Goal: Task Accomplishment & Management: Use online tool/utility

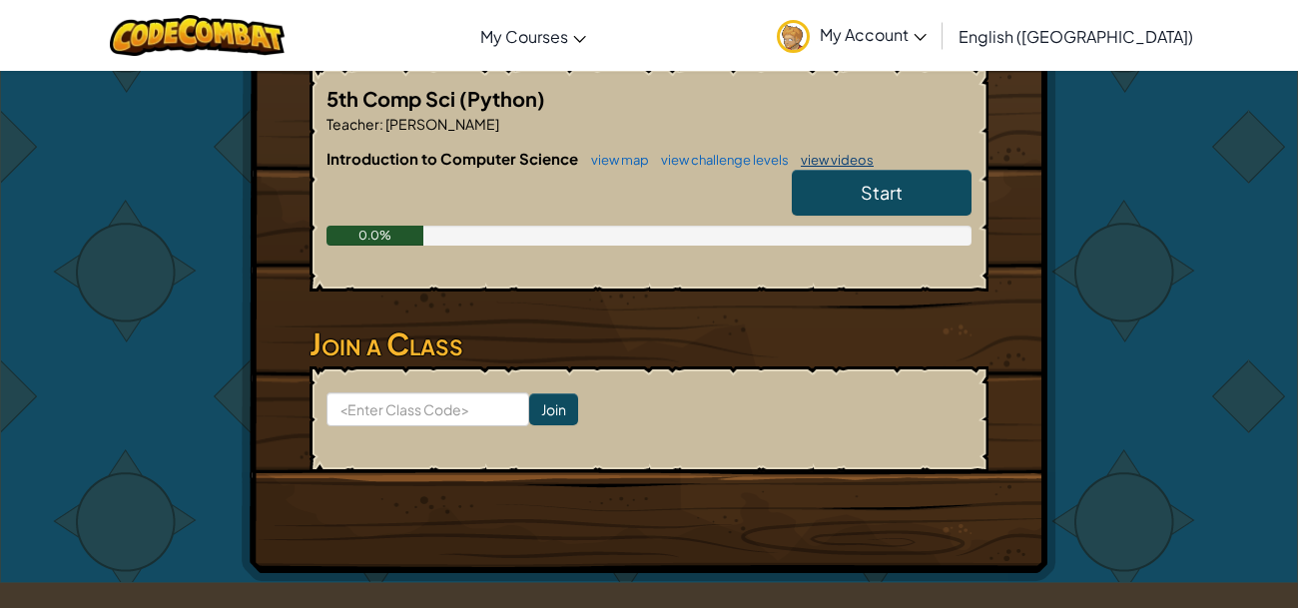
scroll to position [478, 0]
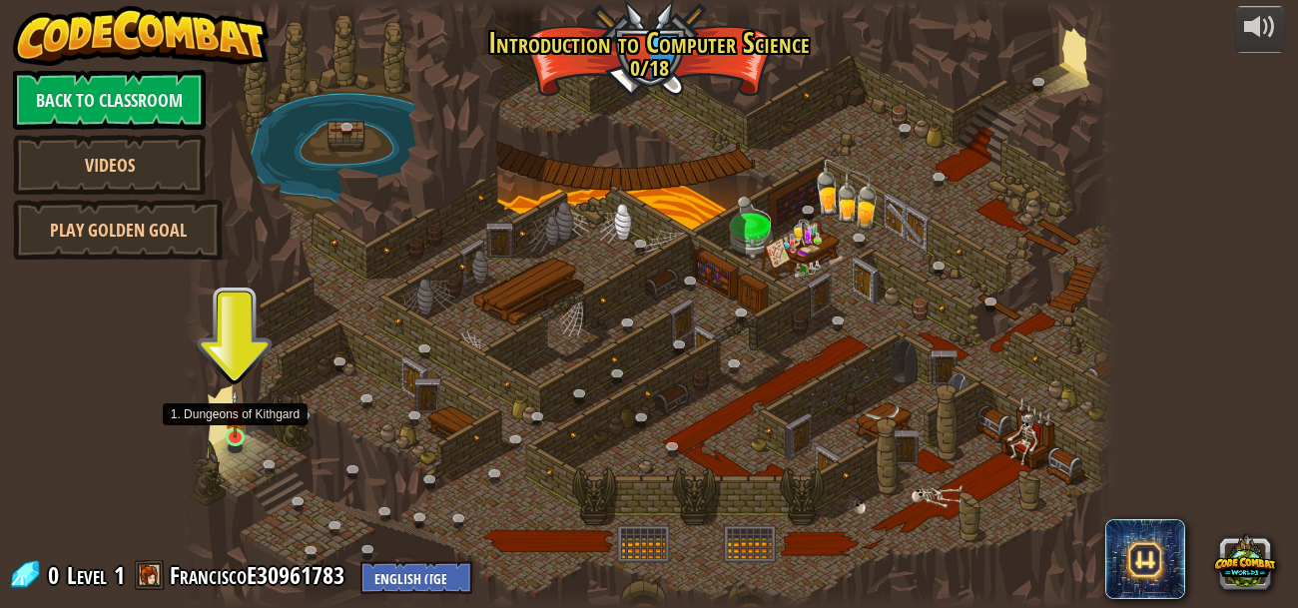
click at [237, 423] on img at bounding box center [235, 413] width 21 height 49
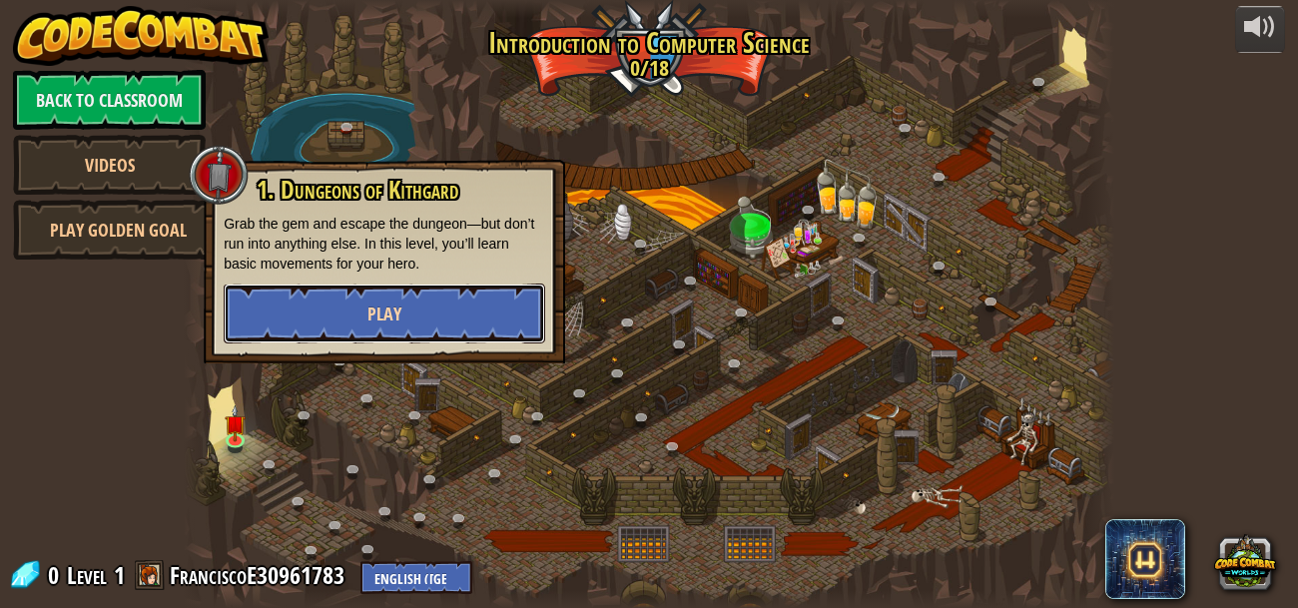
click at [349, 309] on button "Play" at bounding box center [384, 314] width 321 height 60
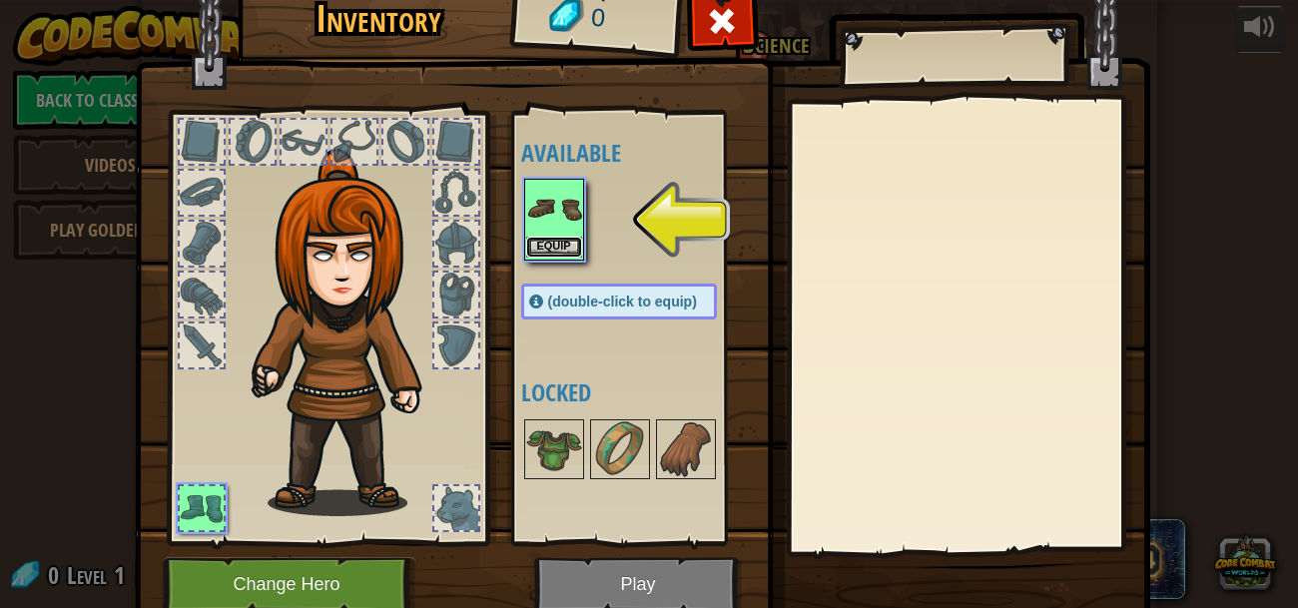
click at [545, 242] on button "Equip" at bounding box center [554, 247] width 56 height 21
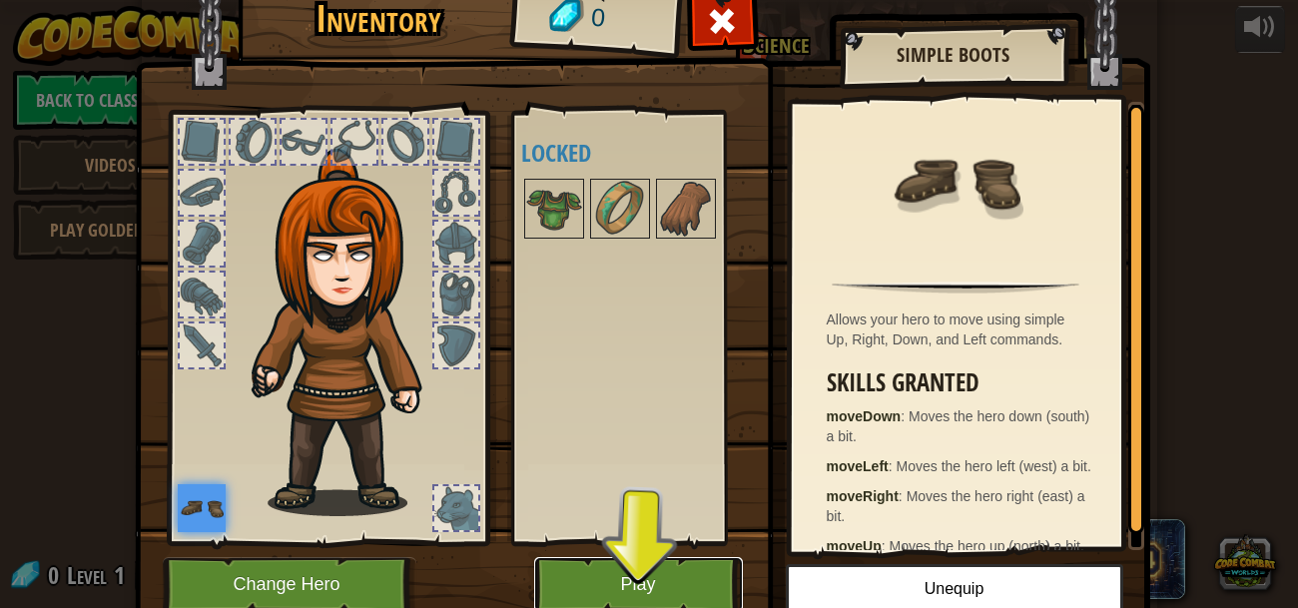
click at [629, 589] on button "Play" at bounding box center [638, 584] width 209 height 55
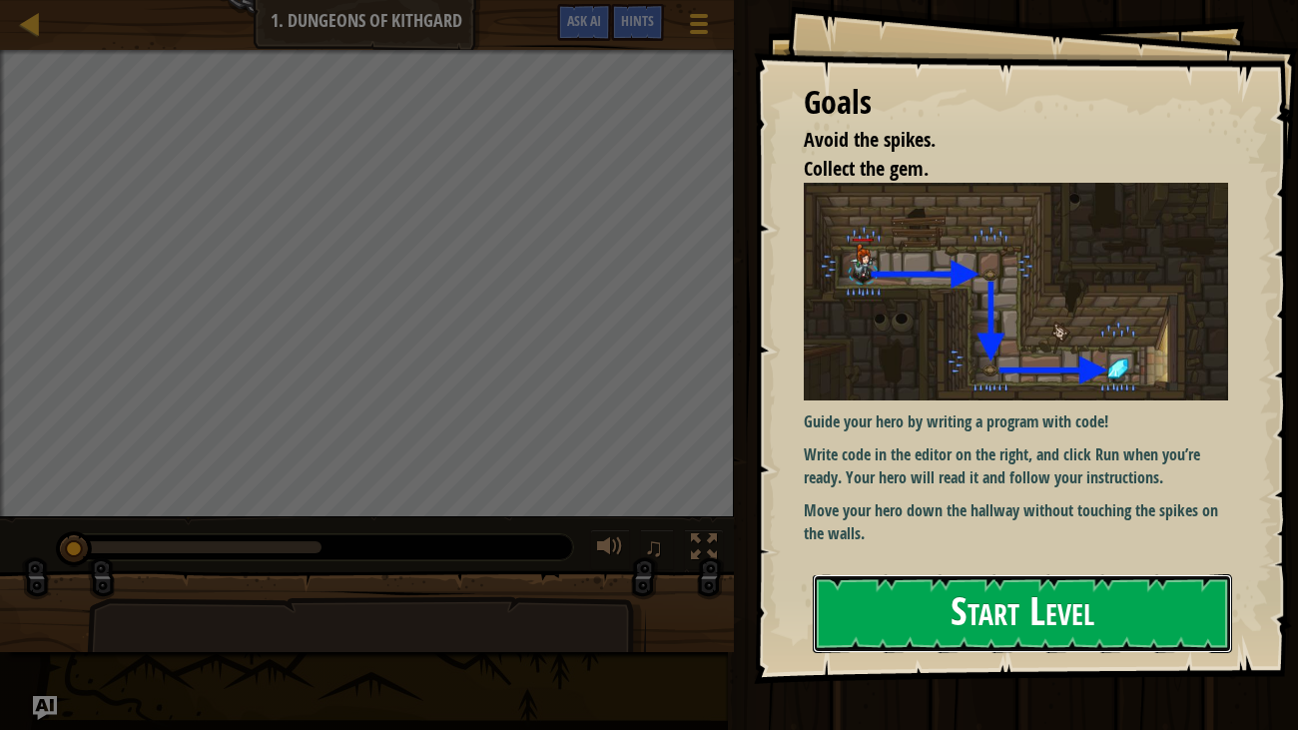
click at [881, 607] on button "Start Level" at bounding box center [1023, 613] width 420 height 79
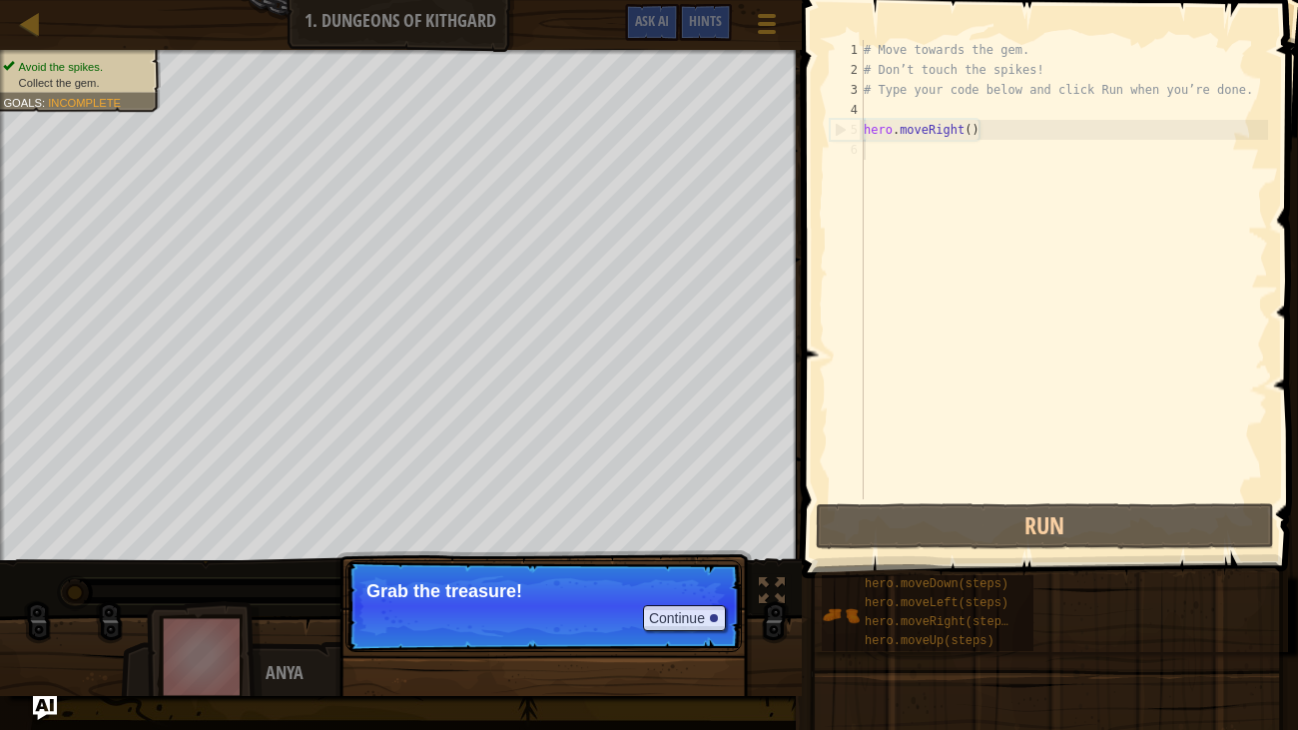
click at [549, 588] on p "Grab the treasure!" at bounding box center [543, 591] width 354 height 20
click at [680, 607] on button "Continue" at bounding box center [684, 618] width 83 height 26
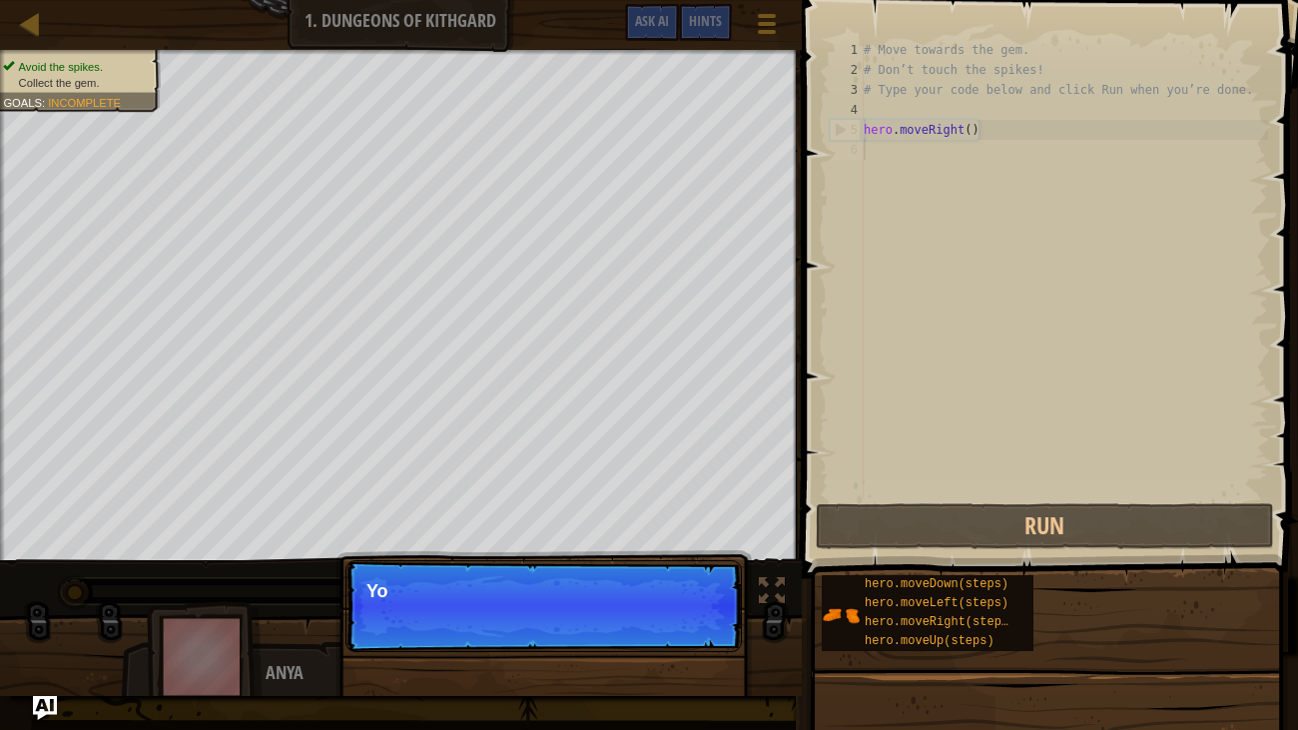
scroll to position [9, 0]
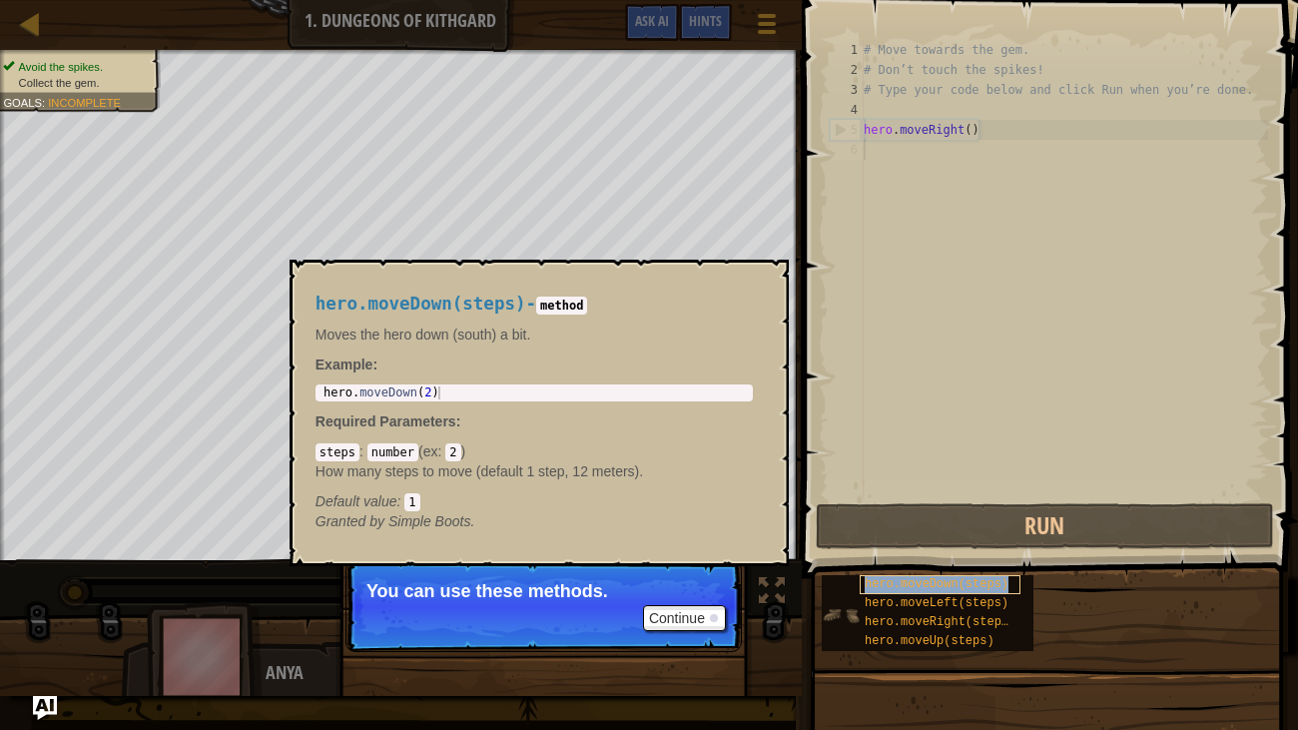
click at [895, 592] on div "hero.moveDown(steps)" at bounding box center [939, 584] width 161 height 19
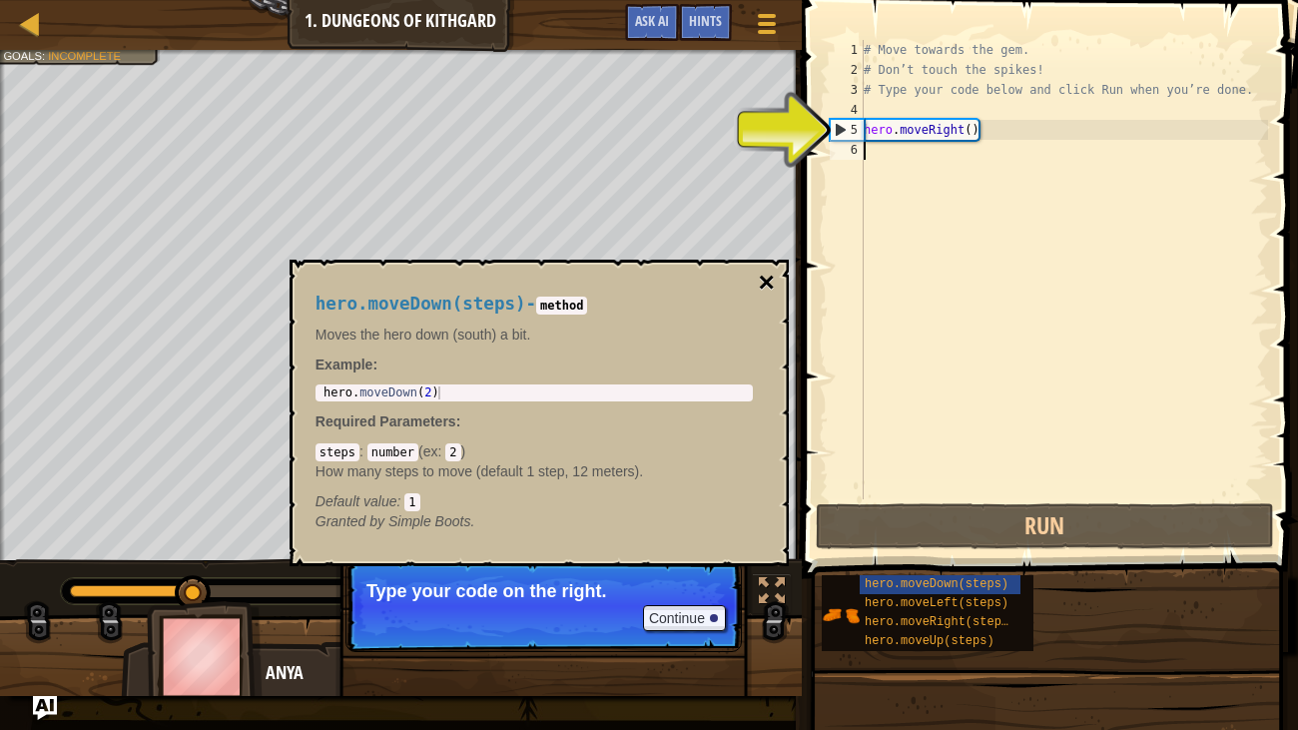
click at [770, 278] on button "×" at bounding box center [766, 283] width 16 height 28
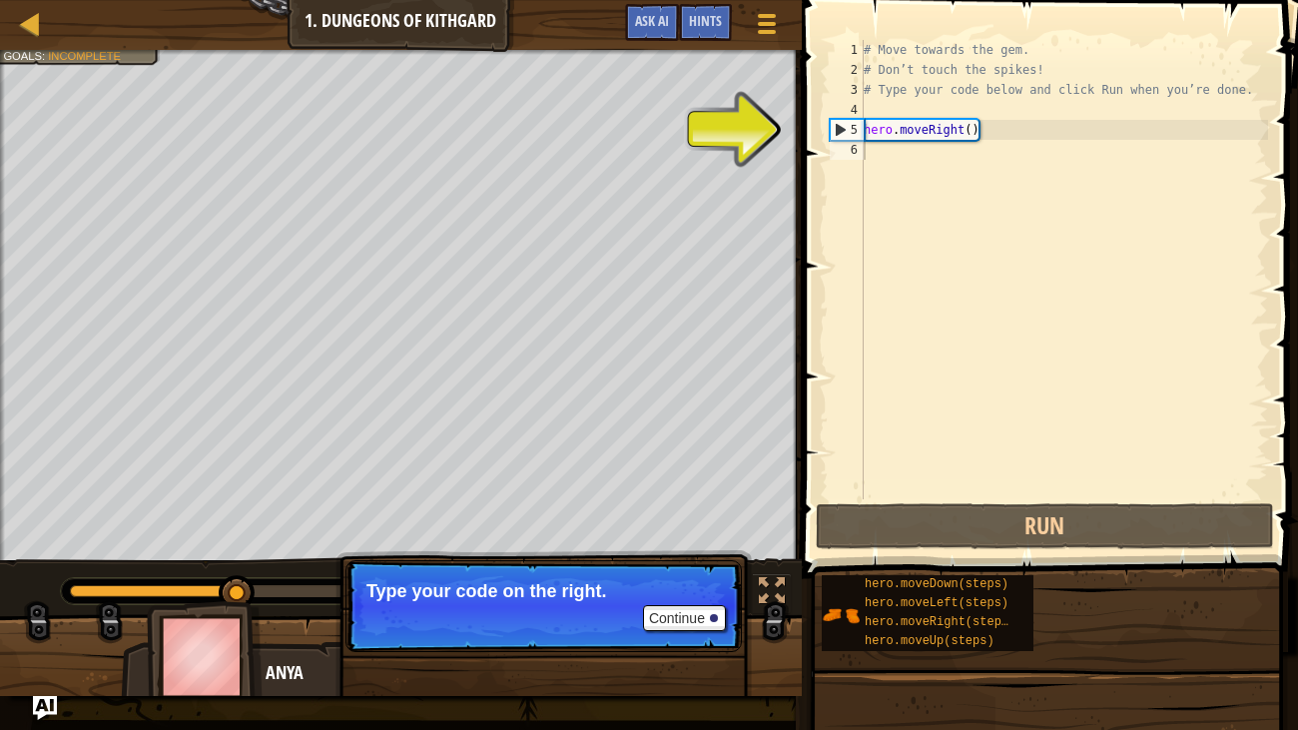
type textarea "hero.moveRight()"
click at [883, 123] on div "# Move towards the gem. # Don’t touch the spikes! # Type your code below and cl…" at bounding box center [1063, 289] width 408 height 499
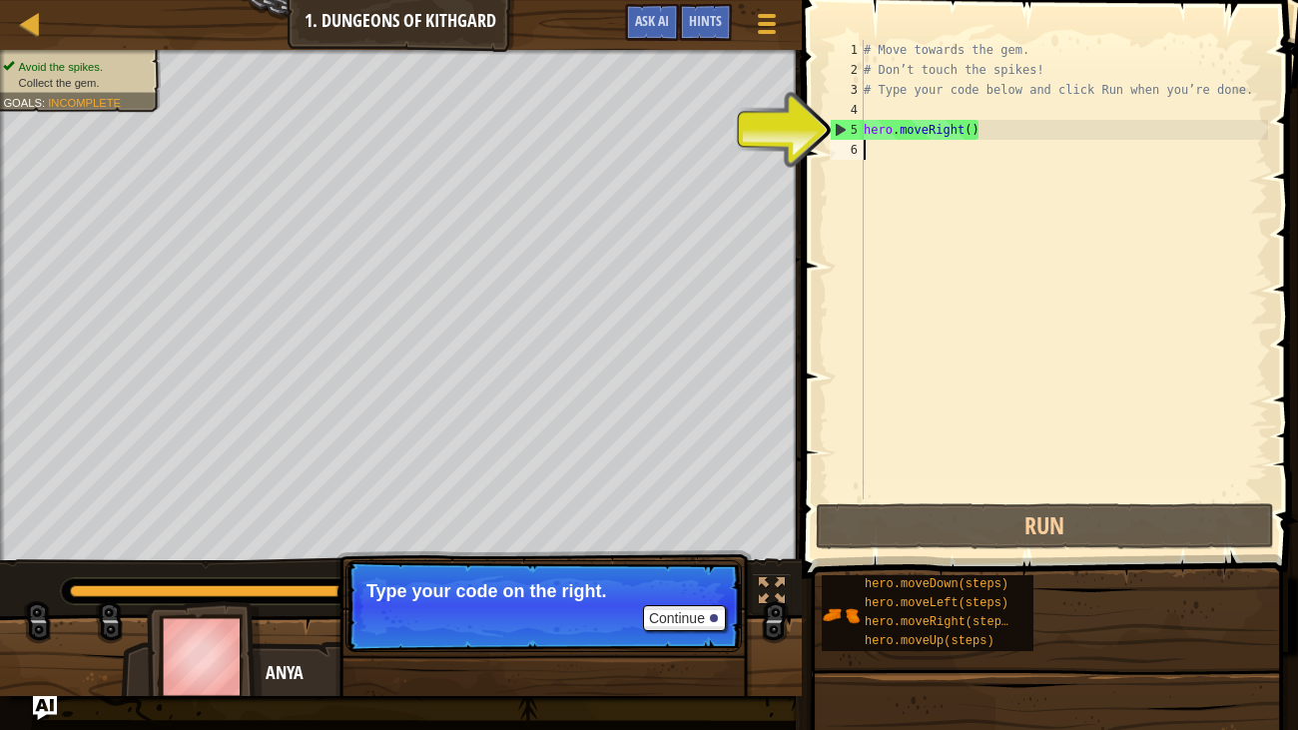
click at [955, 143] on div "# Move towards the gem. # Don’t touch the spikes! # Type your code below and cl…" at bounding box center [1063, 289] width 408 height 499
click at [994, 132] on div "# Move towards the gem. # Don’t touch the spikes! # Type your code below and cl…" at bounding box center [1063, 289] width 408 height 499
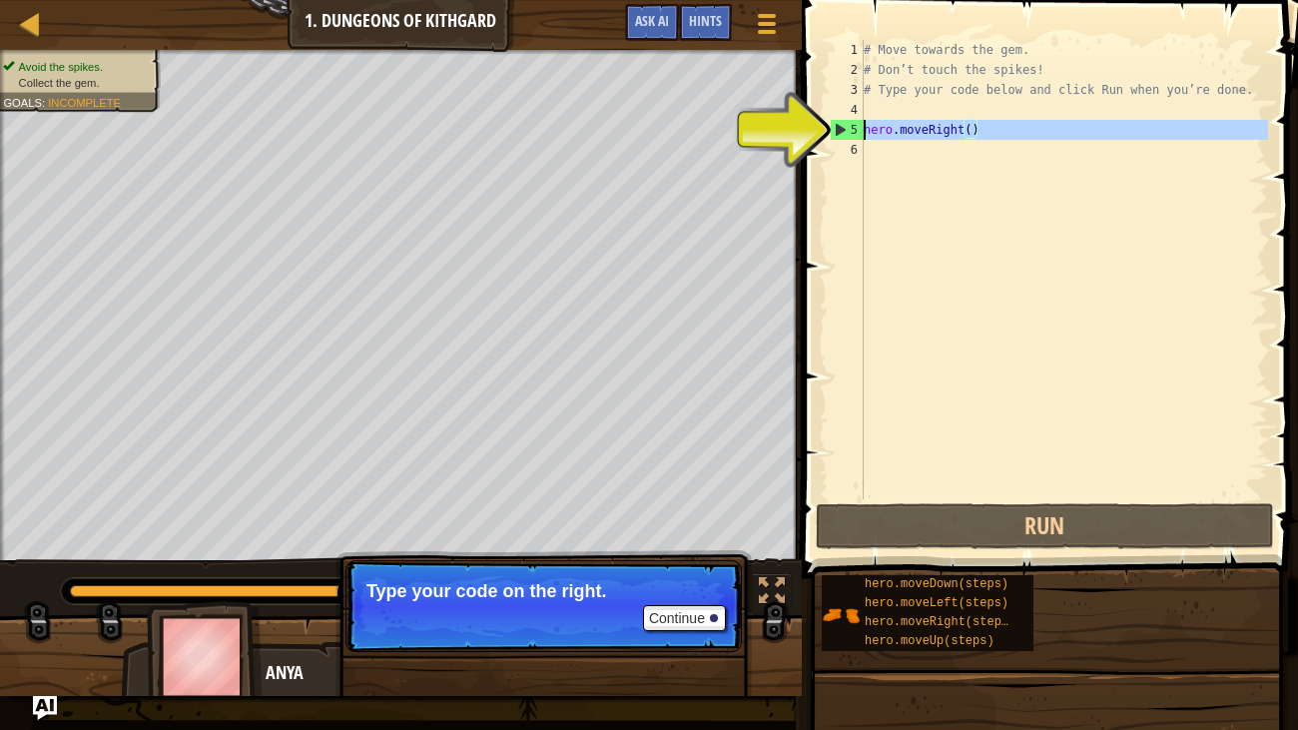
click at [840, 129] on div "5" at bounding box center [847, 130] width 33 height 20
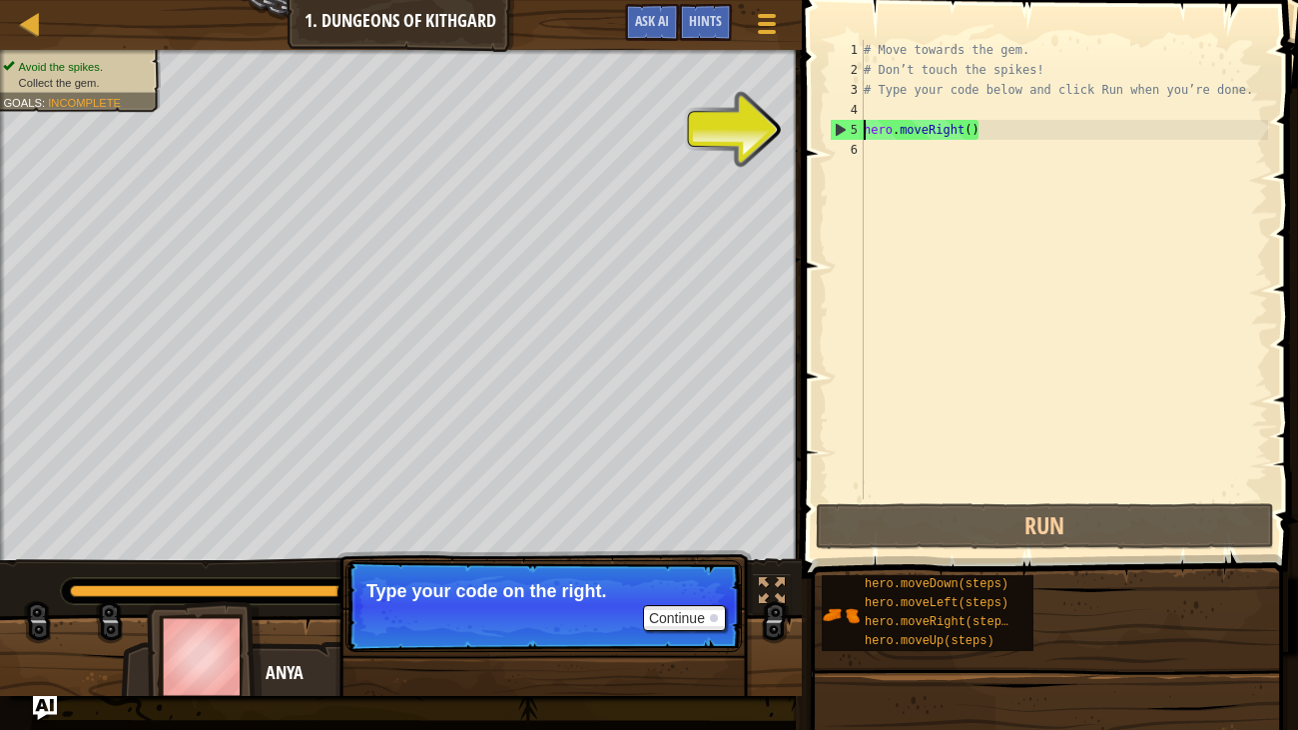
click at [842, 131] on div "5" at bounding box center [847, 130] width 33 height 20
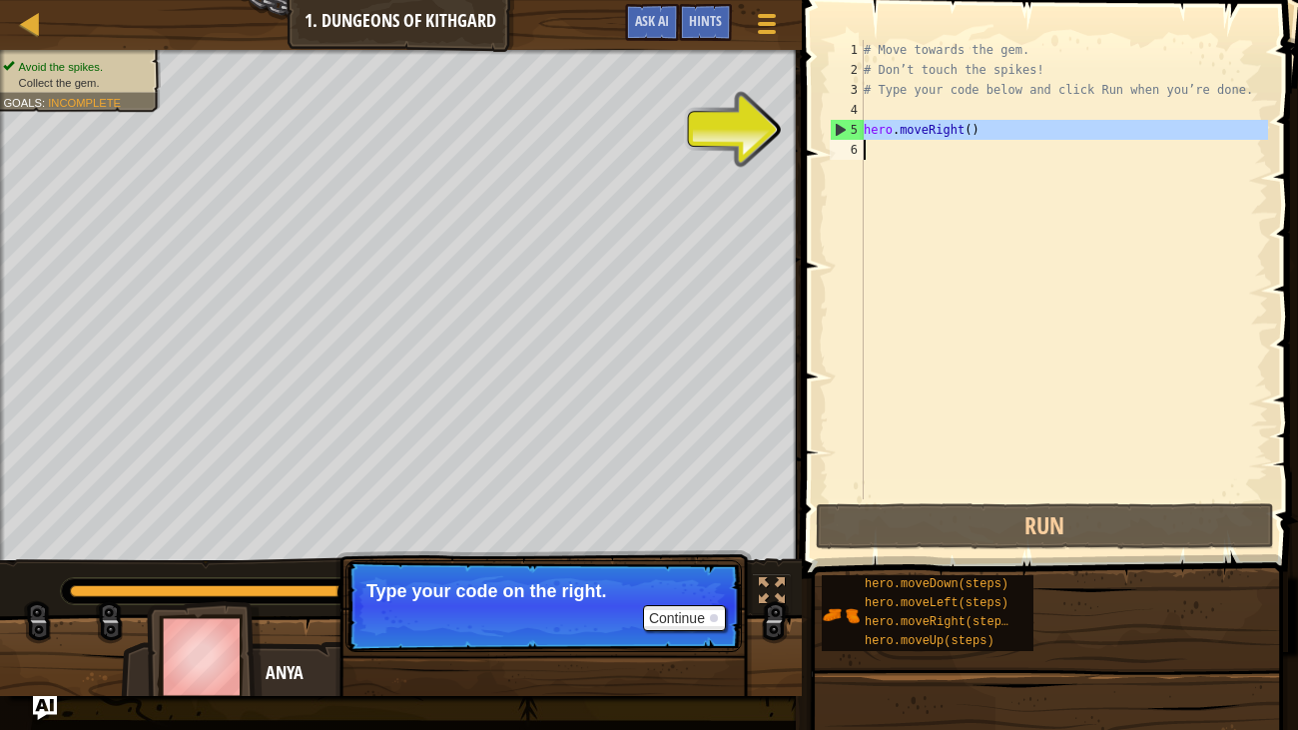
drag, startPoint x: 844, startPoint y: 131, endPoint x: 974, endPoint y: 128, distance: 130.8
click at [974, 128] on div "hero.moveRight() 1 2 3 4 5 6 # Move towards the gem. # Don’t touch the spikes! …" at bounding box center [1047, 269] width 442 height 459
click at [974, 128] on div "# Move towards the gem. # Don’t touch the spikes! # Type your code below and cl…" at bounding box center [1063, 269] width 408 height 459
type textarea "hero.moveRight()"
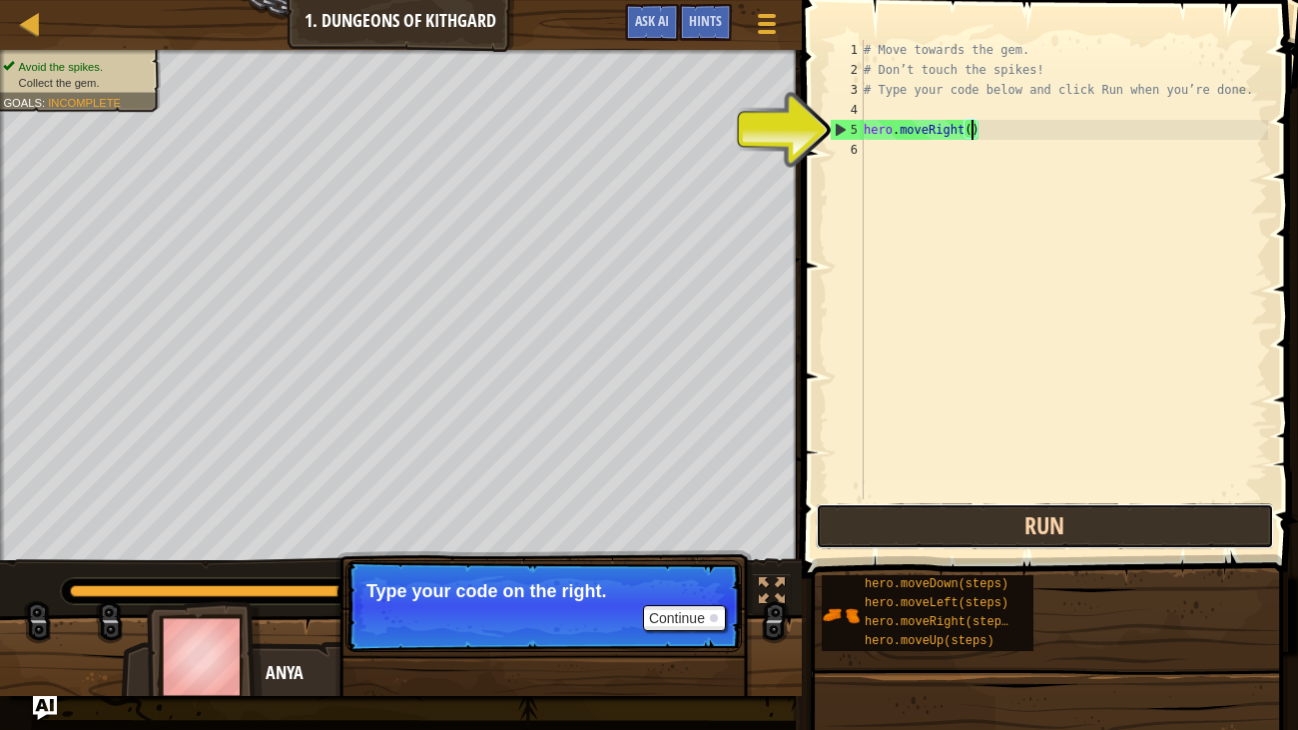
click at [1048, 522] on button "Run" at bounding box center [1045, 526] width 458 height 46
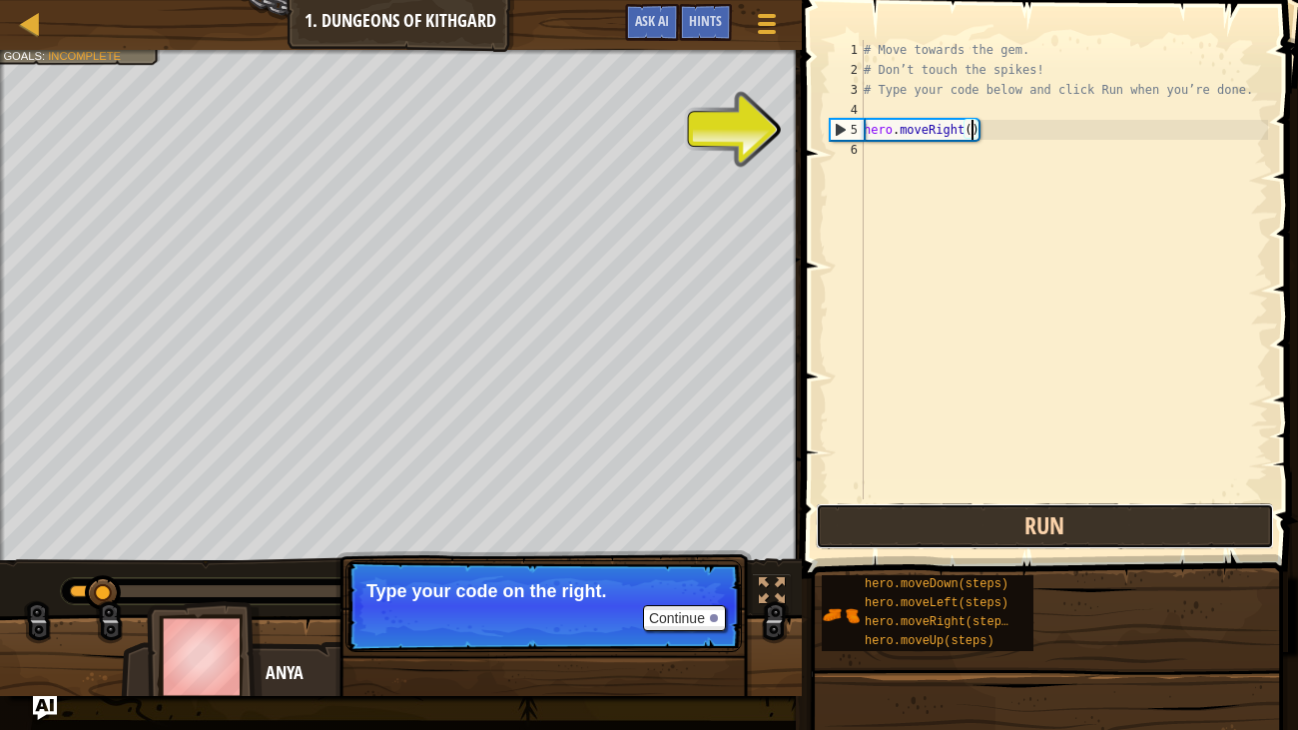
click at [1048, 524] on button "Run" at bounding box center [1045, 526] width 458 height 46
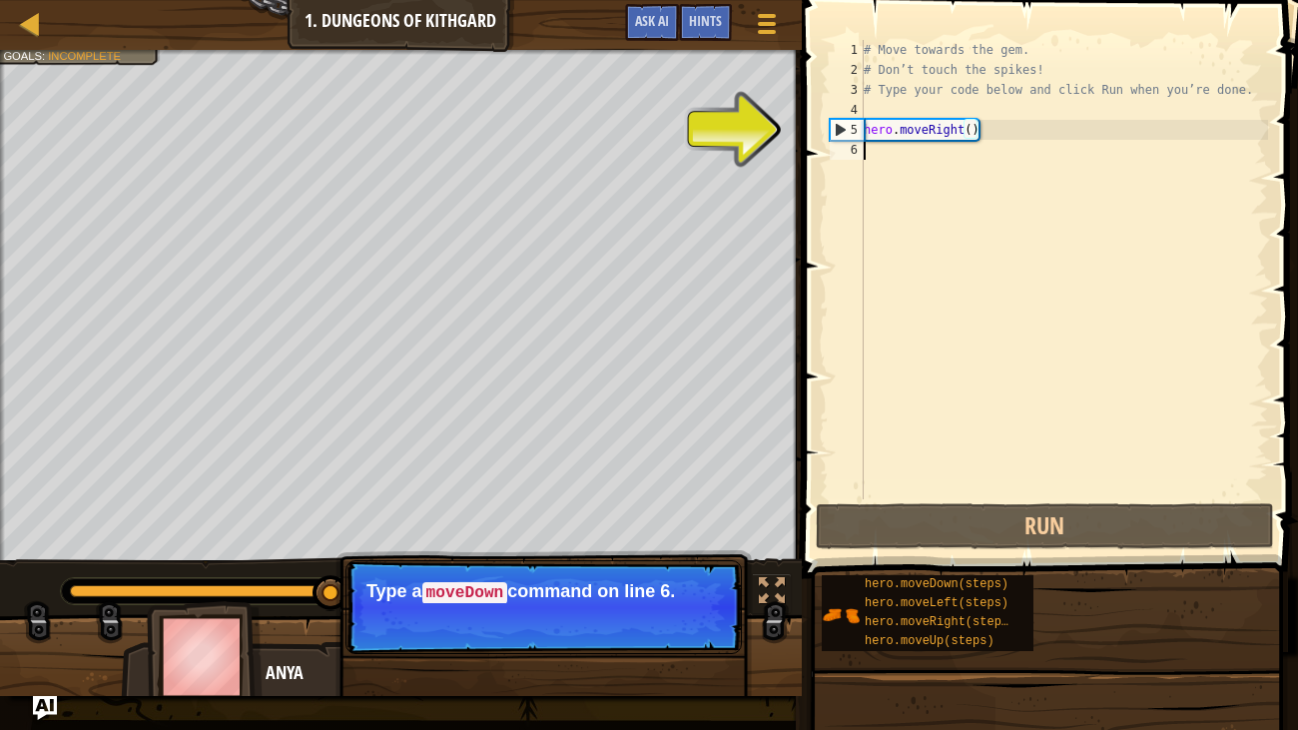
click at [920, 161] on div "# Move towards the gem. # Don’t touch the spikes! # Type your code below and cl…" at bounding box center [1063, 289] width 408 height 499
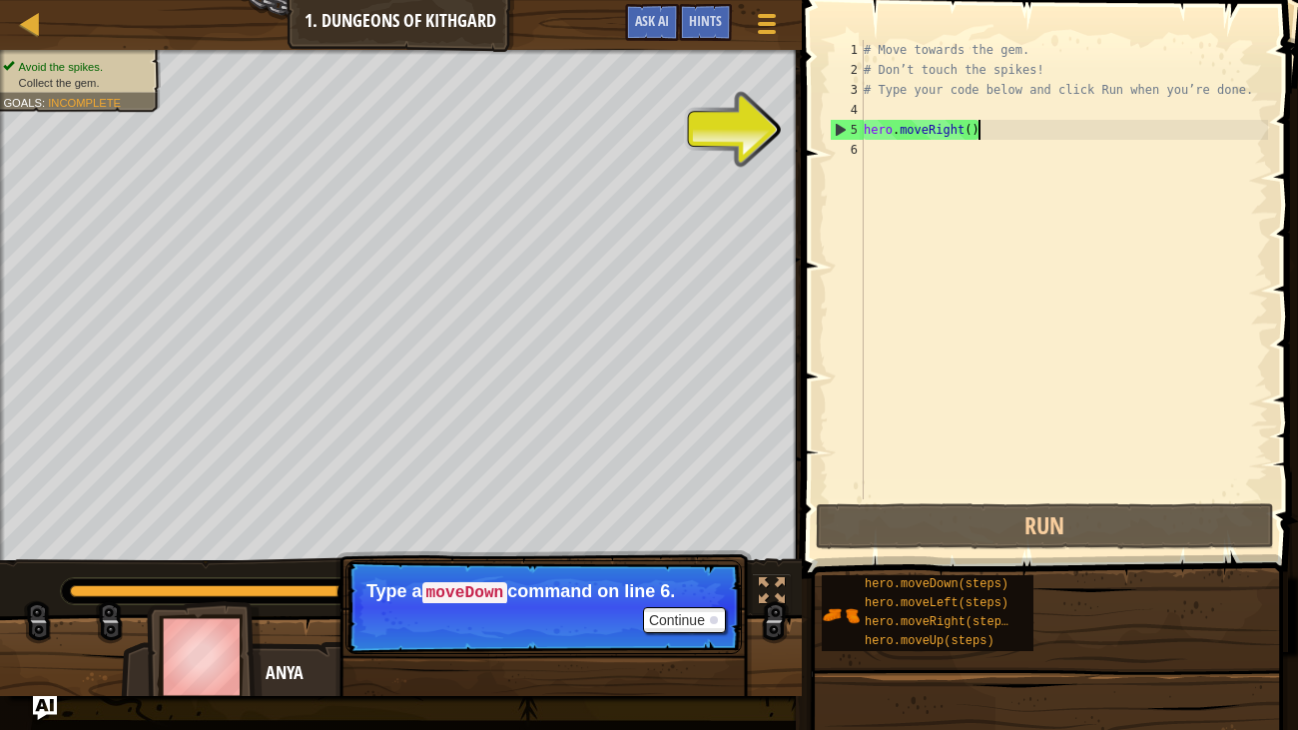
click at [1053, 132] on div "# Move towards the gem. # Don’t touch the spikes! # Type your code below and cl…" at bounding box center [1063, 289] width 408 height 499
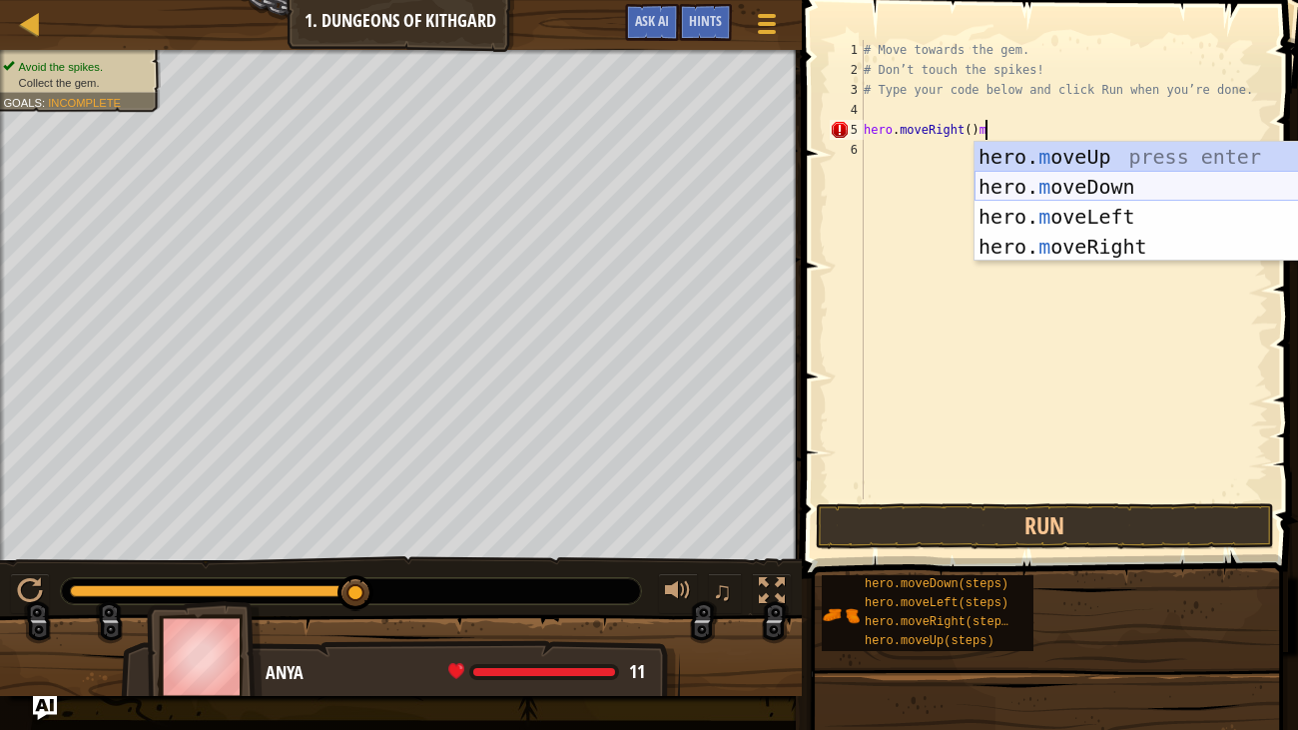
click at [1139, 194] on div "hero. m oveUp press enter hero. m oveDown press enter hero. m oveLeft press ent…" at bounding box center [1162, 232] width 377 height 180
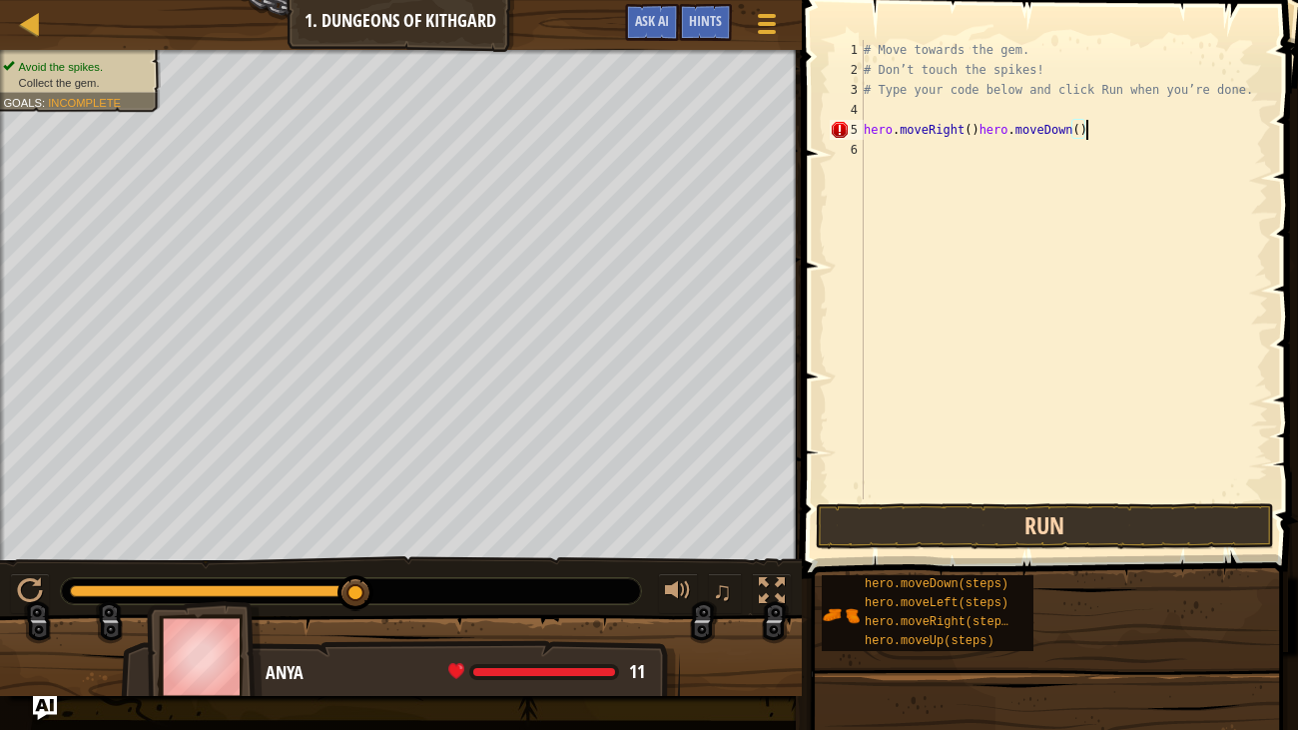
type textarea "hero.moveRight()hero.moveDown()"
click at [1006, 528] on button "Run" at bounding box center [1045, 526] width 458 height 46
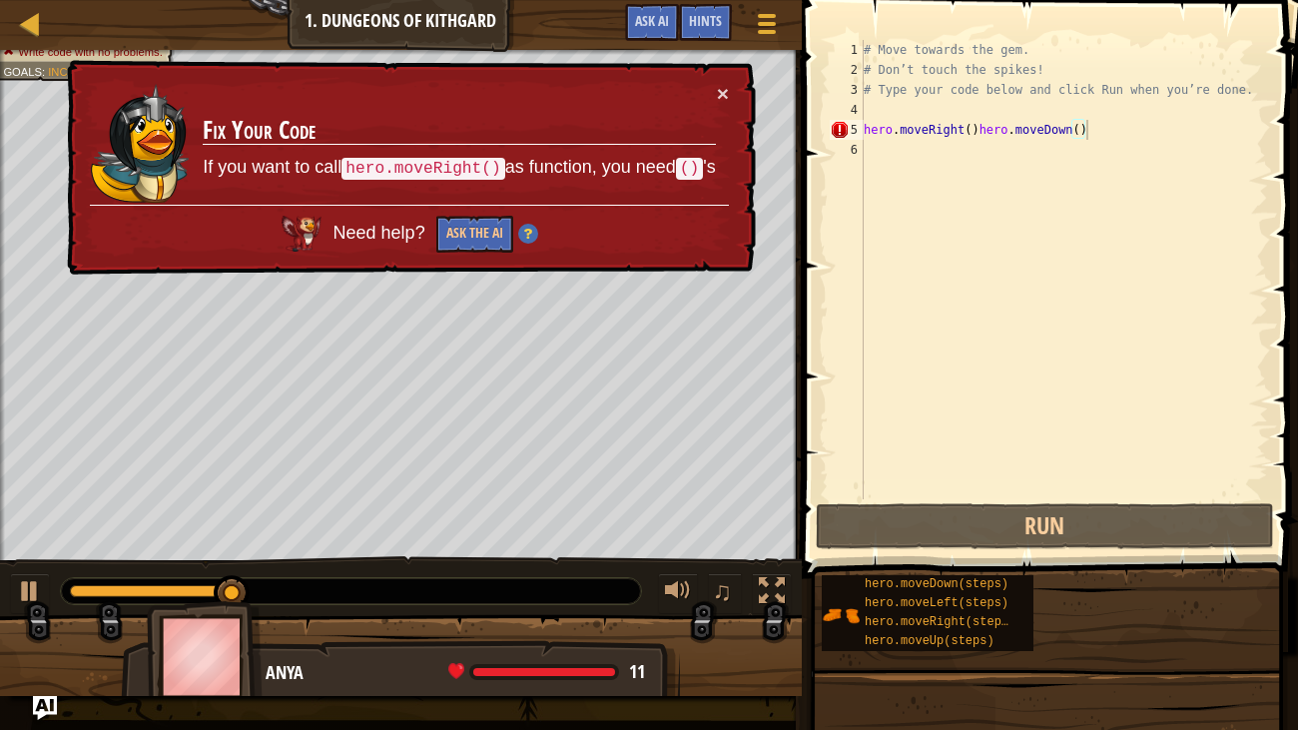
click at [718, 115] on div "× Fix Your Code If you want to call hero.moveRight() as function, you need () '…" at bounding box center [409, 168] width 693 height 216
click at [464, 232] on button "Ask the AI" at bounding box center [474, 234] width 77 height 37
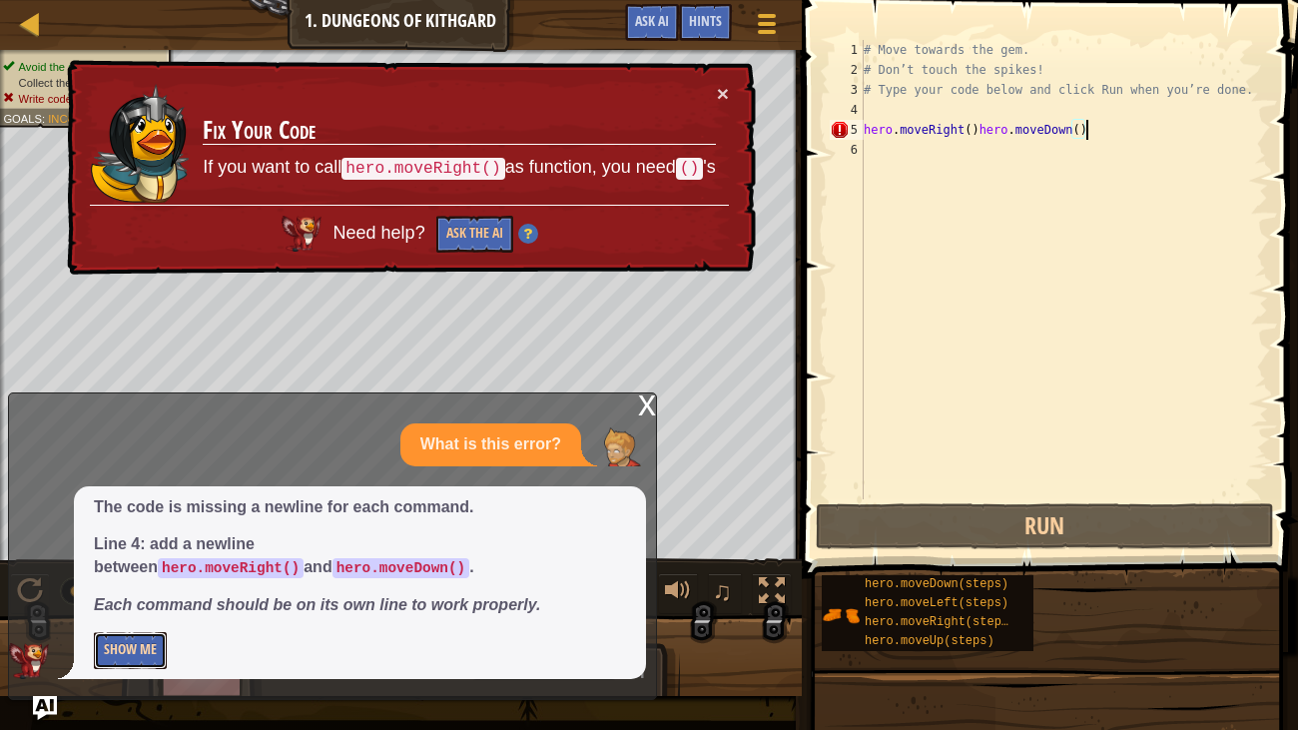
click at [150, 607] on button "Show Me" at bounding box center [130, 650] width 73 height 37
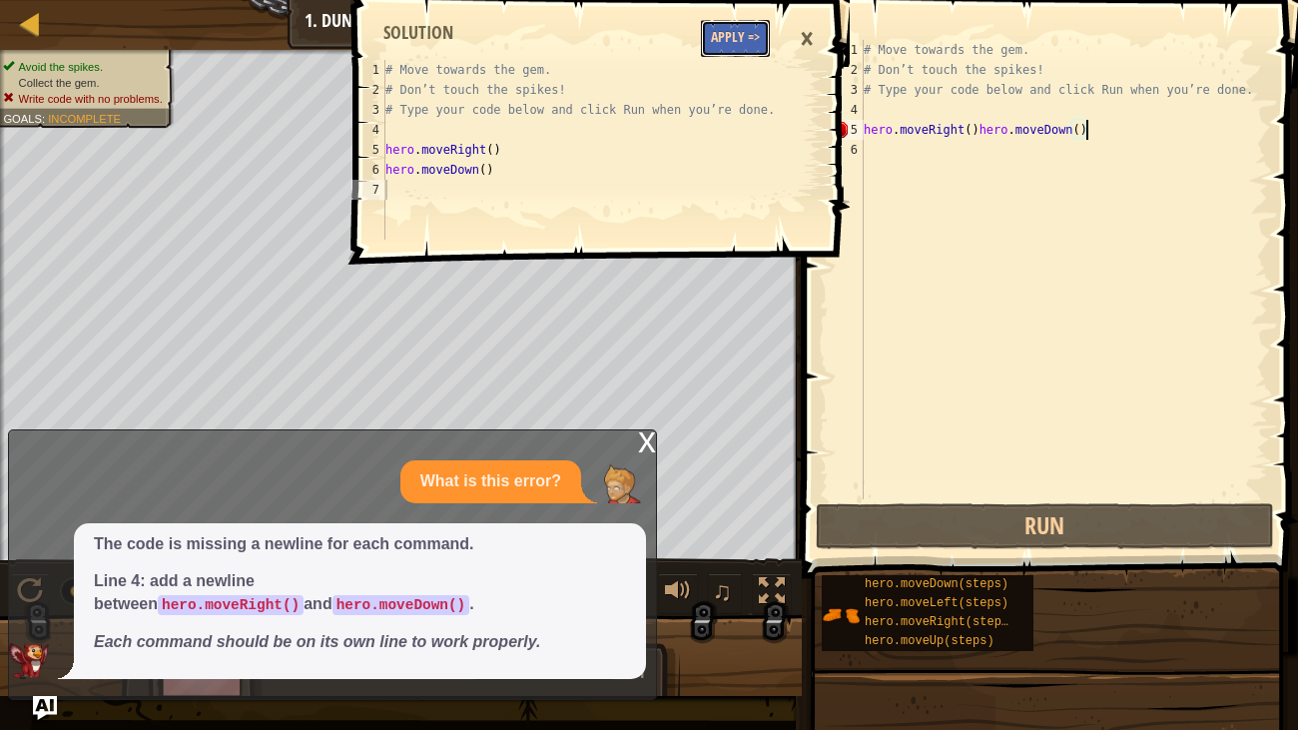
click at [736, 49] on button "Apply =>" at bounding box center [735, 38] width 69 height 37
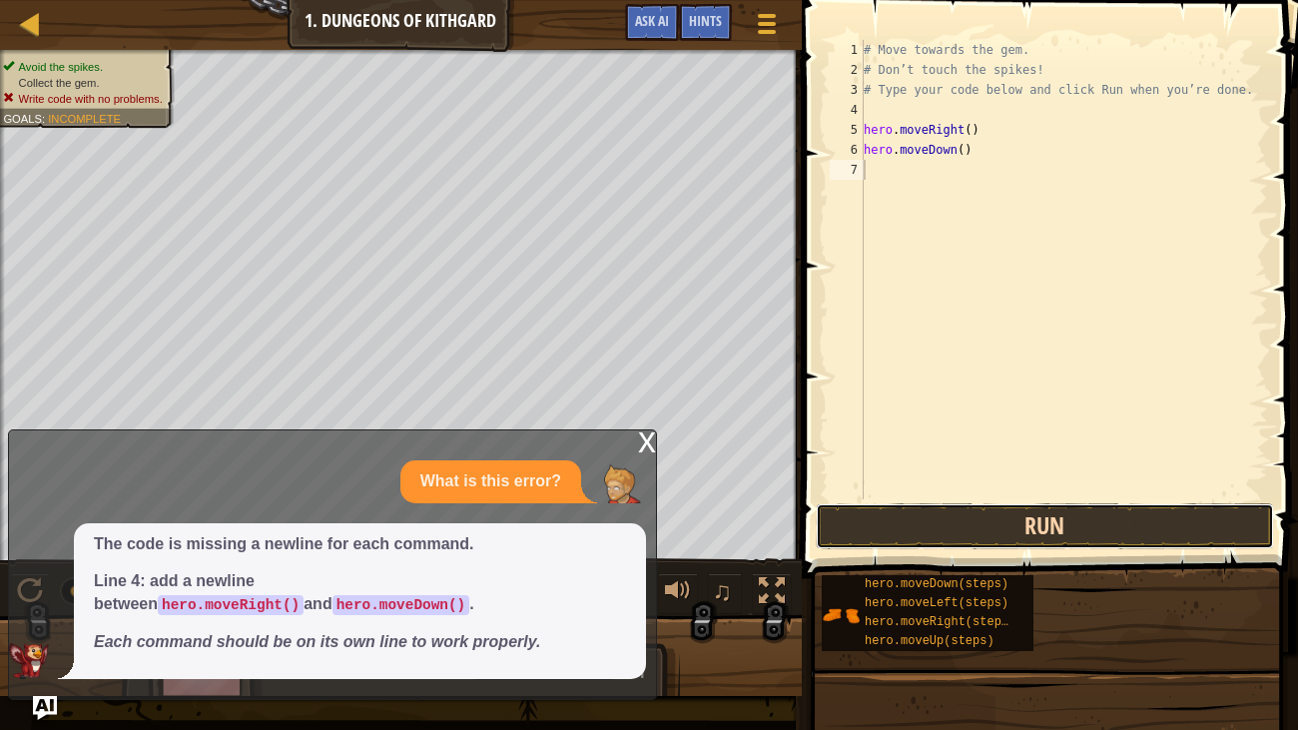
click at [992, 511] on button "Run" at bounding box center [1045, 526] width 458 height 46
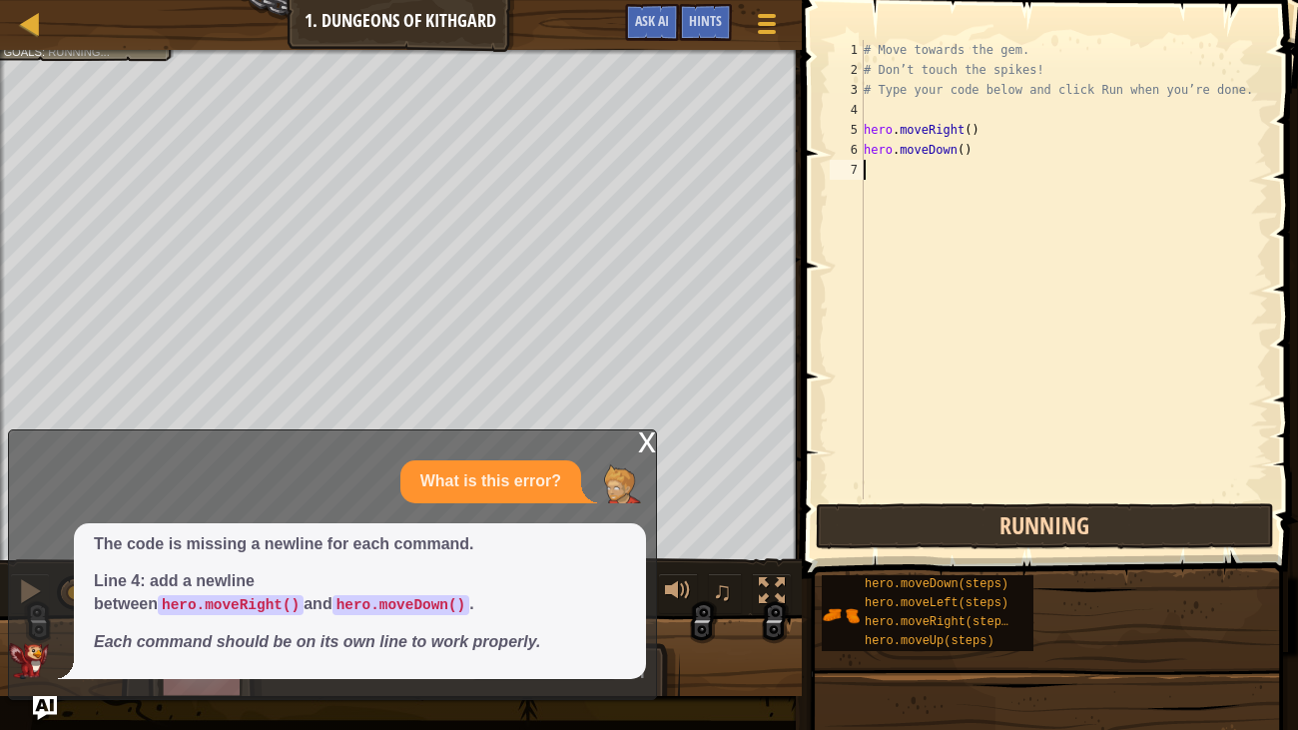
scroll to position [9, 0]
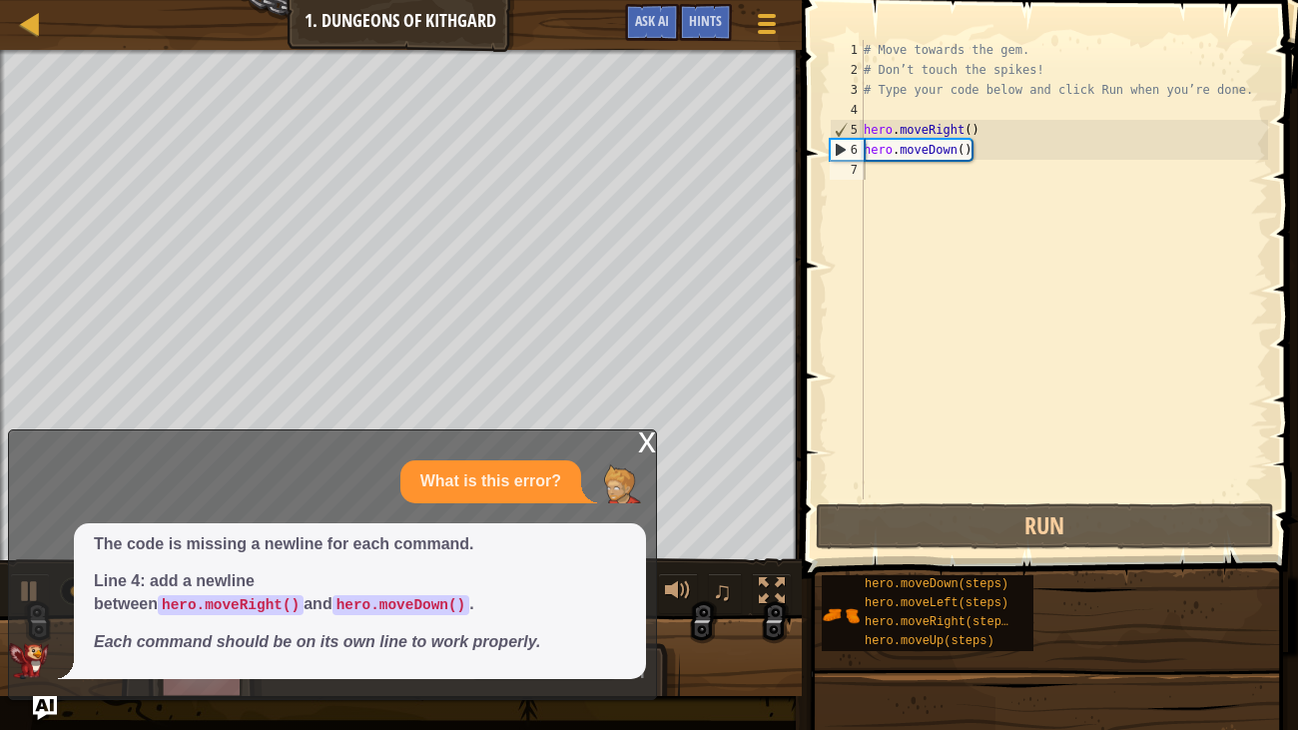
click at [647, 437] on div "x" at bounding box center [647, 440] width 18 height 20
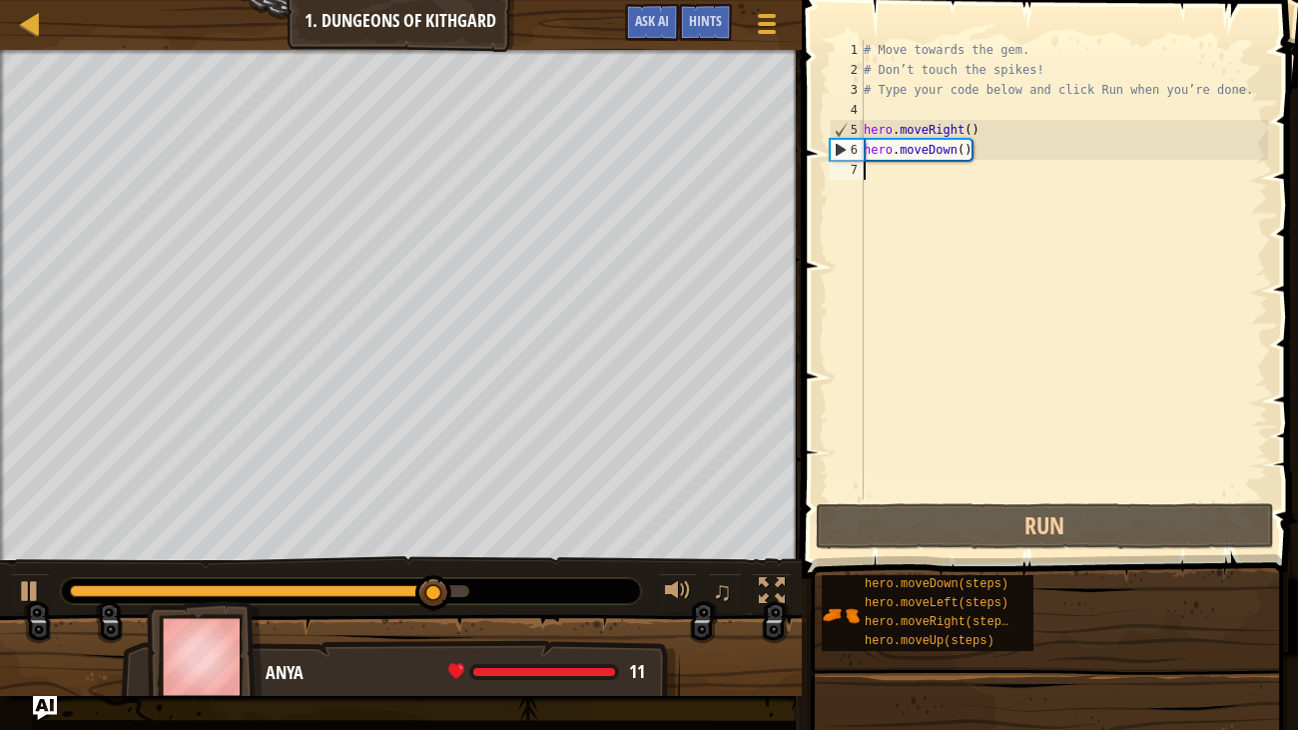
click at [873, 179] on div "# Move towards the gem. # Don’t touch the spikes! # Type your code below and cl…" at bounding box center [1063, 289] width 408 height 499
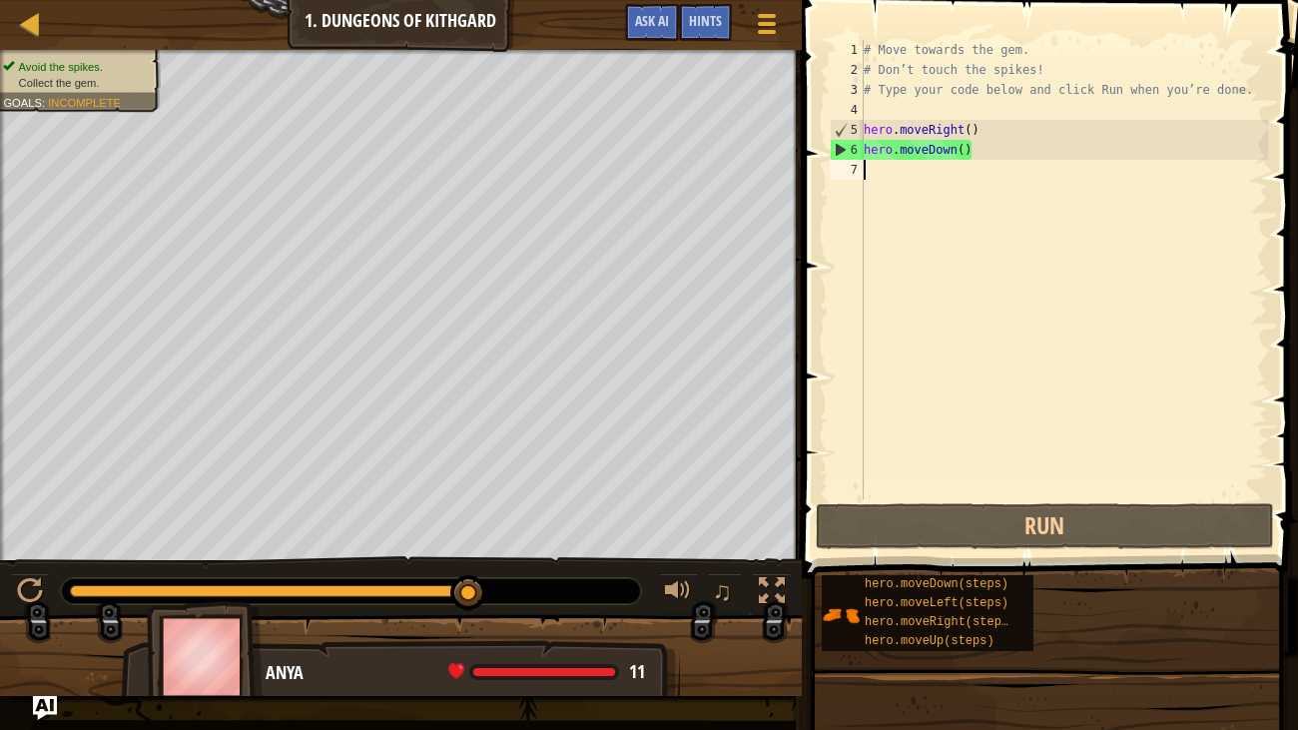
type textarea "m"
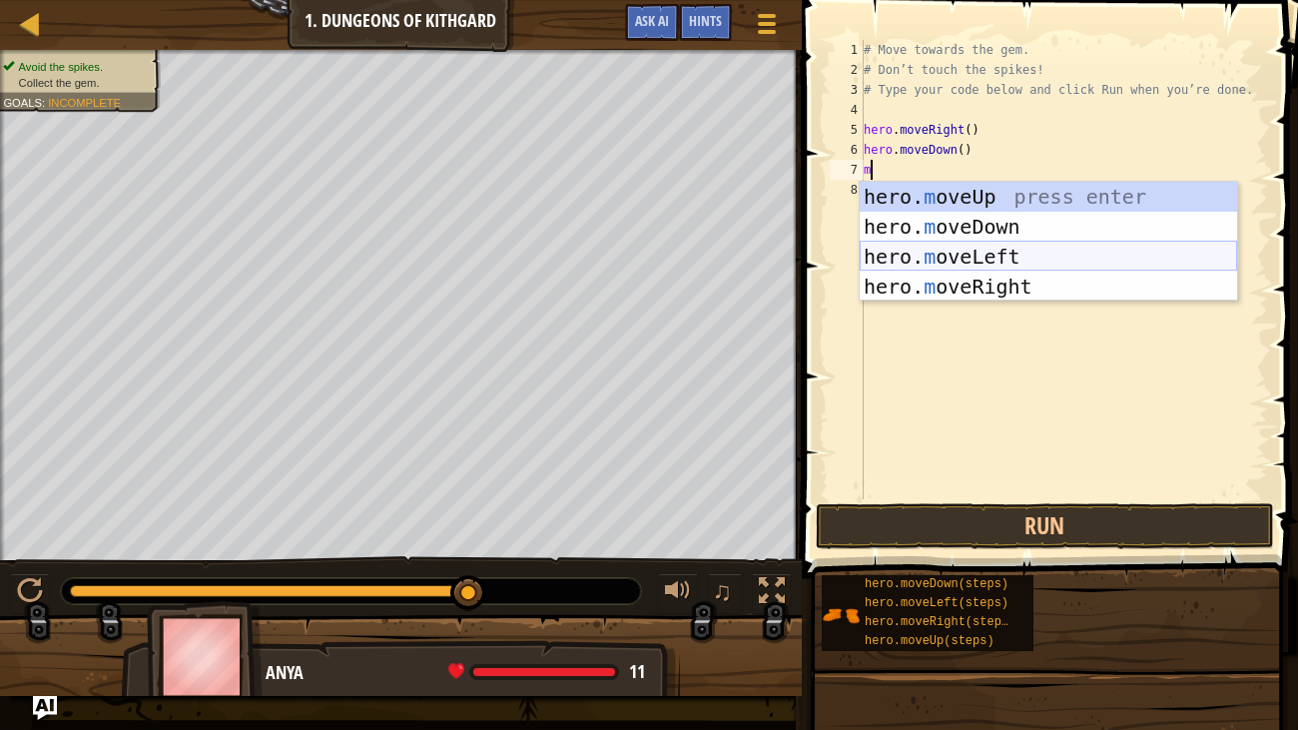
click at [1003, 256] on div "hero. m oveUp press enter hero. m oveDown press enter hero. m oveLeft press ent…" at bounding box center [1047, 272] width 377 height 180
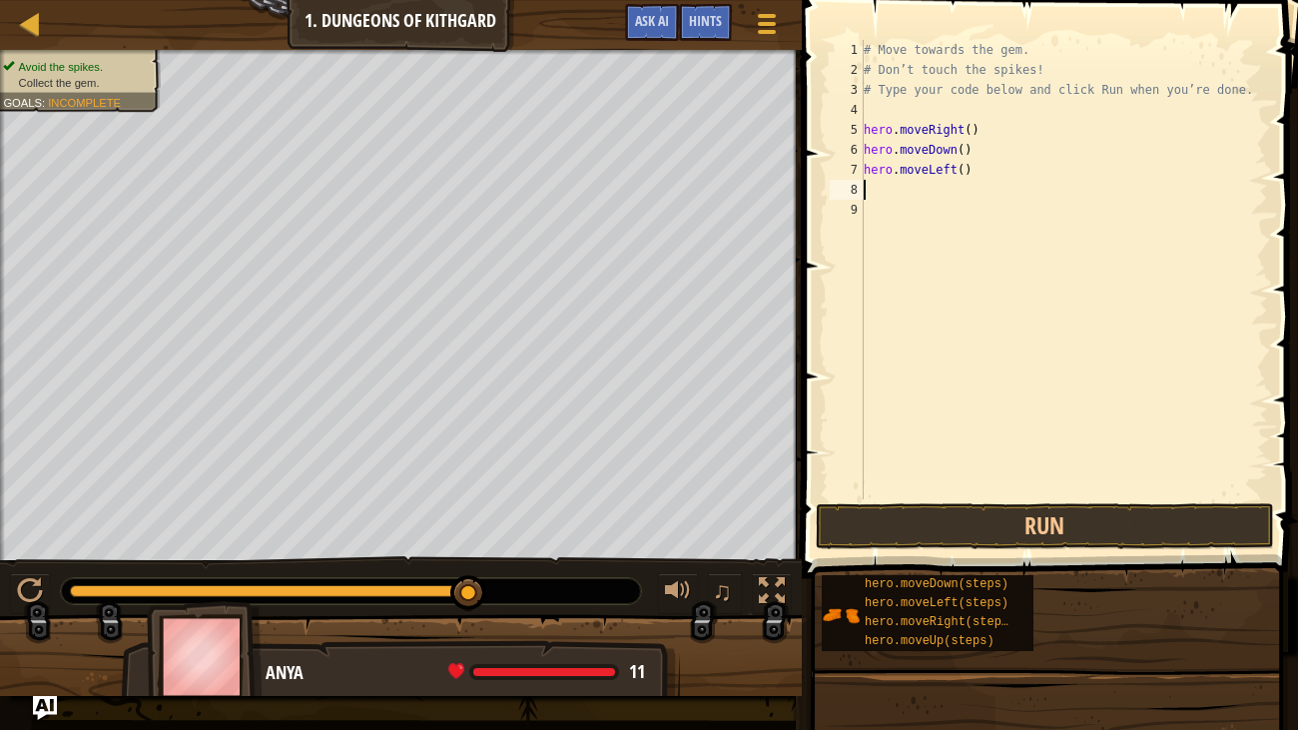
click at [965, 180] on div "# Move towards the gem. # Don’t touch the spikes! # Type your code below and cl…" at bounding box center [1063, 289] width 408 height 499
click at [956, 178] on div "# Move towards the gem. # Don’t touch the spikes! # Type your code below and cl…" at bounding box center [1063, 289] width 408 height 499
type textarea "hero.mover"
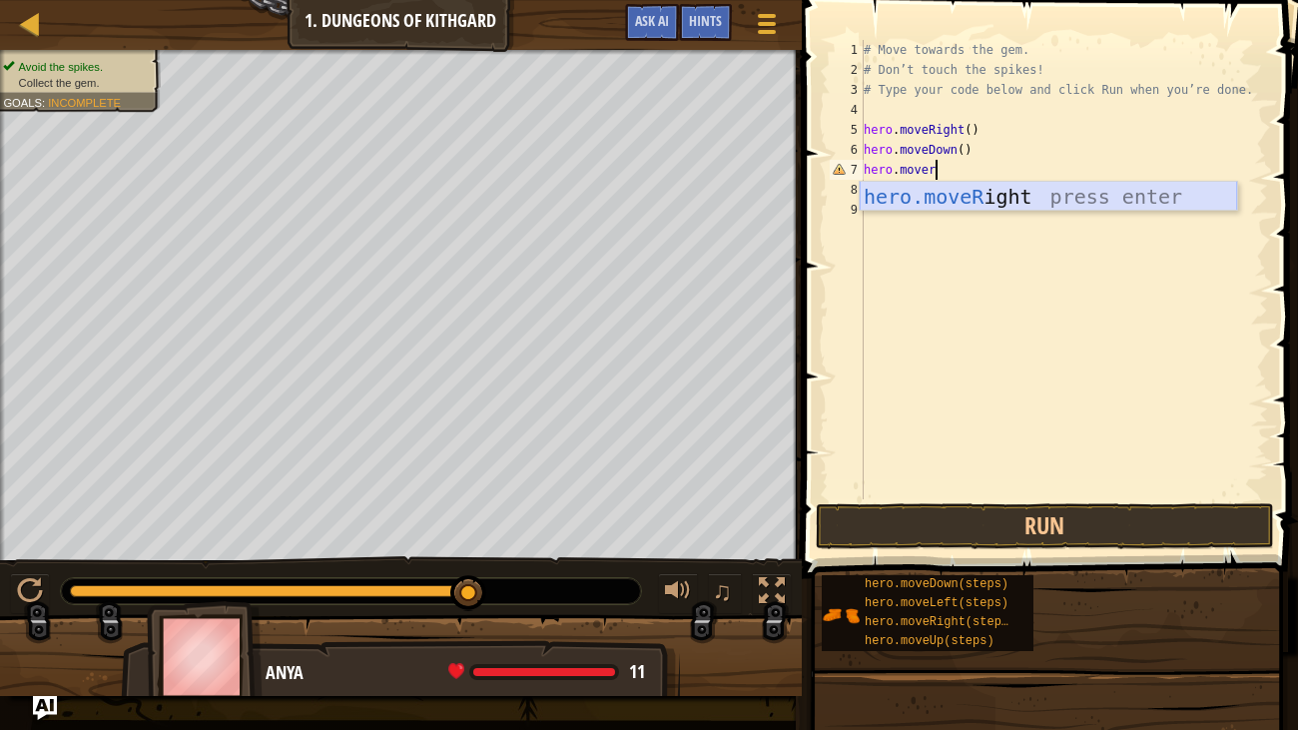
click at [1019, 199] on div "hero.moveR ight press enter" at bounding box center [1047, 227] width 377 height 90
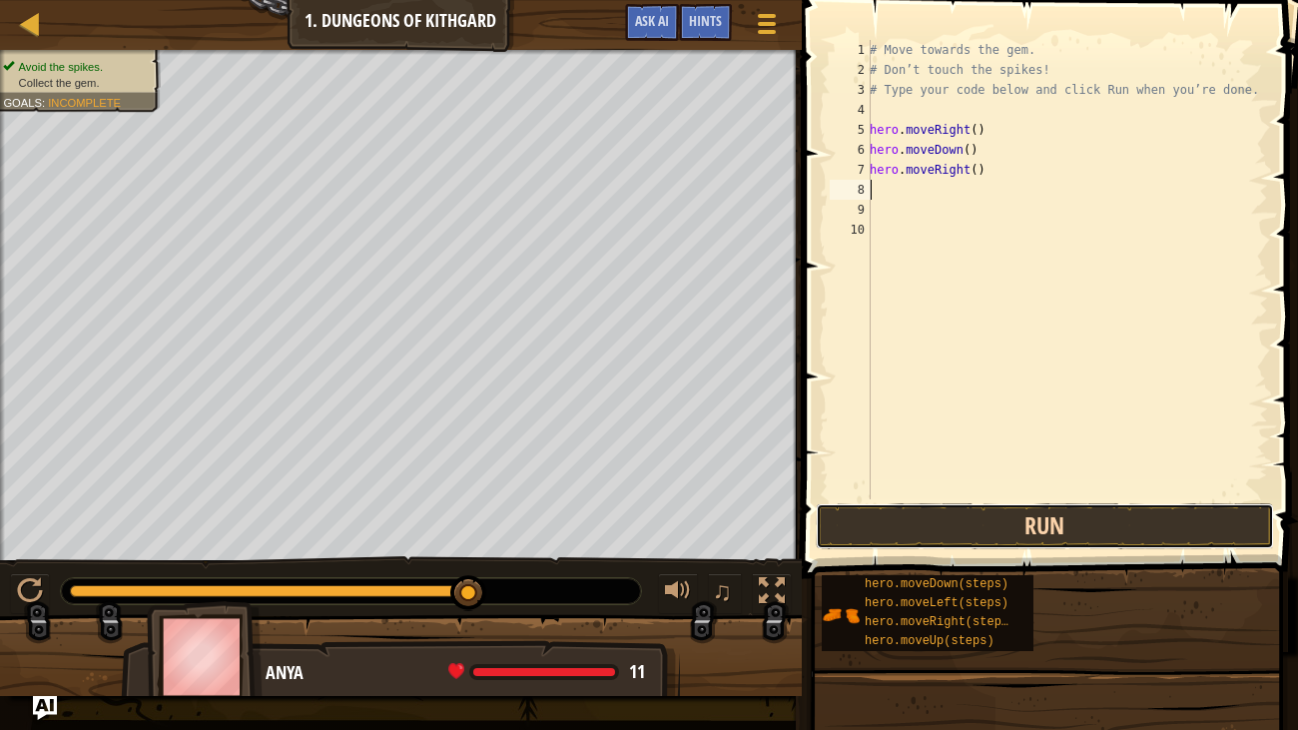
click at [1098, 513] on button "Run" at bounding box center [1045, 526] width 458 height 46
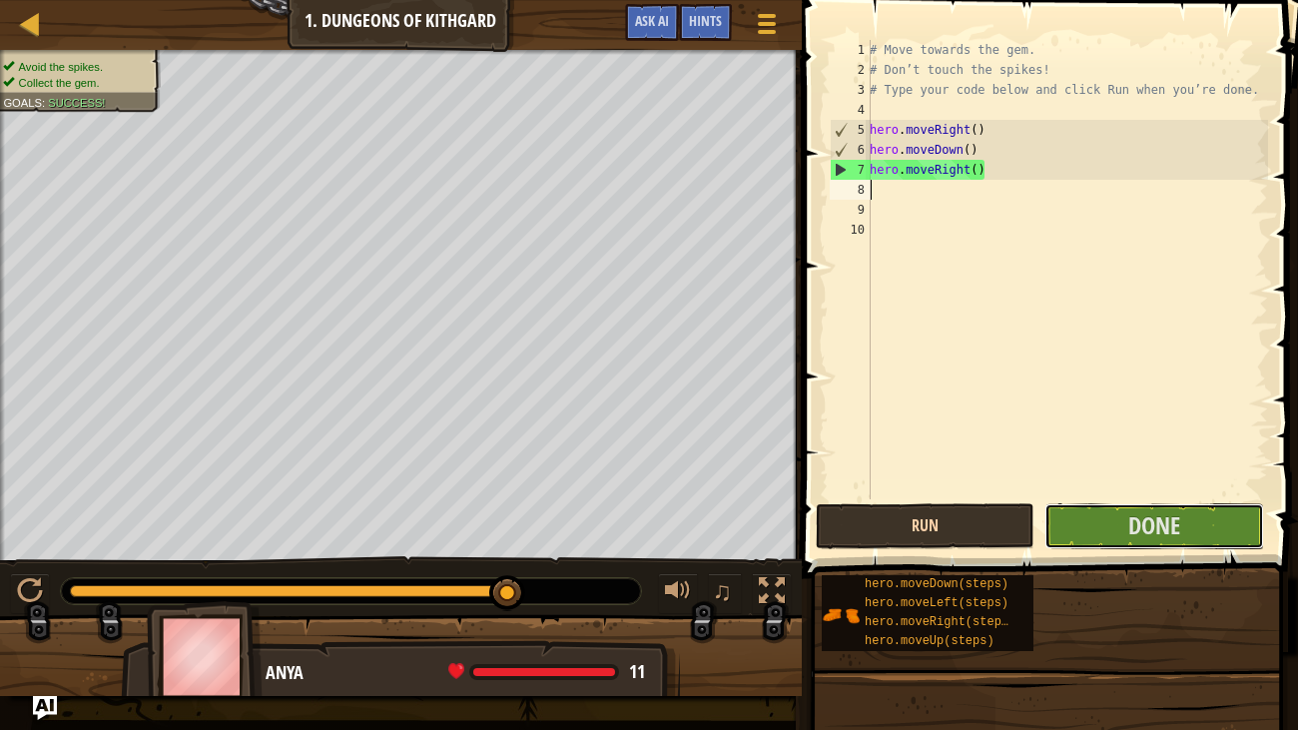
click at [1098, 513] on button "Done" at bounding box center [1153, 526] width 219 height 46
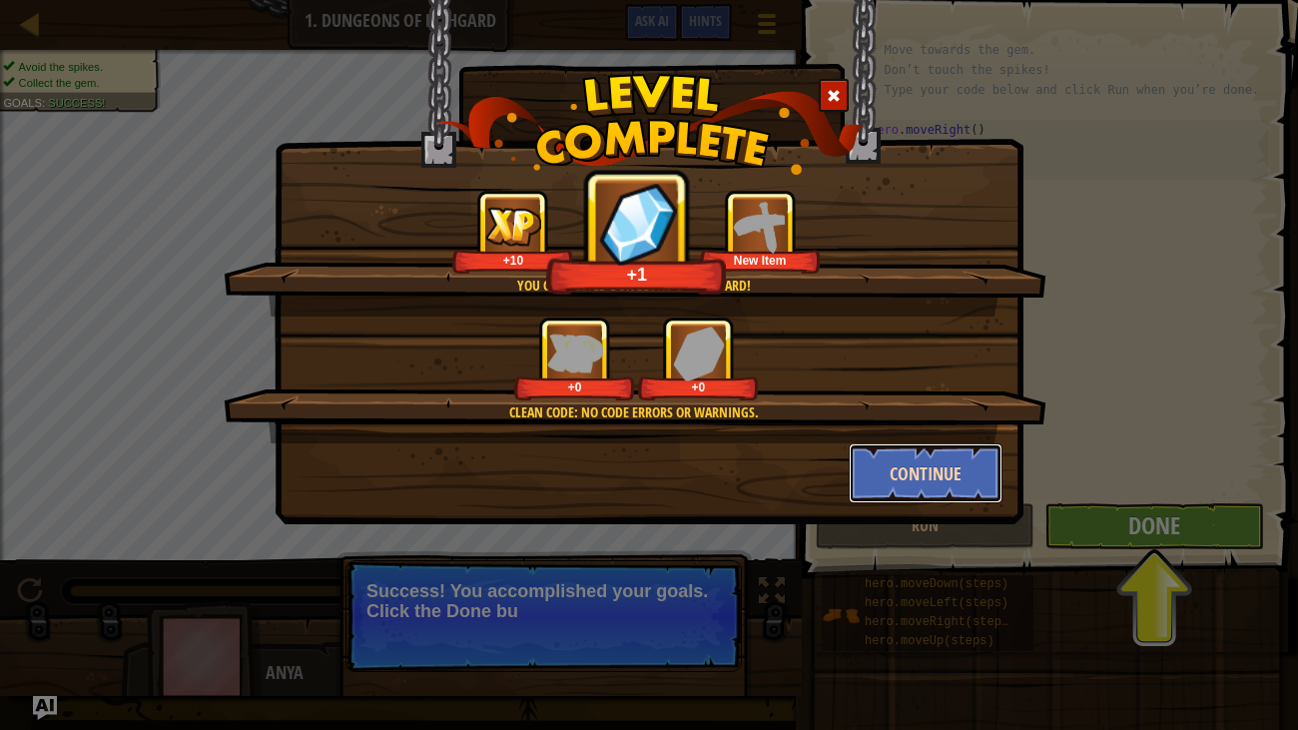
click at [954, 489] on button "Continue" at bounding box center [926, 473] width 155 height 60
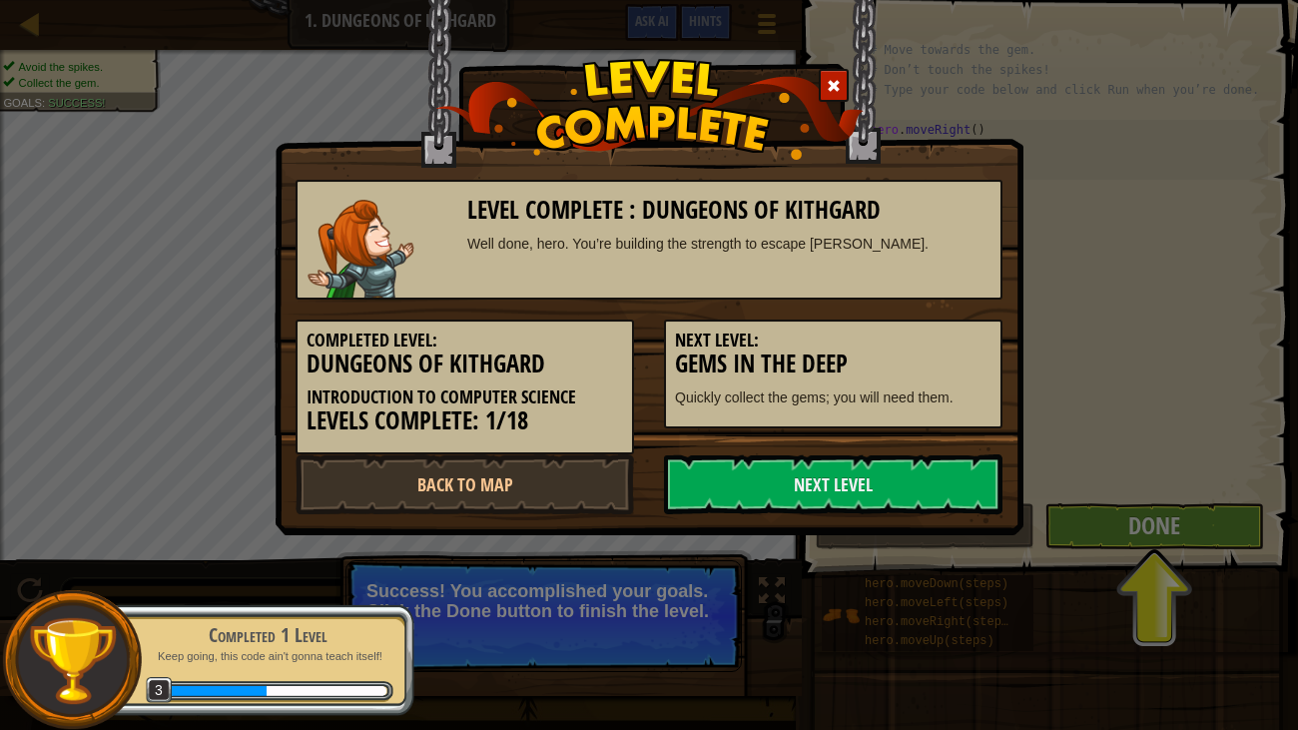
click at [954, 489] on link "Next Level" at bounding box center [833, 484] width 338 height 60
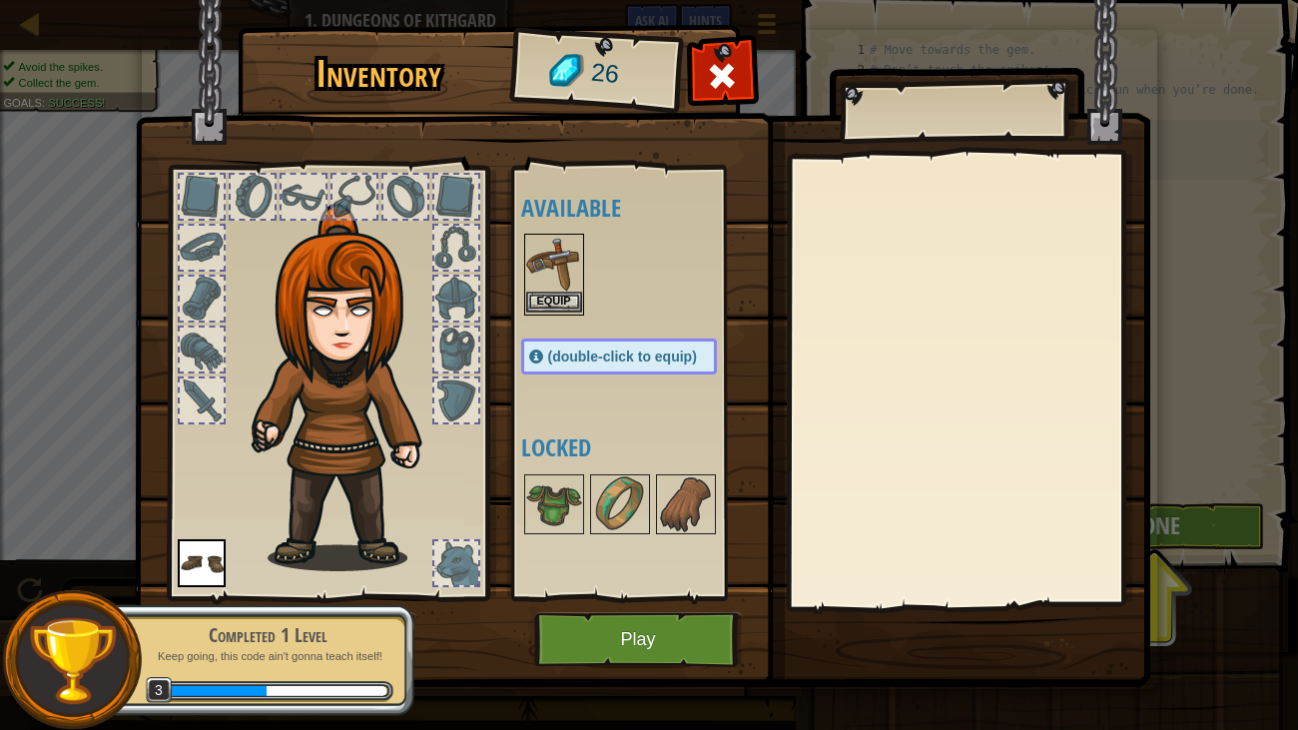
click at [538, 287] on img at bounding box center [554, 264] width 56 height 56
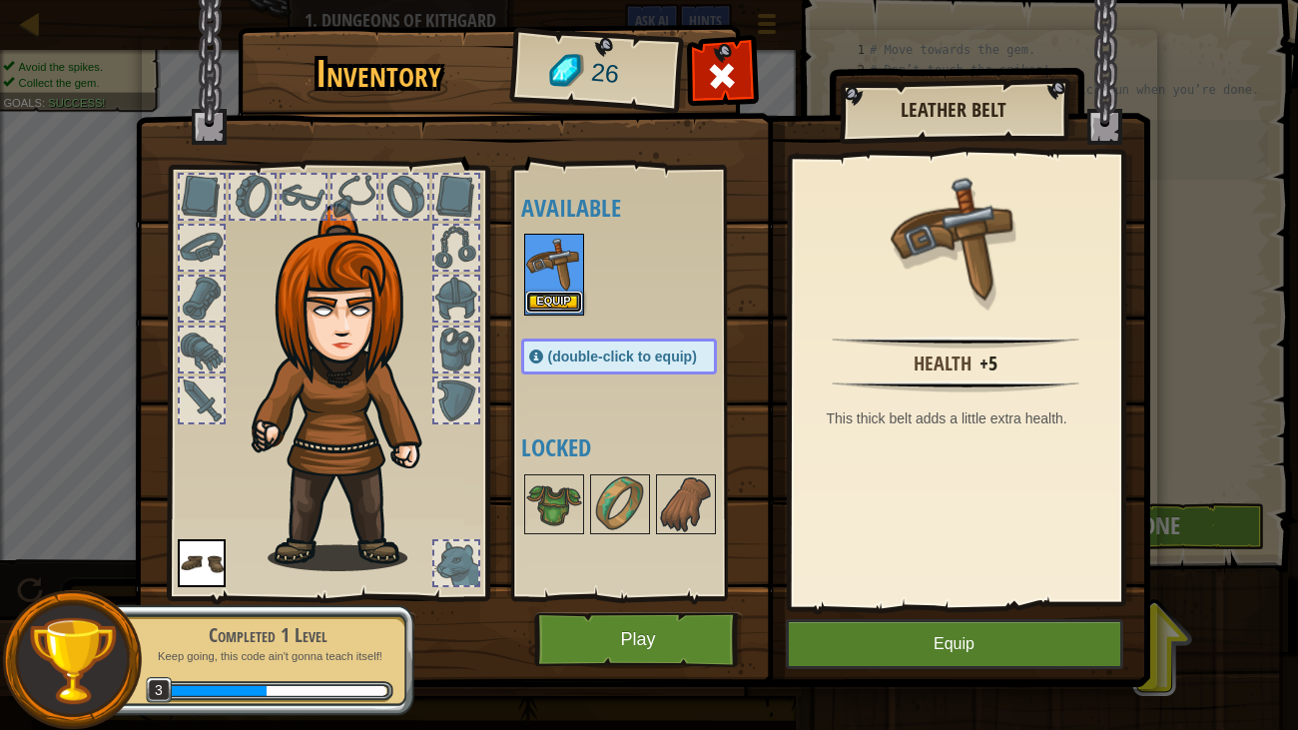
click at [544, 297] on button "Equip" at bounding box center [554, 301] width 56 height 21
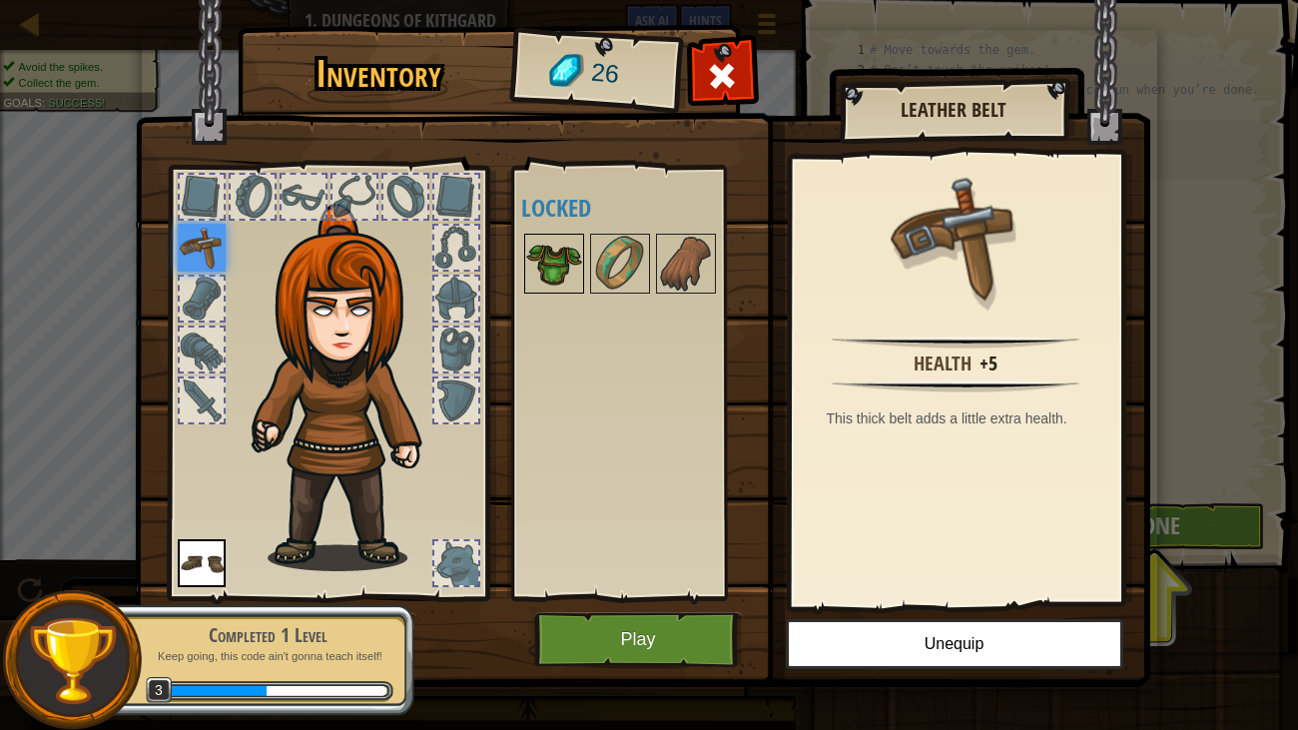
click at [550, 268] on img at bounding box center [554, 264] width 56 height 56
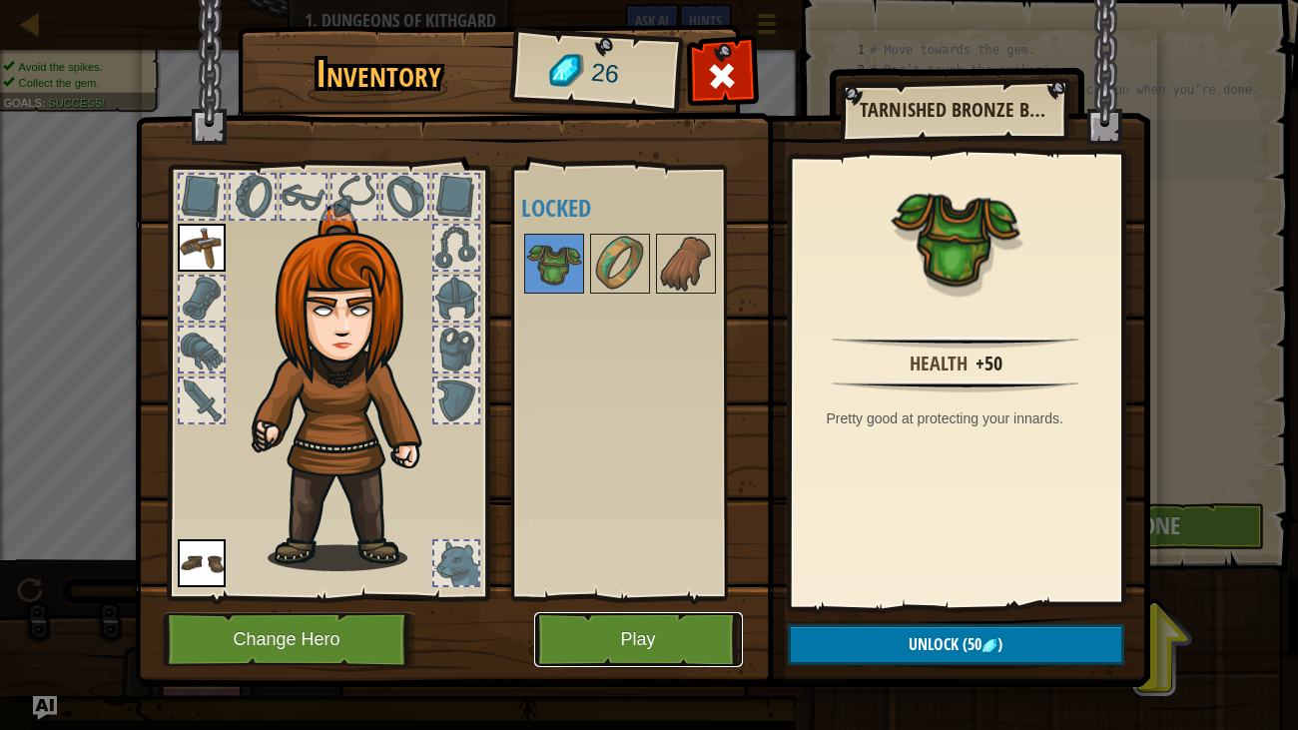
click at [699, 607] on button "Play" at bounding box center [638, 639] width 209 height 55
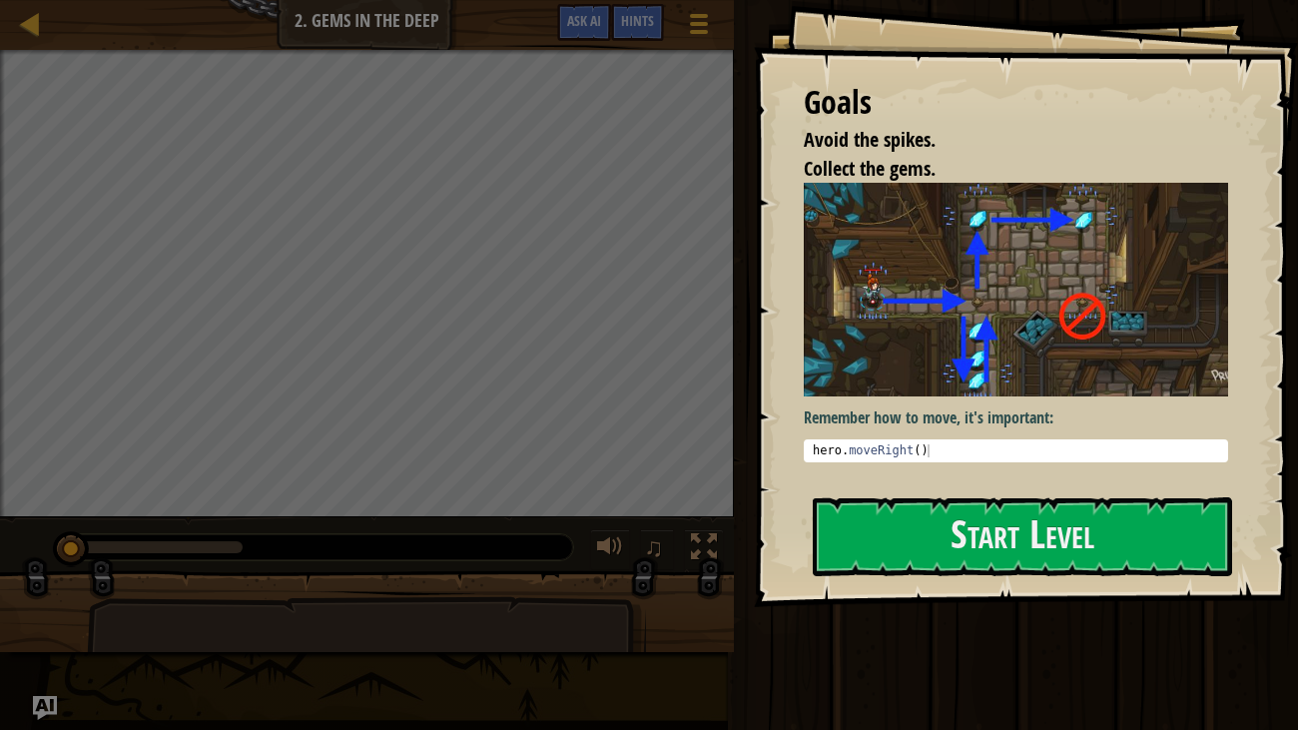
type textarea "hero.moveRight()"
click at [935, 454] on div "hero . moveRight ( )" at bounding box center [1016, 463] width 415 height 39
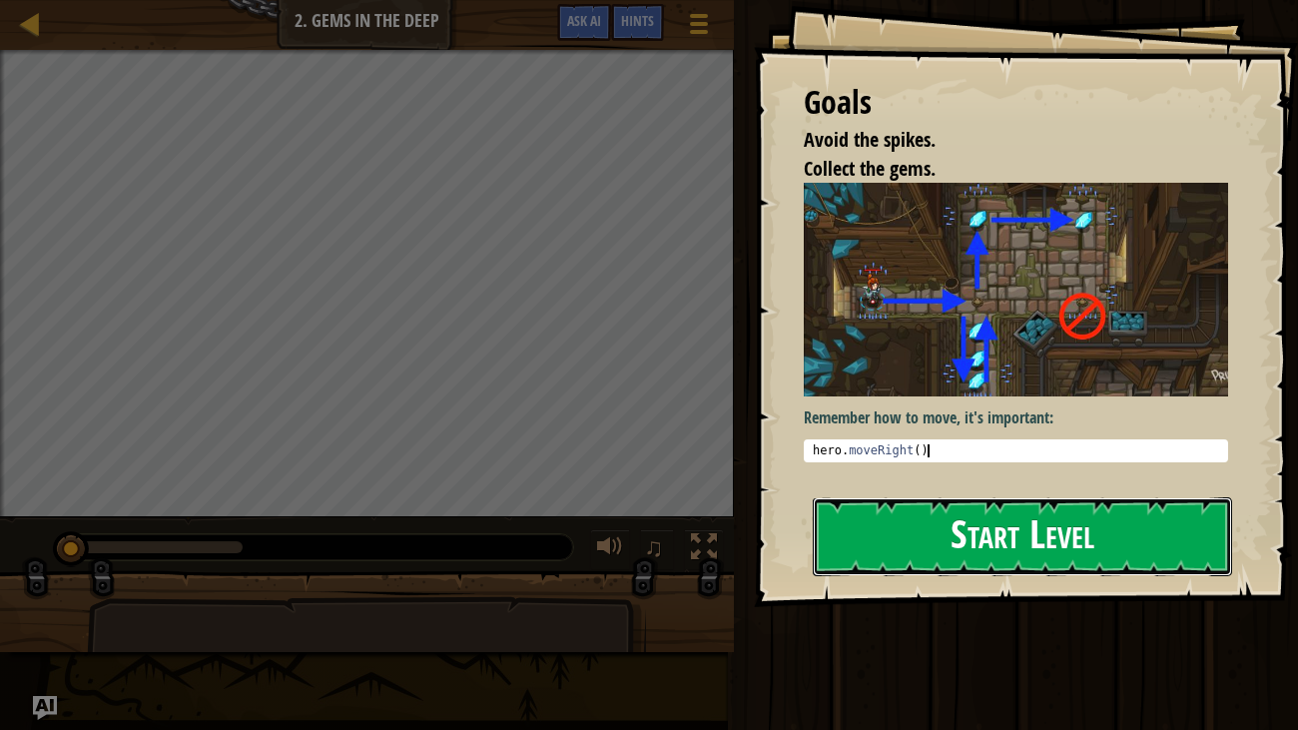
click at [946, 551] on button "Start Level" at bounding box center [1023, 536] width 420 height 79
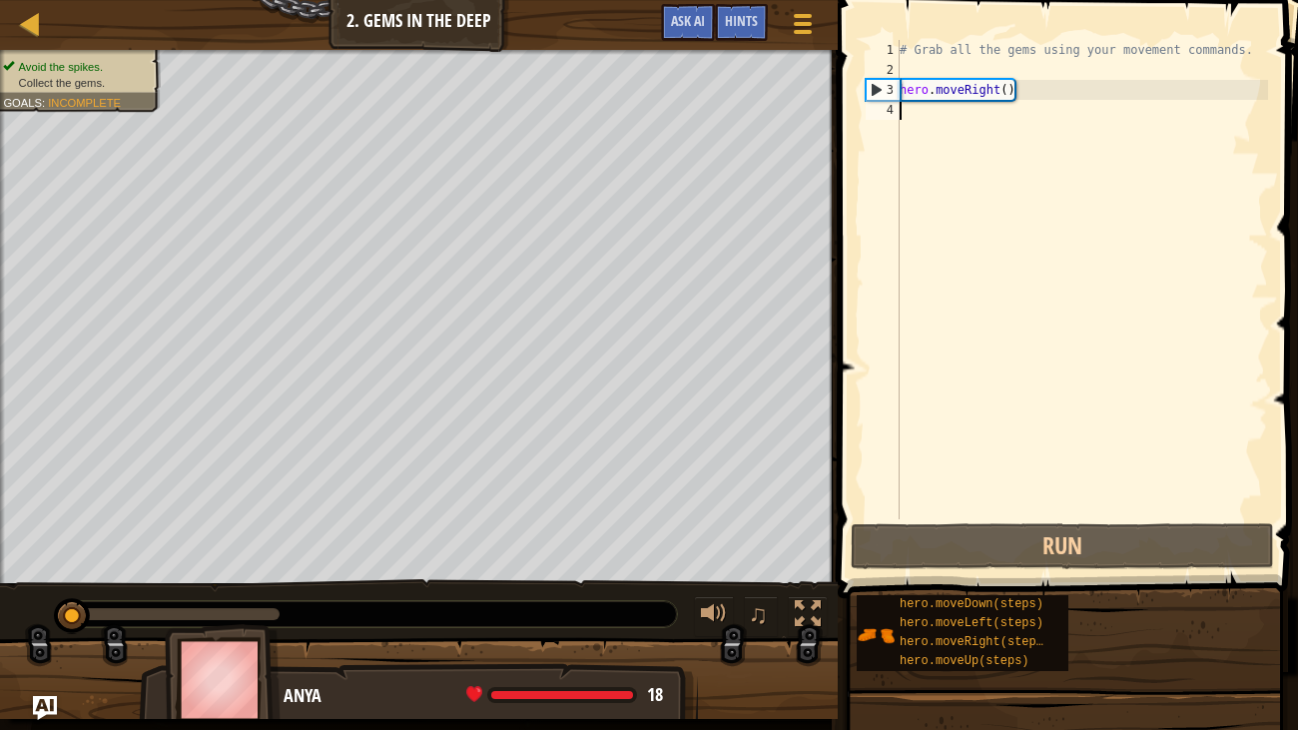
click at [905, 113] on div "# Grab all the gems using your movement commands. hero . moveRight ( )" at bounding box center [1081, 299] width 372 height 519
type textarea "m"
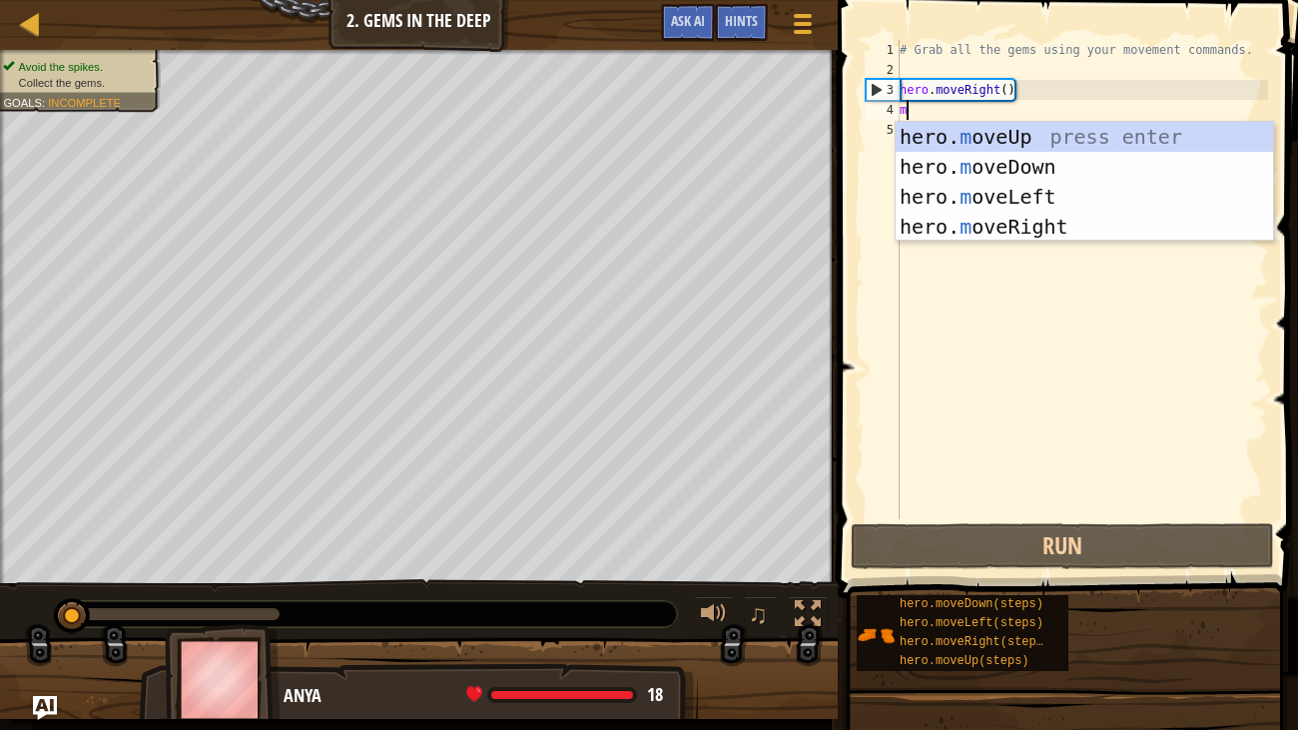
scroll to position [9, 0]
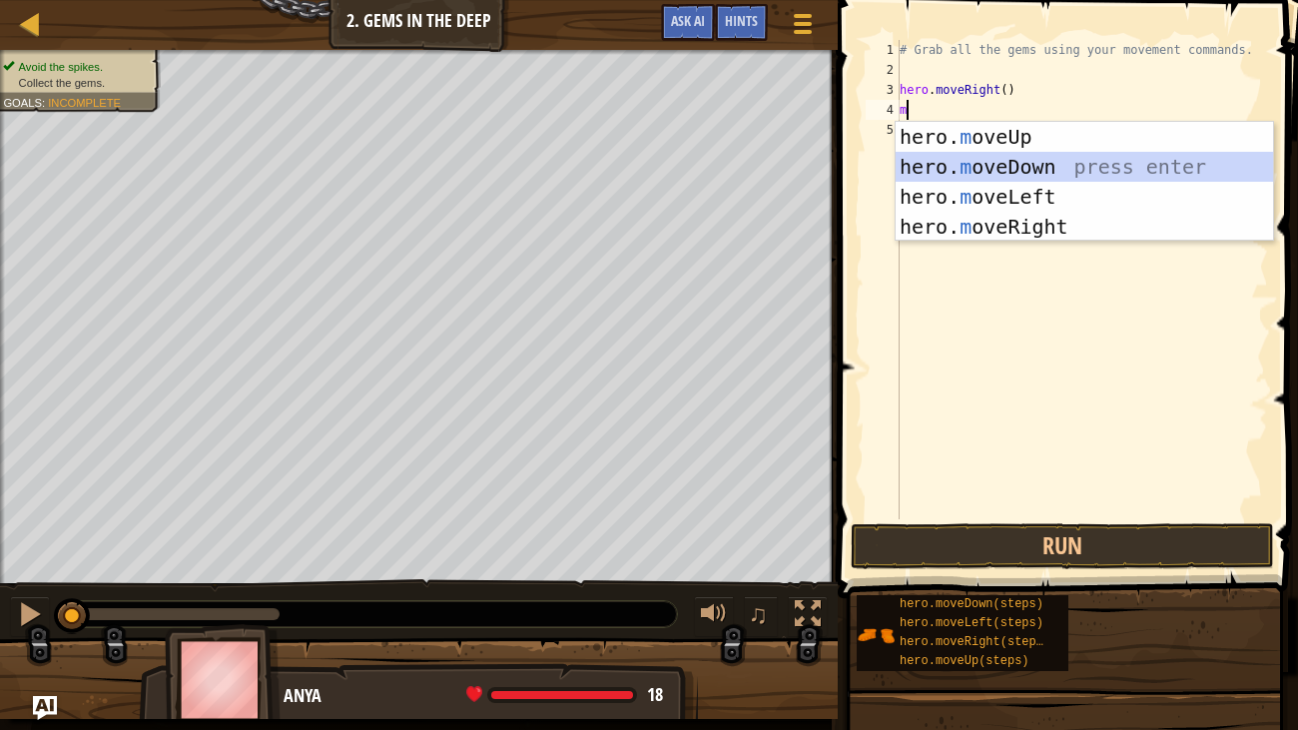
click at [1036, 176] on div "hero. m oveUp press enter hero. m oveDown press enter hero. m oveLeft press ent…" at bounding box center [1083, 212] width 377 height 180
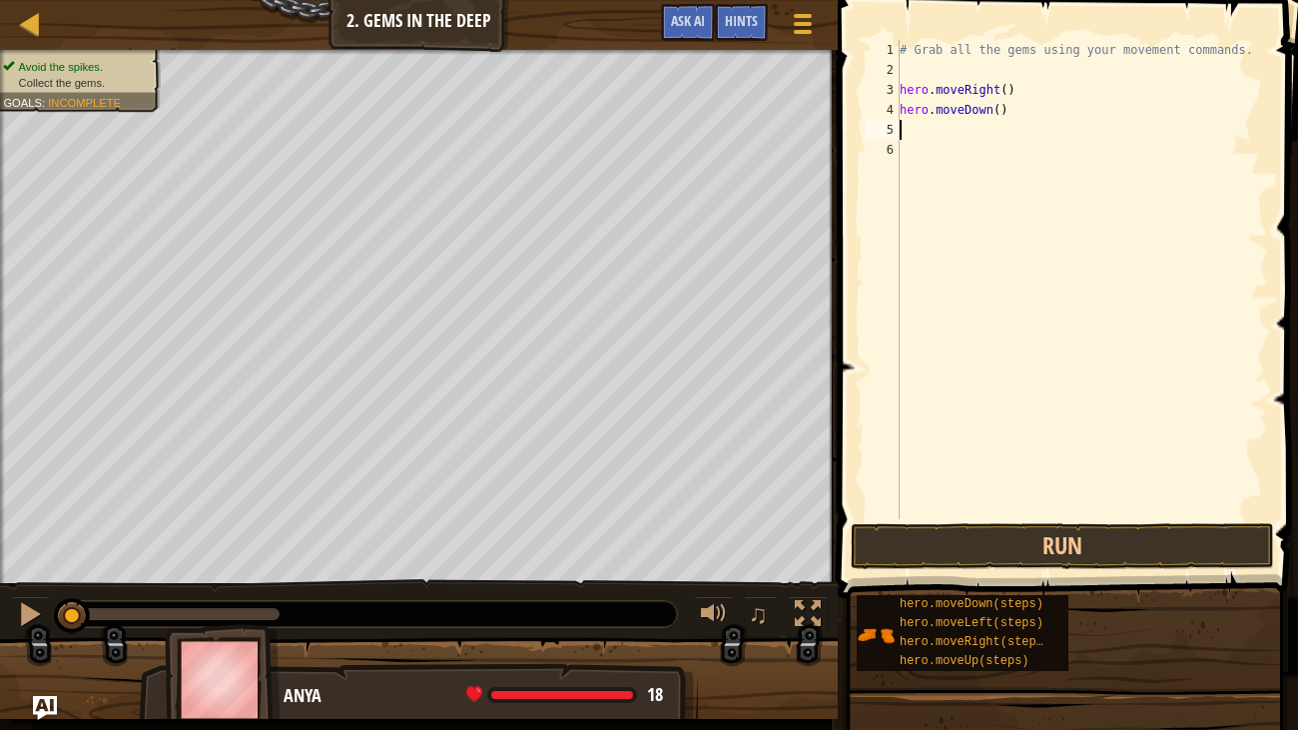
click at [912, 136] on div "# Grab all the gems using your movement commands. hero . moveRight ( ) hero . m…" at bounding box center [1081, 299] width 372 height 519
type textarea "m"
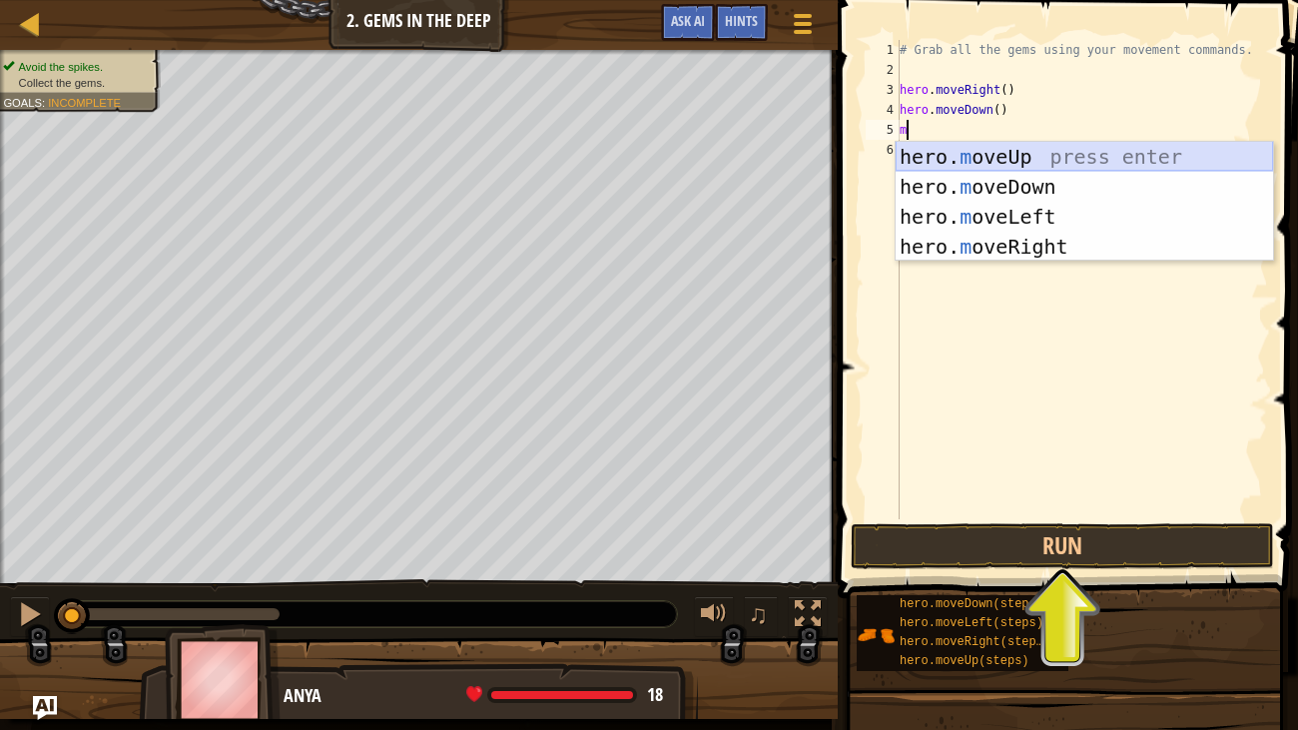
click at [1072, 149] on div "hero. m oveUp press enter hero. m oveDown press enter hero. m oveLeft press ent…" at bounding box center [1083, 232] width 377 height 180
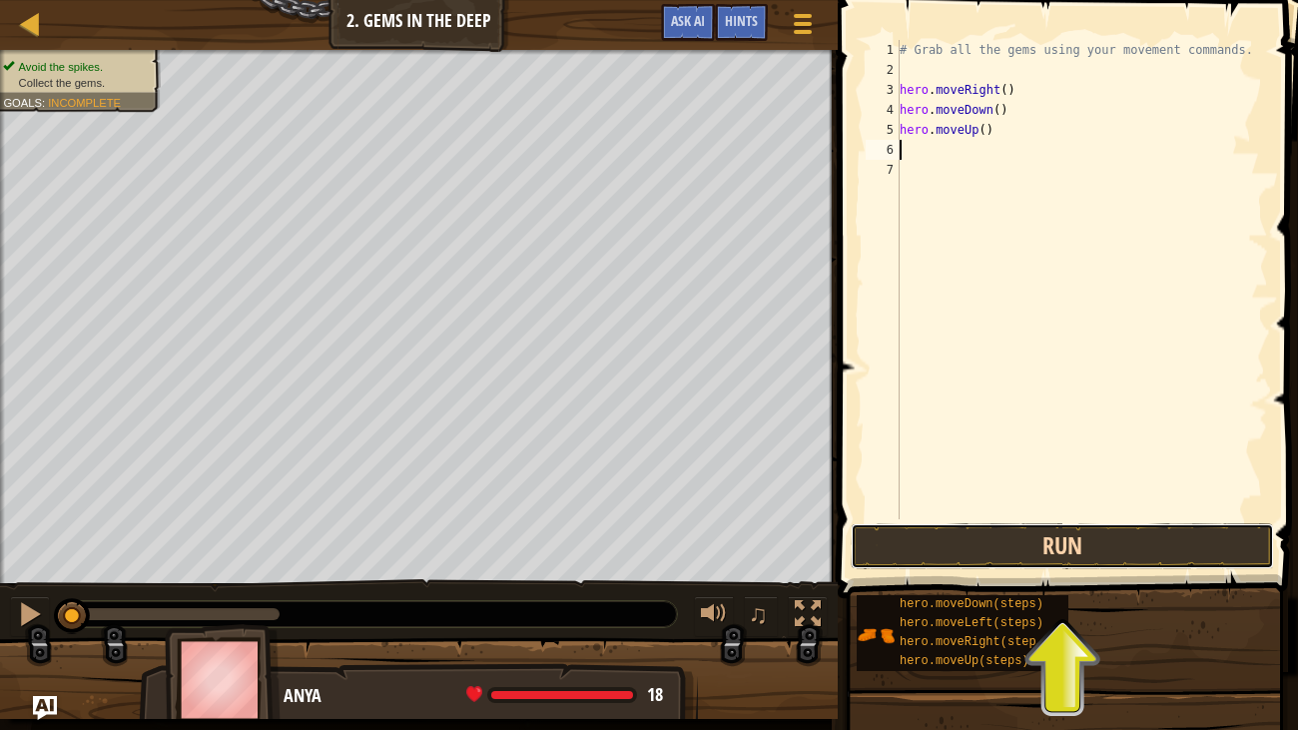
click at [1066, 544] on button "Run" at bounding box center [1062, 546] width 423 height 46
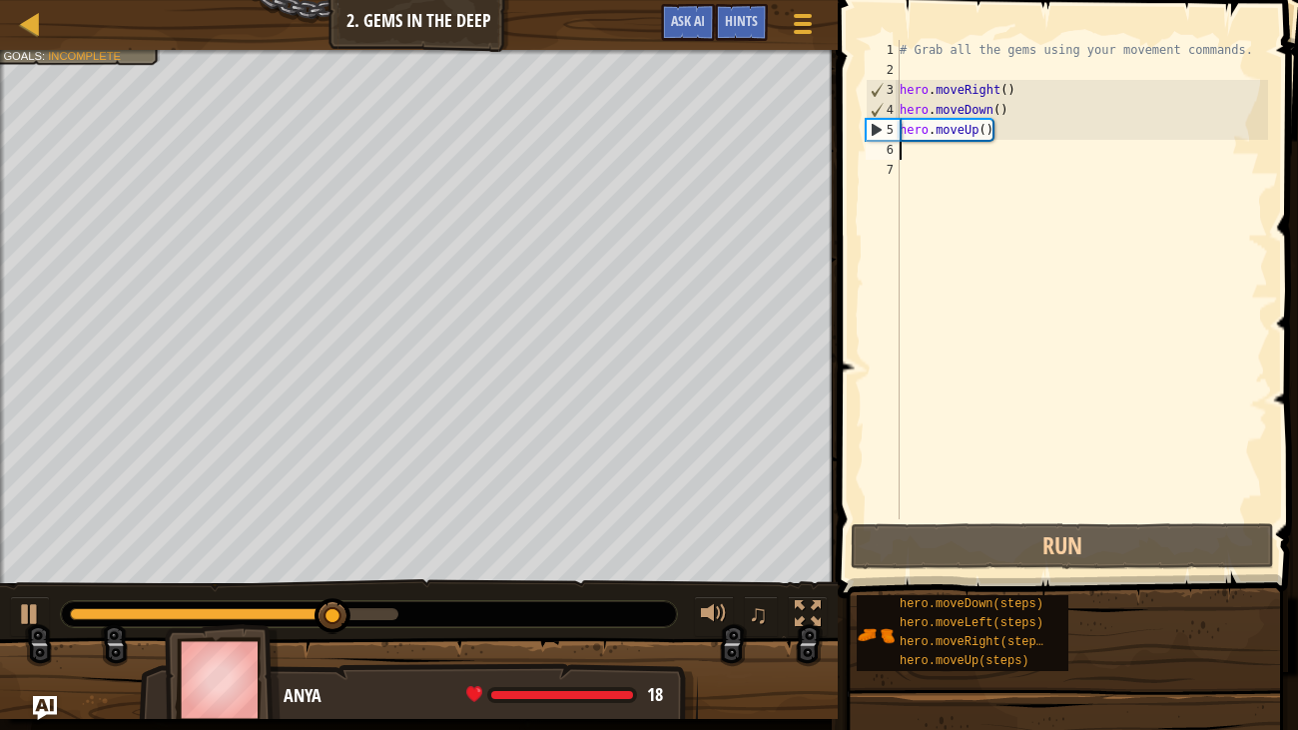
click at [918, 152] on div "# Grab all the gems using your movement commands. hero . moveRight ( ) hero . m…" at bounding box center [1081, 299] width 372 height 519
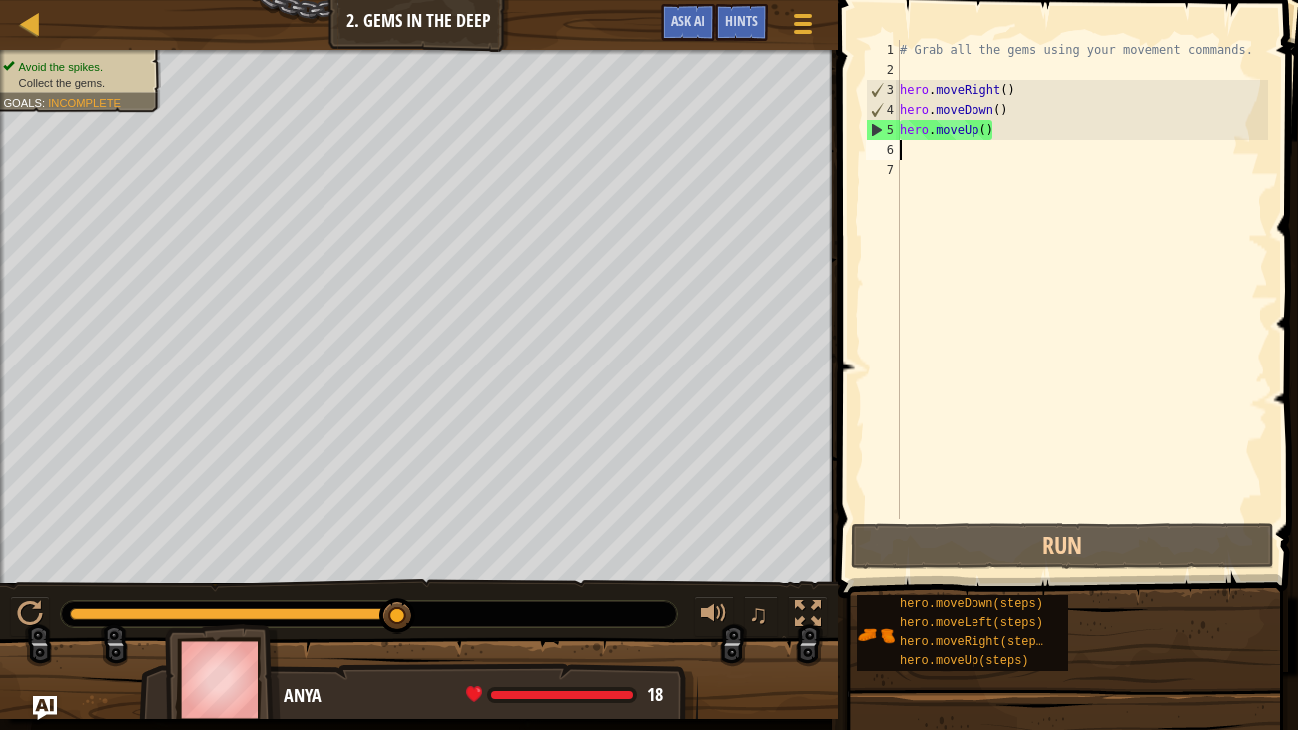
type textarea "m"
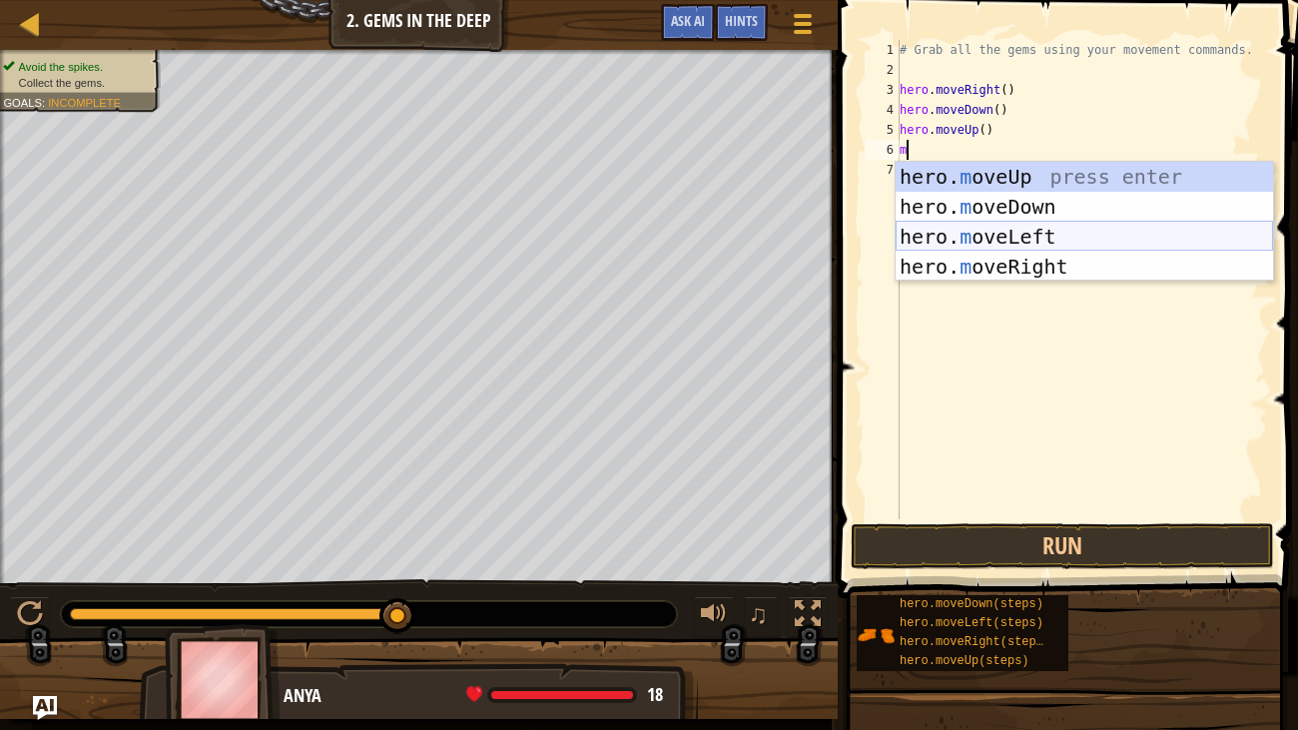
click at [987, 231] on div "hero. m oveUp press enter hero. m oveDown press enter hero. m oveLeft press ent…" at bounding box center [1083, 252] width 377 height 180
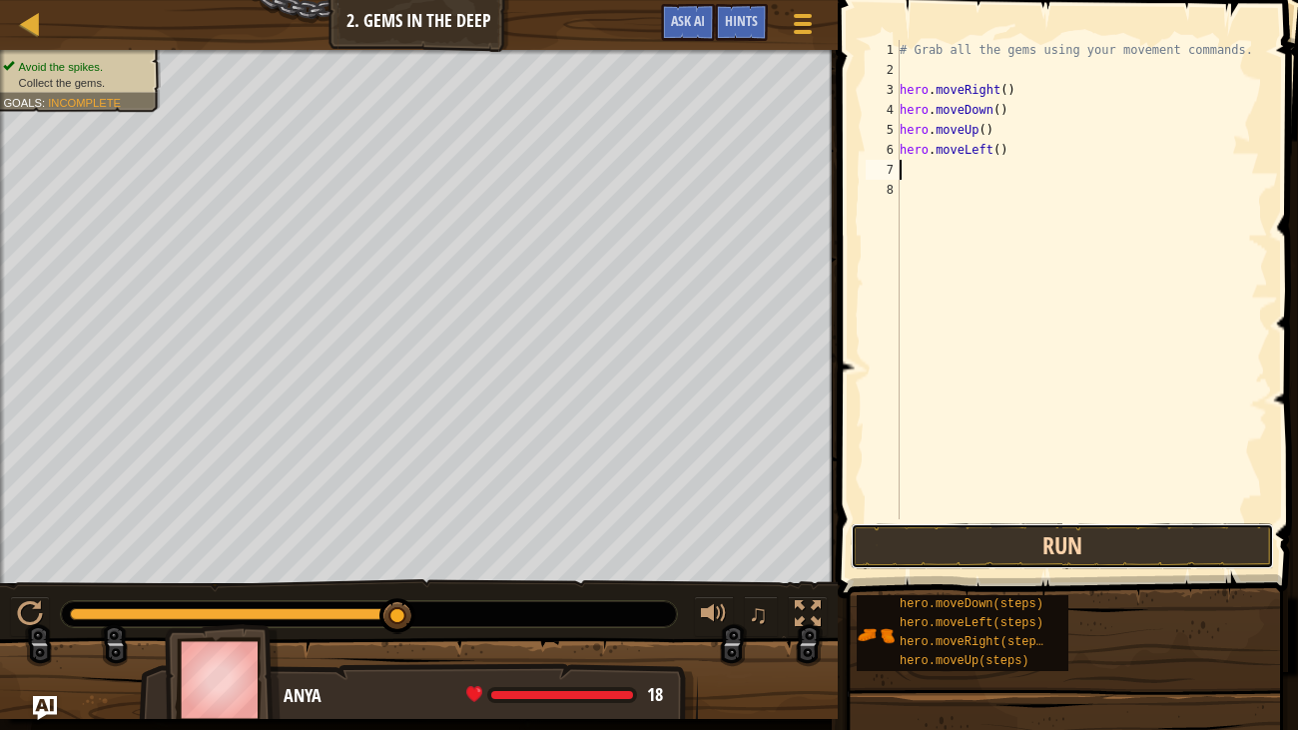
click at [1080, 524] on button "Run" at bounding box center [1062, 546] width 423 height 46
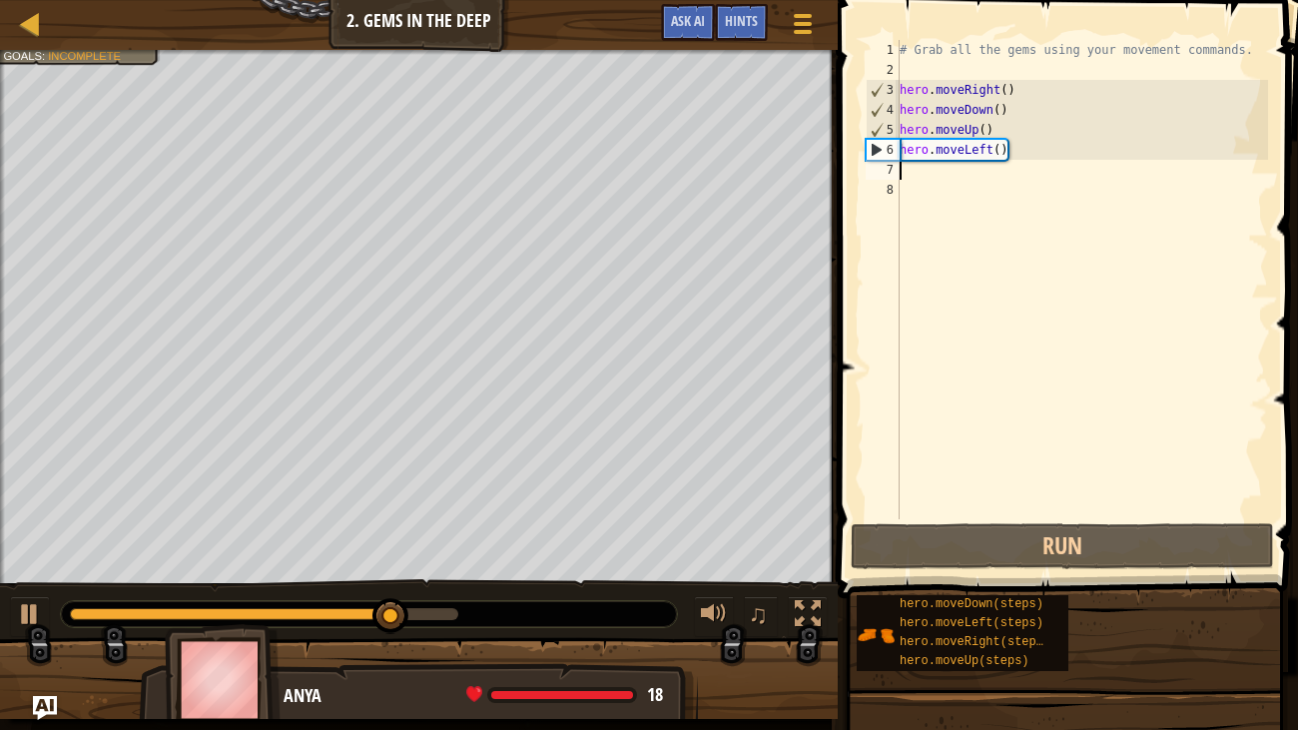
click at [982, 163] on div "# Grab all the gems using your movement commands. hero . moveRight ( ) hero . m…" at bounding box center [1081, 299] width 372 height 519
click at [987, 158] on div "# Grab all the gems using your movement commands. hero . moveRight ( ) hero . m…" at bounding box center [1081, 299] width 372 height 519
click at [994, 156] on div "# Grab all the gems using your movement commands. hero . moveRight ( ) hero . m…" at bounding box center [1081, 299] width 372 height 519
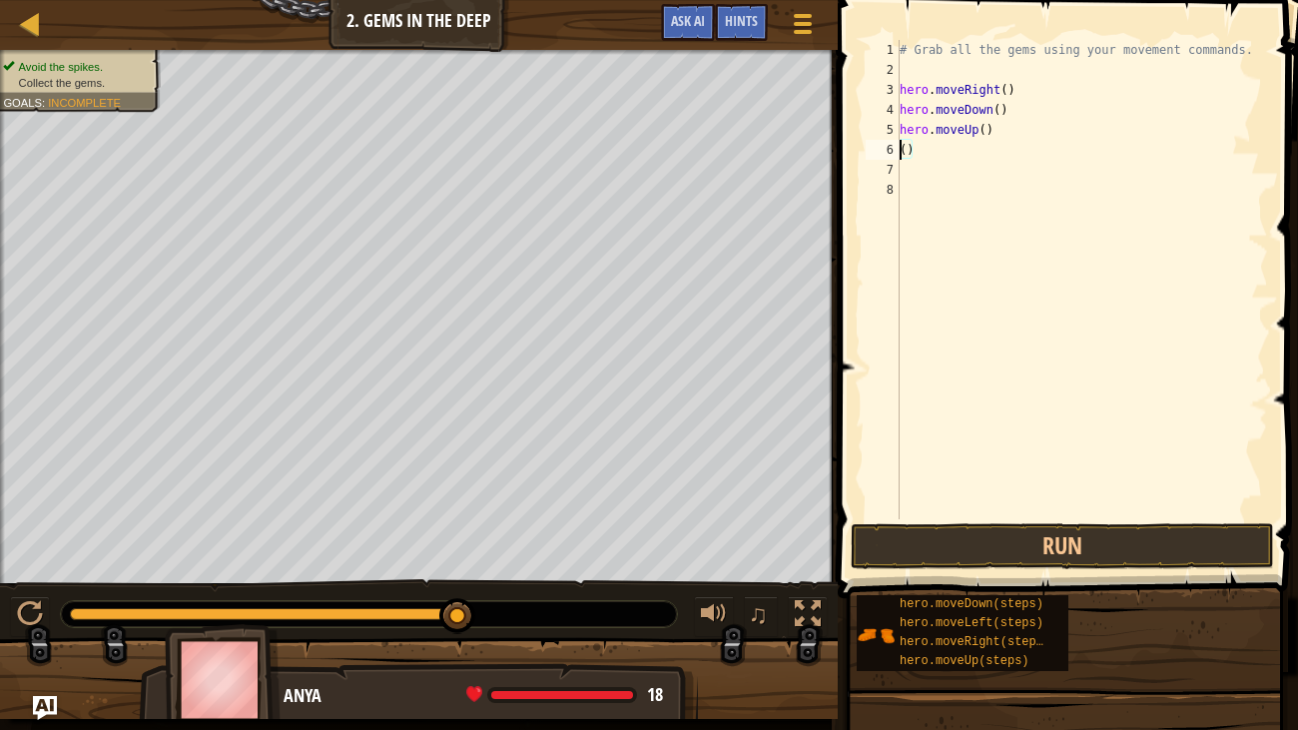
click at [1000, 158] on div "# Grab all the gems using your movement commands. hero . moveRight ( ) hero . m…" at bounding box center [1081, 299] width 372 height 519
type textarea "("
type textarea "m"
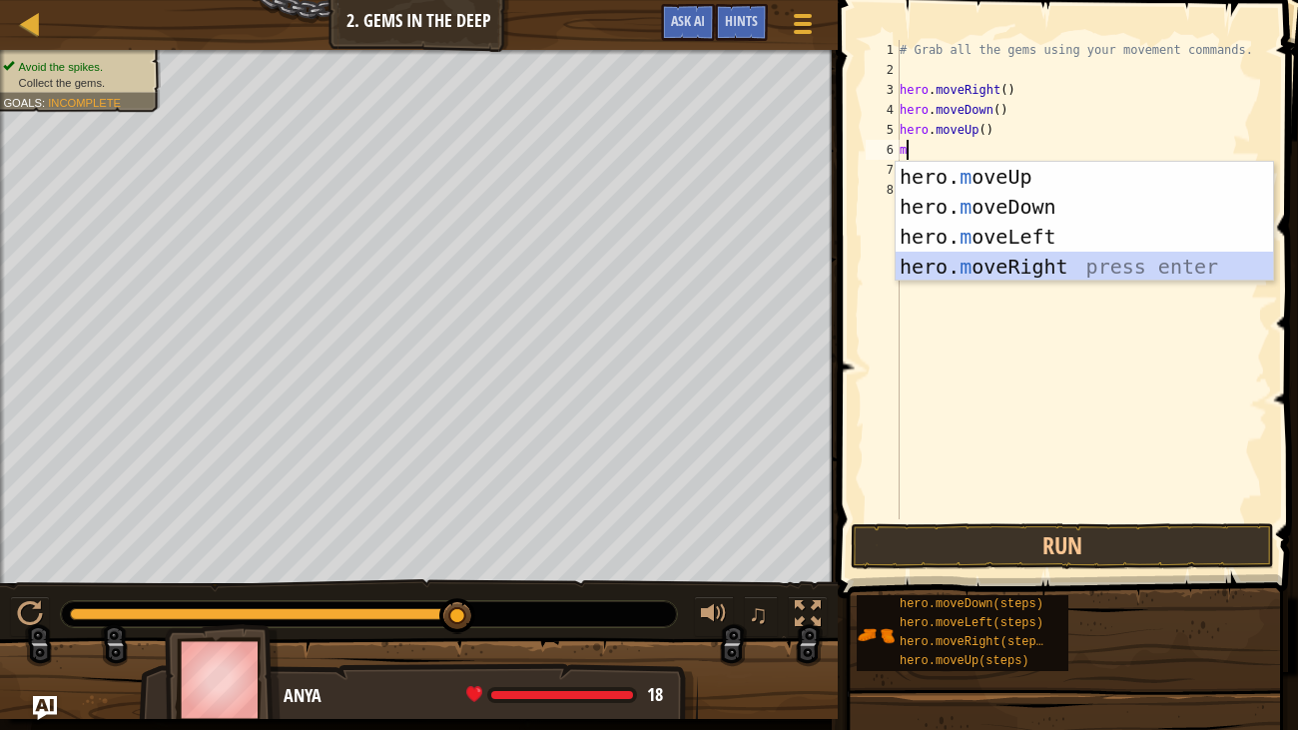
click at [1082, 270] on div "hero. m oveUp press enter hero. m oveDown press enter hero. m oveLeft press ent…" at bounding box center [1083, 252] width 377 height 180
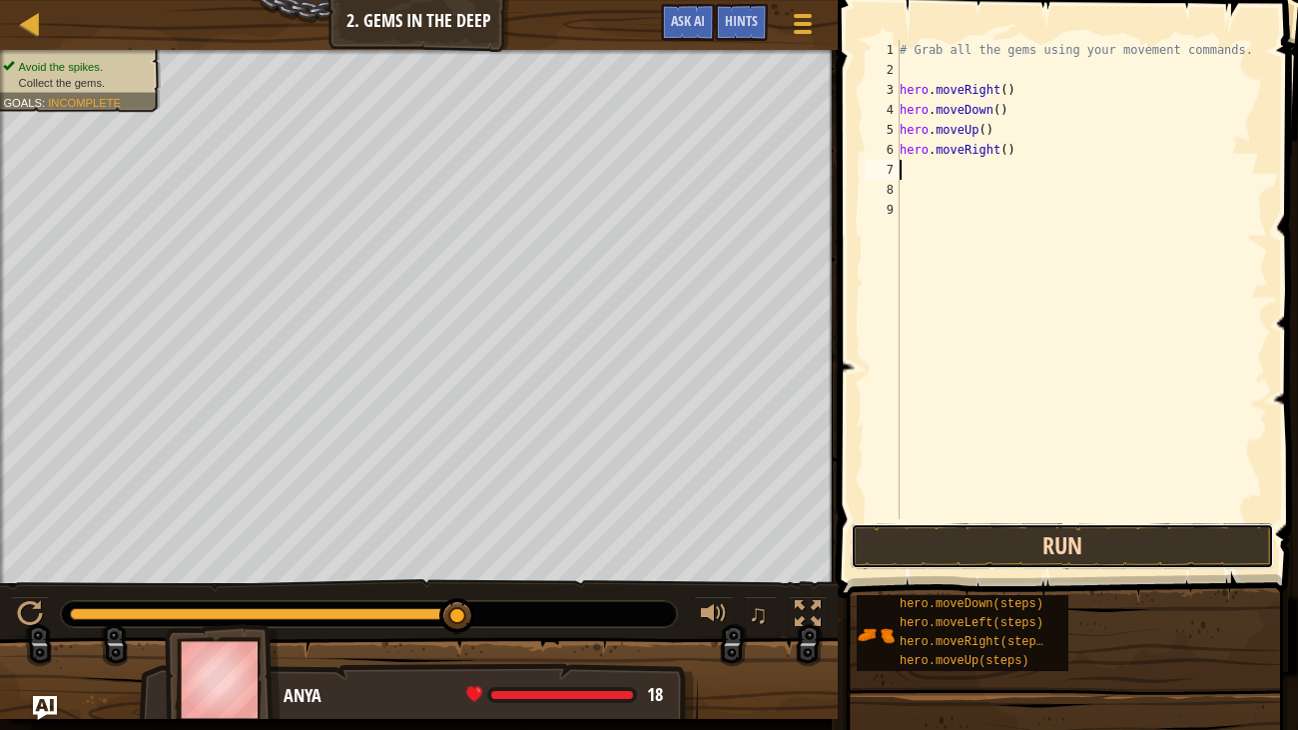
click at [1068, 524] on button "Run" at bounding box center [1062, 546] width 423 height 46
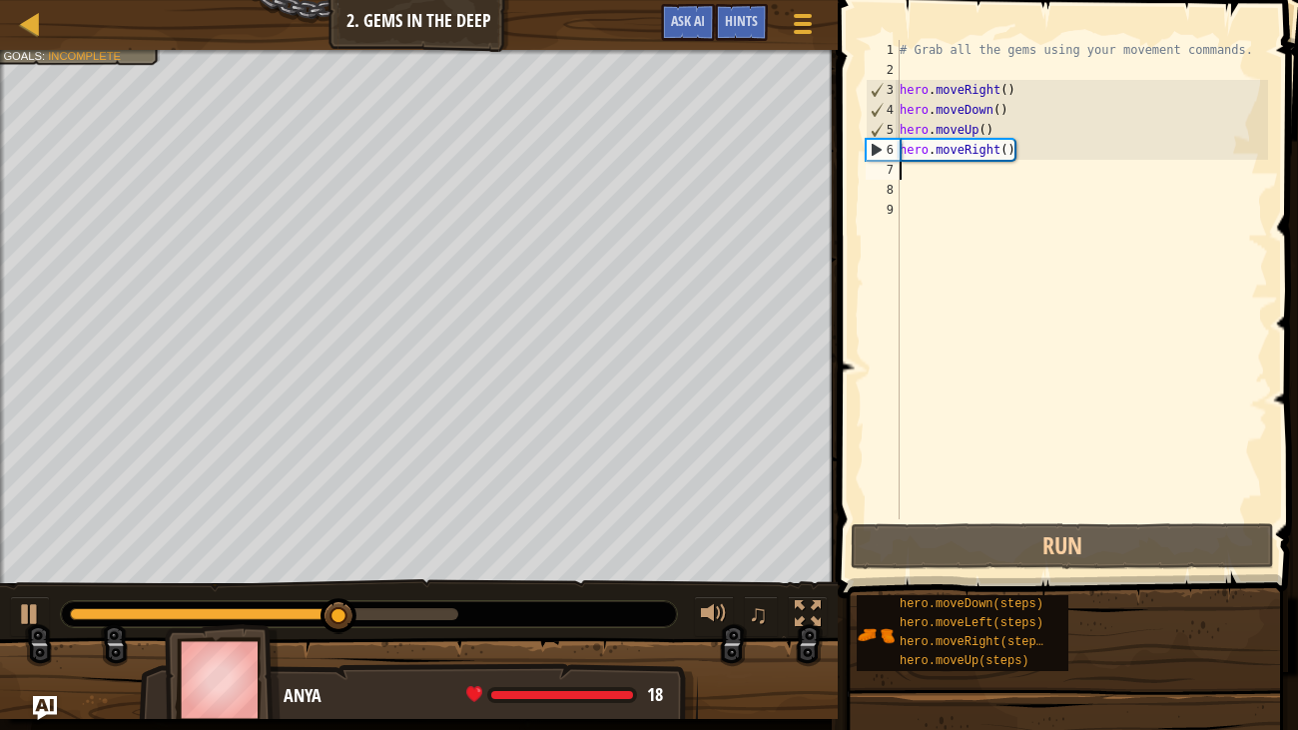
click at [913, 176] on div "# Grab all the gems using your movement commands. hero . moveRight ( ) hero . m…" at bounding box center [1081, 299] width 372 height 519
type textarea "m"
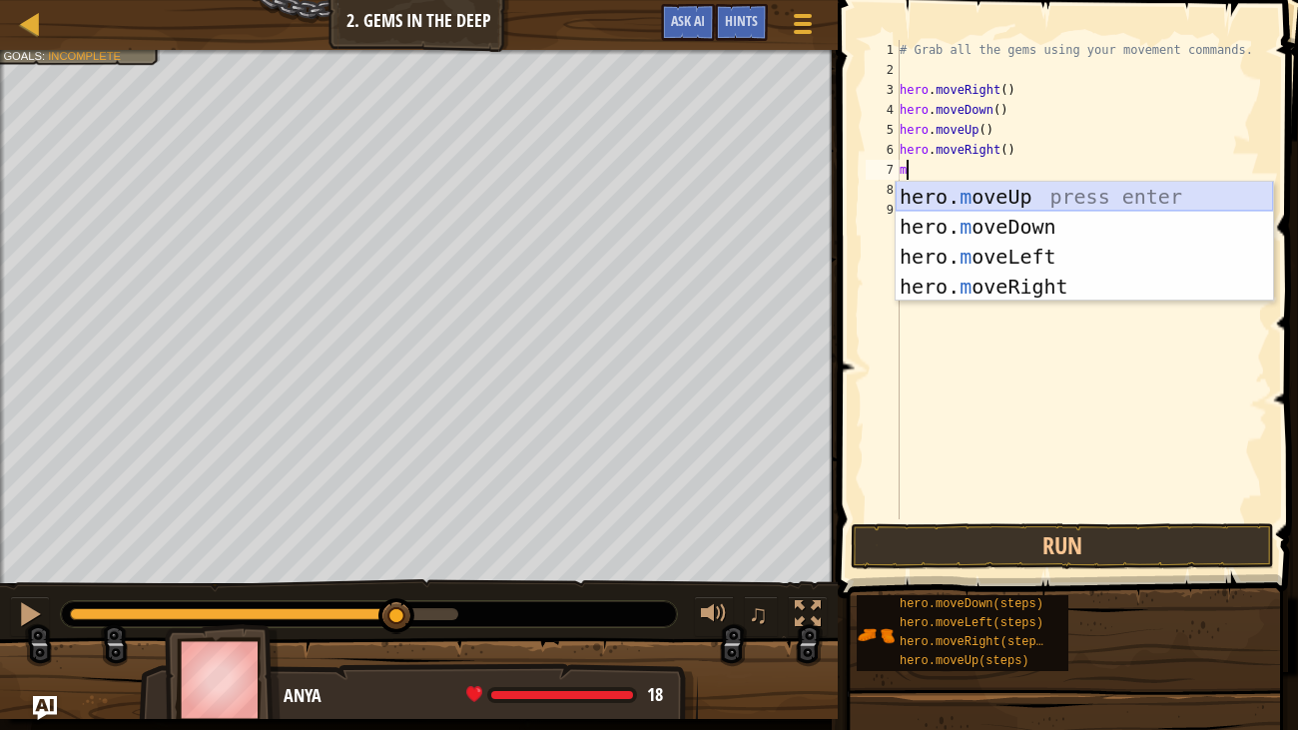
click at [1133, 187] on div "hero. m oveUp press enter hero. m oveDown press enter hero. m oveLeft press ent…" at bounding box center [1083, 272] width 377 height 180
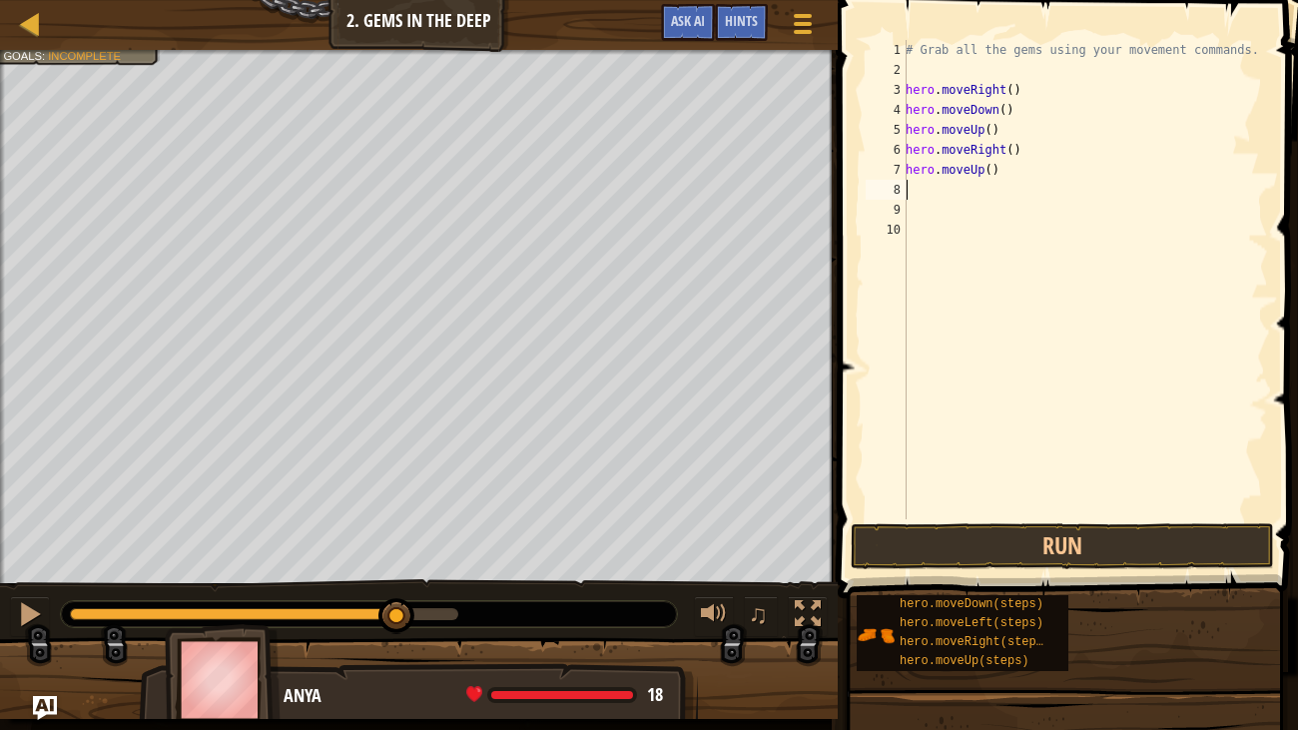
click at [913, 192] on div "# Grab all the gems using your movement commands. hero . moveRight ( ) hero . m…" at bounding box center [1084, 299] width 366 height 519
type textarea "m"
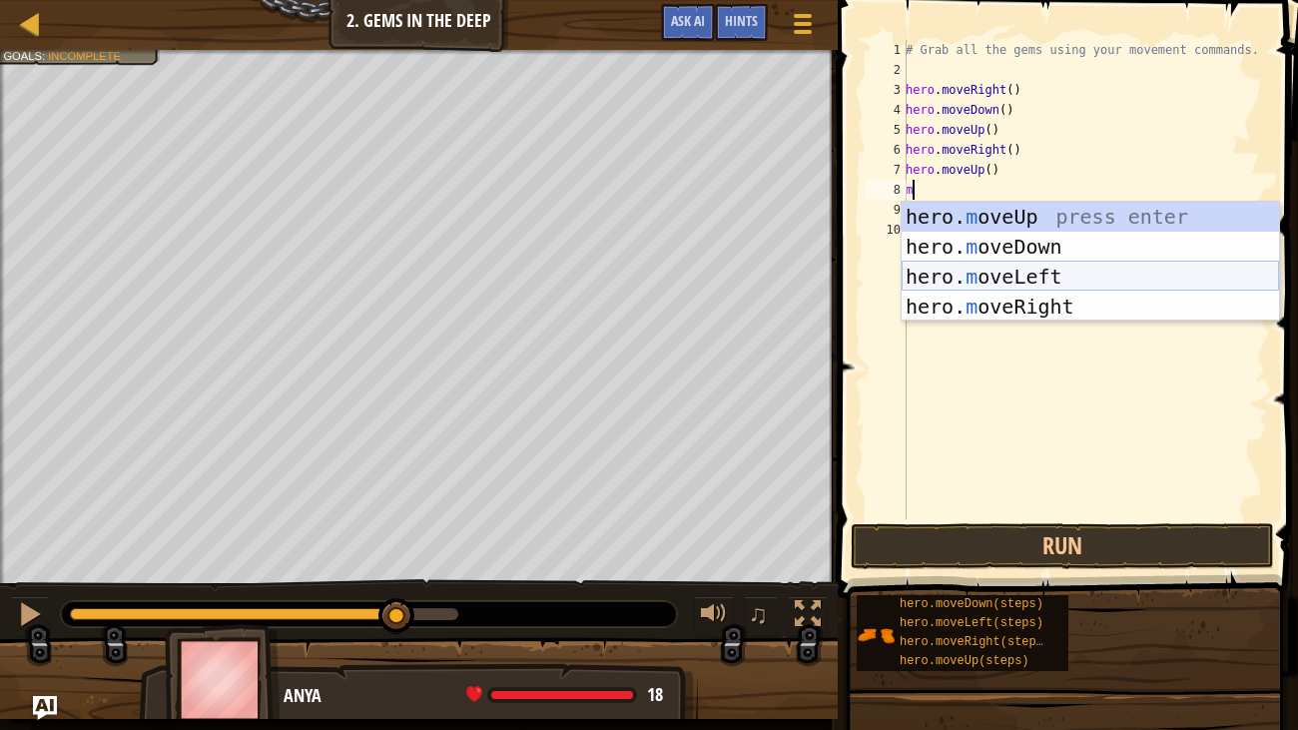
click at [1023, 280] on div "hero. m oveUp press enter hero. m oveDown press enter hero. m oveLeft press ent…" at bounding box center [1089, 292] width 377 height 180
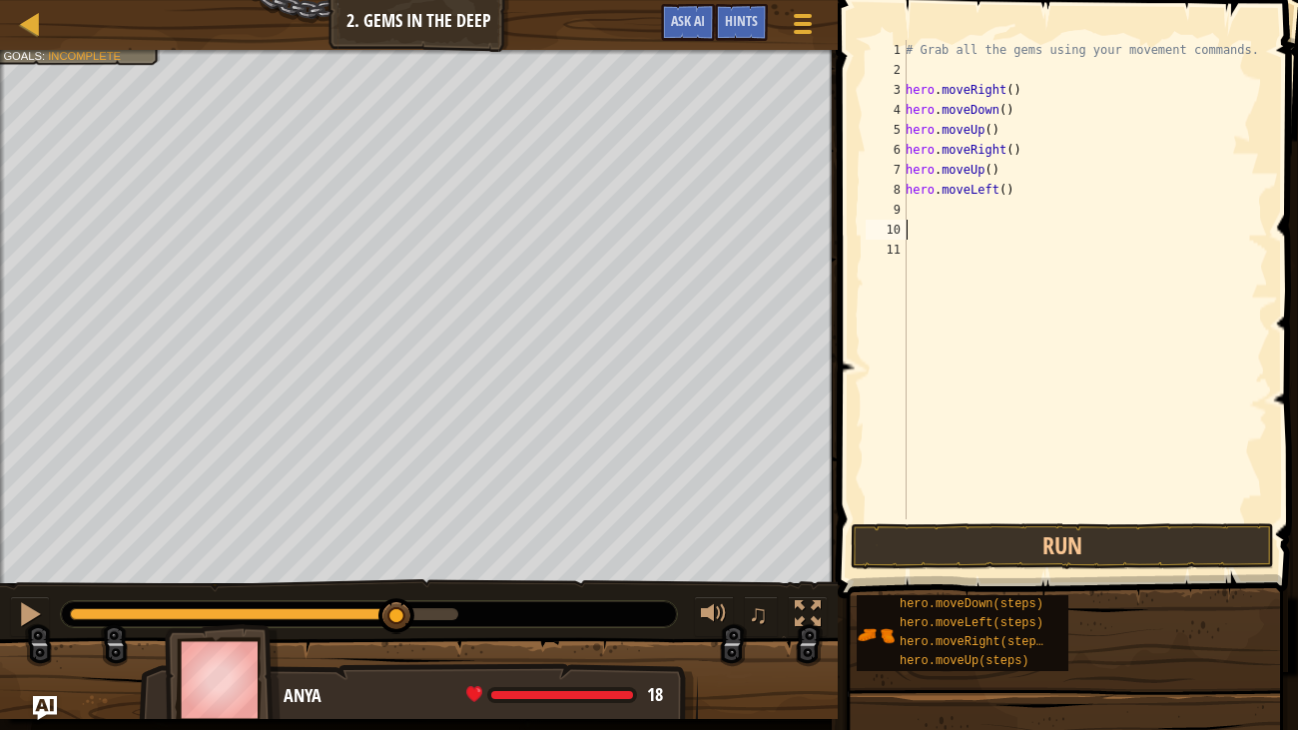
click at [921, 221] on div "# Grab all the gems using your movement commands. hero . moveRight ( ) hero . m…" at bounding box center [1084, 299] width 366 height 519
click at [915, 219] on div "# Grab all the gems using your movement commands. hero . moveRight ( ) hero . m…" at bounding box center [1084, 299] width 366 height 519
type textarea "m"
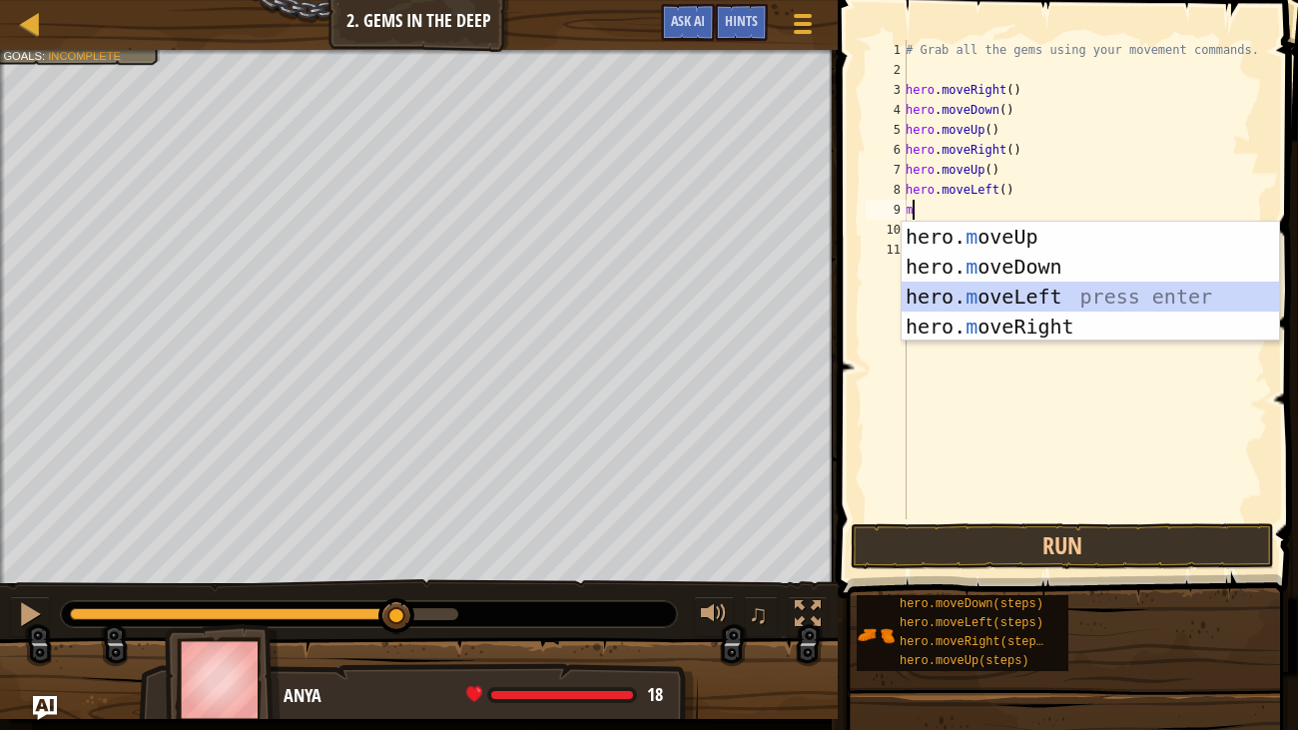
click at [1024, 309] on div "hero. m oveUp press enter hero. m oveDown press enter hero. m oveLeft press ent…" at bounding box center [1089, 312] width 377 height 180
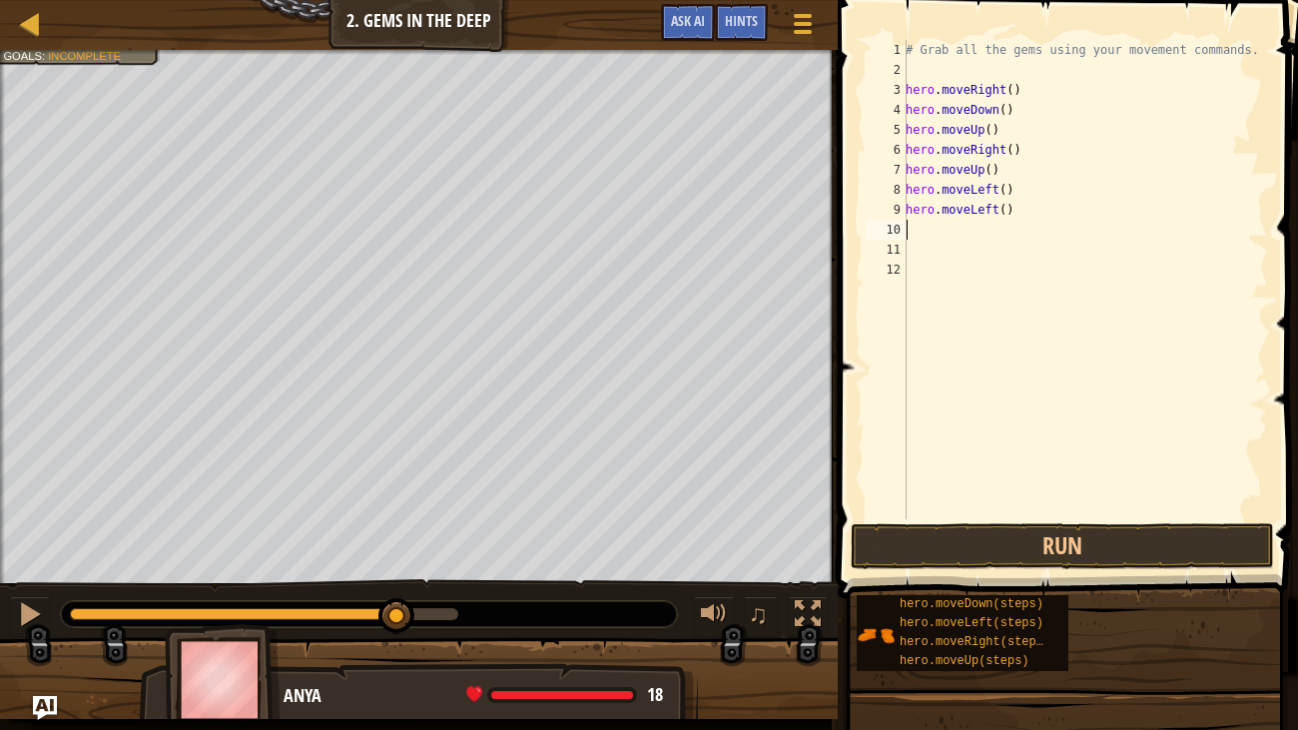
click at [1000, 212] on div "# Grab all the gems using your movement commands. hero . moveRight ( ) hero . m…" at bounding box center [1084, 299] width 366 height 519
click at [1020, 210] on div "# Grab all the gems using your movement commands. hero . moveRight ( ) hero . m…" at bounding box center [1084, 299] width 366 height 519
type textarea "h"
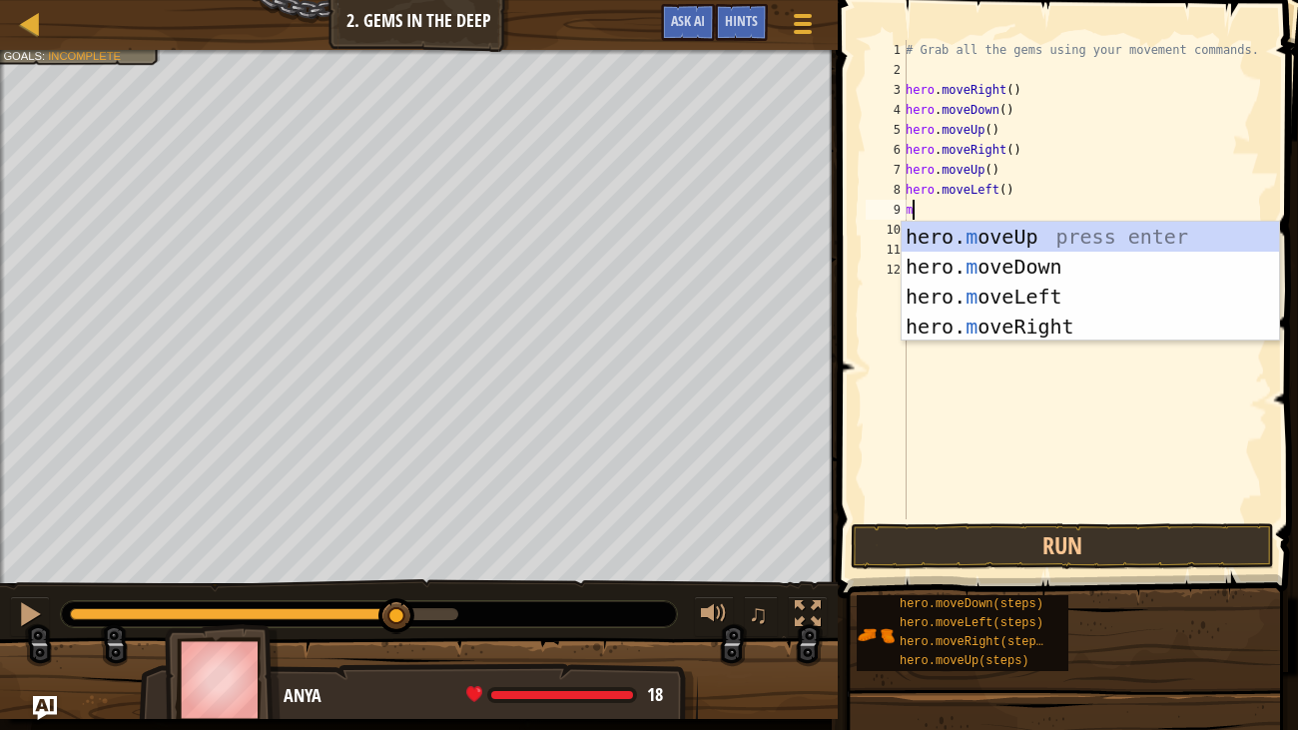
type textarea "m"
click at [1090, 231] on div "hero. m oveUp press enter hero. m oveDown press enter hero. m oveLeft press ent…" at bounding box center [1089, 312] width 377 height 180
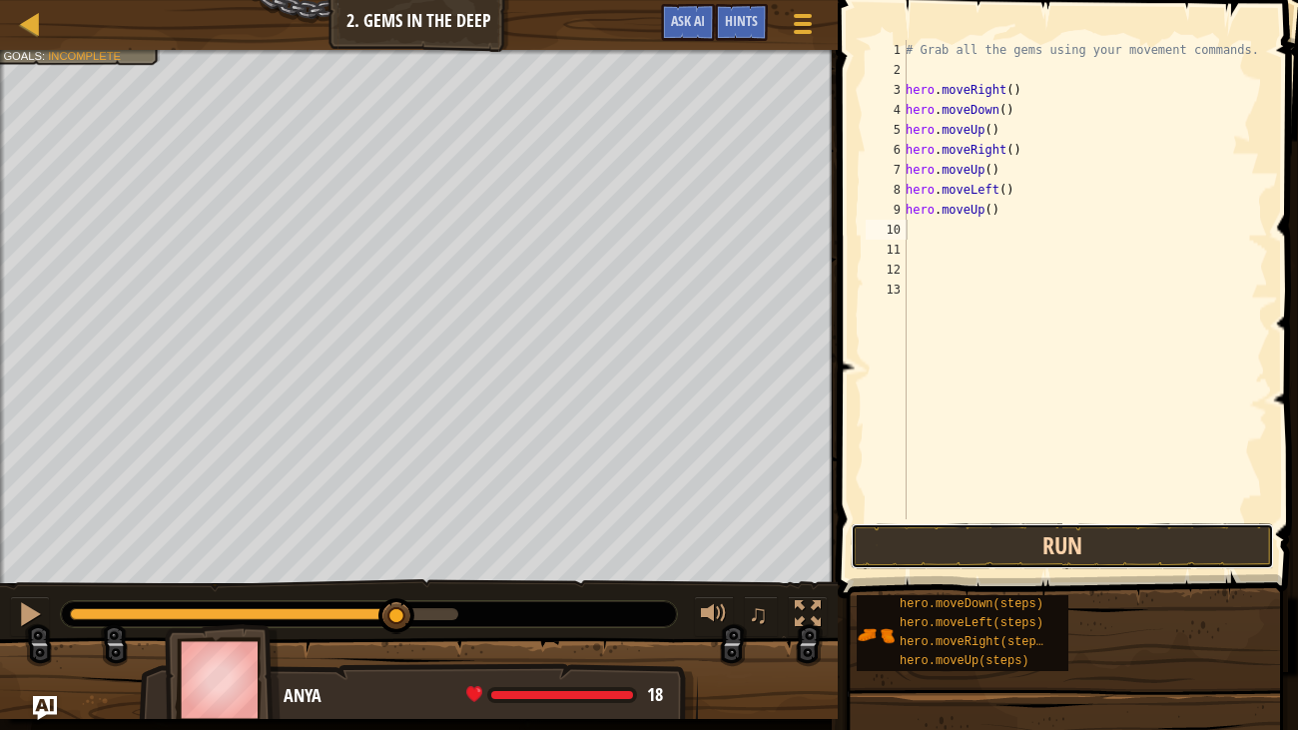
click at [1039, 562] on button "Run" at bounding box center [1062, 546] width 423 height 46
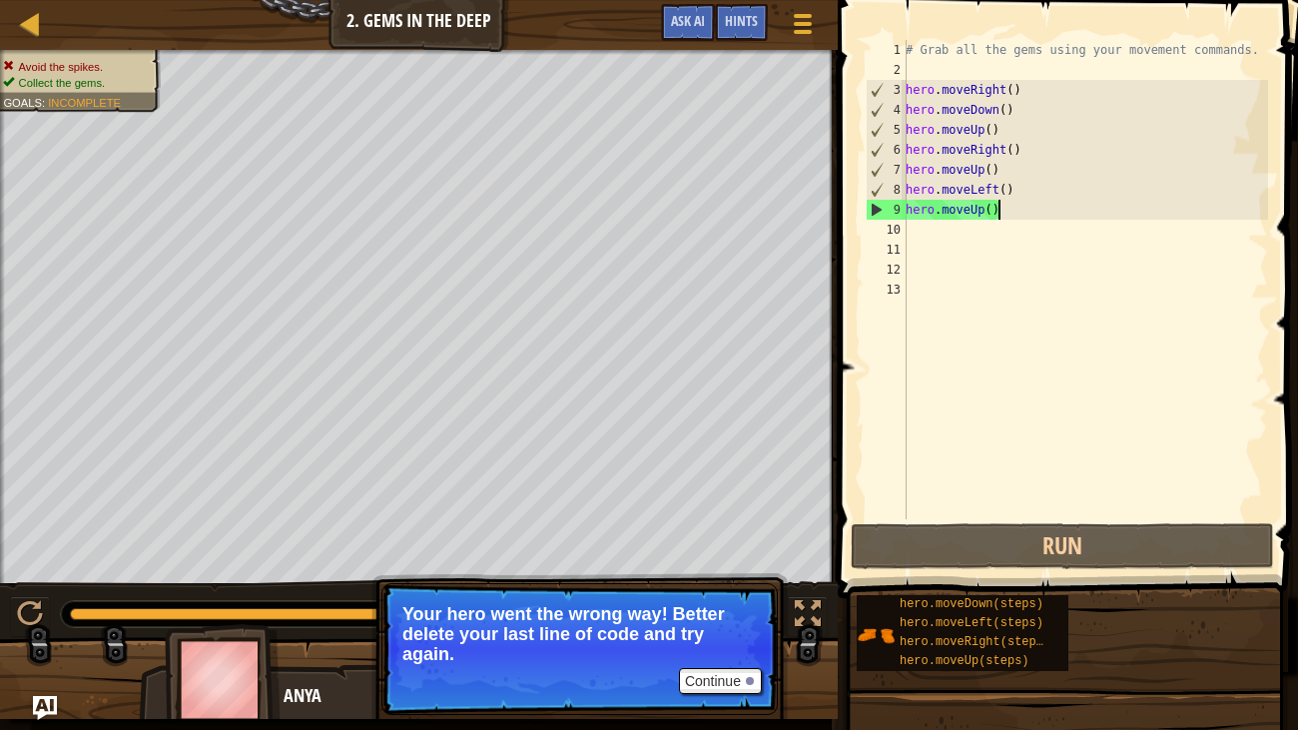
click at [1001, 213] on div "# Grab all the gems using your movement commands. hero . moveRight ( ) hero . m…" at bounding box center [1084, 299] width 366 height 519
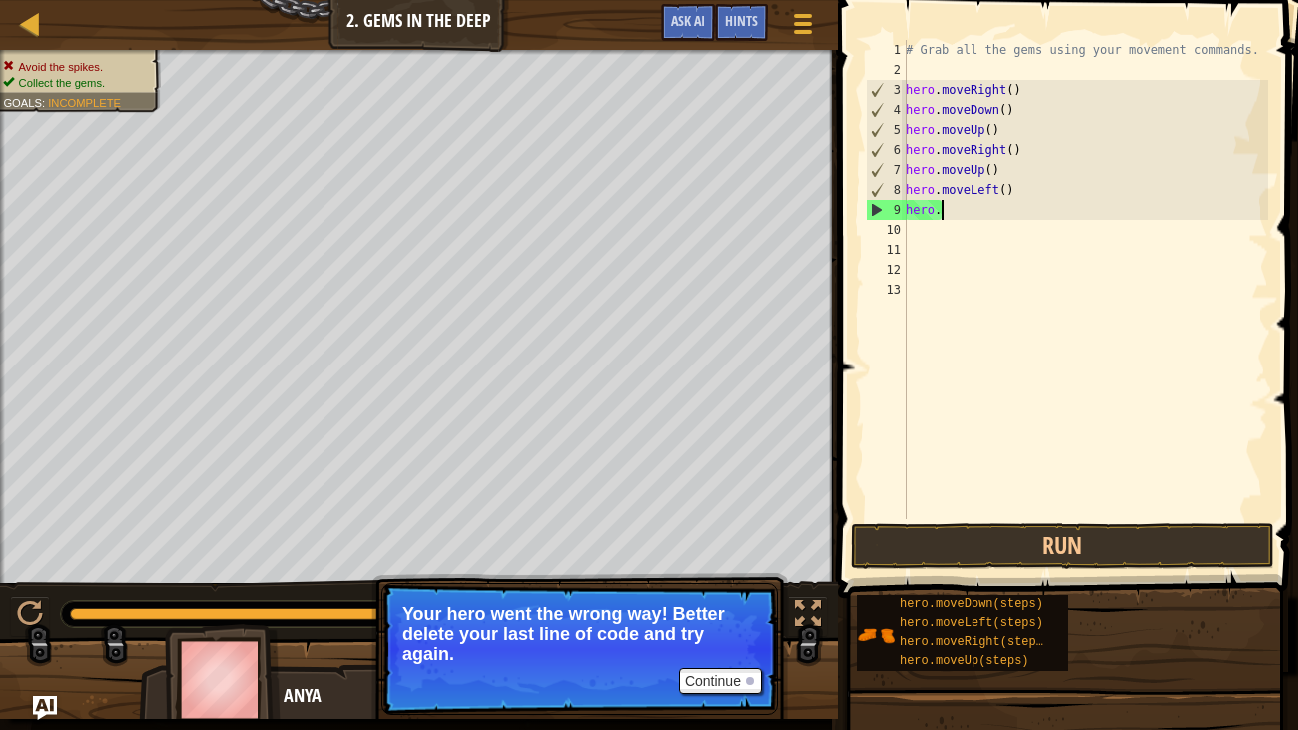
type textarea "h"
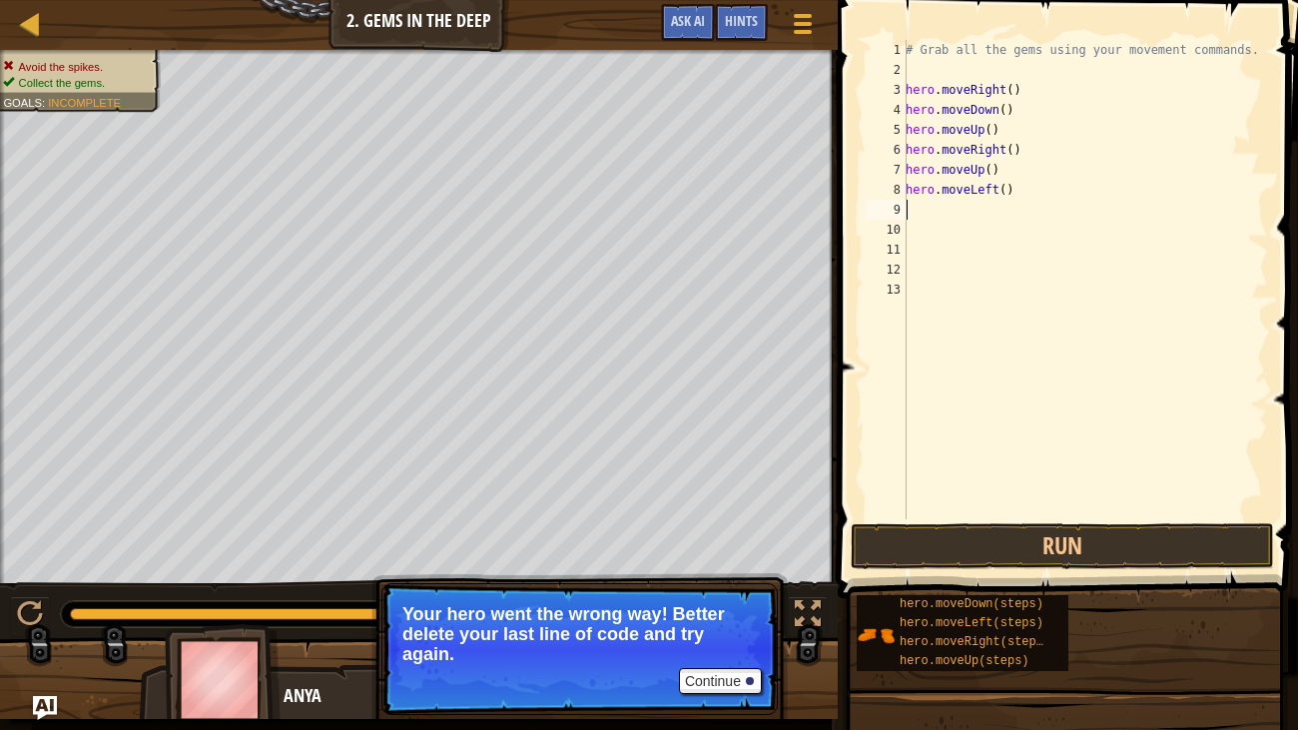
click at [925, 211] on div "# Grab all the gems using your movement commands. hero . moveRight ( ) hero . m…" at bounding box center [1084, 299] width 366 height 519
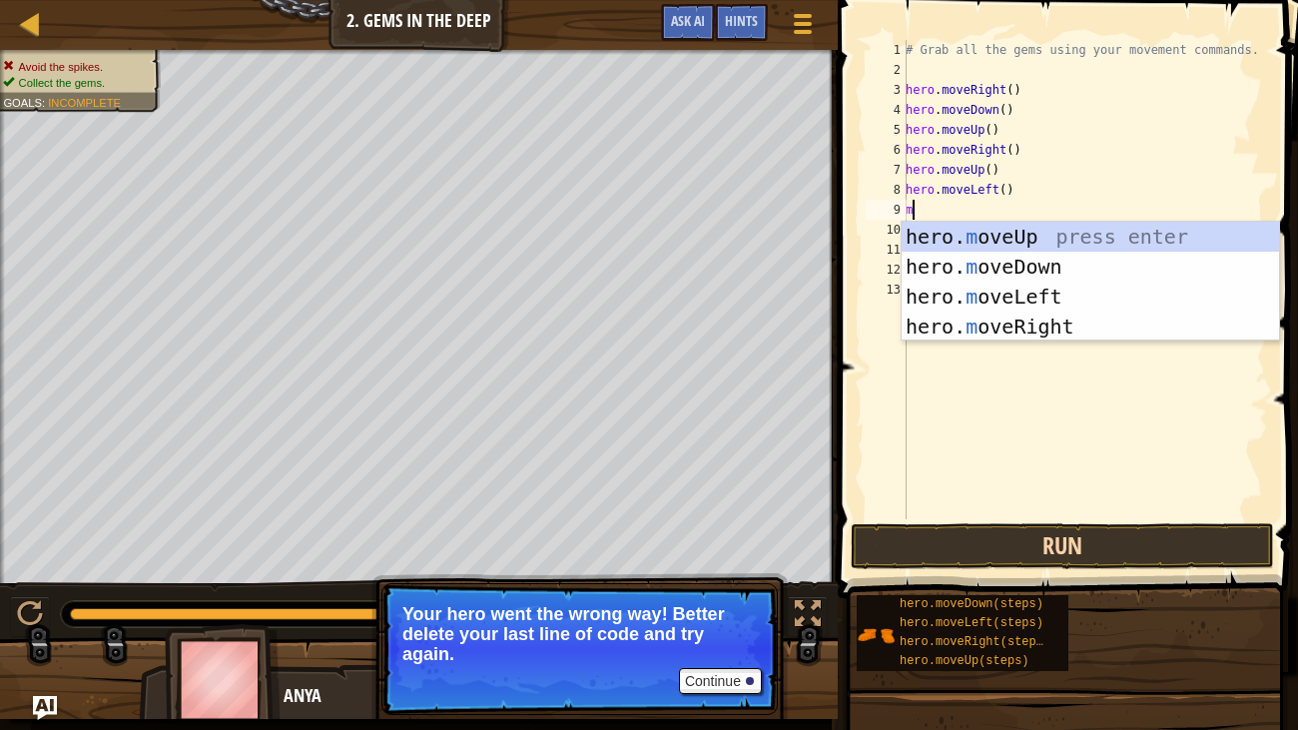
type textarea "m"
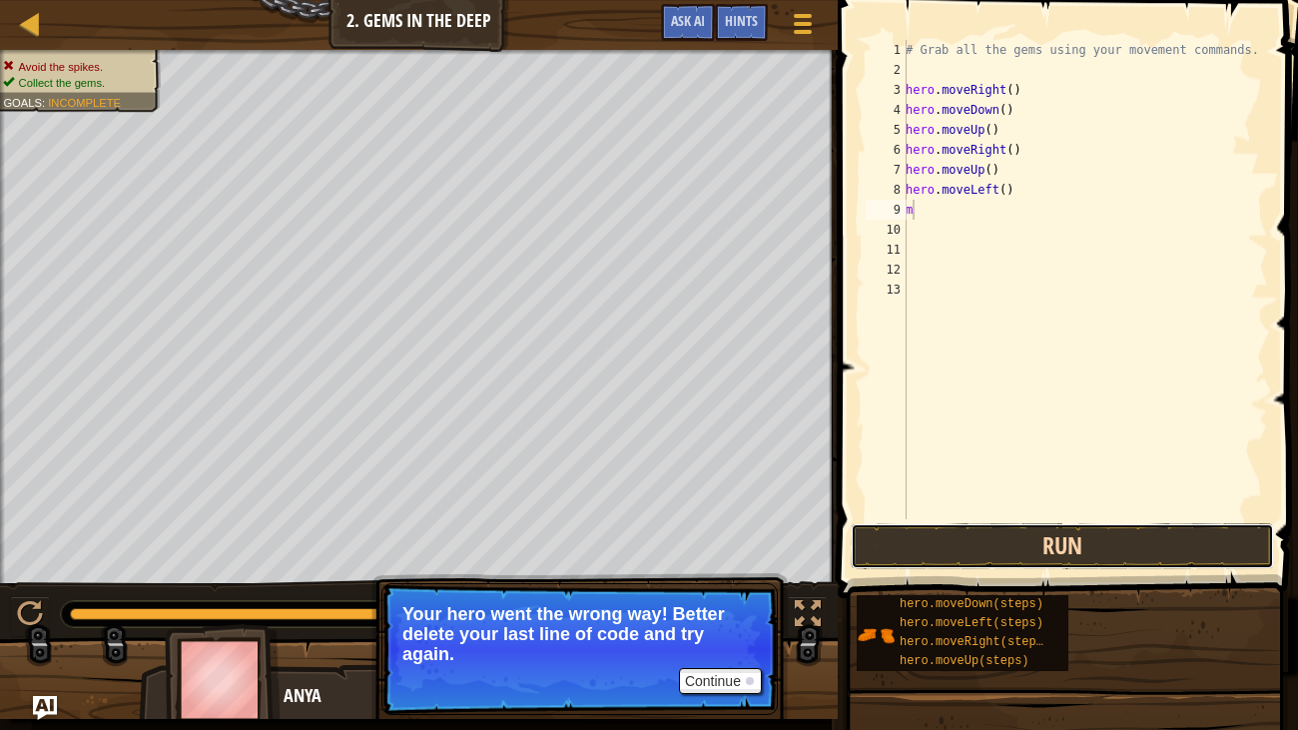
click at [1171, 530] on button "Run" at bounding box center [1062, 546] width 423 height 46
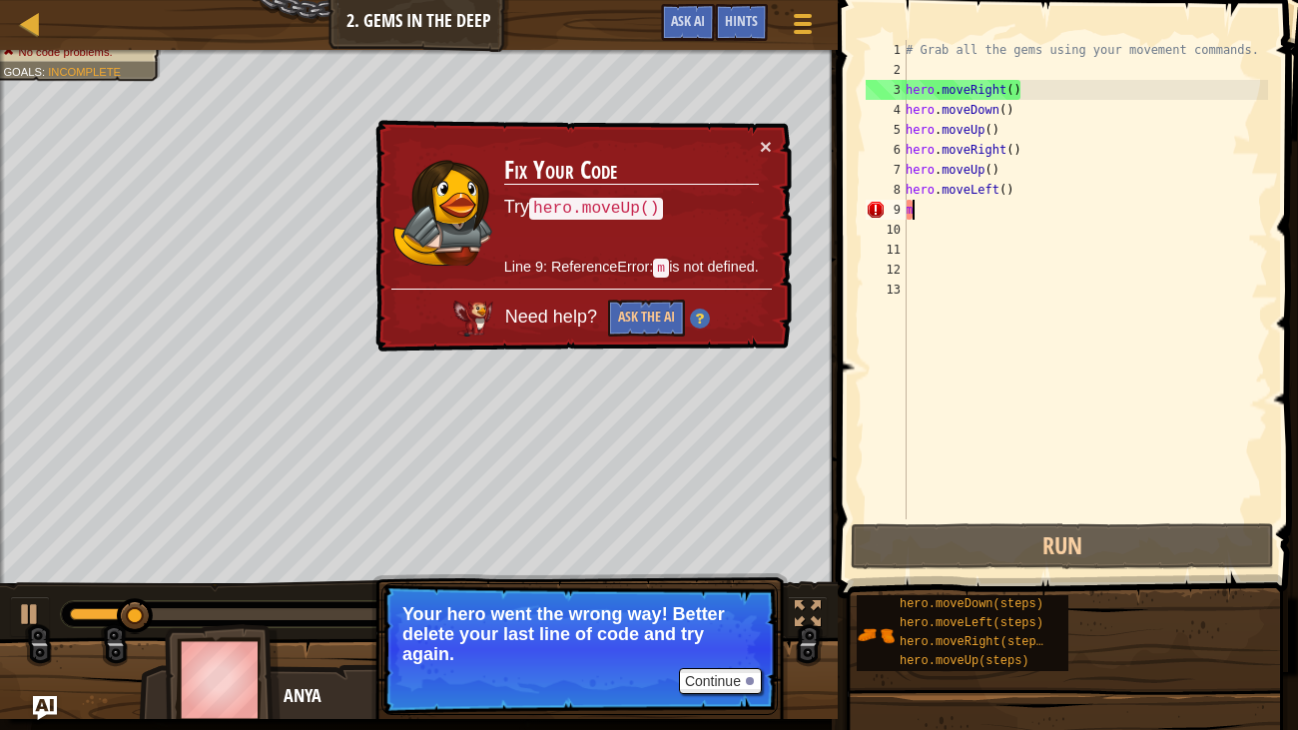
click at [937, 214] on div "# Grab all the gems using your movement commands. hero . moveRight ( ) hero . m…" at bounding box center [1084, 299] width 366 height 519
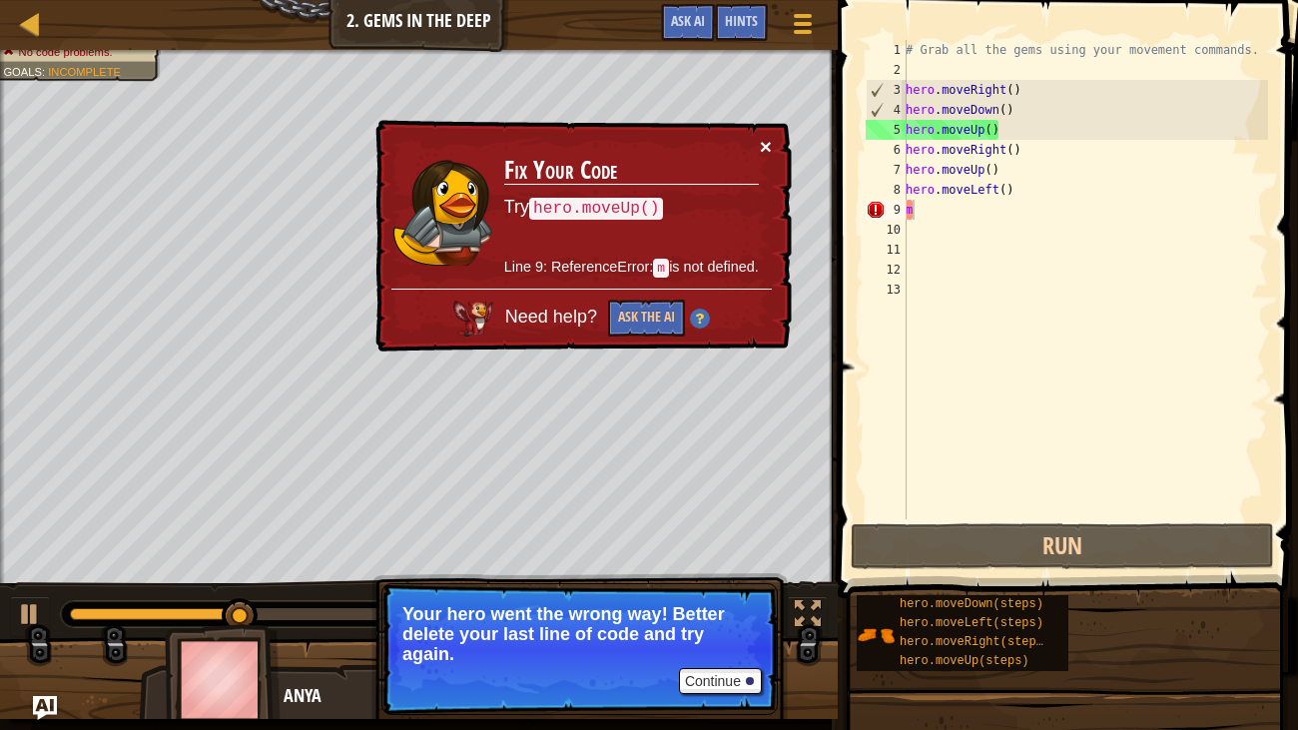
click at [771, 149] on button "×" at bounding box center [767, 149] width 13 height 21
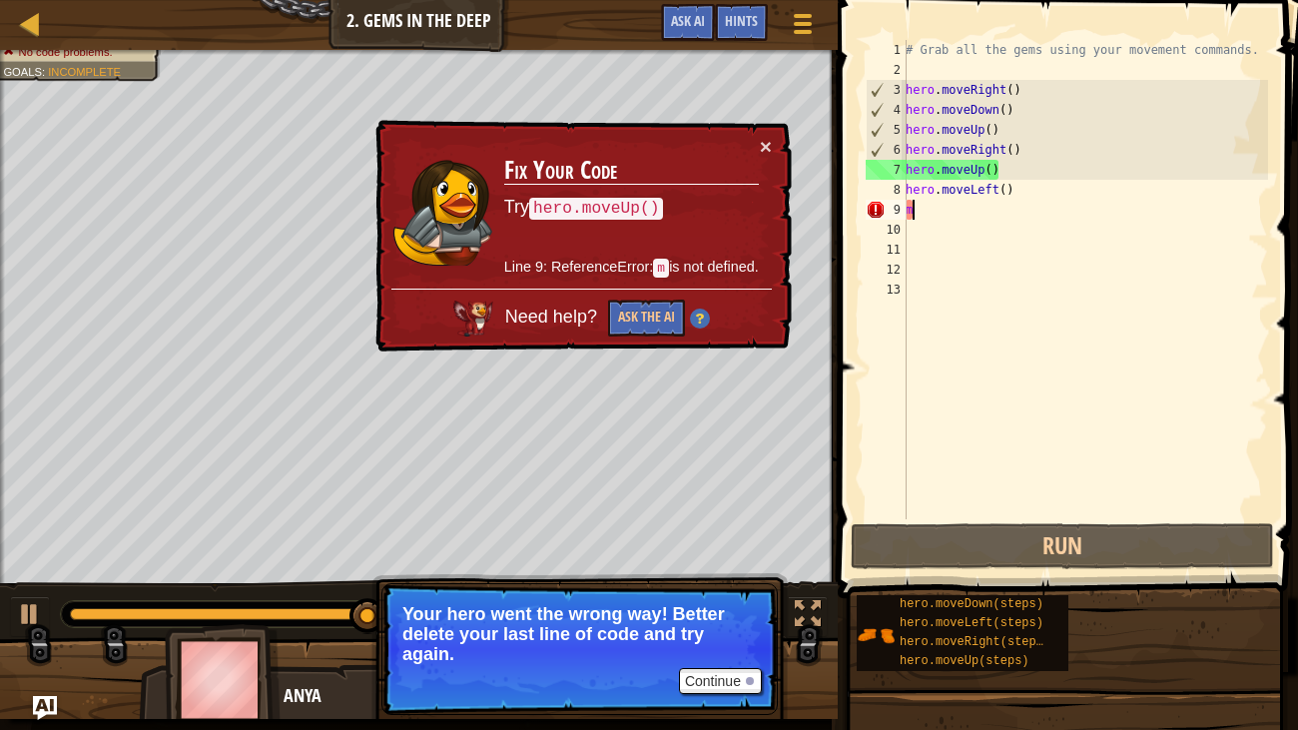
click at [923, 207] on div "# Grab all the gems using your movement commands. hero . moveRight ( ) hero . m…" at bounding box center [1084, 299] width 366 height 519
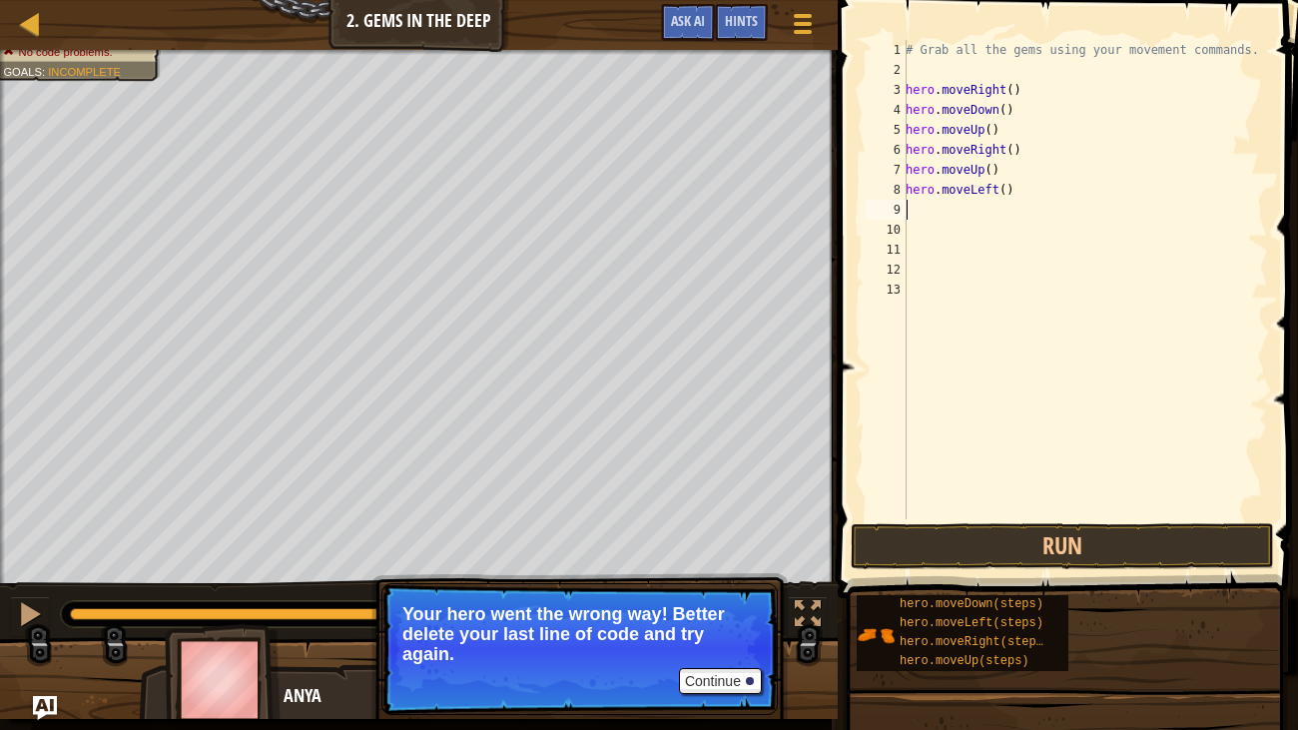
click at [944, 207] on div "# Grab all the gems using your movement commands. hero . moveRight ( ) hero . m…" at bounding box center [1084, 299] width 366 height 519
click at [943, 208] on div "# Grab all the gems using your movement commands. hero . moveRight ( ) hero . m…" at bounding box center [1084, 299] width 366 height 519
type textarea "m"
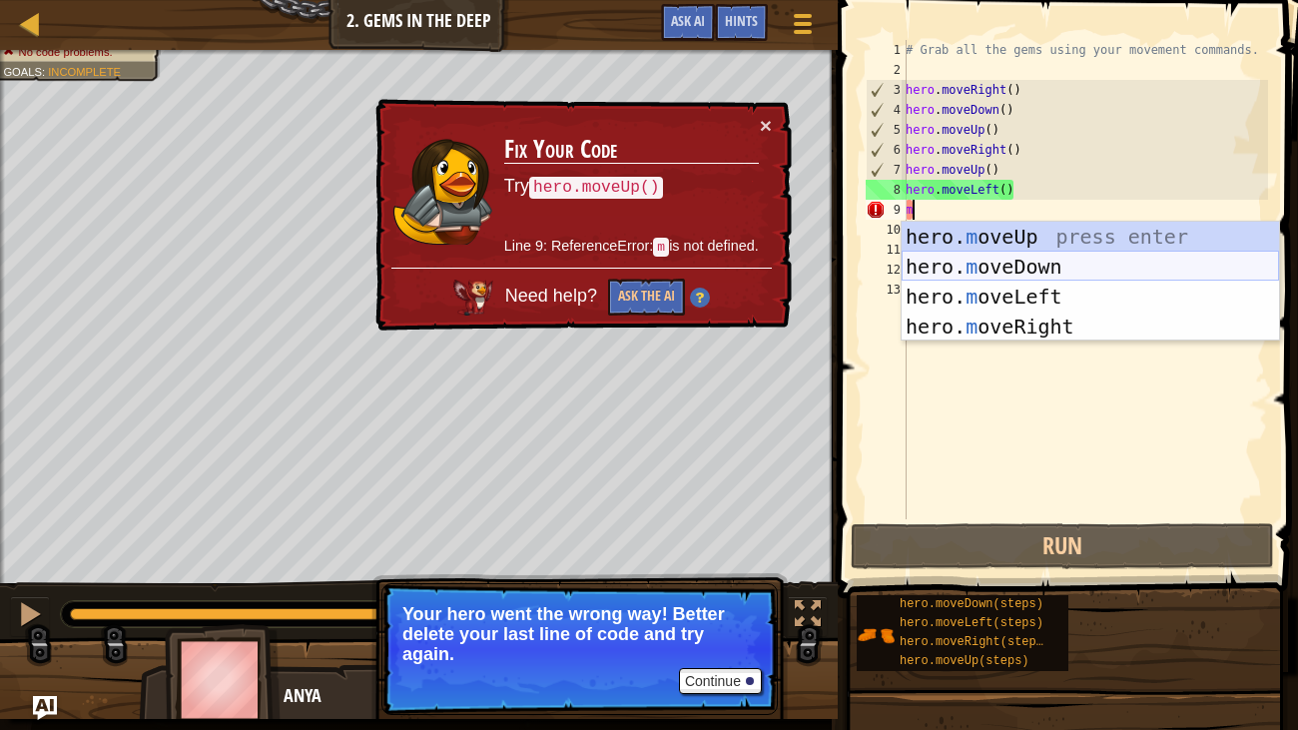
click at [1067, 259] on div "hero. m oveUp press enter hero. m oveDown press enter hero. m oveLeft press ent…" at bounding box center [1089, 312] width 377 height 180
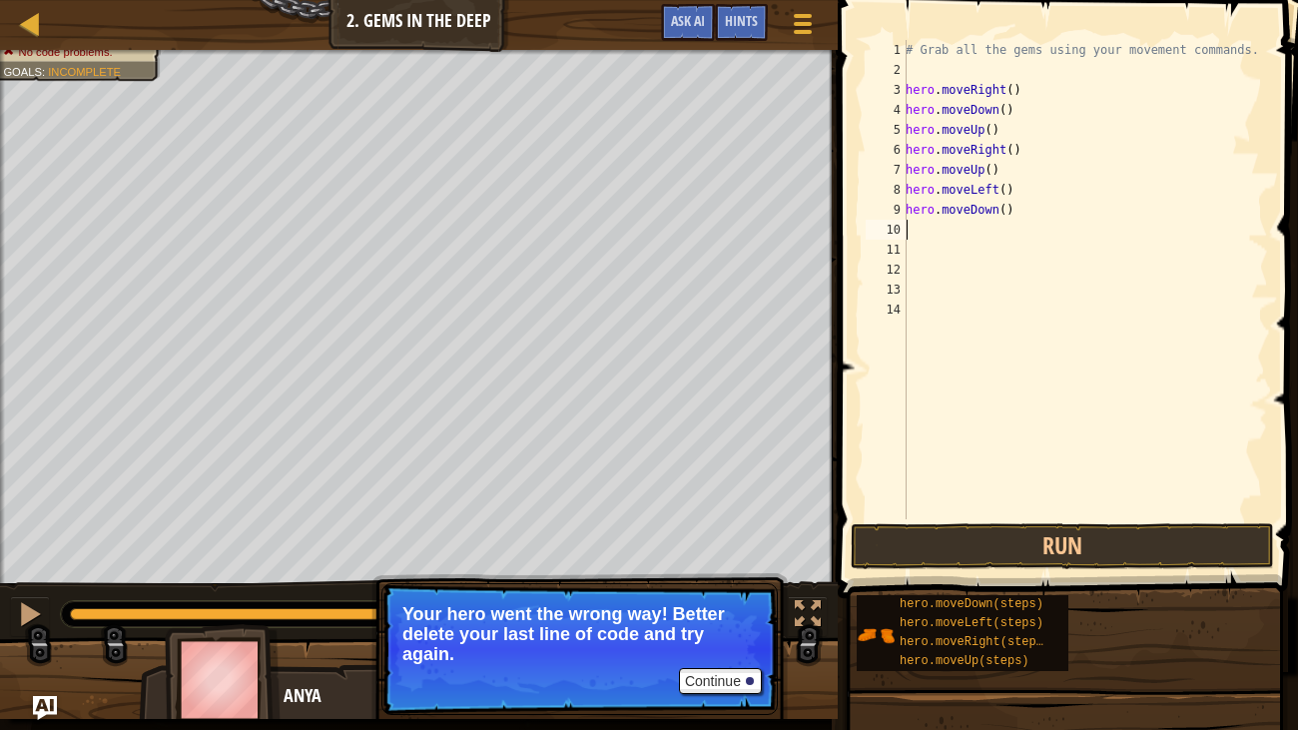
click at [912, 231] on div "# Grab all the gems using your movement commands. hero . moveRight ( ) hero . m…" at bounding box center [1084, 299] width 366 height 519
type textarea "m"
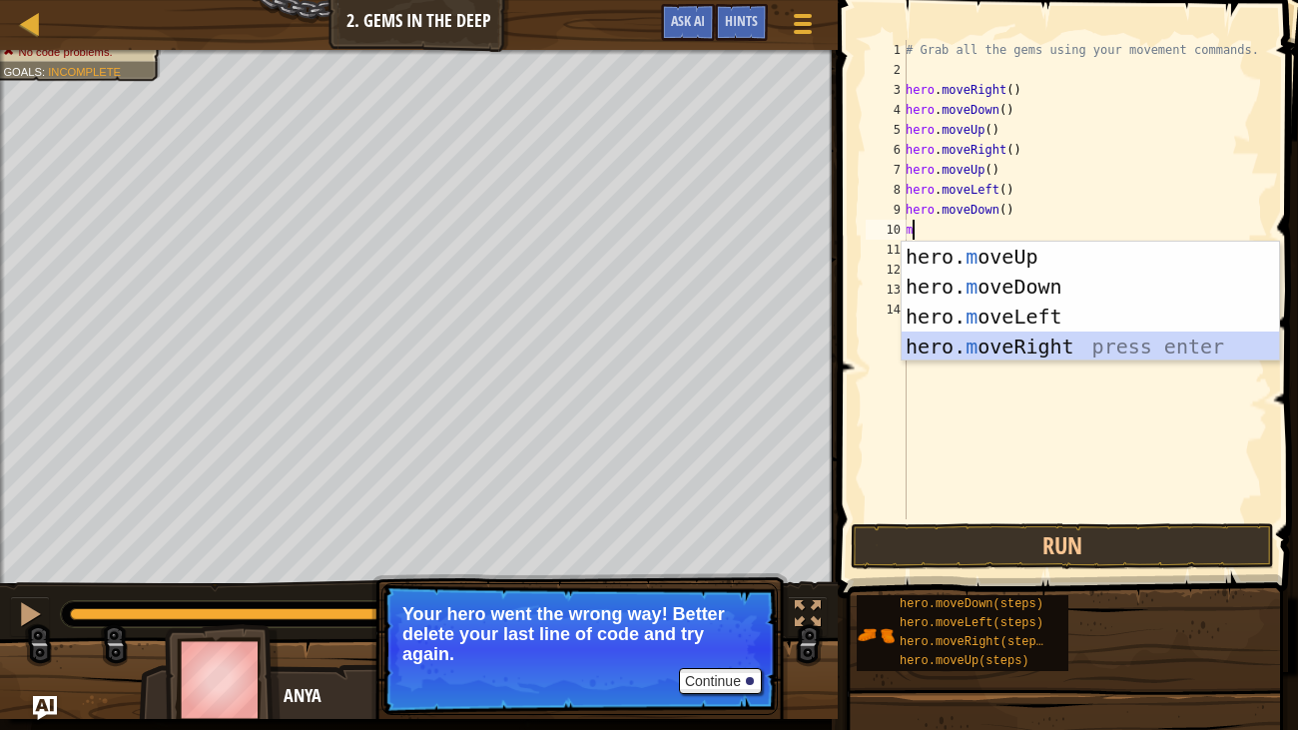
click at [994, 338] on div "hero. m oveUp press enter hero. m oveDown press enter hero. m oveLeft press ent…" at bounding box center [1089, 332] width 377 height 180
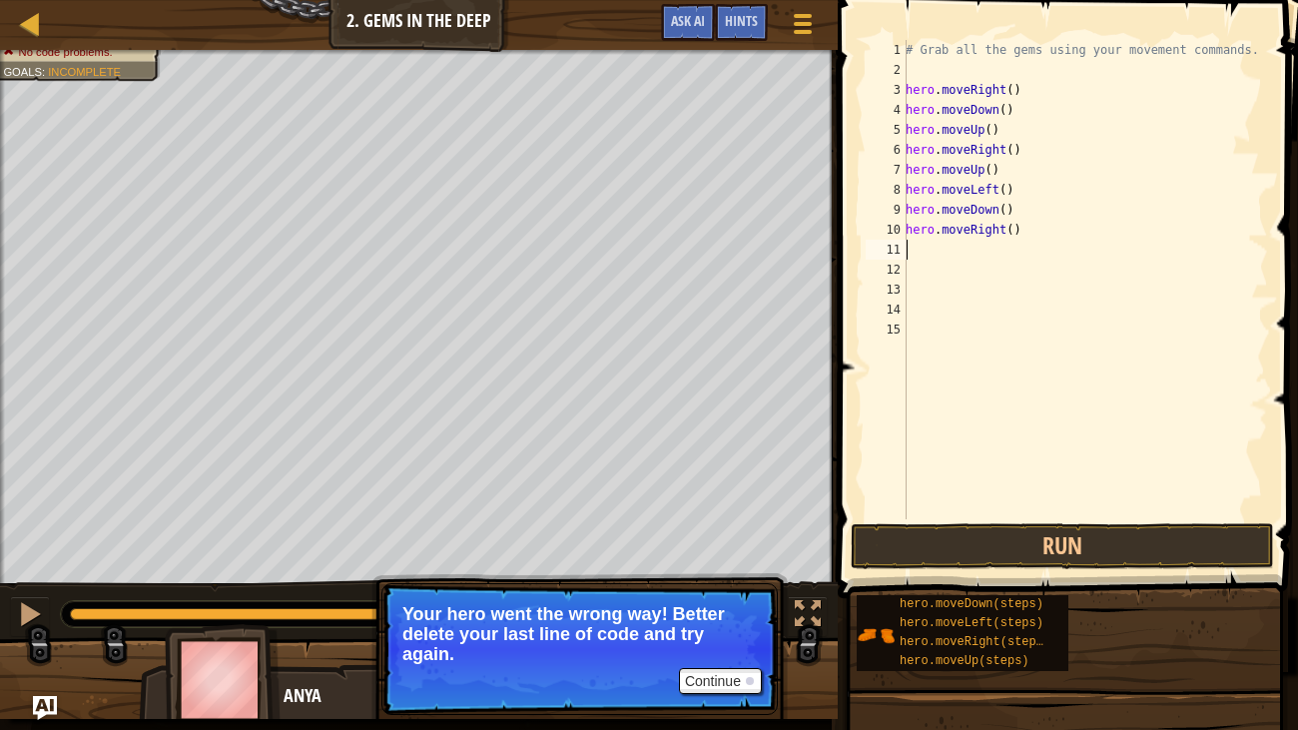
click at [920, 252] on div "# Grab all the gems using your movement commands. hero . moveRight ( ) hero . m…" at bounding box center [1084, 299] width 366 height 519
type textarea "m"
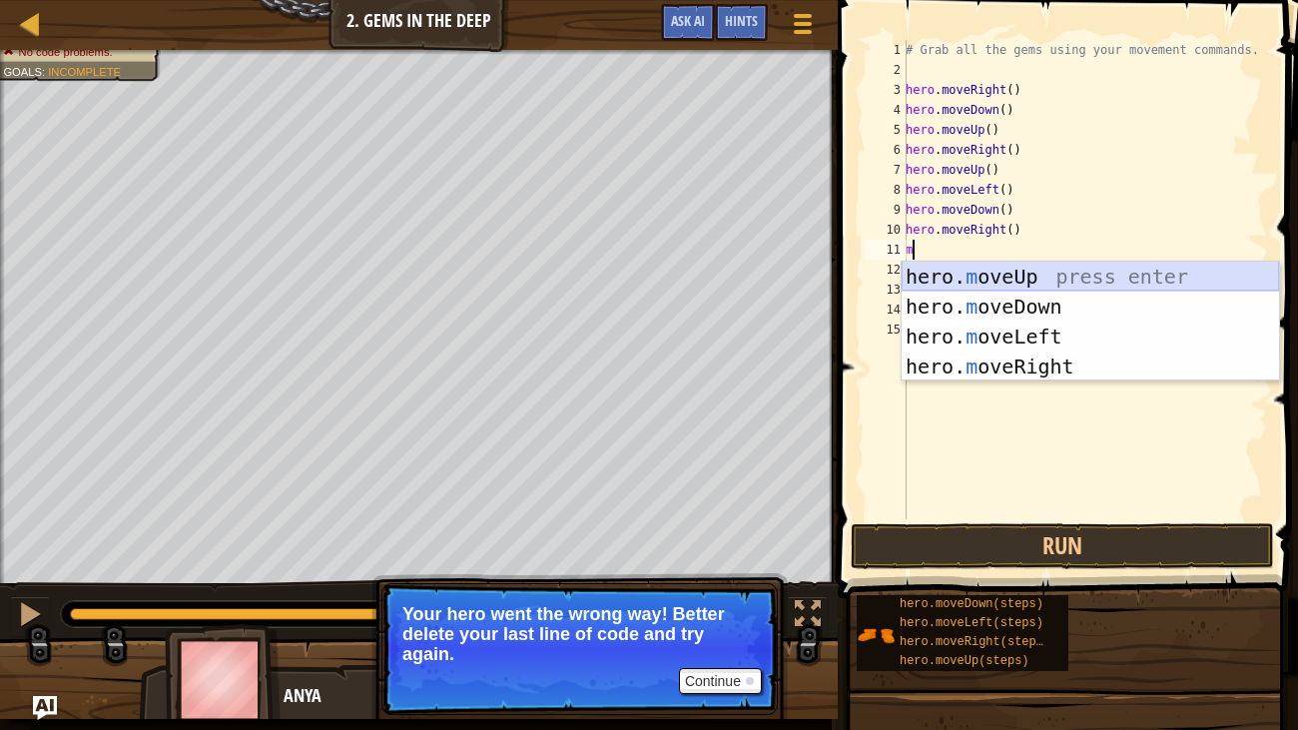
click at [1013, 262] on div "hero. m oveUp press enter hero. m oveDown press enter hero. m oveLeft press ent…" at bounding box center [1089, 352] width 377 height 180
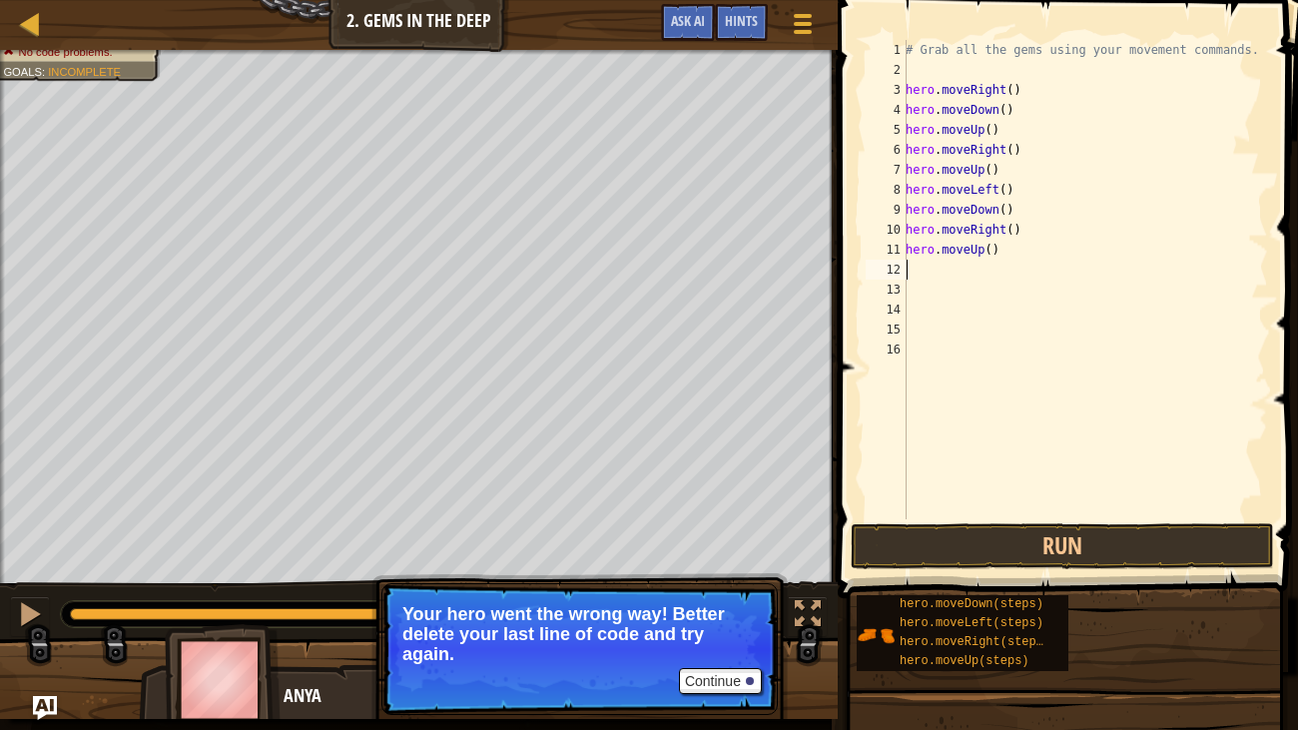
click at [913, 285] on div "# Grab all the gems using your movement commands. hero . moveRight ( ) hero . m…" at bounding box center [1084, 299] width 366 height 519
click at [915, 274] on div "# Grab all the gems using your movement commands. hero . moveRight ( ) hero . m…" at bounding box center [1084, 299] width 366 height 519
type textarea "m"
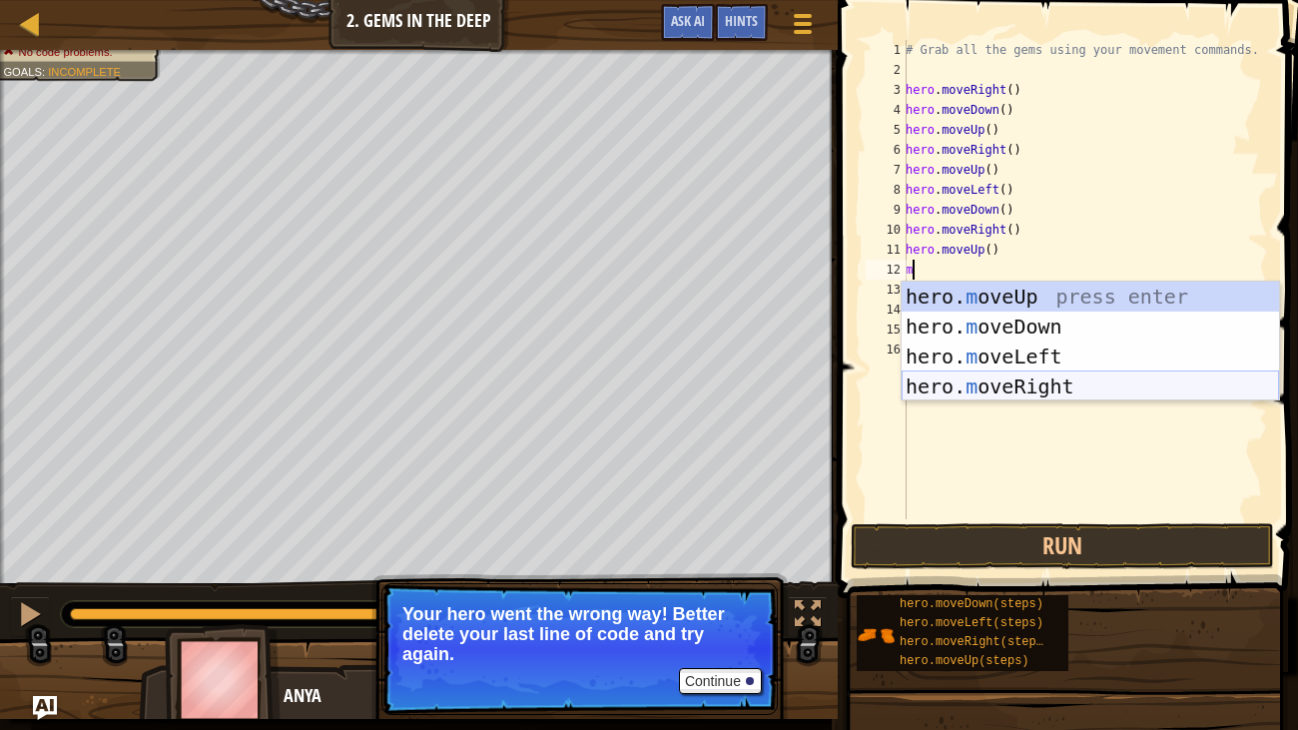
click at [1033, 376] on div "hero. m oveUp press enter hero. m oveDown press enter hero. m oveLeft press ent…" at bounding box center [1089, 372] width 377 height 180
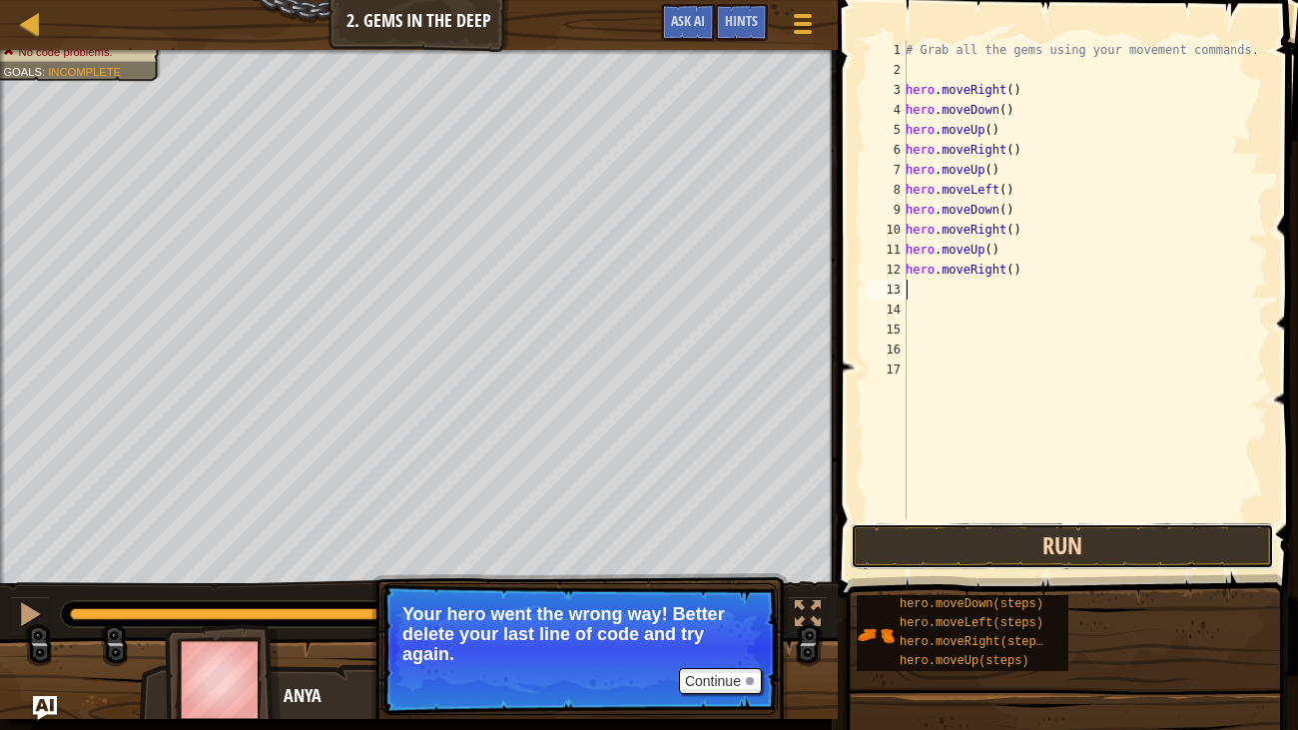
click at [1064, 562] on button "Run" at bounding box center [1062, 546] width 423 height 46
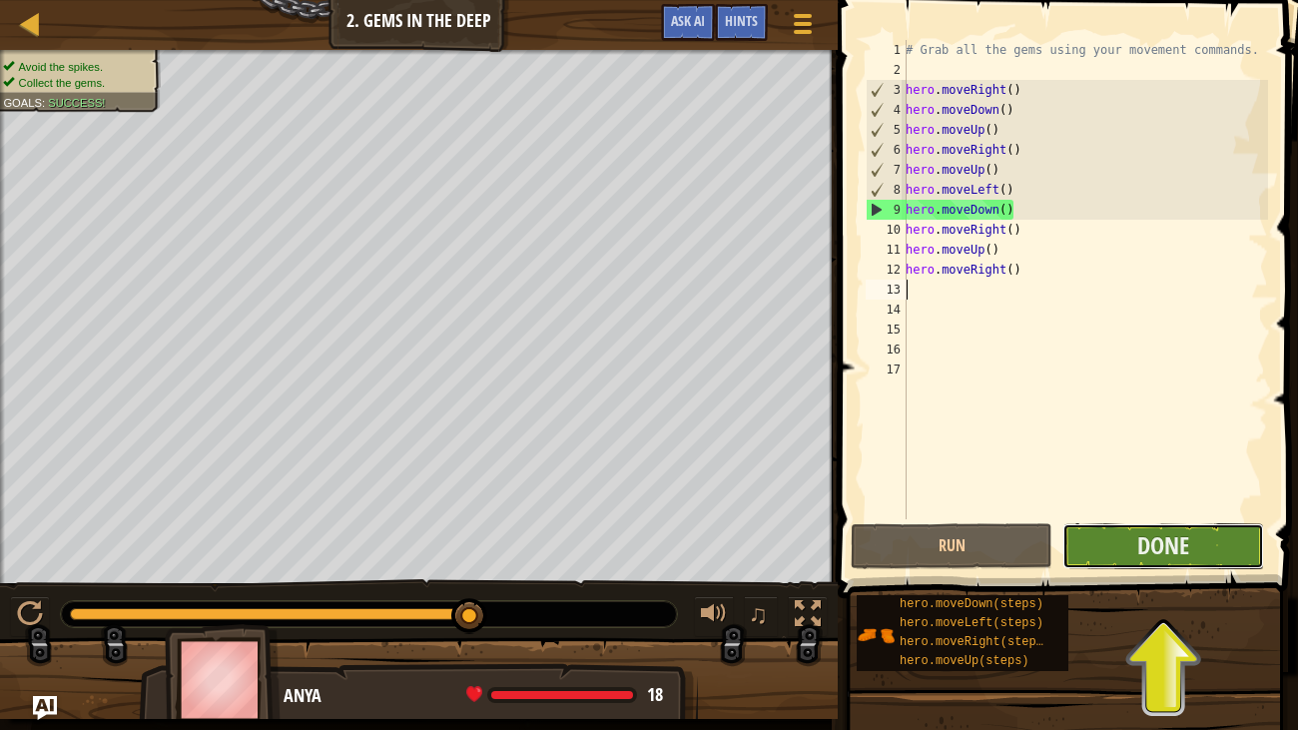
click at [1112, 555] on button "Done" at bounding box center [1163, 546] width 202 height 46
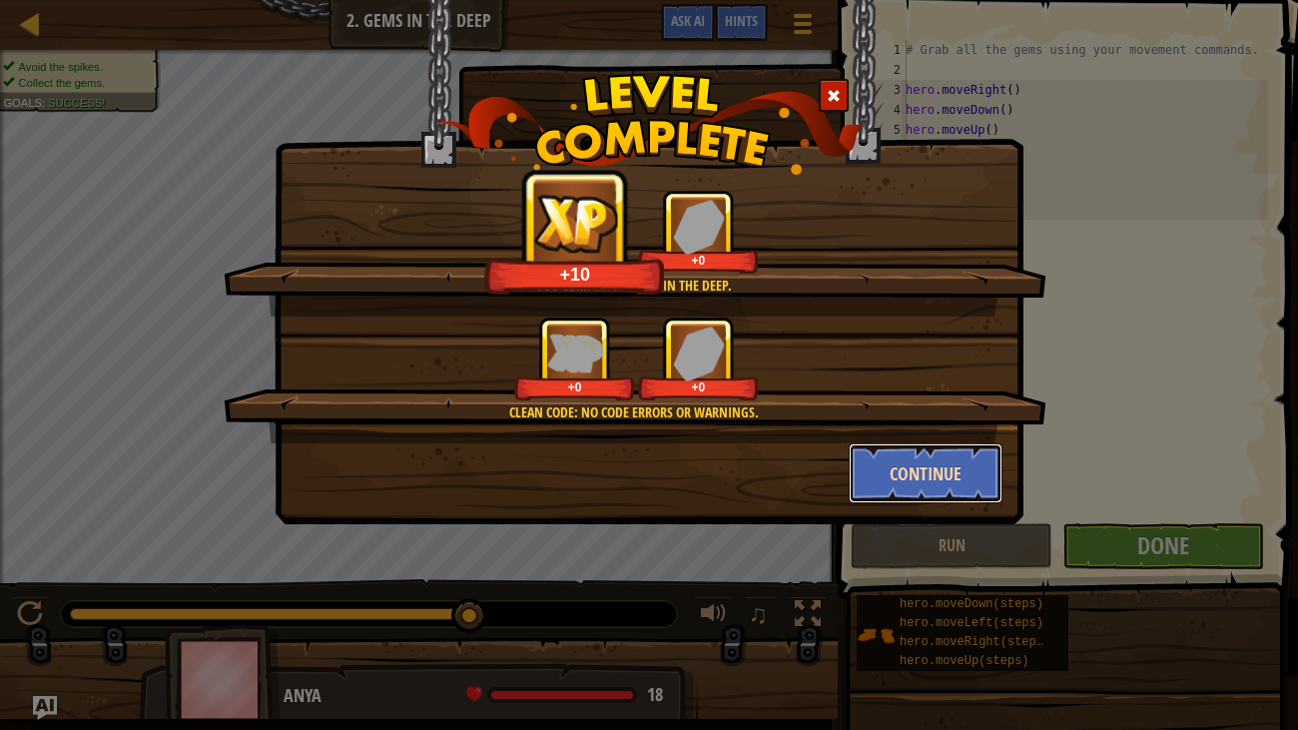
click at [905, 456] on button "Continue" at bounding box center [926, 473] width 155 height 60
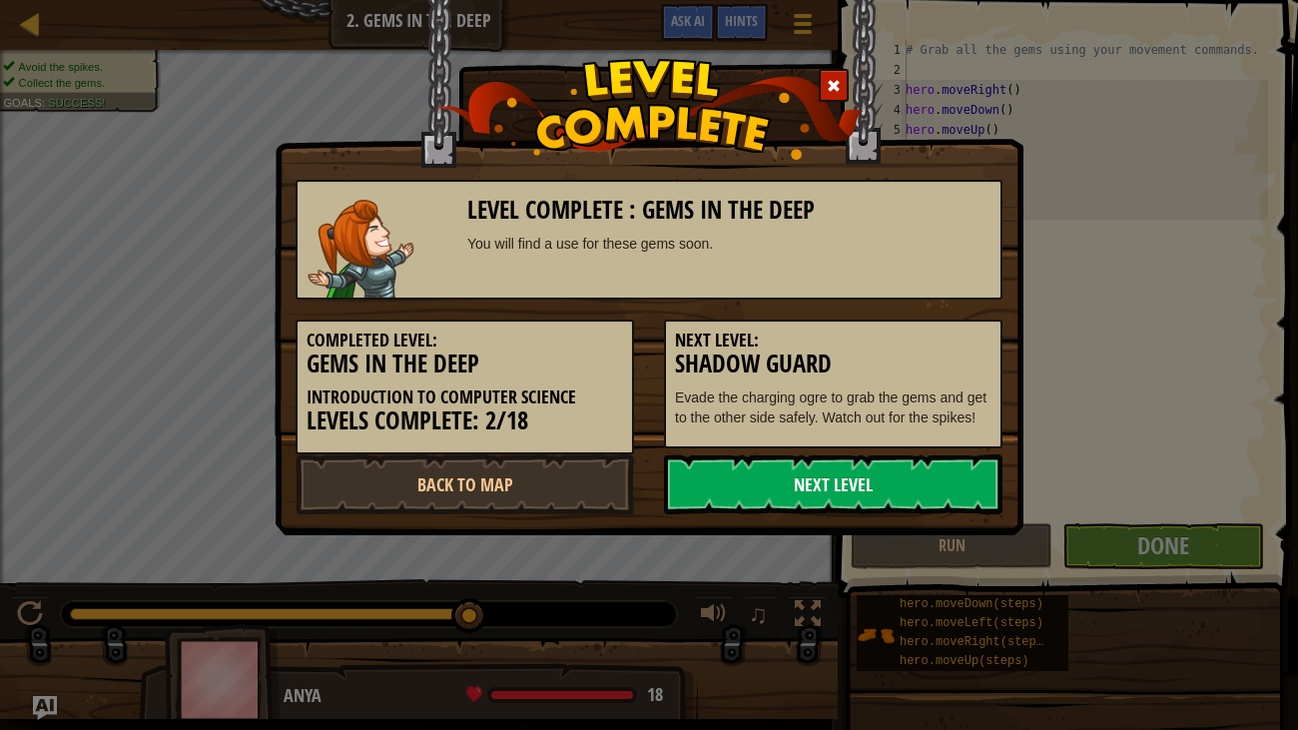
click at [879, 472] on link "Next Level" at bounding box center [833, 484] width 338 height 60
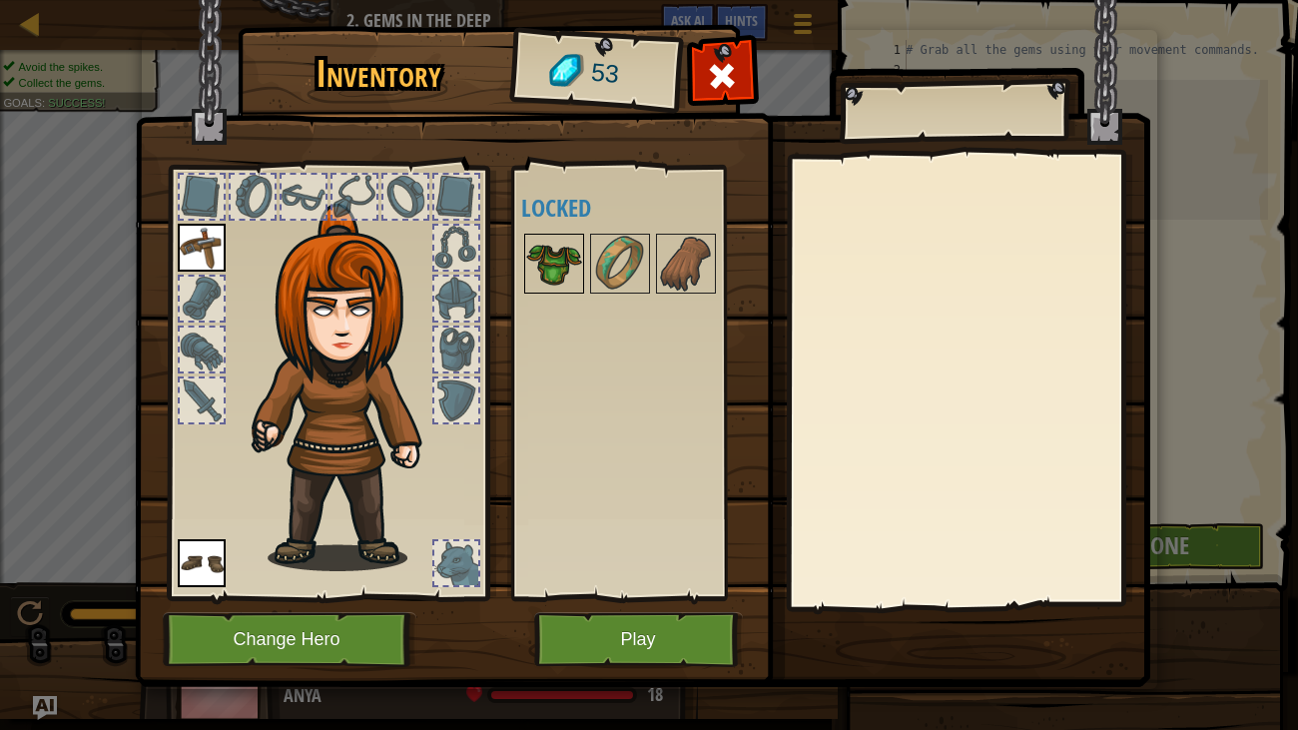
click at [561, 260] on img at bounding box center [554, 264] width 56 height 56
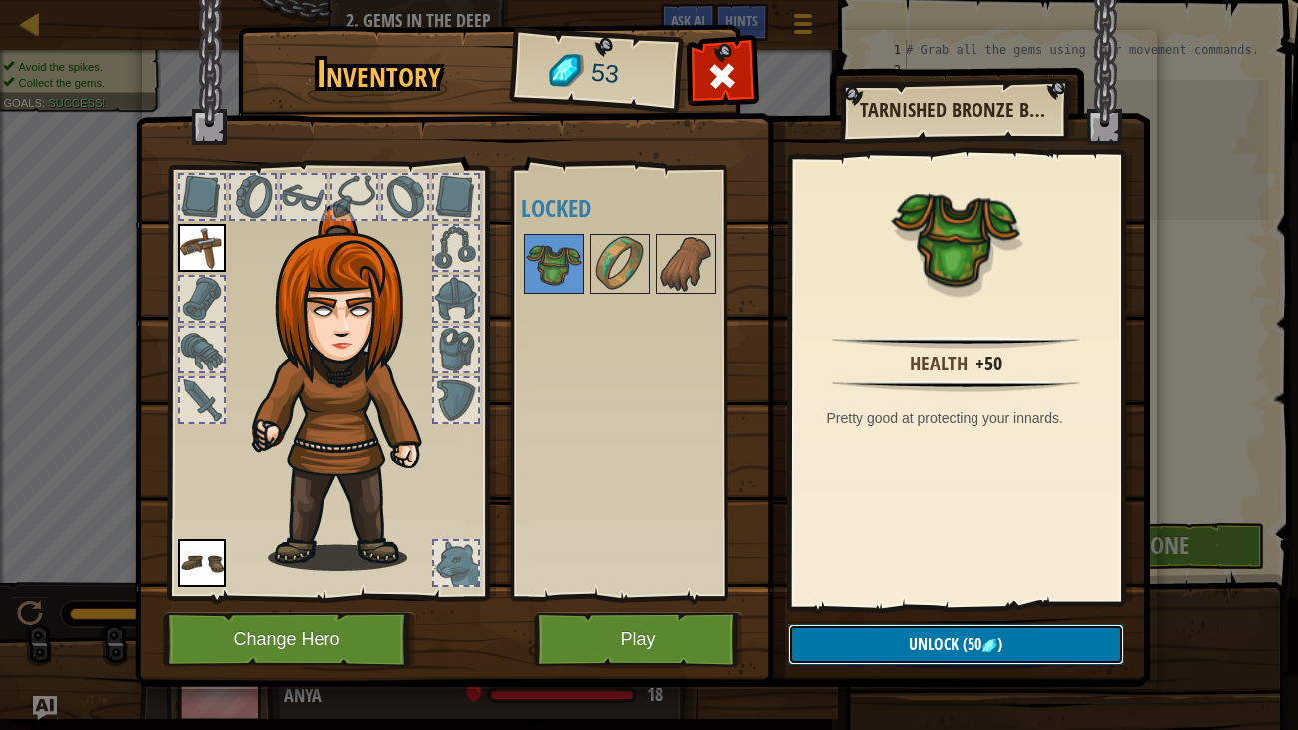
click at [924, 607] on span "Unlock" at bounding box center [933, 644] width 50 height 22
click at [932, 607] on button "Confirm" at bounding box center [956, 644] width 336 height 41
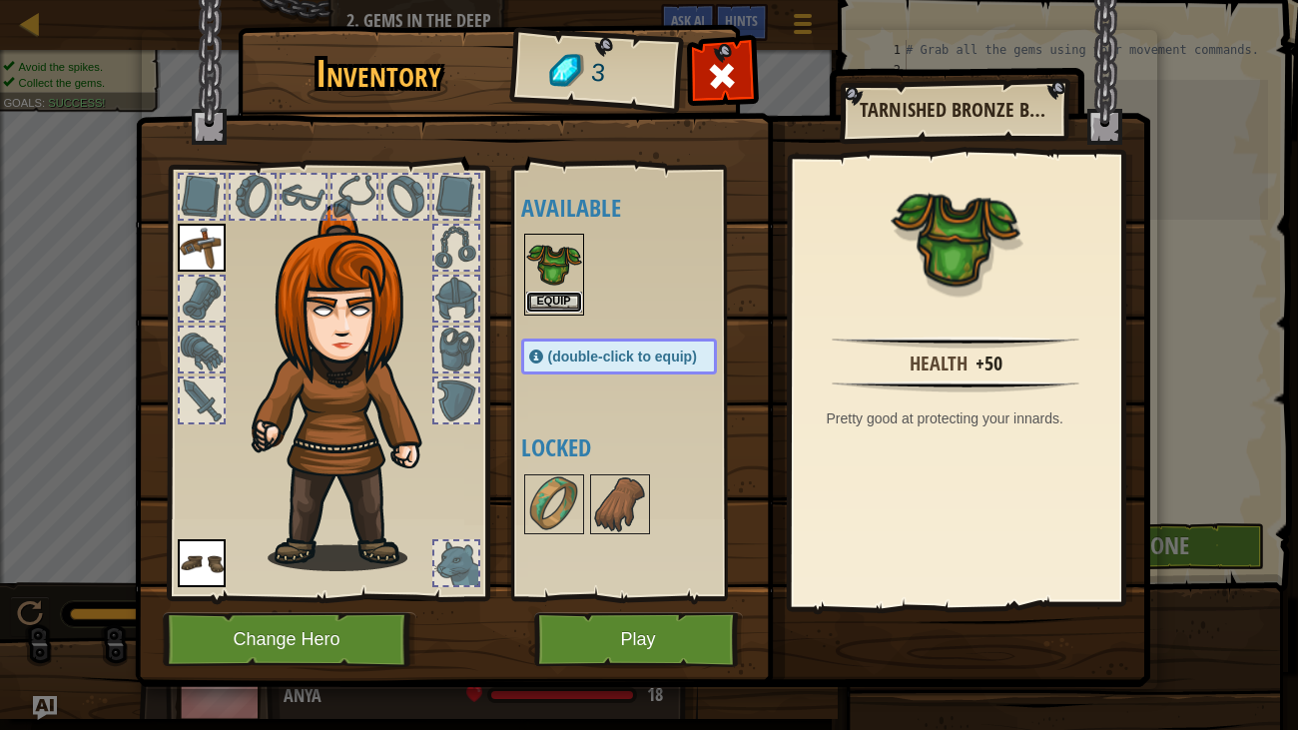
click at [555, 292] on button "Equip" at bounding box center [554, 301] width 56 height 21
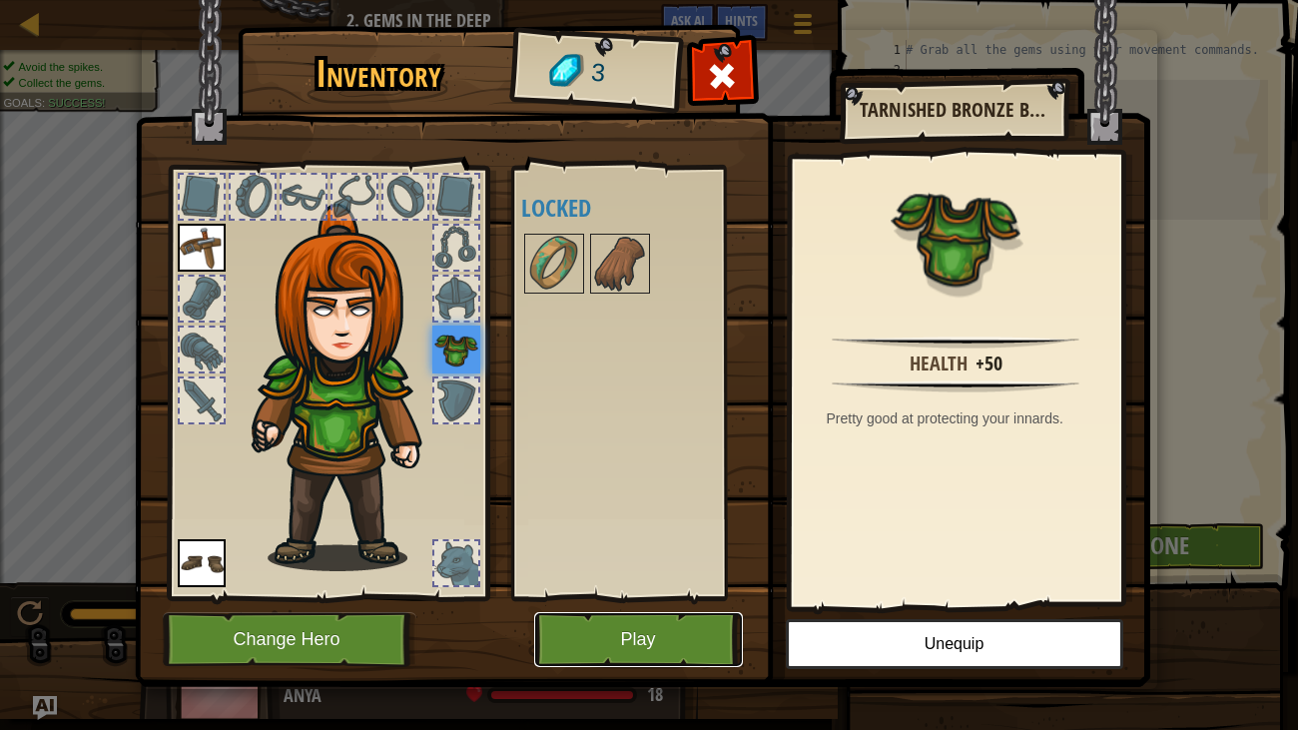
click at [702, 607] on button "Play" at bounding box center [638, 639] width 209 height 55
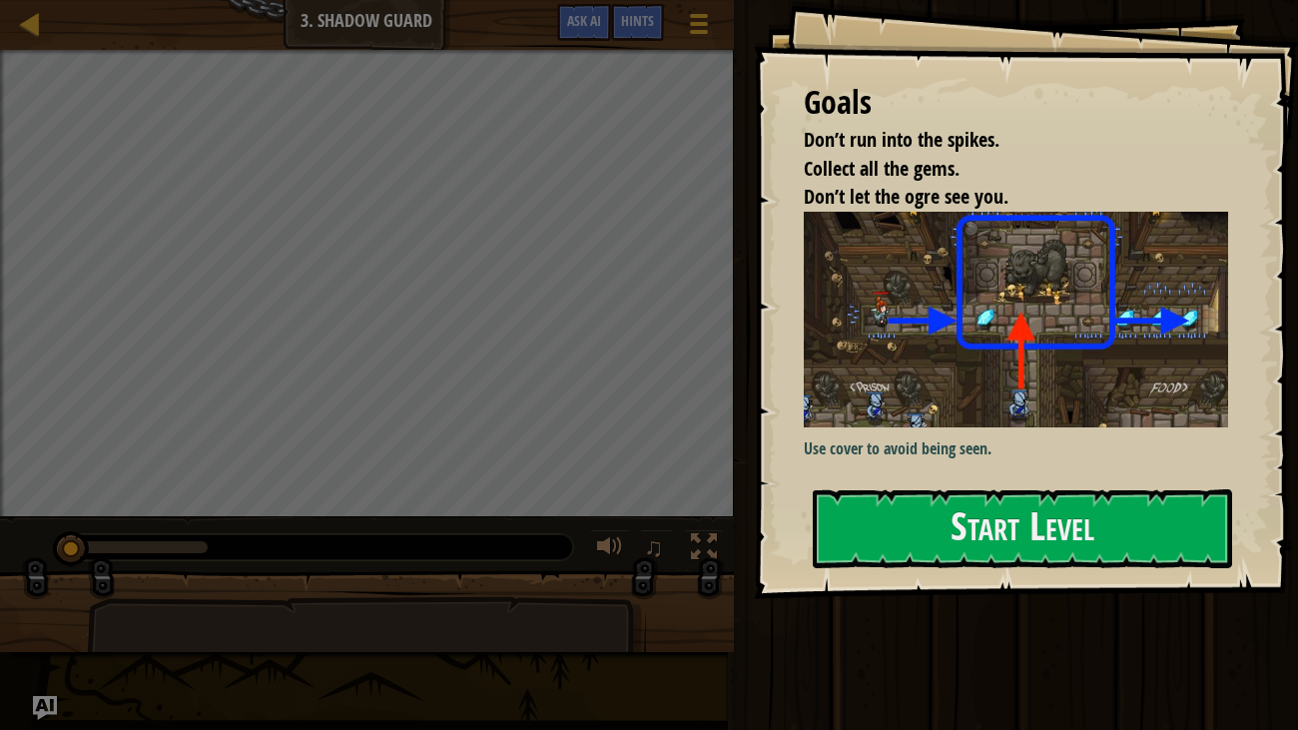
click at [1079, 475] on div "Goals Don’t run into the spikes. Collect all the gems. Don’t let the ogre see y…" at bounding box center [1026, 299] width 545 height 599
click at [1091, 531] on button "Start Level" at bounding box center [1023, 528] width 420 height 79
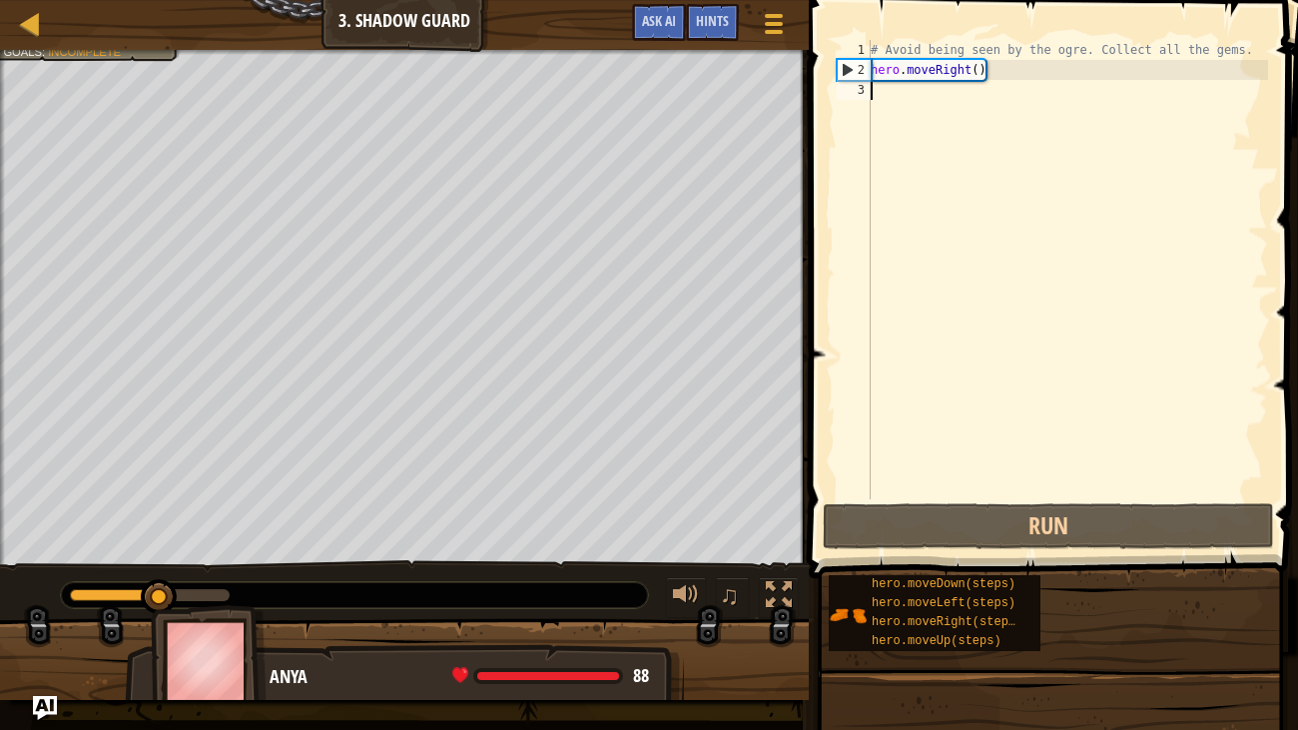
click at [882, 103] on div "# Avoid being seen by the ogre. Collect all the gems. hero . moveRight ( )" at bounding box center [1066, 289] width 401 height 499
click at [873, 97] on div "# Avoid being seen by the ogre. Collect all the gems. hero . moveRight ( )" at bounding box center [1066, 289] width 401 height 499
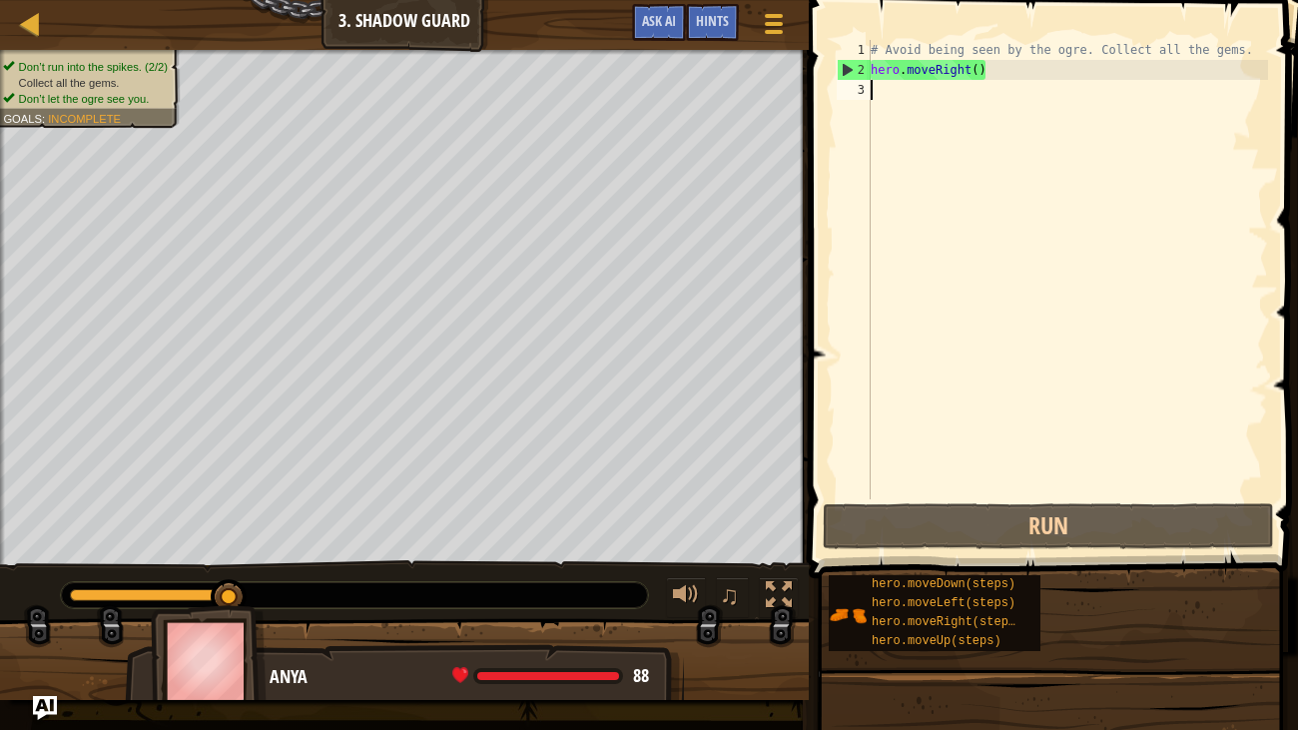
click at [872, 97] on div "# Avoid being seen by the ogre. Collect all the gems. hero . moveRight ( )" at bounding box center [1066, 289] width 401 height 499
type textarea "m"
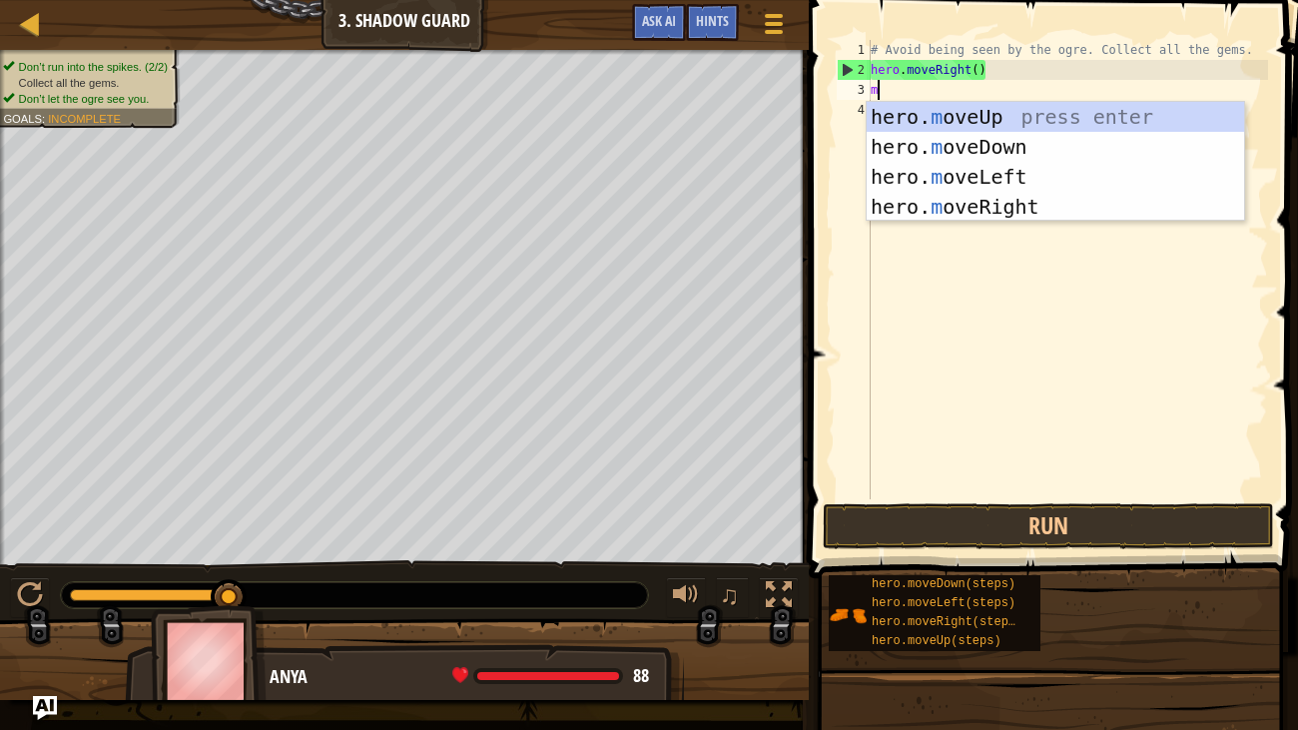
scroll to position [9, 0]
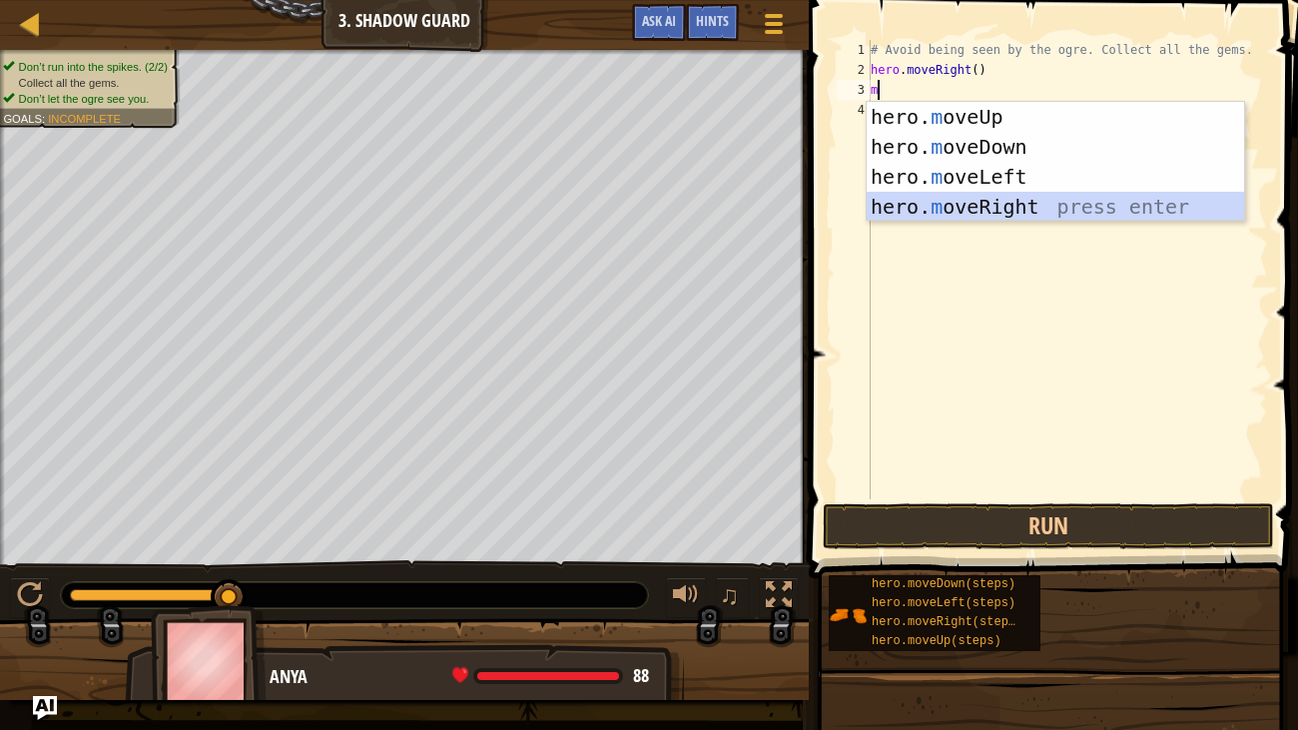
click at [1026, 201] on div "hero. m oveUp press enter hero. m oveDown press enter hero. m oveLeft press ent…" at bounding box center [1054, 192] width 377 height 180
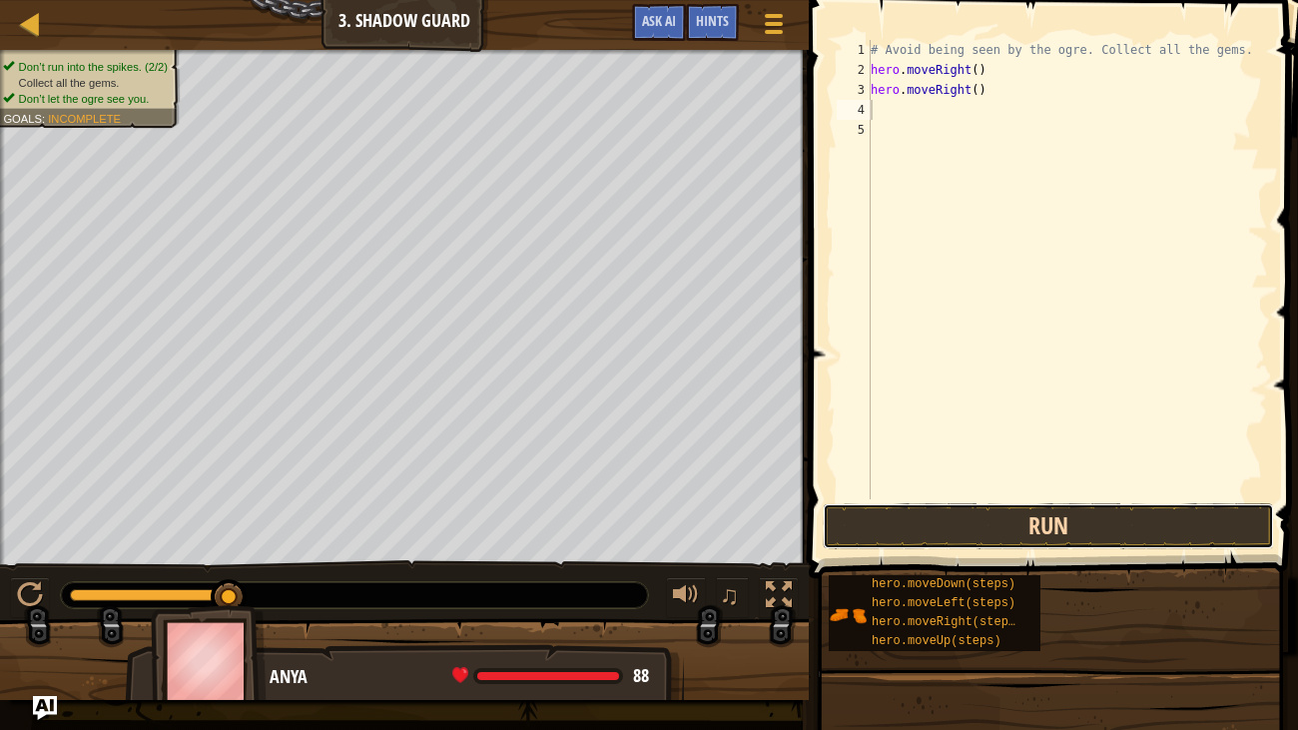
click at [943, 526] on button "Run" at bounding box center [1048, 526] width 451 height 46
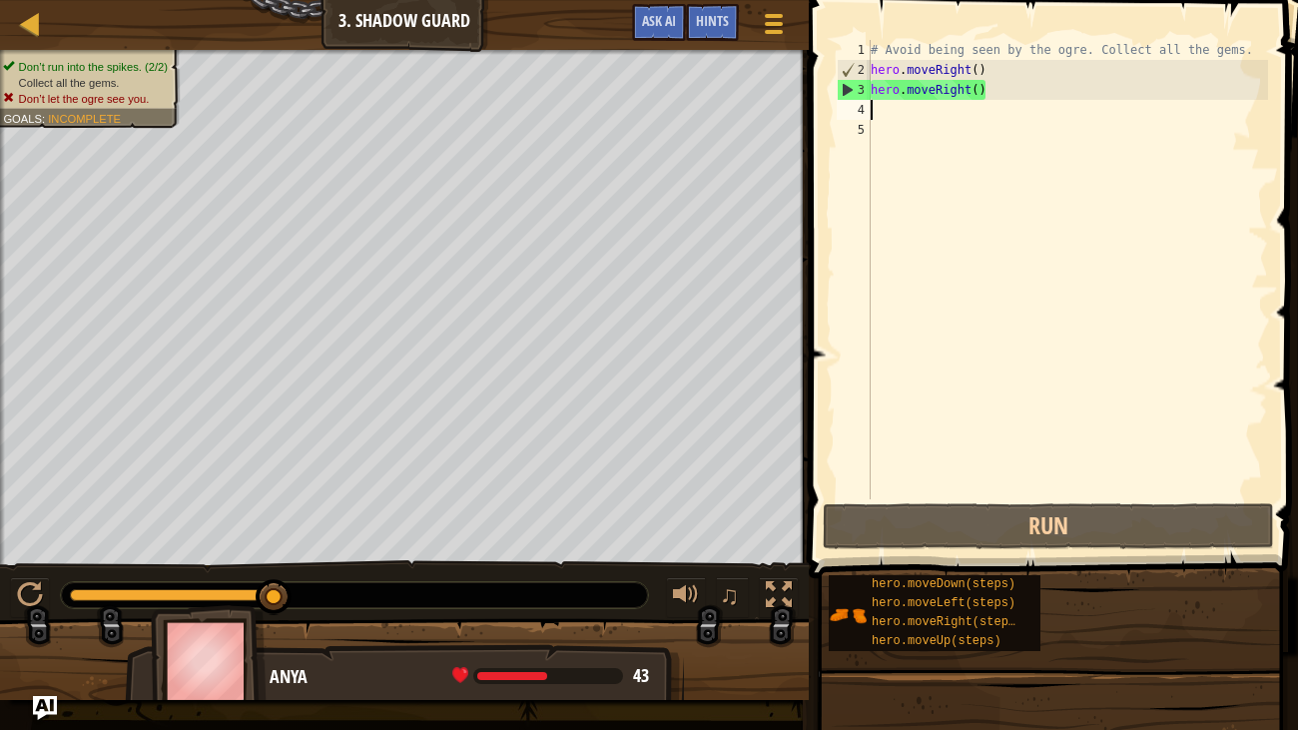
click at [891, 116] on div "# Avoid being seen by the ogre. Collect all the gems. hero . moveRight ( ) hero…" at bounding box center [1066, 289] width 401 height 499
type textarea "m"
type textarea "a"
click at [56, 607] on img "Ask AI" at bounding box center [45, 708] width 26 height 26
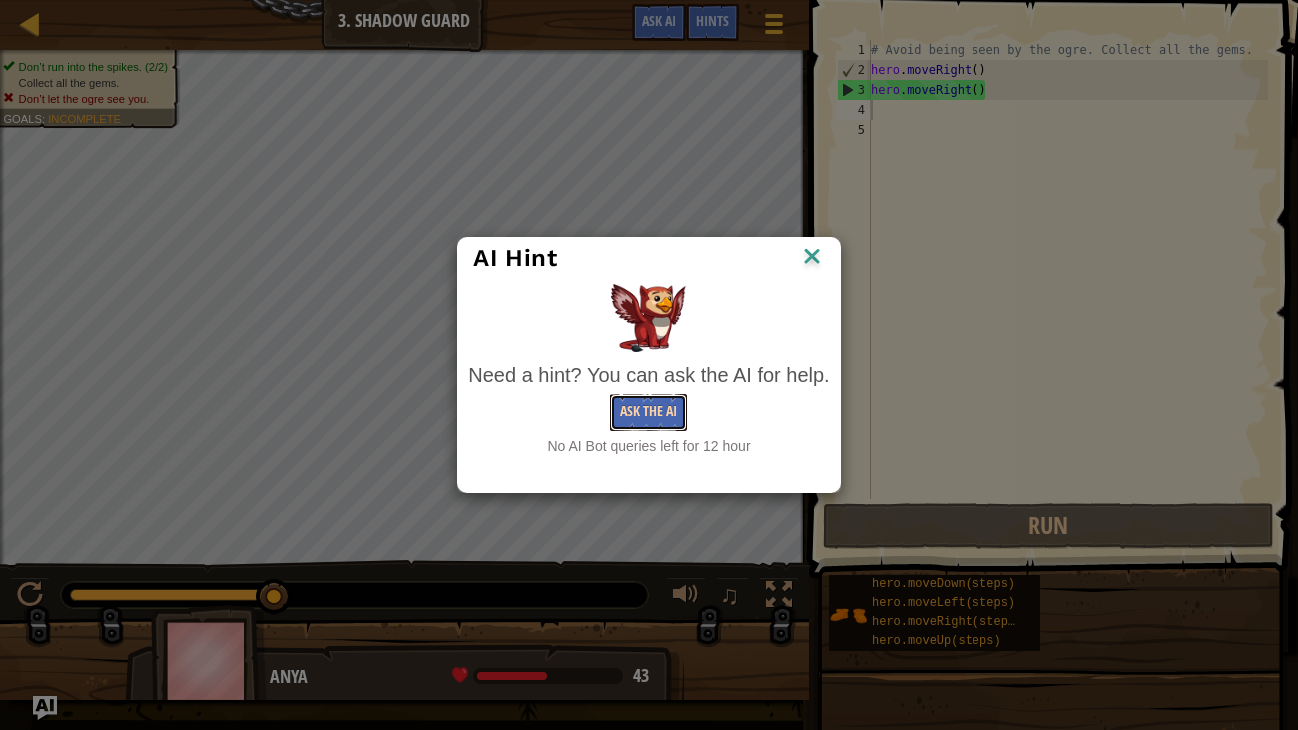
click at [660, 426] on button "Ask the AI" at bounding box center [648, 412] width 77 height 37
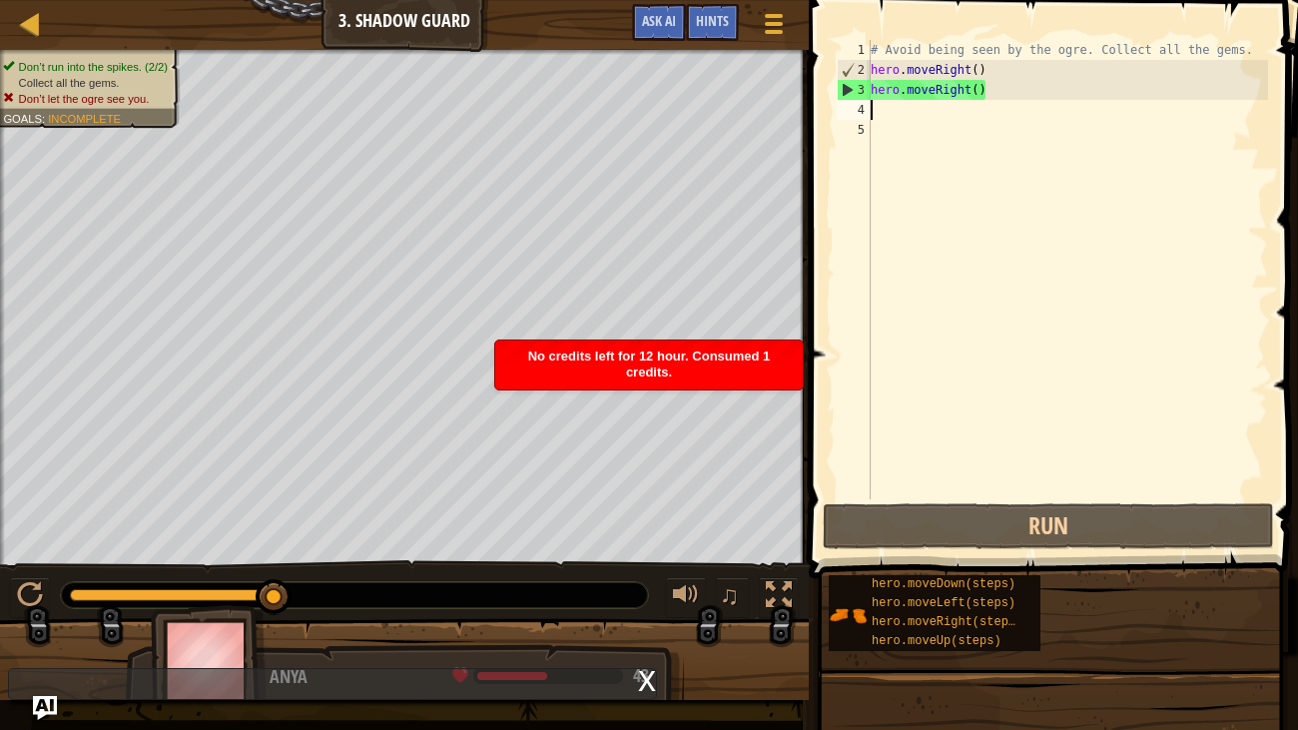
click at [878, 115] on div "# Avoid being seen by the ogre. Collect all the gems. hero . moveRight ( ) hero…" at bounding box center [1066, 289] width 401 height 499
type textarea "m"
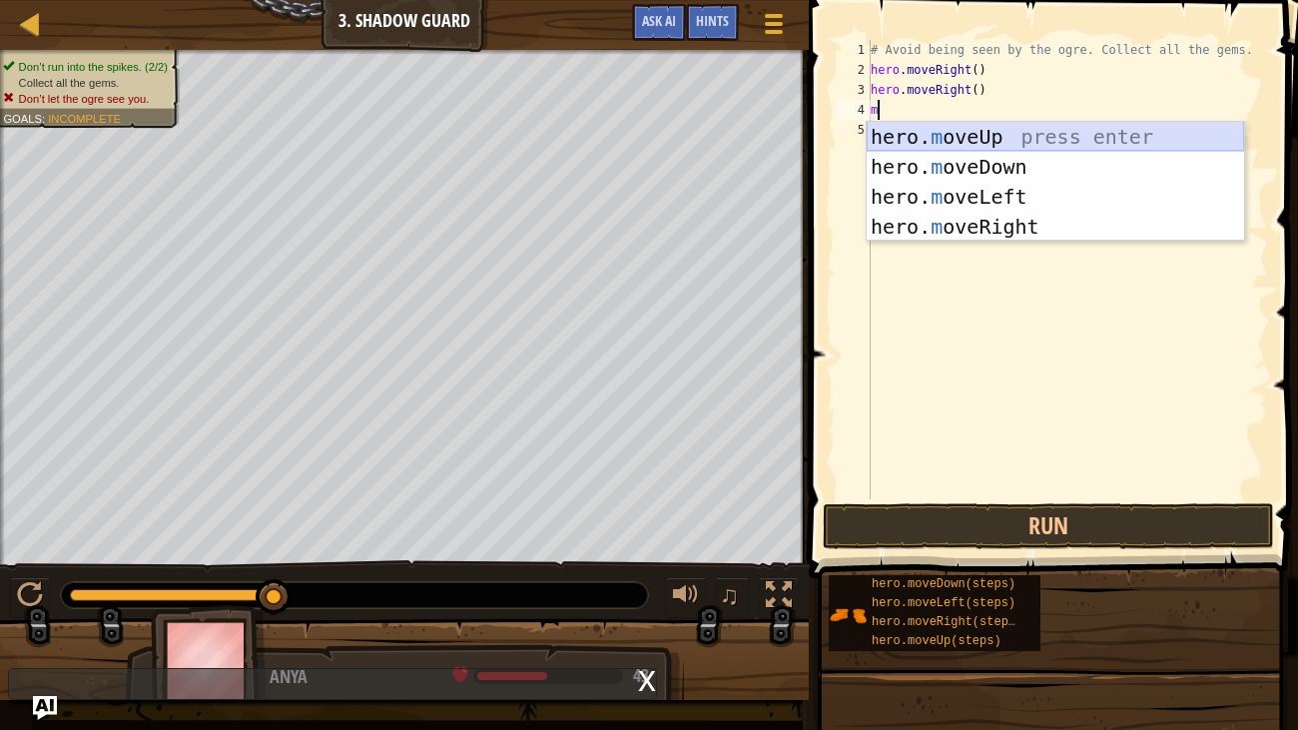
click at [1018, 140] on div "hero. m oveUp press enter hero. m oveDown press enter hero. m oveLeft press ent…" at bounding box center [1054, 212] width 377 height 180
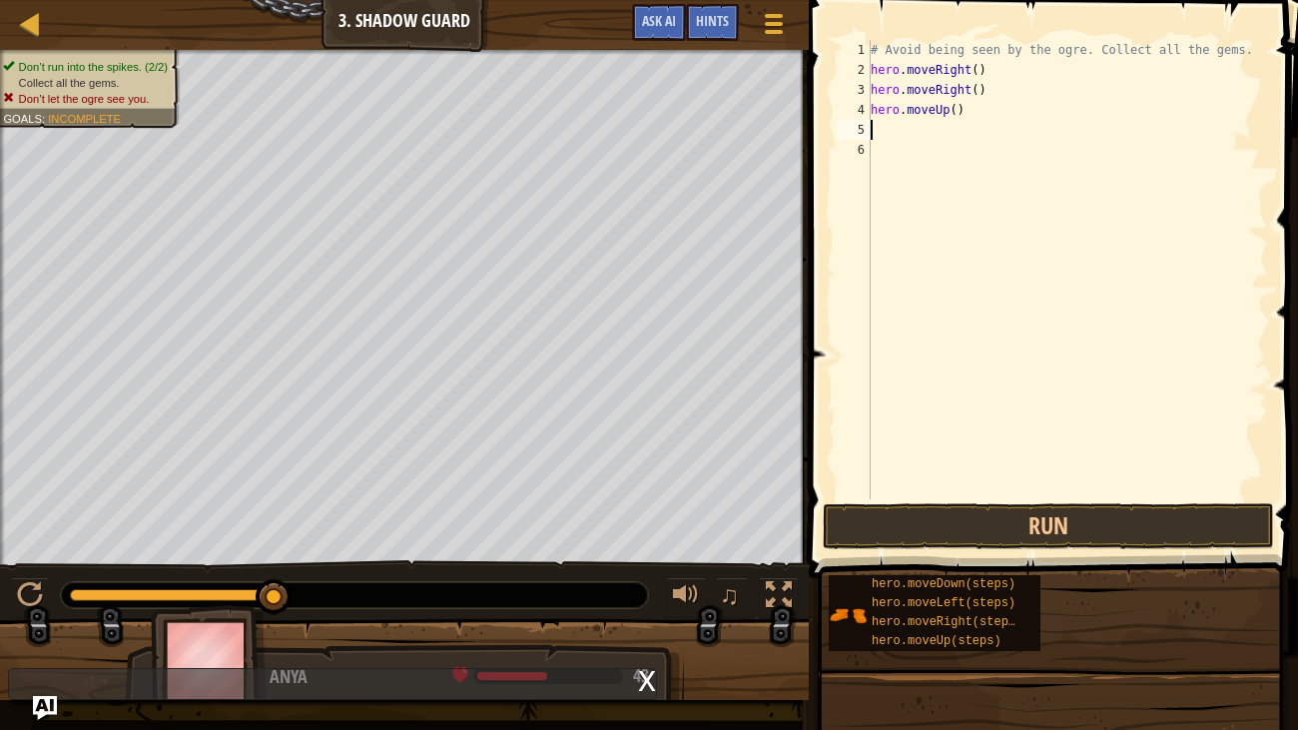
click at [882, 137] on div "# Avoid being seen by the ogre. Collect all the gems. hero . moveRight ( ) hero…" at bounding box center [1066, 289] width 401 height 499
type textarea ","
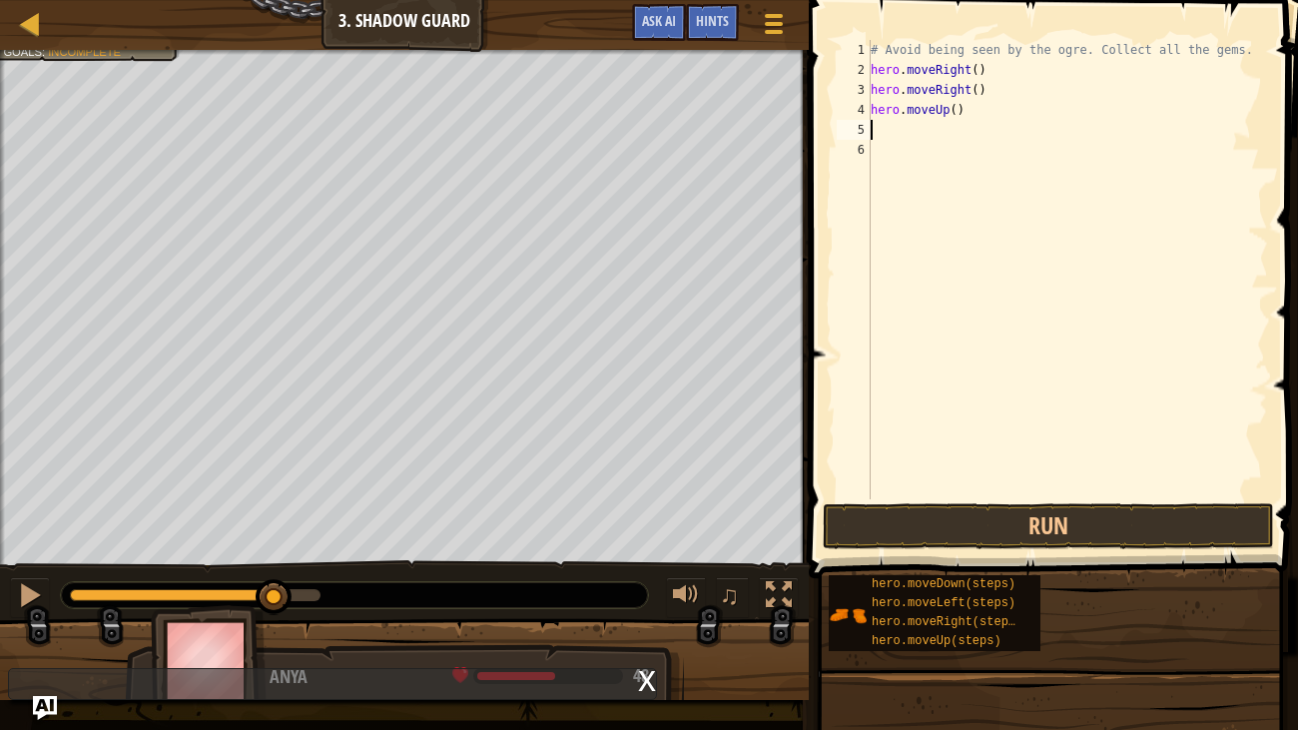
type textarea "m"
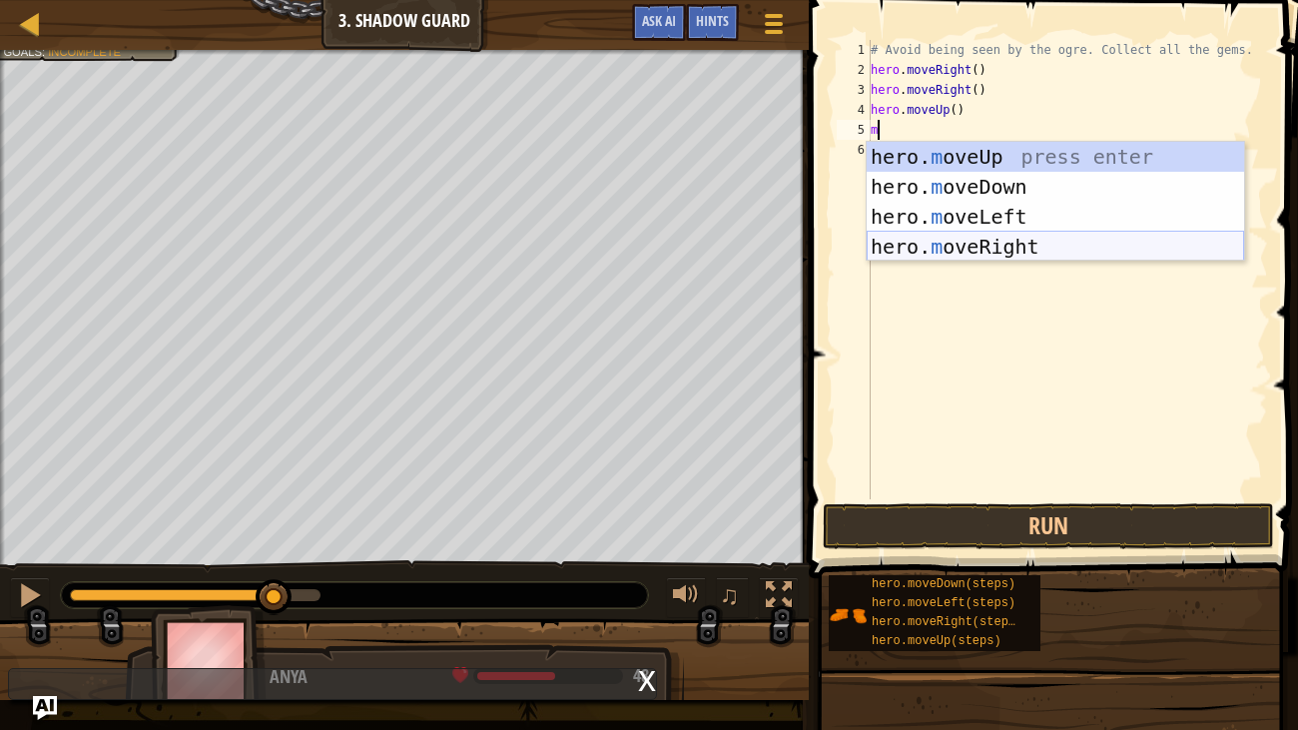
click at [987, 248] on div "hero. m oveUp press enter hero. m oveDown press enter hero. m oveLeft press ent…" at bounding box center [1054, 232] width 377 height 180
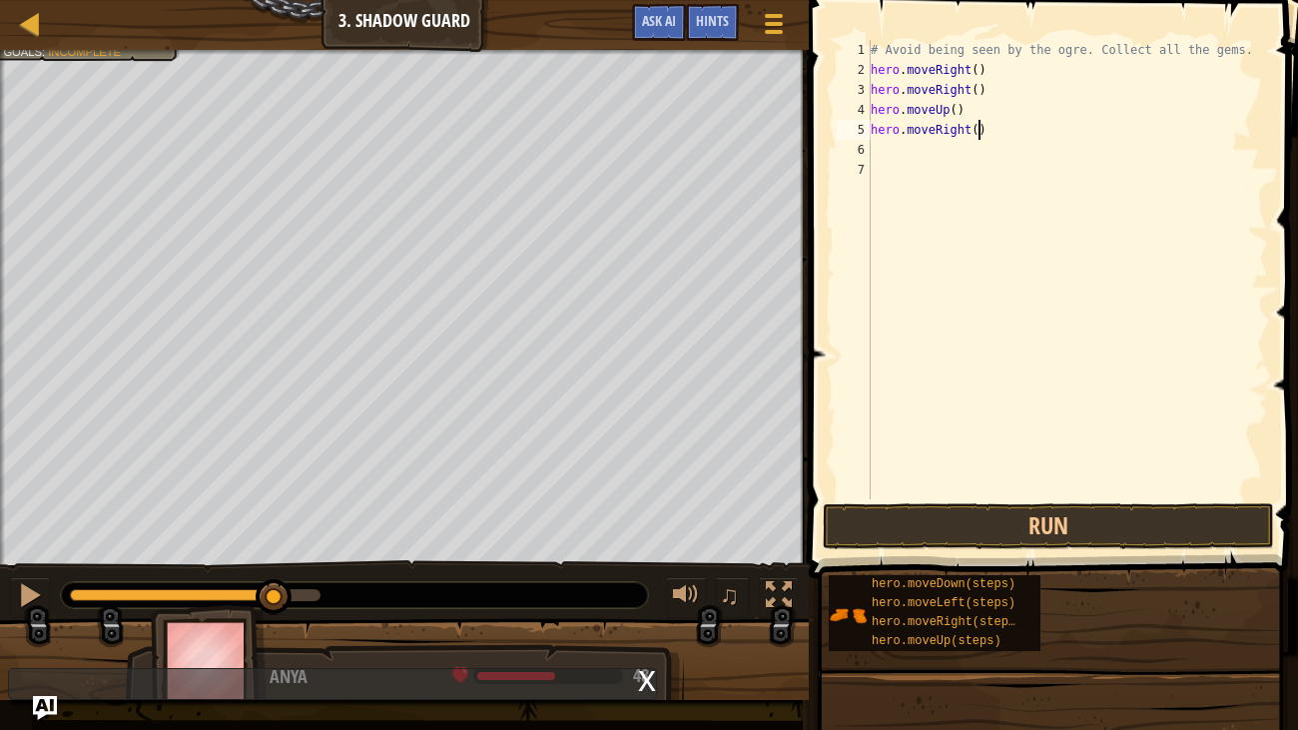
click at [981, 135] on div "# Avoid being seen by the ogre. Collect all the gems. hero . moveRight ( ) hero…" at bounding box center [1066, 289] width 401 height 499
click at [988, 137] on div "# Avoid being seen by the ogre. Collect all the gems. hero . moveRight ( ) hero…" at bounding box center [1066, 289] width 401 height 499
type textarea "h"
click at [993, 139] on div "# Avoid being seen by the ogre. Collect all the gems. hero . moveRight ( ) hero…" at bounding box center [1066, 289] width 401 height 499
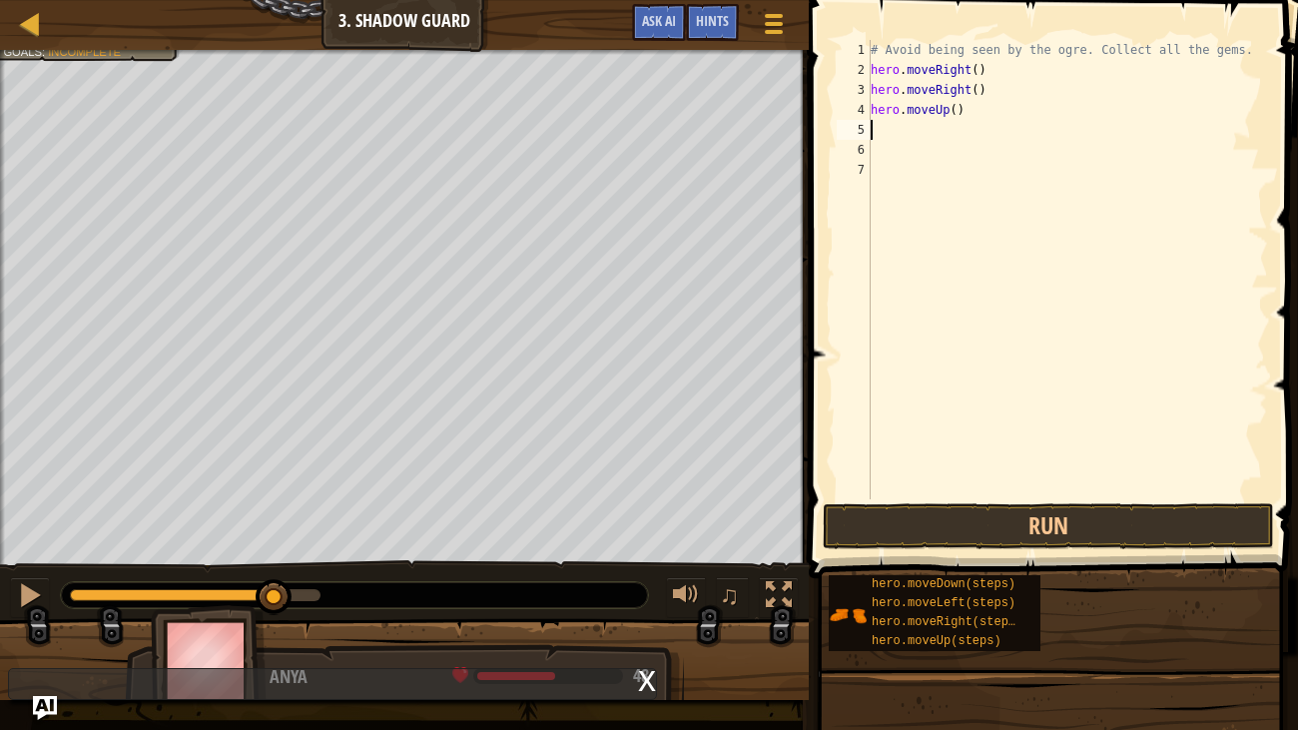
type textarea "m"
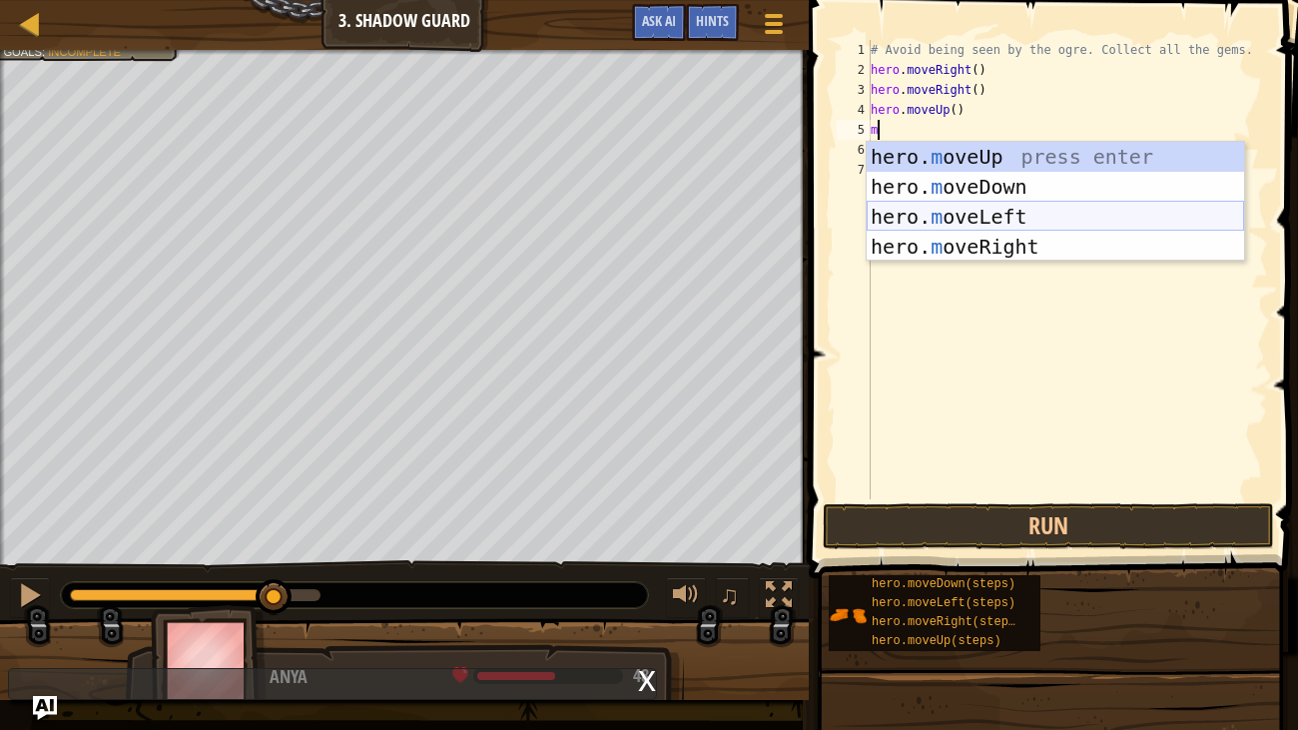
click at [1033, 218] on div "hero. m oveUp press enter hero. m oveDown press enter hero. m oveLeft press ent…" at bounding box center [1054, 232] width 377 height 180
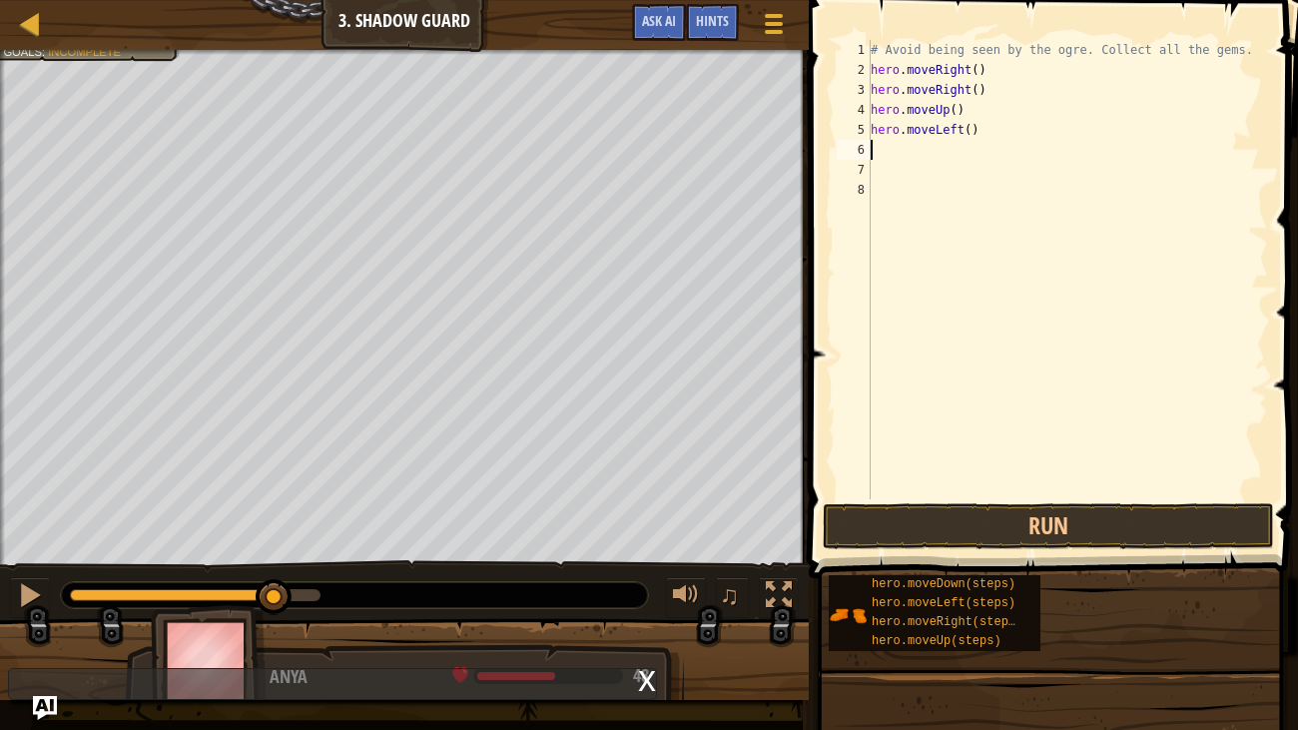
click at [916, 147] on div "# Avoid being seen by the ogre. Collect all the gems. hero . moveRight ( ) hero…" at bounding box center [1066, 289] width 401 height 499
type textarea "m"
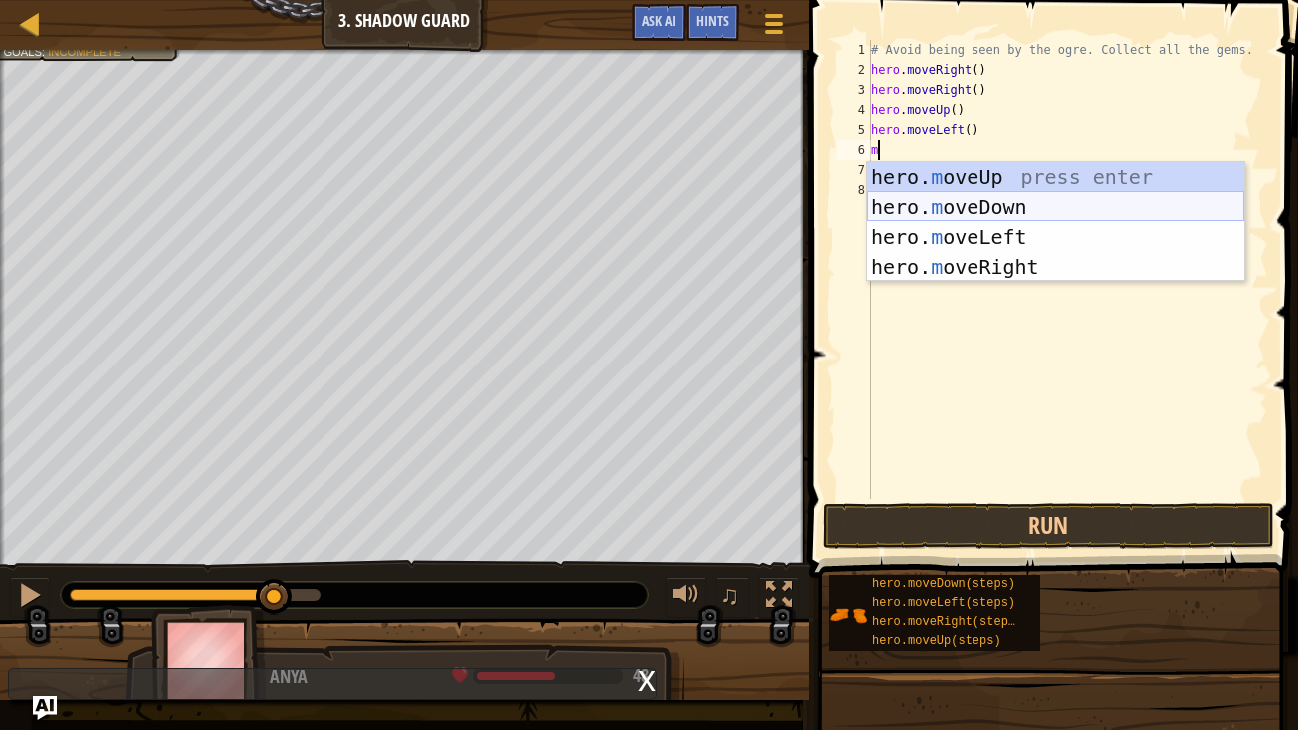
click at [1039, 198] on div "hero. m oveUp press enter hero. m oveDown press enter hero. m oveLeft press ent…" at bounding box center [1054, 252] width 377 height 180
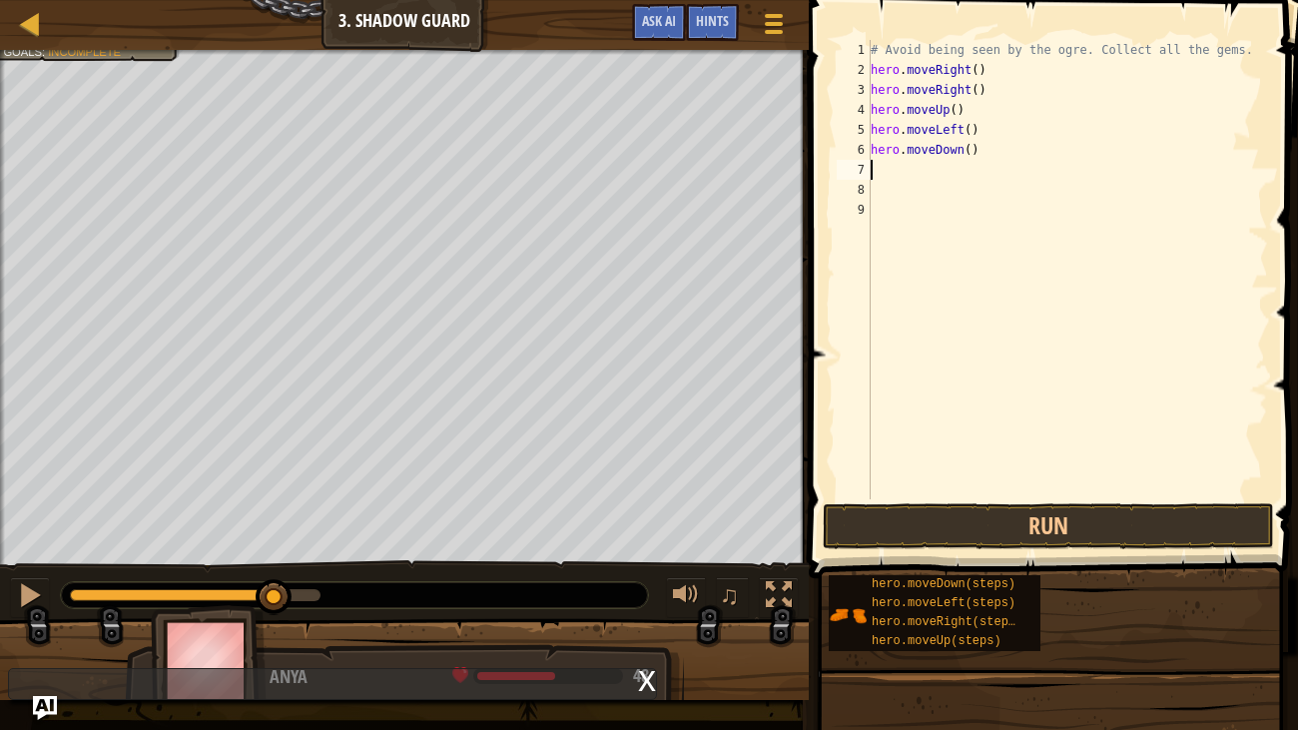
click at [909, 173] on div "# Avoid being seen by the ogre. Collect all the gems. hero . moveRight ( ) hero…" at bounding box center [1066, 289] width 401 height 499
type textarea "m"
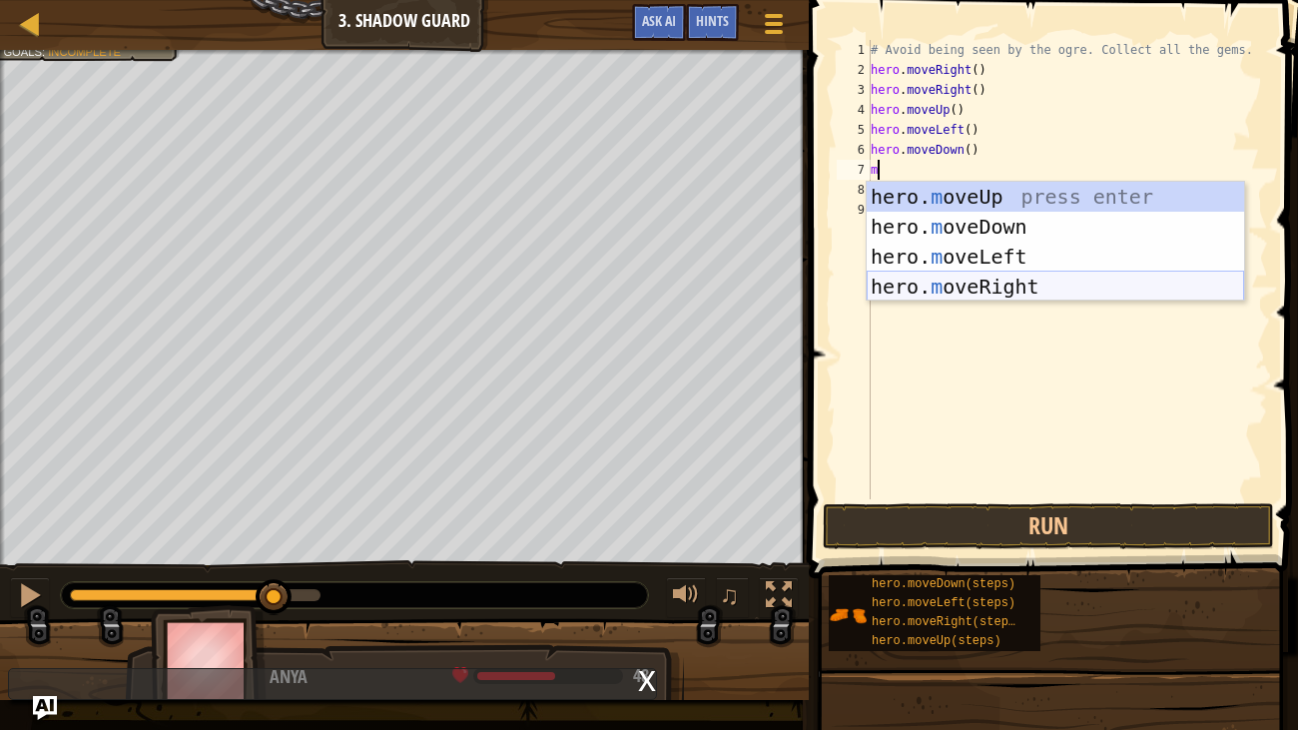
click at [1057, 280] on div "hero. m oveUp press enter hero. m oveDown press enter hero. m oveLeft press ent…" at bounding box center [1054, 272] width 377 height 180
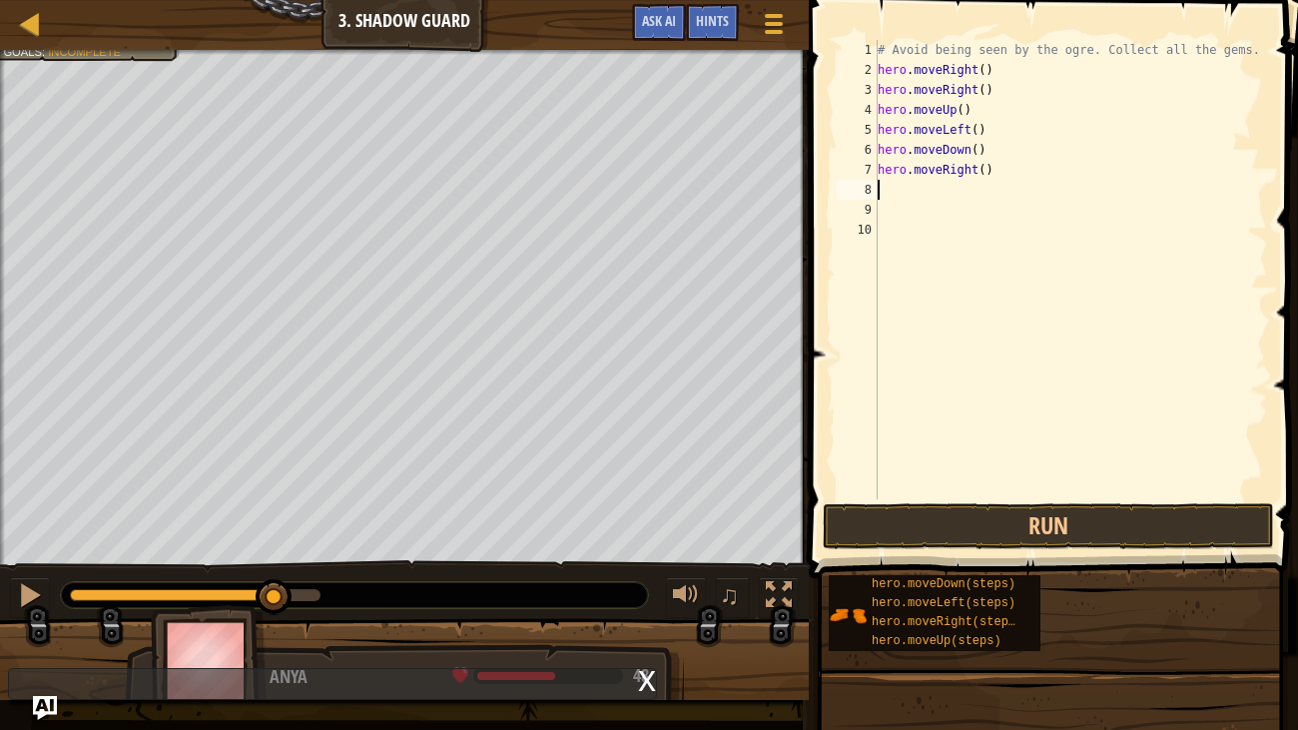
click at [887, 198] on div "# Avoid being seen by the ogre. Collect all the gems. hero . moveRight ( ) hero…" at bounding box center [1070, 289] width 395 height 499
type textarea "m"
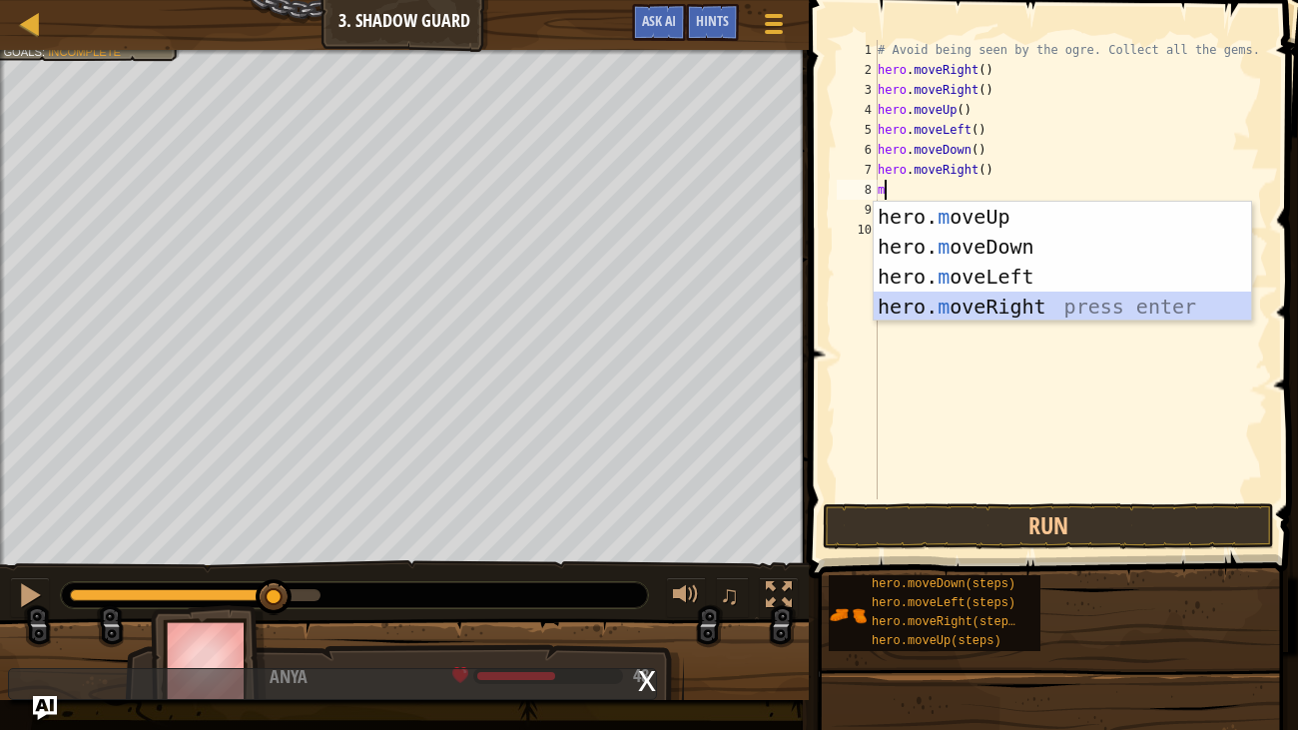
click at [1002, 302] on div "hero. m oveUp press enter hero. m oveDown press enter hero. m oveLeft press ent…" at bounding box center [1061, 292] width 377 height 180
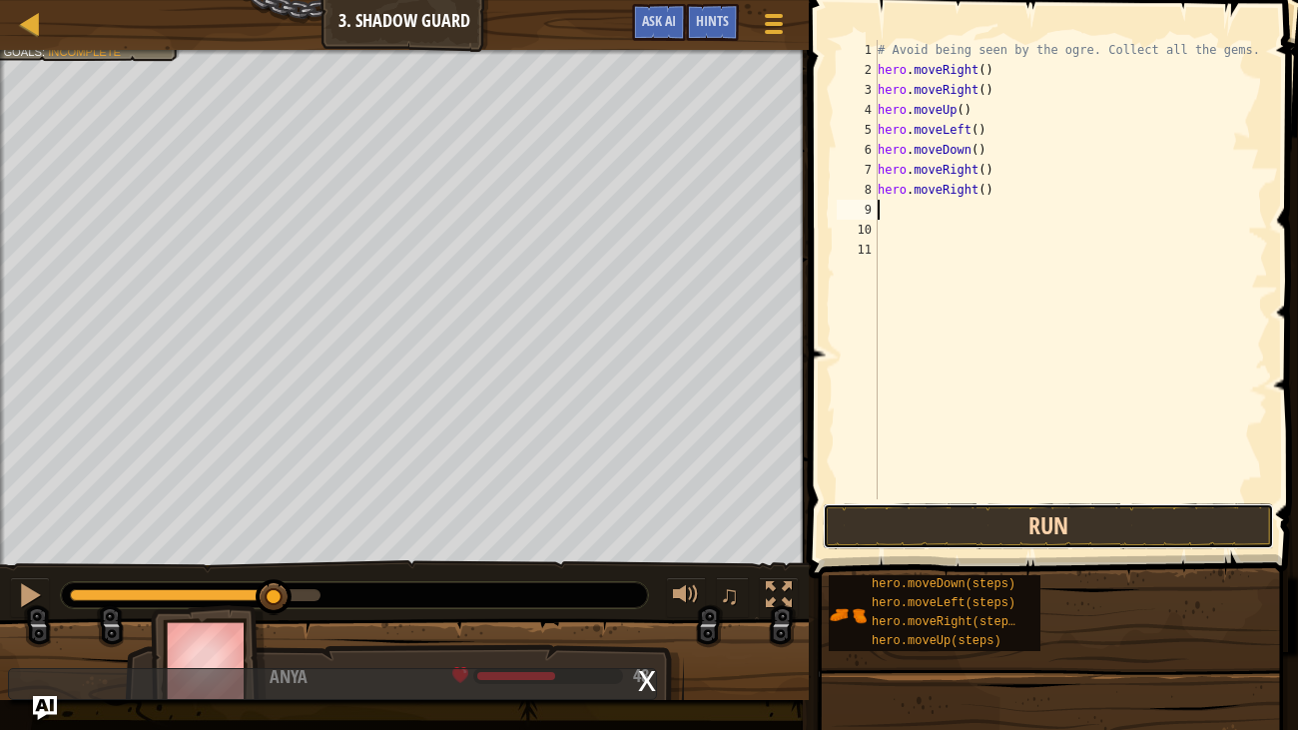
click at [1007, 533] on button "Run" at bounding box center [1048, 526] width 451 height 46
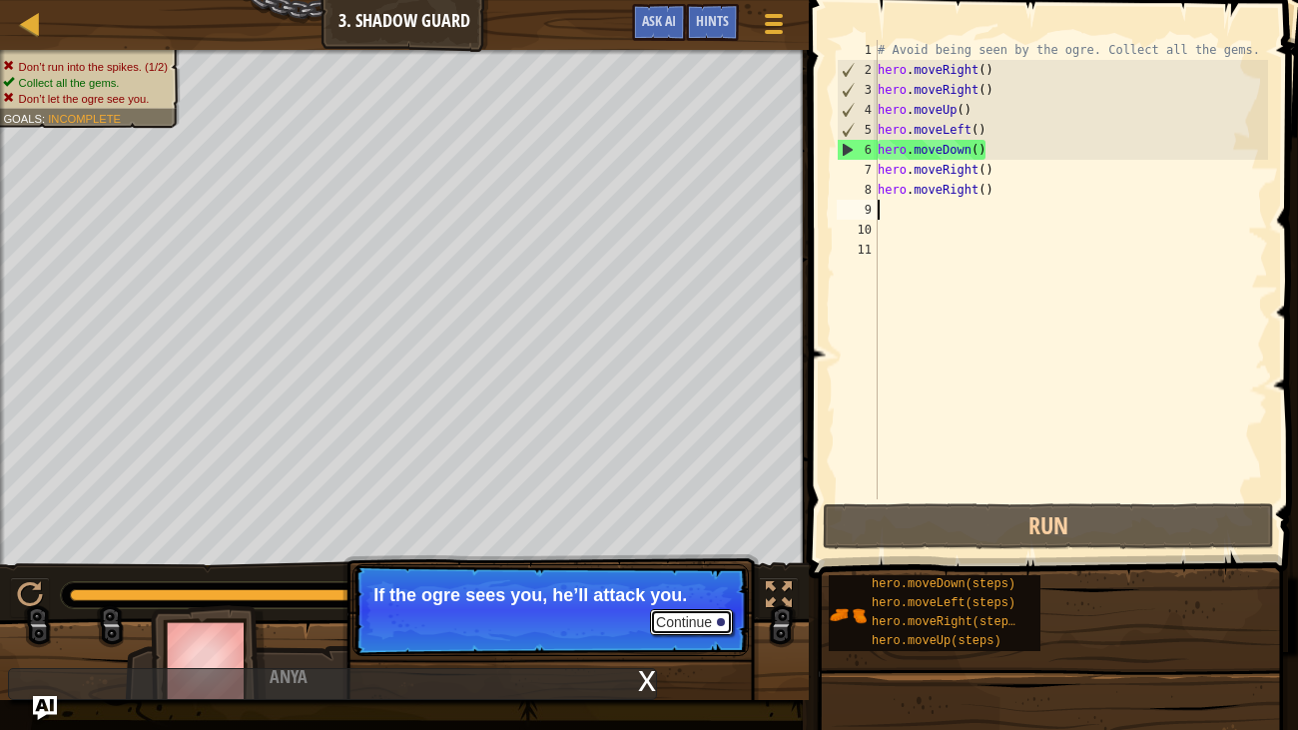
click at [713, 607] on button "Continue" at bounding box center [691, 622] width 83 height 26
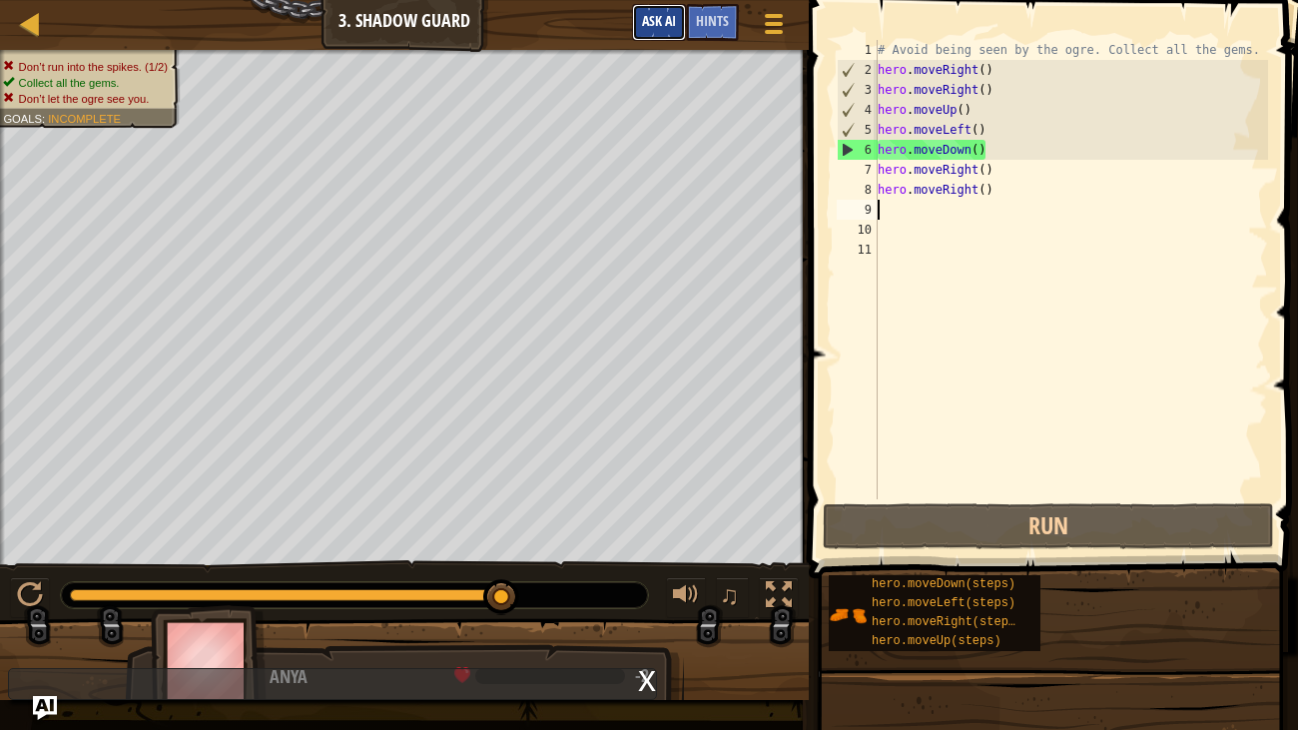
click at [662, 20] on span "Ask AI" at bounding box center [659, 20] width 34 height 19
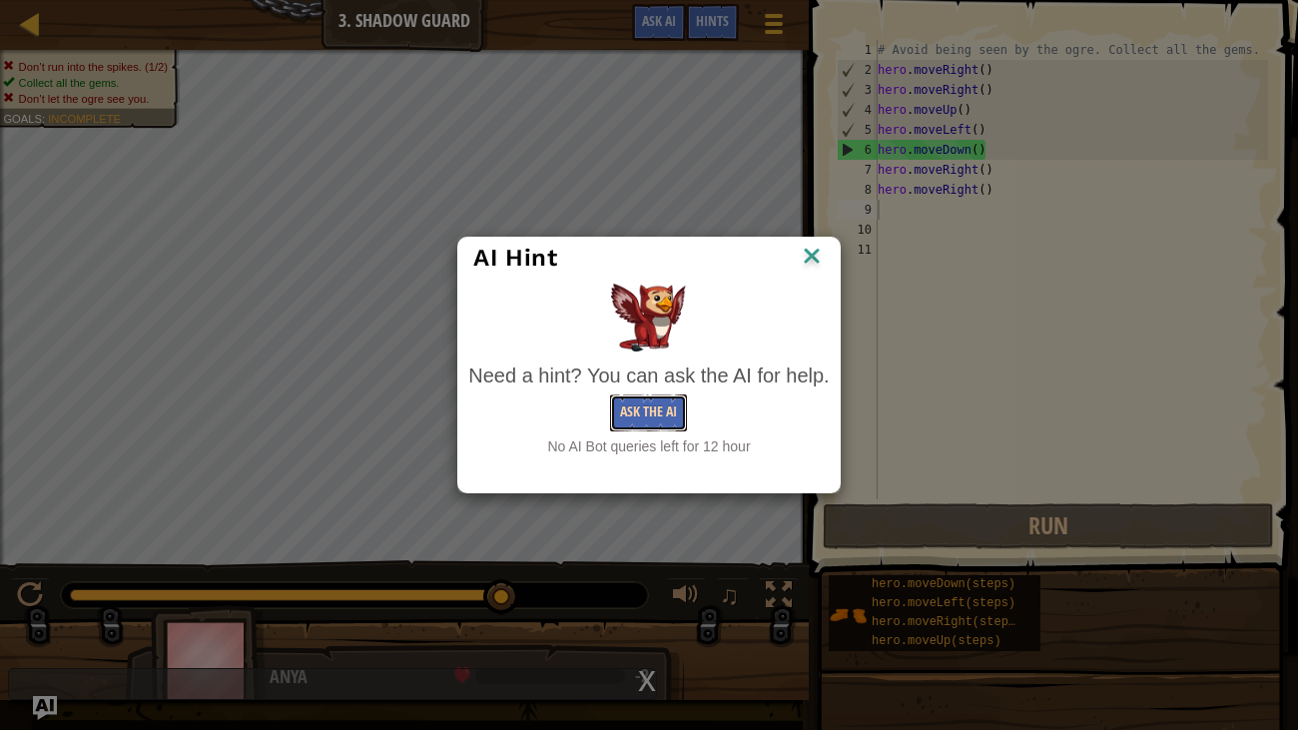
click at [640, 401] on button "Ask the AI" at bounding box center [648, 412] width 77 height 37
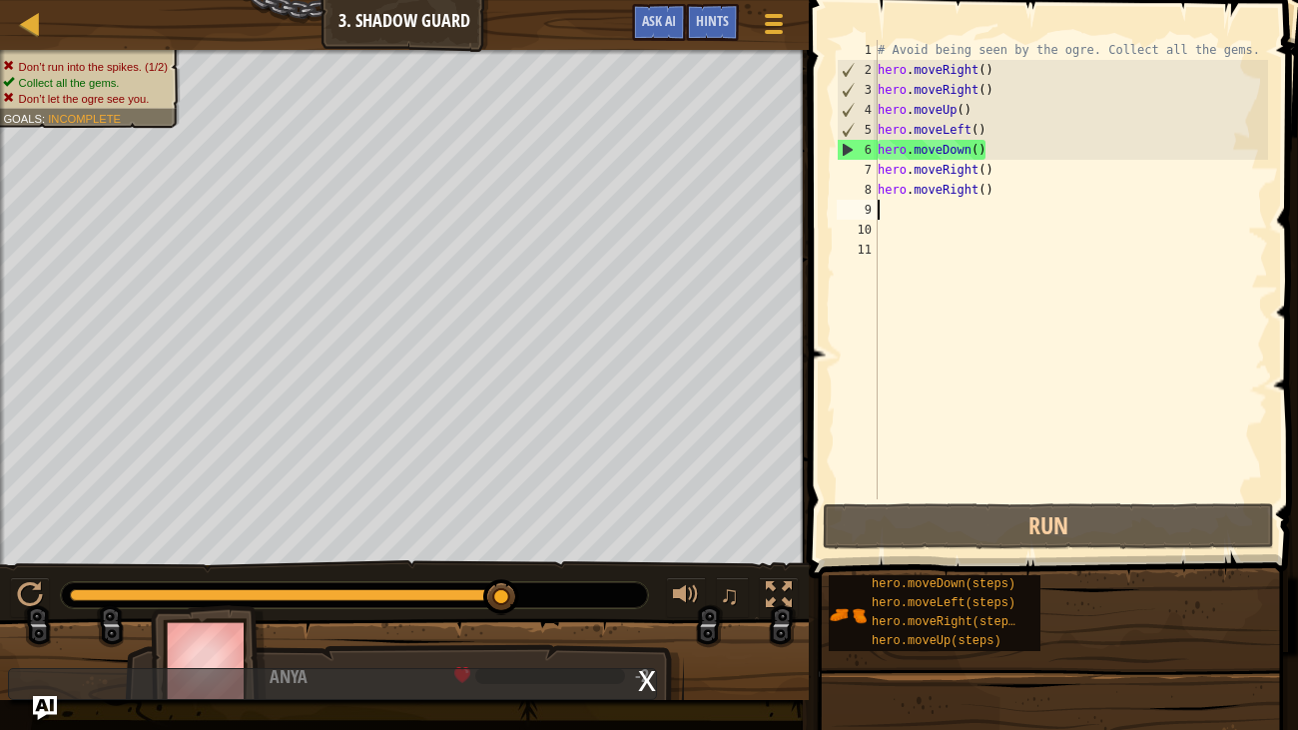
click at [927, 206] on div "# Avoid being seen by the ogre. Collect all the gems. hero . moveRight ( ) hero…" at bounding box center [1070, 289] width 395 height 499
click at [987, 155] on div "# Avoid being seen by the ogre. Collect all the gems. hero . moveRight ( ) hero…" at bounding box center [1070, 289] width 395 height 499
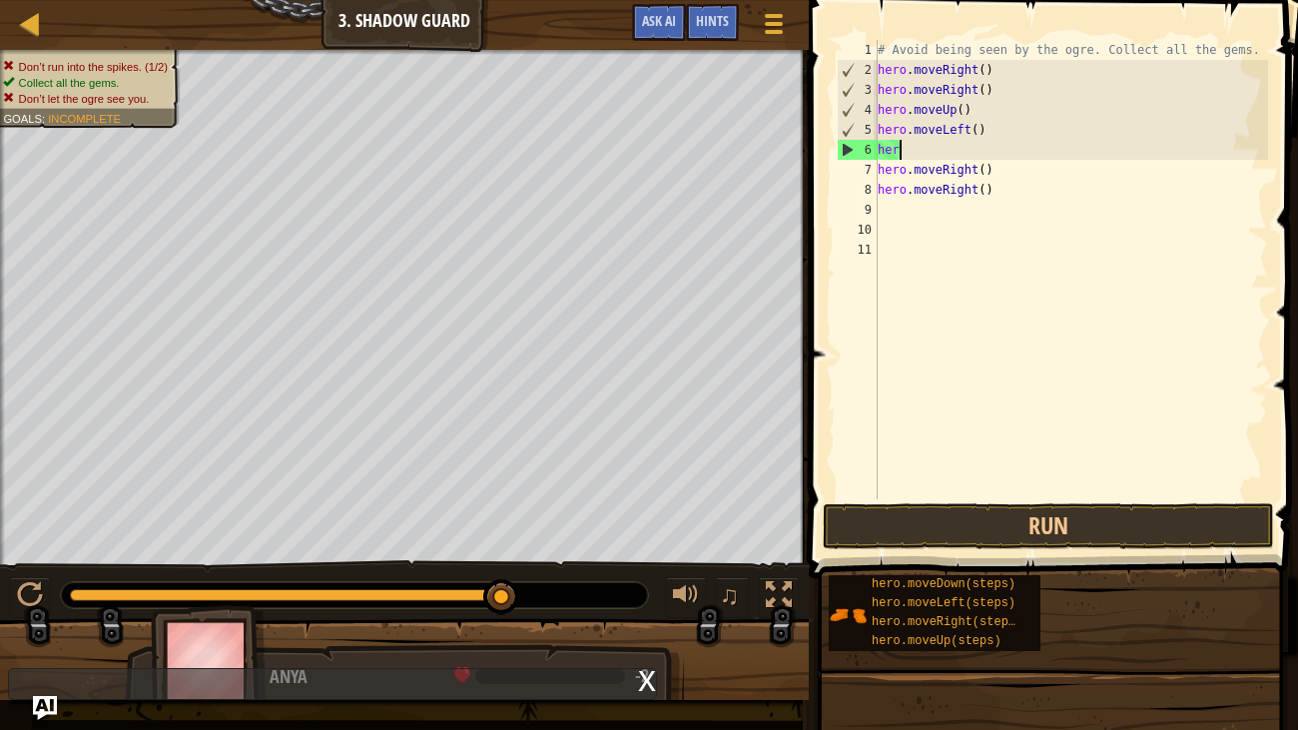
type textarea "h"
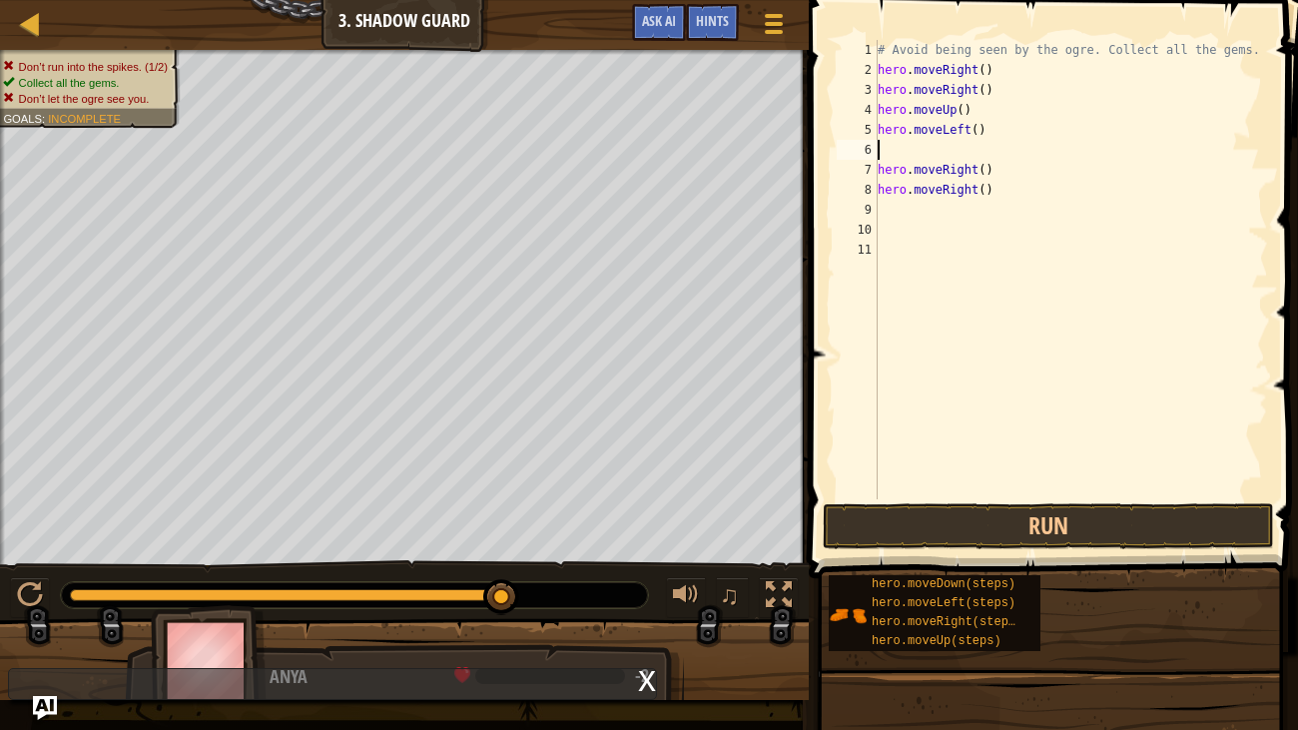
type textarea "a"
type textarea "m"
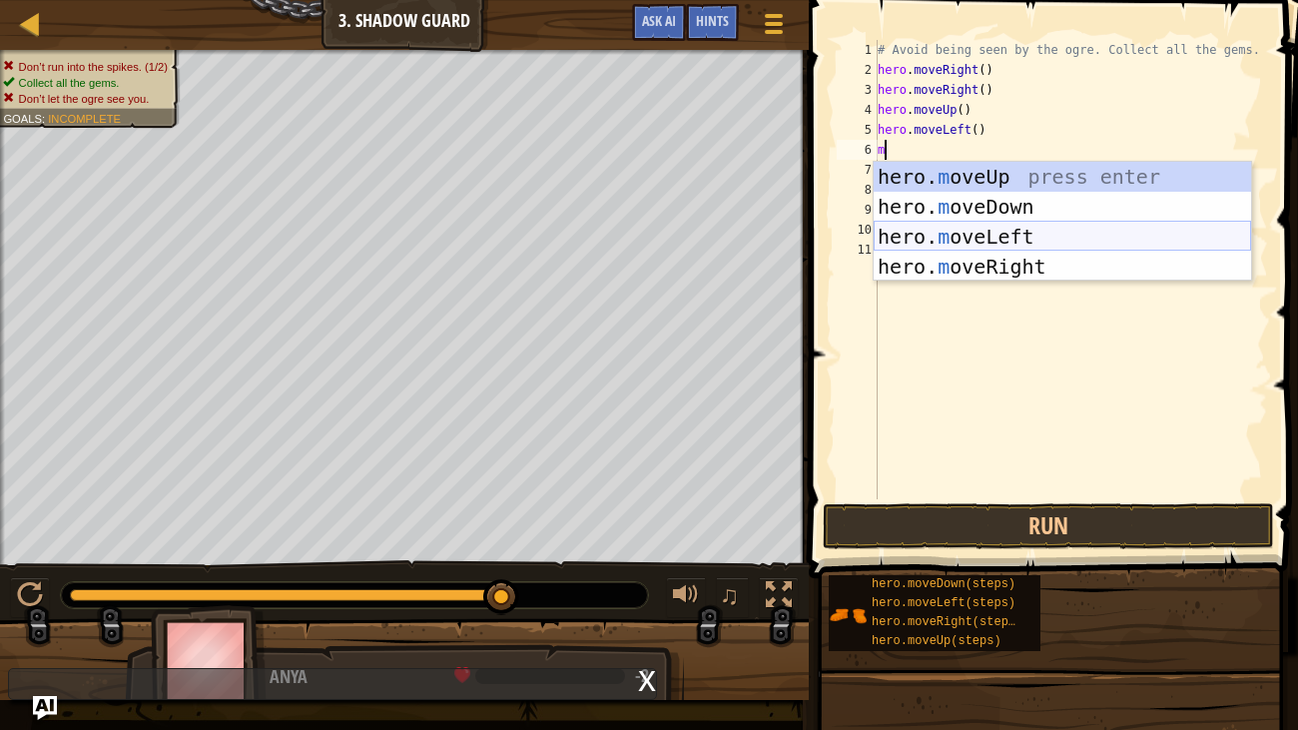
click at [1057, 228] on div "hero. m oveUp press enter hero. m oveDown press enter hero. m oveLeft press ent…" at bounding box center [1061, 252] width 377 height 180
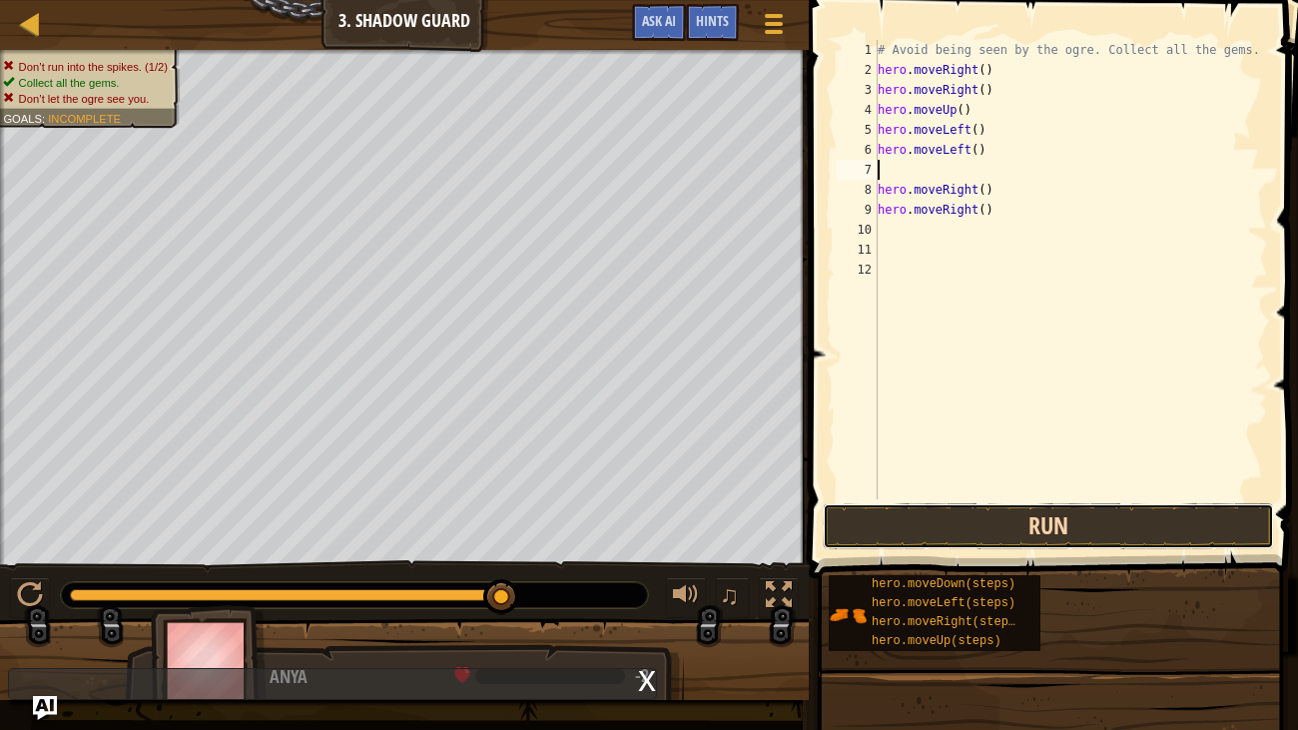
click at [994, 519] on button "Run" at bounding box center [1048, 526] width 451 height 46
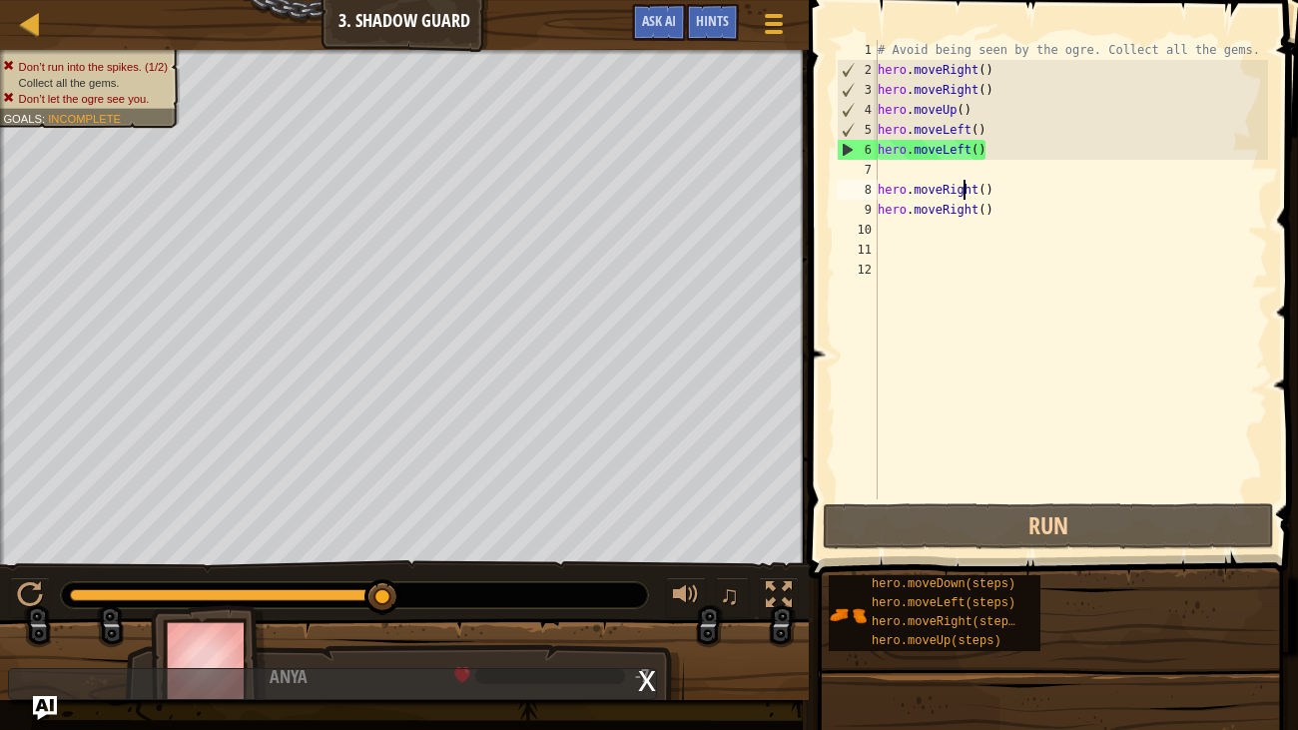
click at [966, 183] on div "# Avoid being seen by the ogre. Collect all the gems. hero . moveRight ( ) hero…" at bounding box center [1070, 289] width 395 height 499
click at [998, 215] on div "# Avoid being seen by the ogre. Collect all the gems. hero . moveRight ( ) hero…" at bounding box center [1070, 289] width 395 height 499
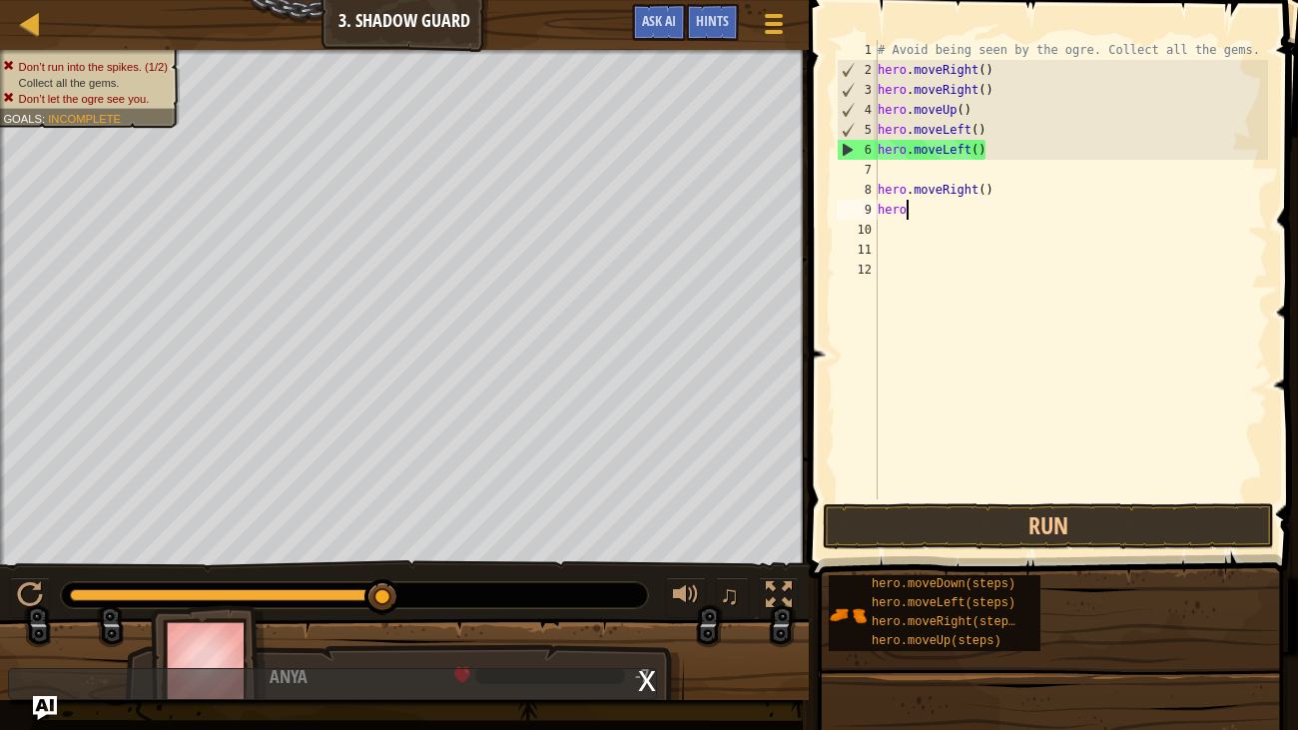
type textarea "h"
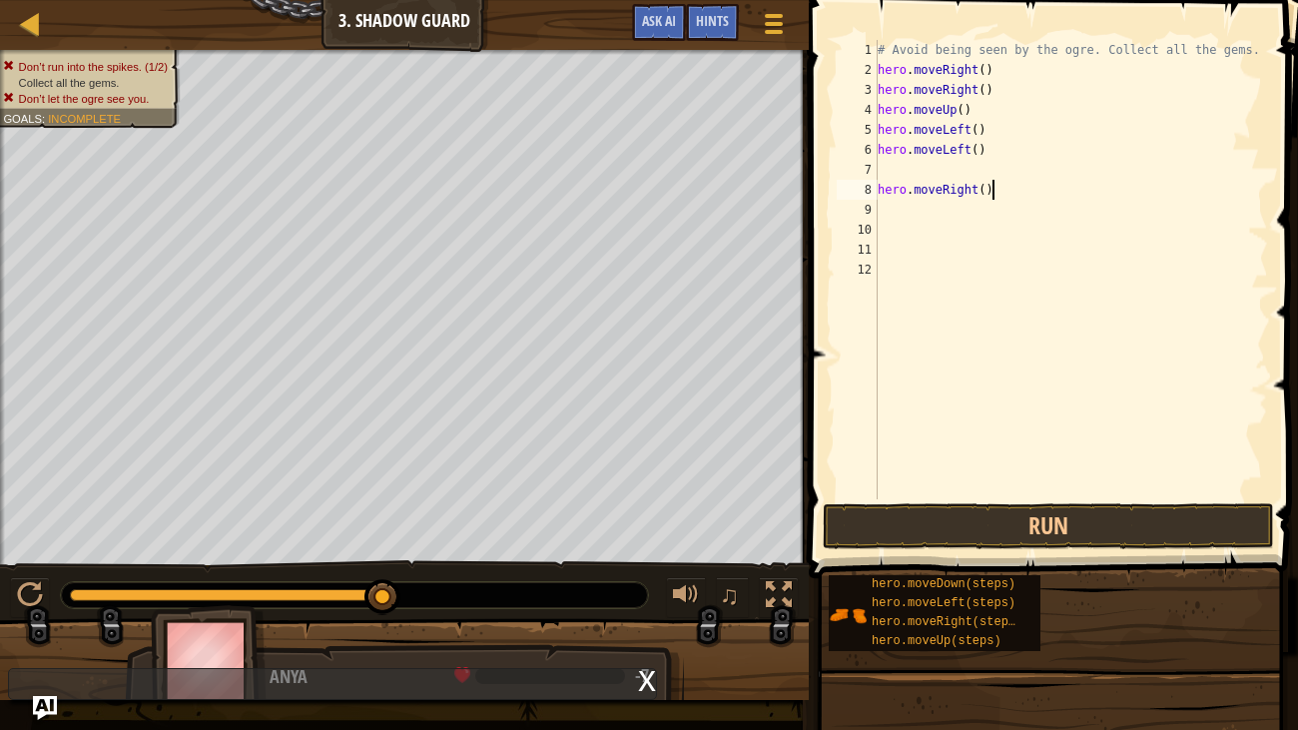
click at [1003, 198] on div "# Avoid being seen by the ogre. Collect all the gems. hero . moveRight ( ) hero…" at bounding box center [1070, 289] width 395 height 499
type textarea "h"
click at [985, 153] on div "# Avoid being seen by the ogre. Collect all the gems. hero . moveRight ( ) hero…" at bounding box center [1070, 289] width 395 height 499
click at [982, 152] on div "# Avoid being seen by the ogre. Collect all the gems. hero . moveRight ( ) hero…" at bounding box center [1070, 289] width 395 height 499
type textarea "h"
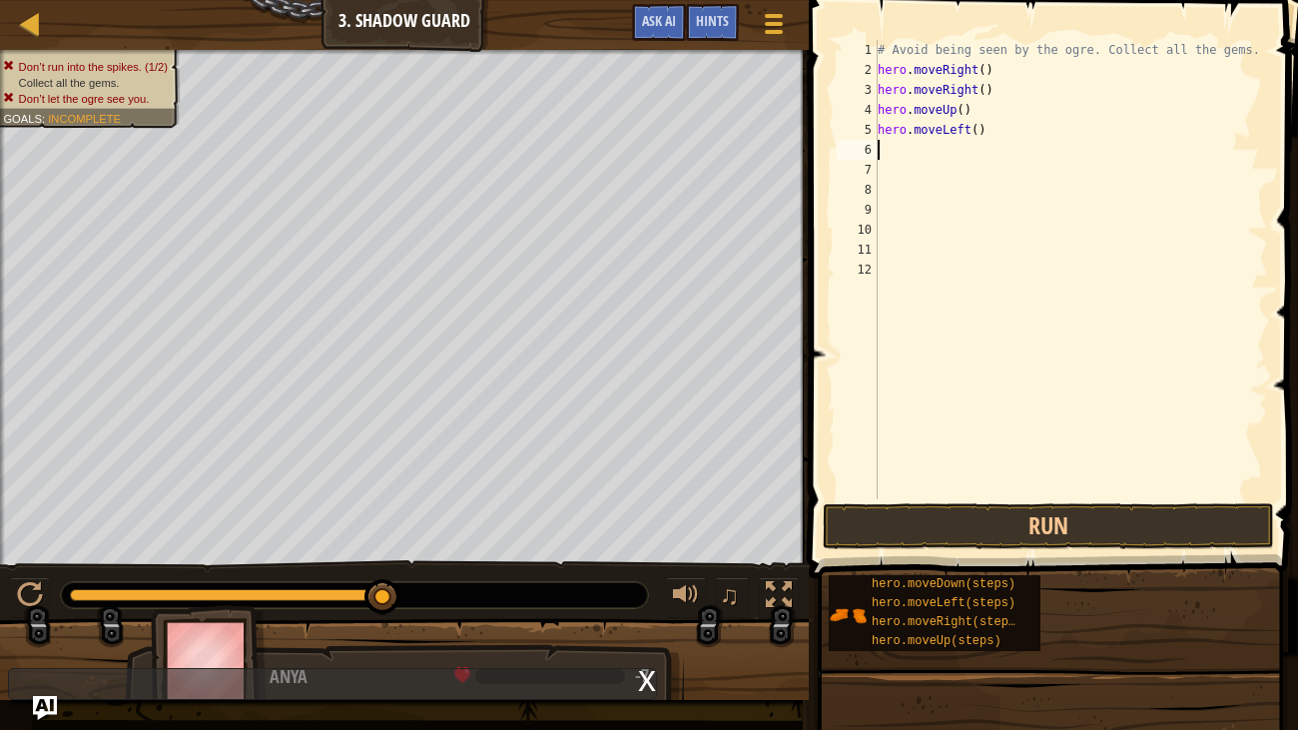
click at [1007, 131] on div "# Avoid being seen by the ogre. Collect all the gems. hero . moveRight ( ) hero…" at bounding box center [1070, 289] width 395 height 499
type textarea "h"
click at [1028, 105] on div "# Avoid being seen by the ogre. Collect all the gems. hero . moveRight ( ) hero…" at bounding box center [1070, 289] width 395 height 499
type textarea "h"
click at [737, 14] on div "Hints" at bounding box center [712, 22] width 53 height 37
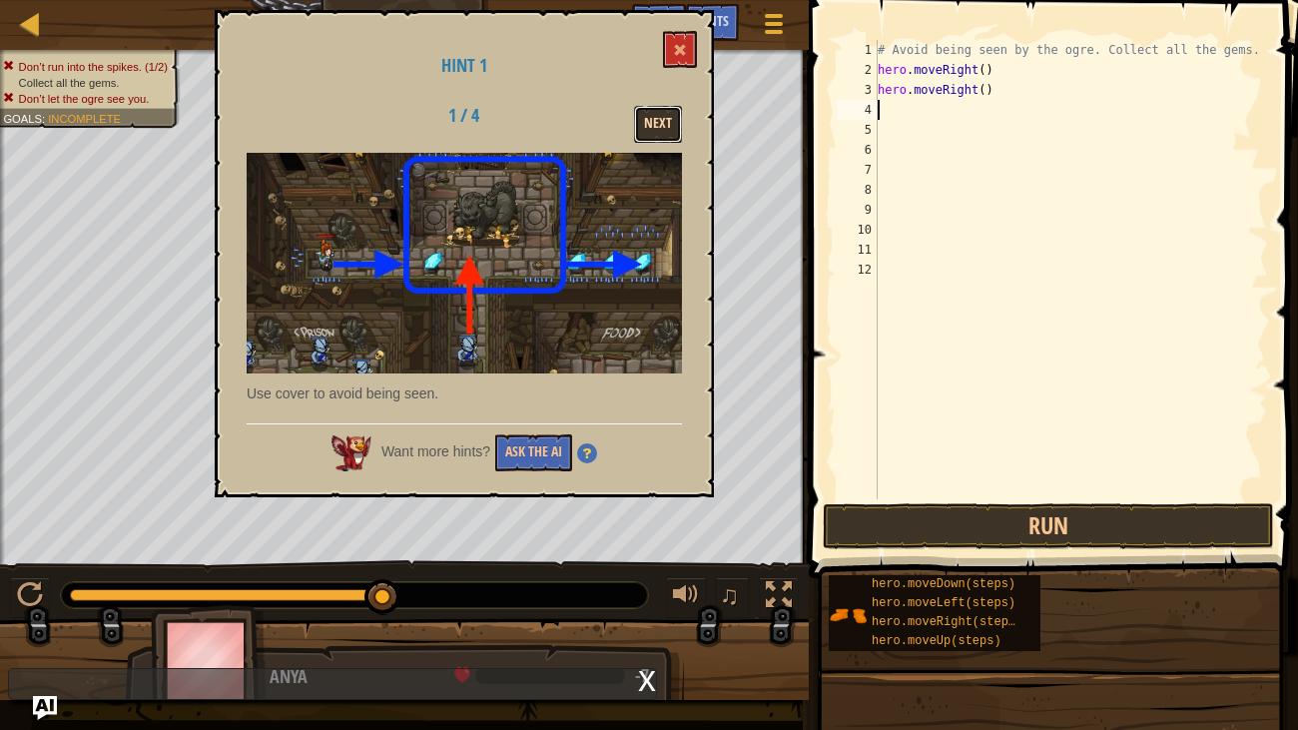
click at [662, 117] on button "Next" at bounding box center [658, 124] width 48 height 37
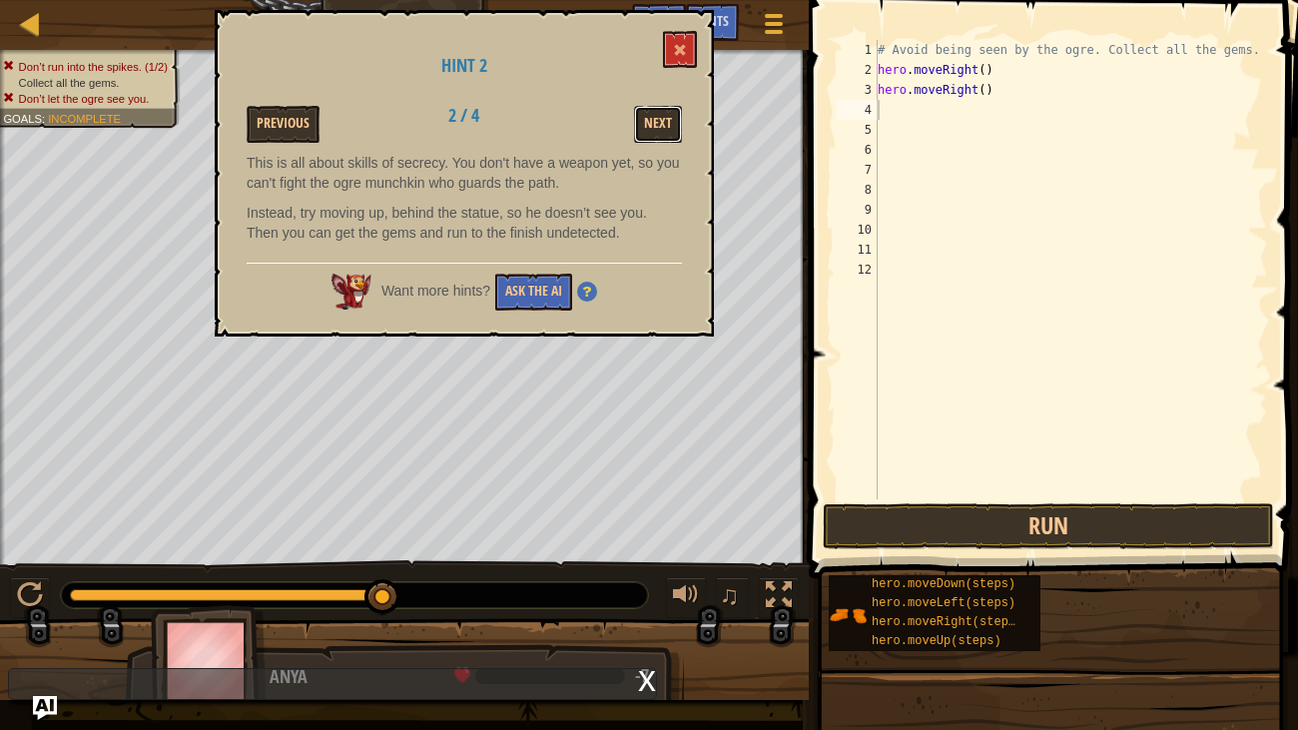
click at [662, 117] on button "Next" at bounding box center [658, 124] width 48 height 37
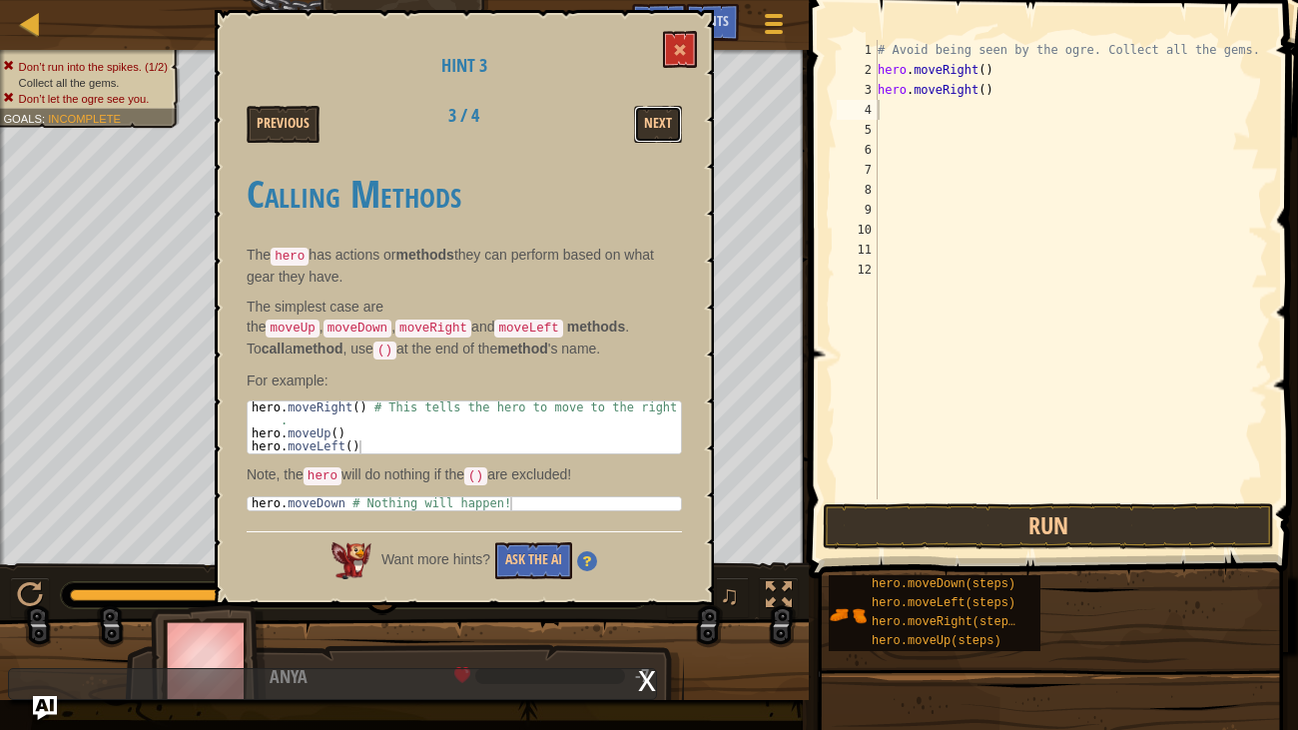
click at [662, 117] on button "Next" at bounding box center [658, 124] width 48 height 37
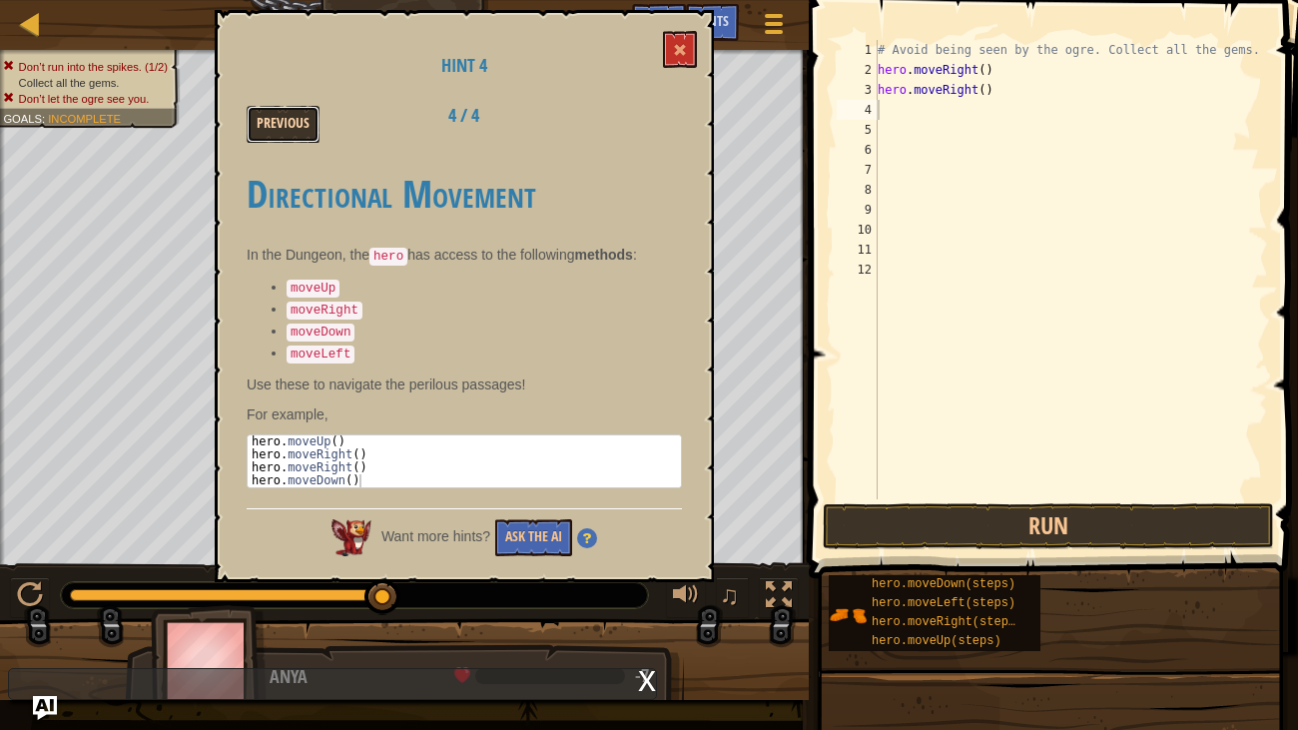
click at [290, 133] on button "Previous" at bounding box center [283, 124] width 73 height 37
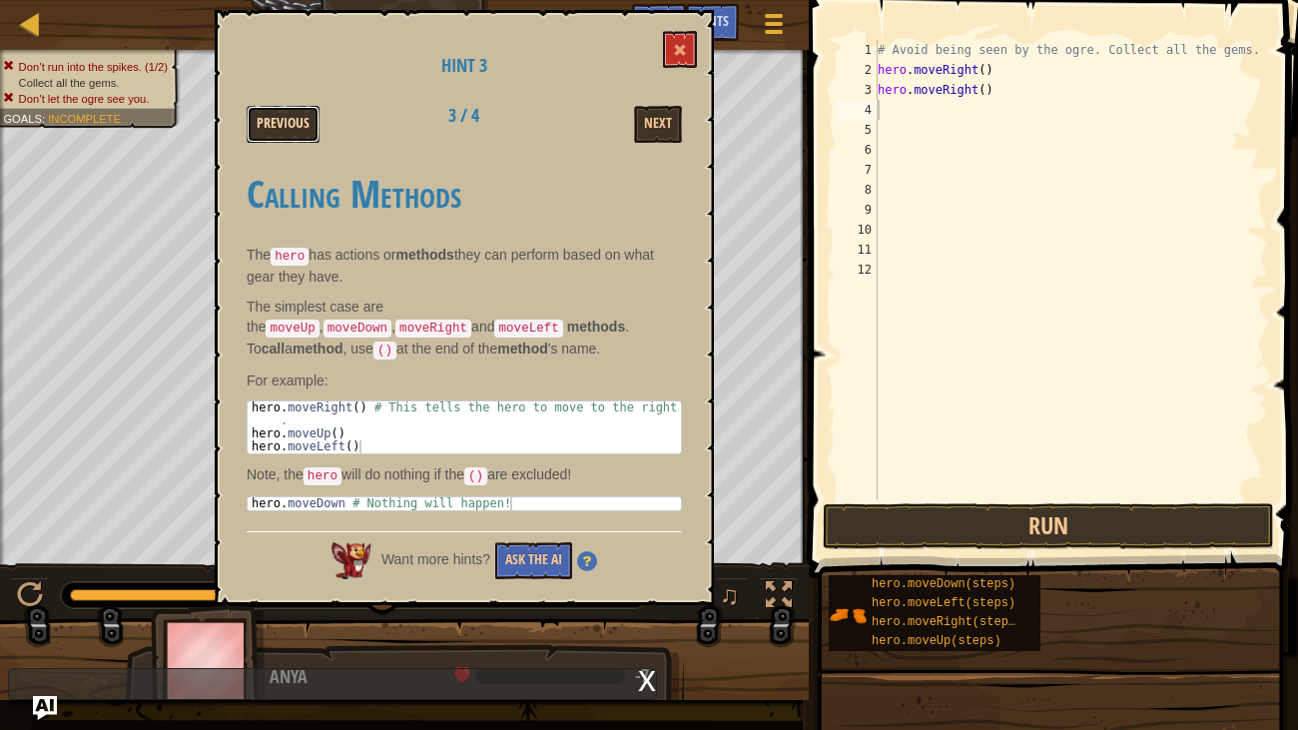
click at [291, 134] on button "Previous" at bounding box center [283, 124] width 73 height 37
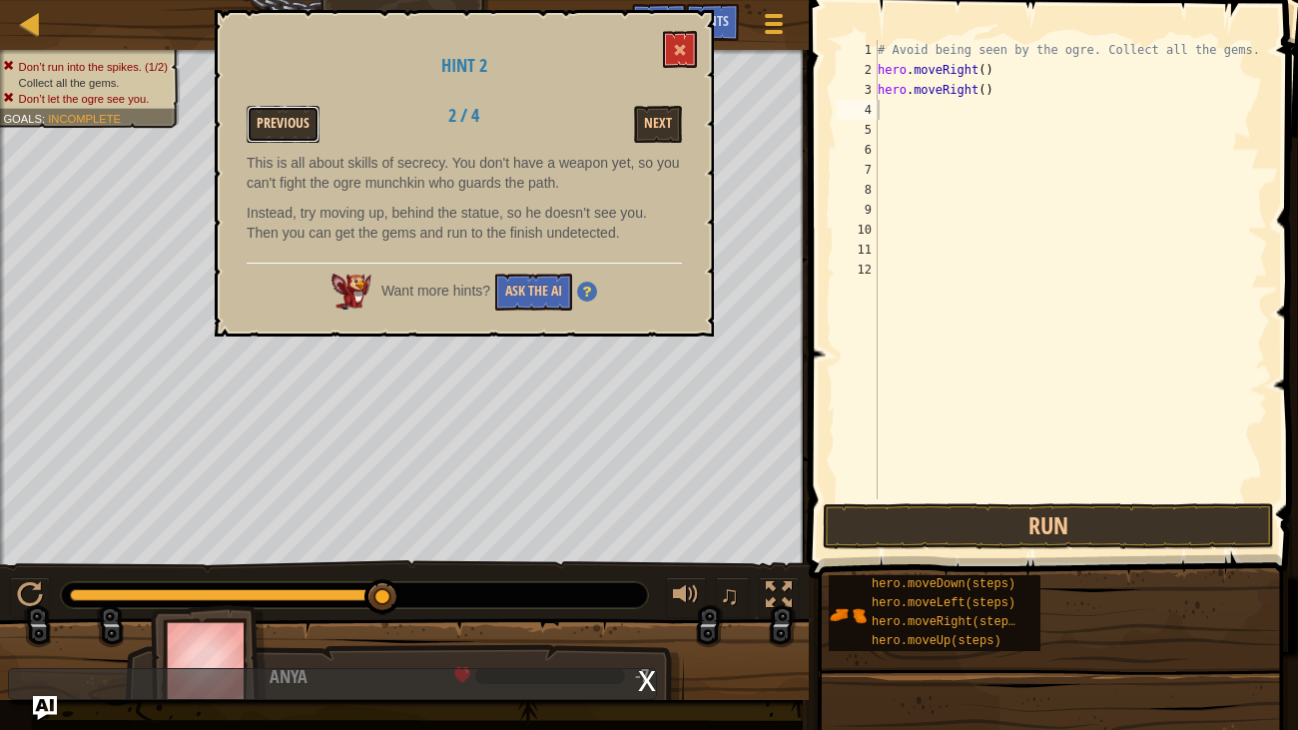
click at [299, 133] on button "Previous" at bounding box center [283, 124] width 73 height 37
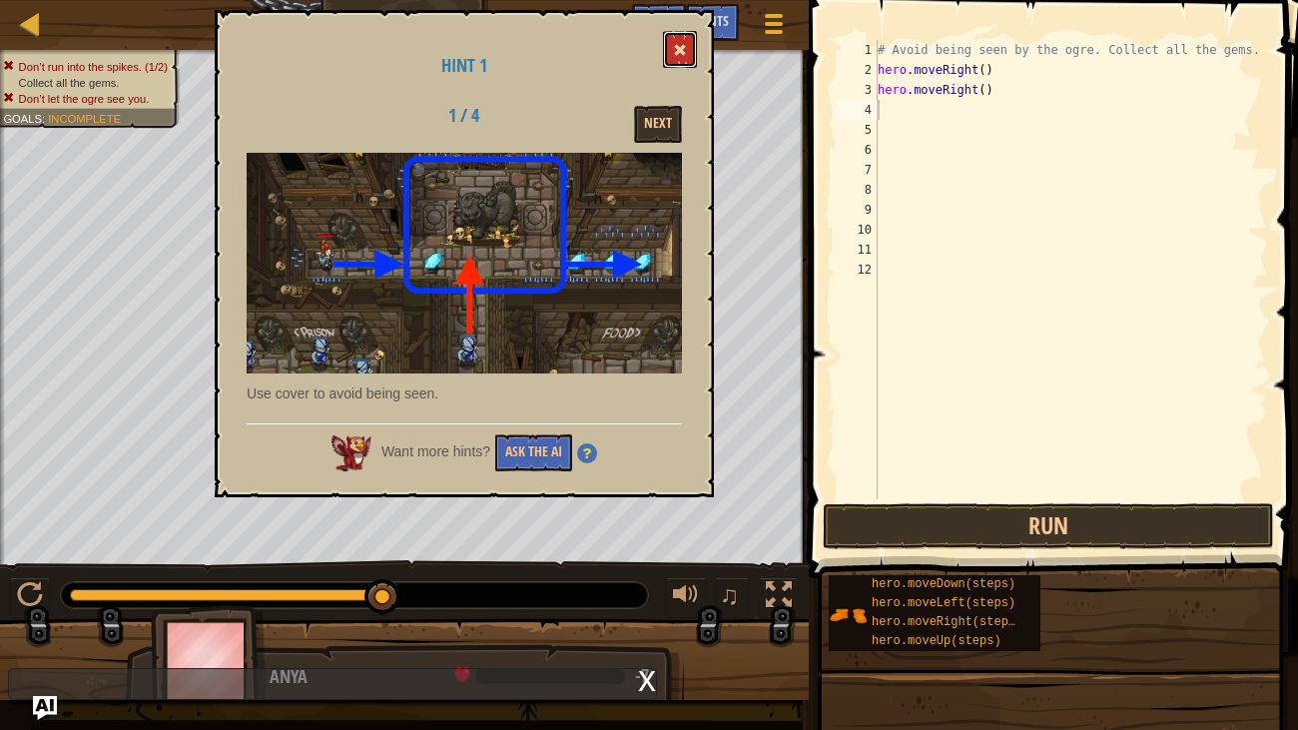
click at [684, 41] on button at bounding box center [680, 49] width 34 height 37
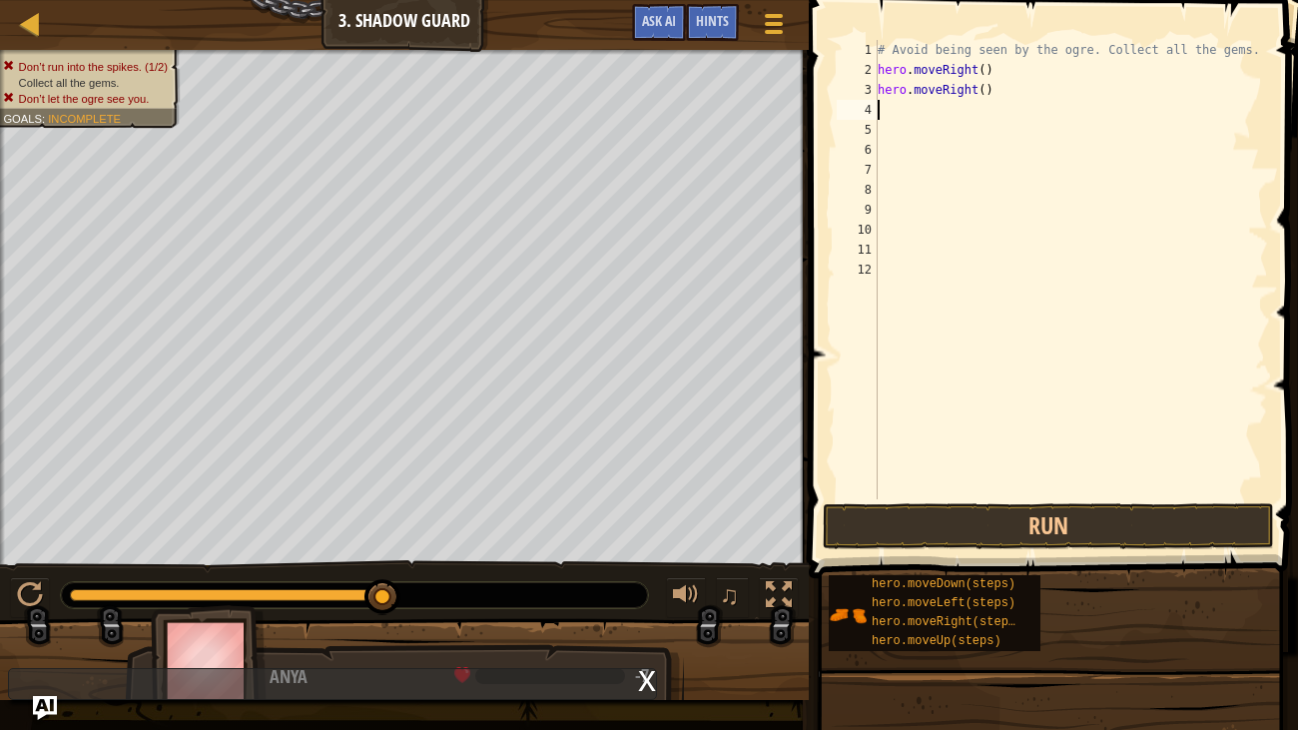
click at [1007, 100] on div "# Avoid being seen by the ogre. Collect all the gems. hero . moveRight ( ) hero…" at bounding box center [1070, 289] width 395 height 499
click at [990, 101] on div "# Avoid being seen by the ogre. Collect all the gems. hero . moveRight ( ) hero…" at bounding box center [1070, 289] width 395 height 499
click at [991, 97] on div "# Avoid being seen by the ogre. Collect all the gems. hero . moveRight ( ) hero…" at bounding box center [1070, 289] width 395 height 499
type textarea "h"
type textarea "m"
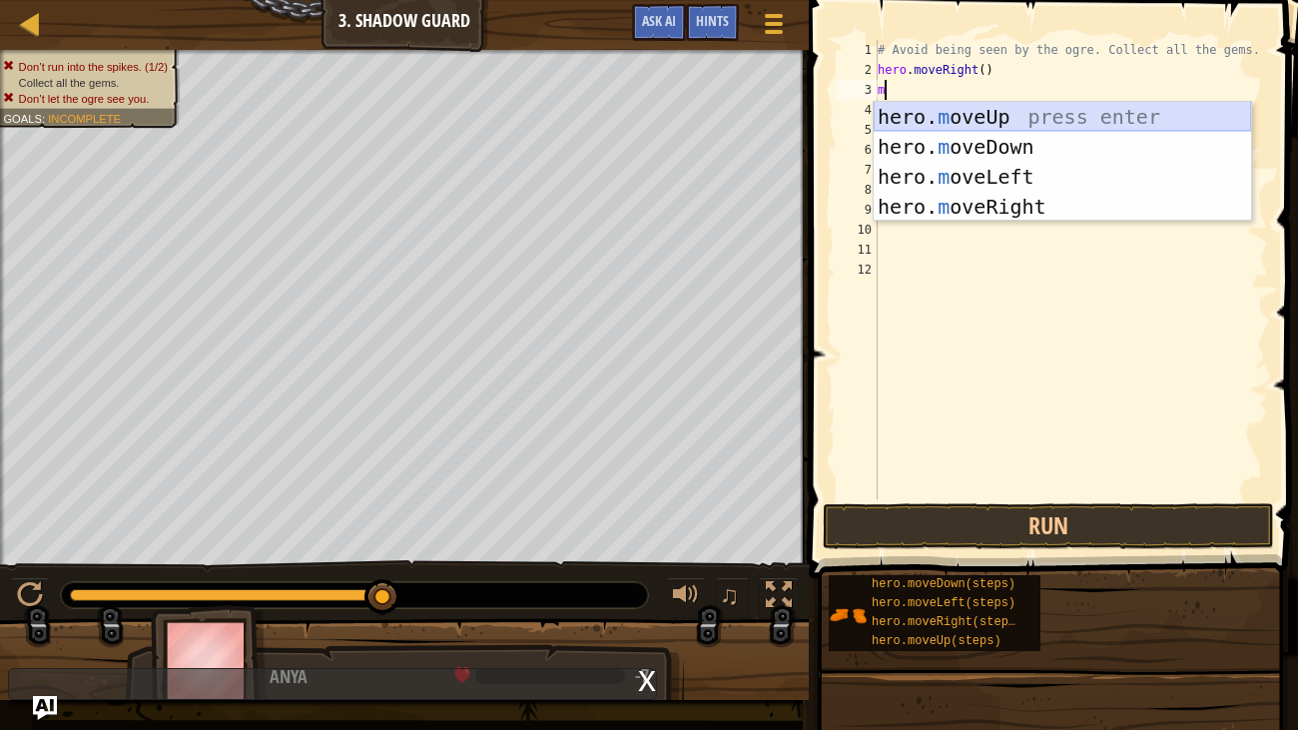
click at [1019, 111] on div "hero. m oveUp press enter hero. m oveDown press enter hero. m oveLeft press ent…" at bounding box center [1061, 192] width 377 height 180
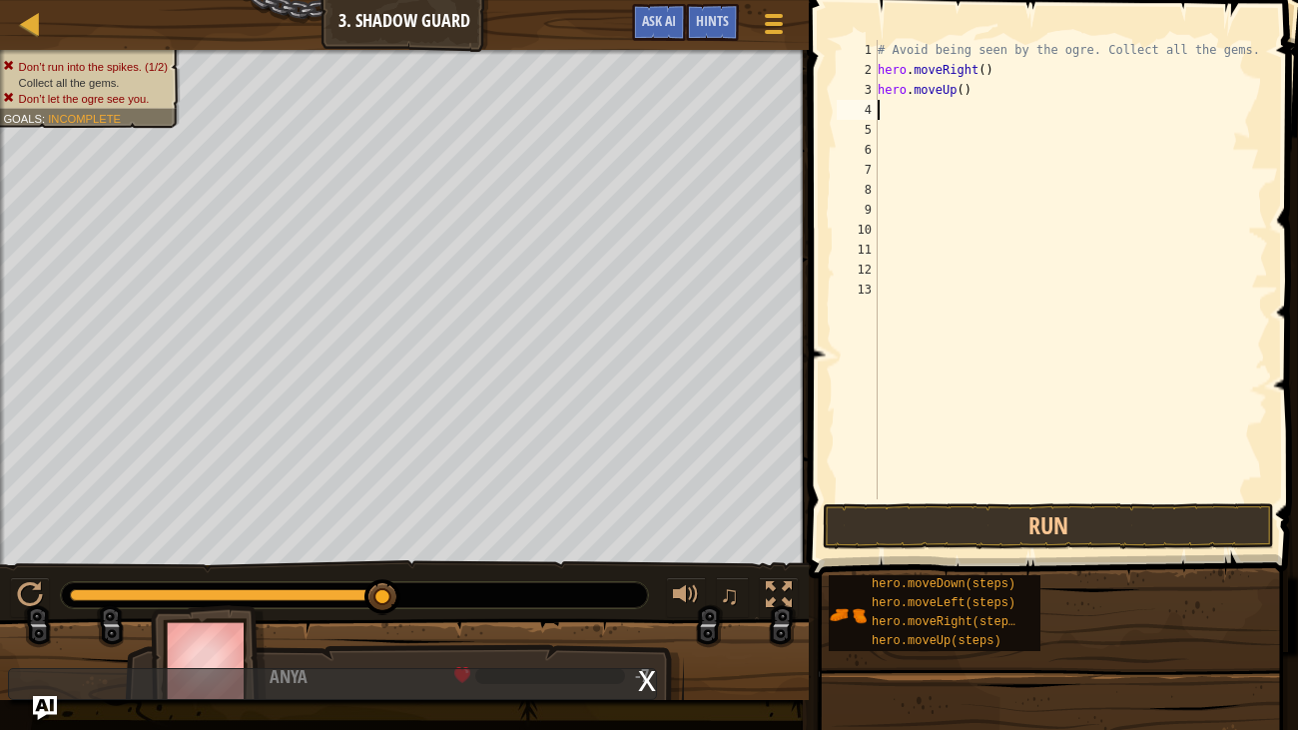
click at [920, 106] on div "# Avoid being seen by the ogre. Collect all the gems. hero . moveRight ( ) hero…" at bounding box center [1070, 289] width 395 height 499
type textarea "m"
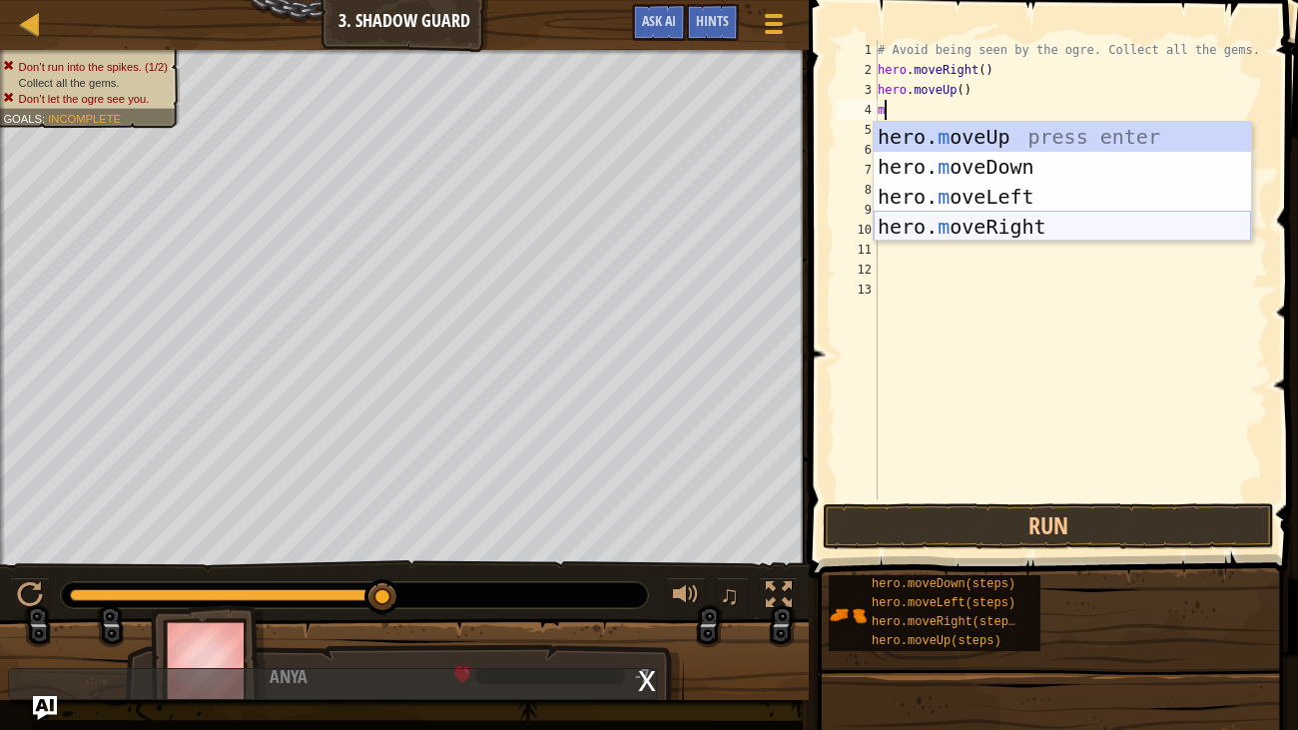
click at [1020, 217] on div "hero. m oveUp press enter hero. m oveDown press enter hero. m oveLeft press ent…" at bounding box center [1061, 212] width 377 height 180
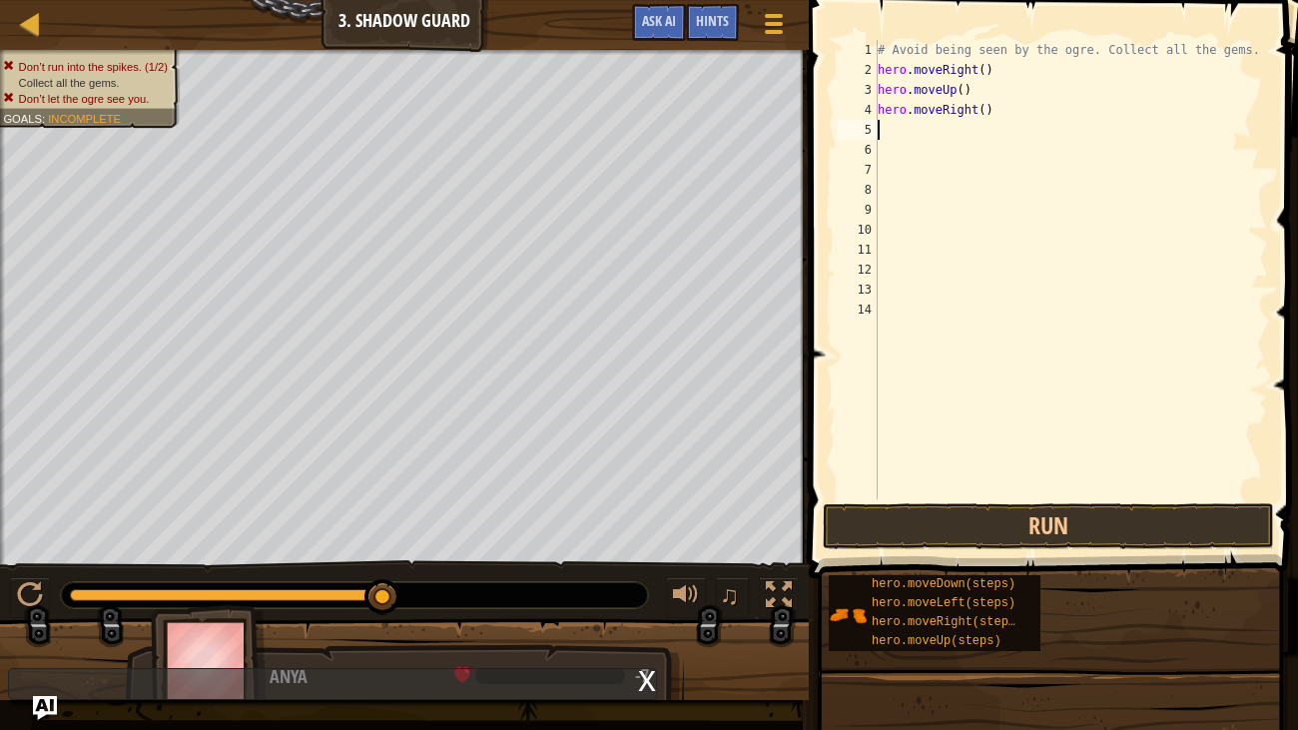
click at [893, 146] on div "# Avoid being seen by the ogre. Collect all the gems. hero . moveRight ( ) hero…" at bounding box center [1070, 289] width 395 height 499
type textarea "m"
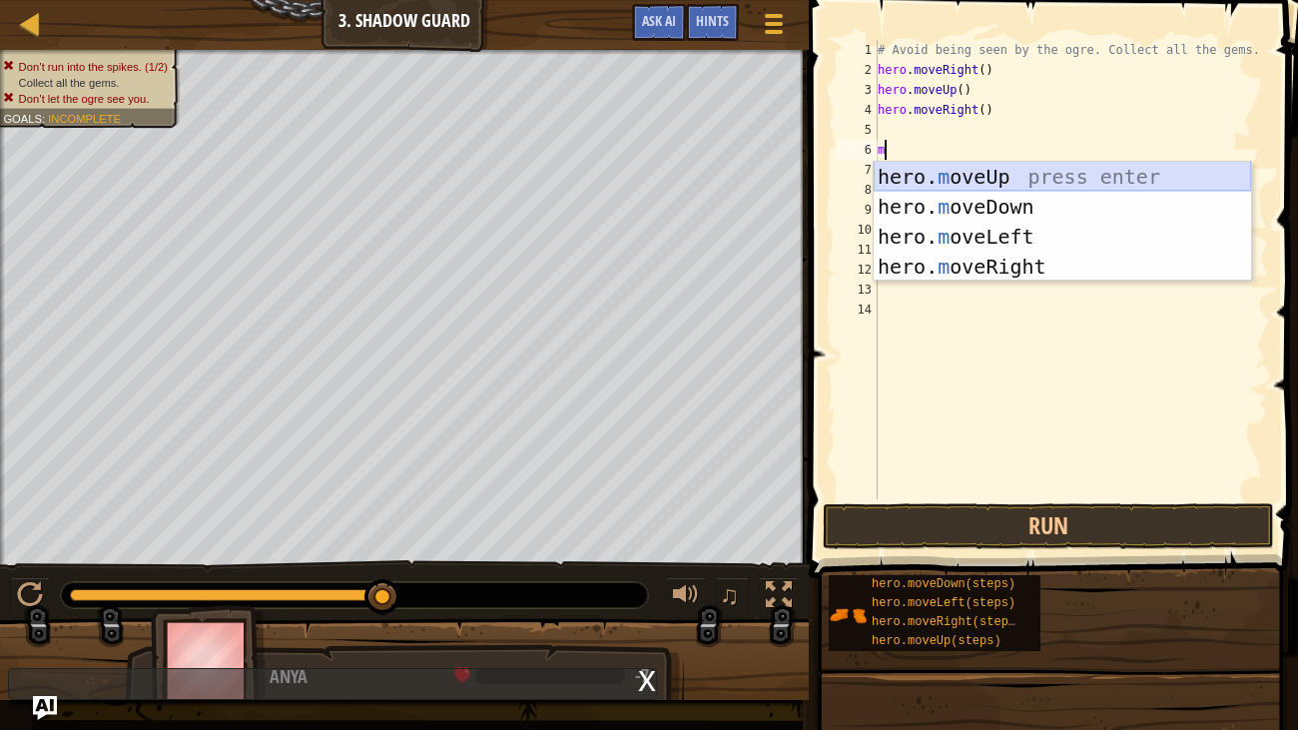
click at [1009, 195] on div "hero. m oveUp press enter hero. m oveDown press enter hero. m oveLeft press ent…" at bounding box center [1061, 252] width 377 height 180
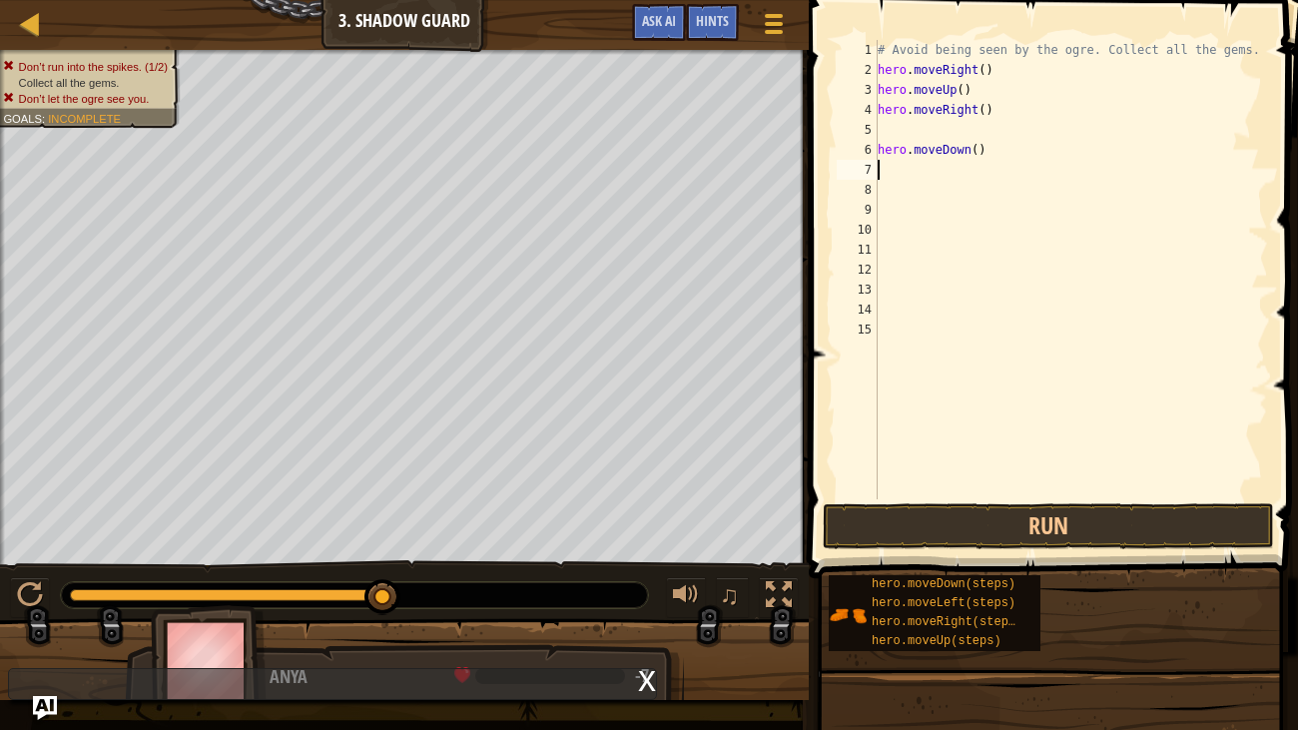
click at [946, 137] on div "# Avoid being seen by the ogre. Collect all the gems. hero . moveRight ( ) hero…" at bounding box center [1070, 289] width 395 height 499
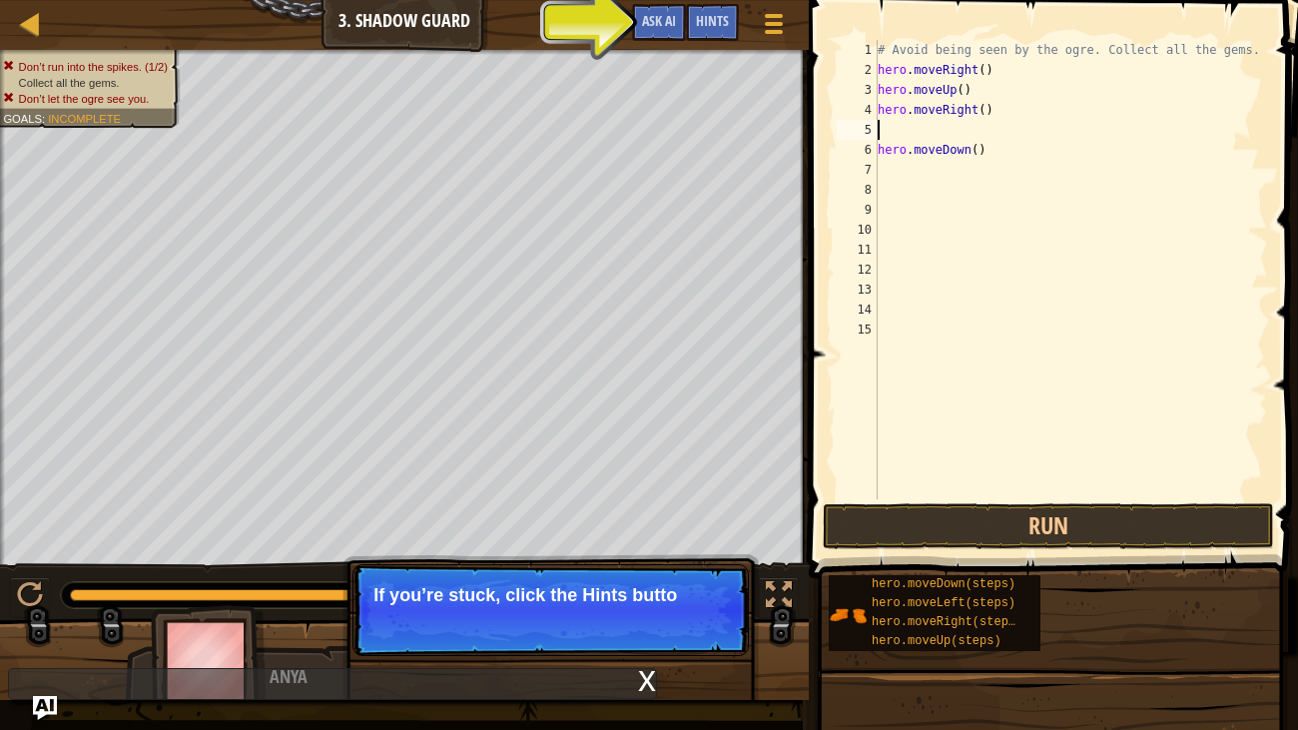
type textarea "m"
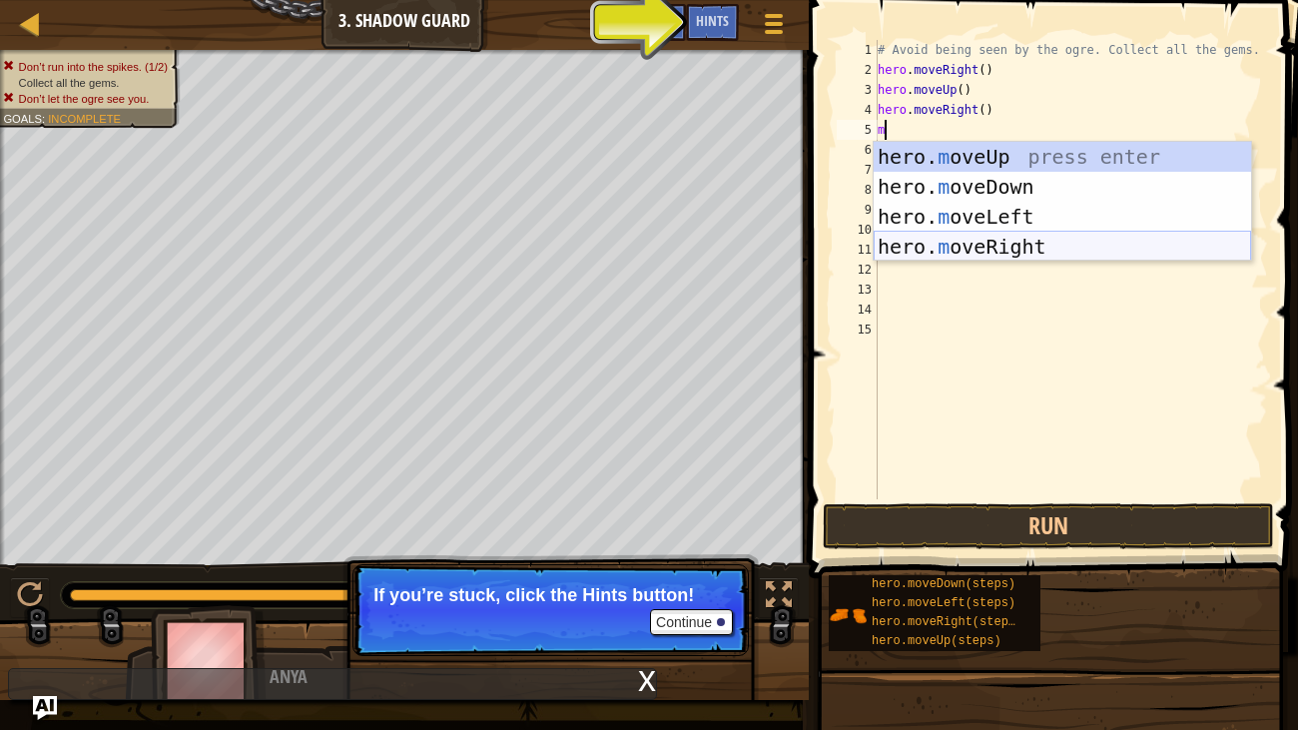
click at [975, 246] on div "hero. m oveUp press enter hero. m oveDown press enter hero. m oveLeft press ent…" at bounding box center [1061, 232] width 377 height 180
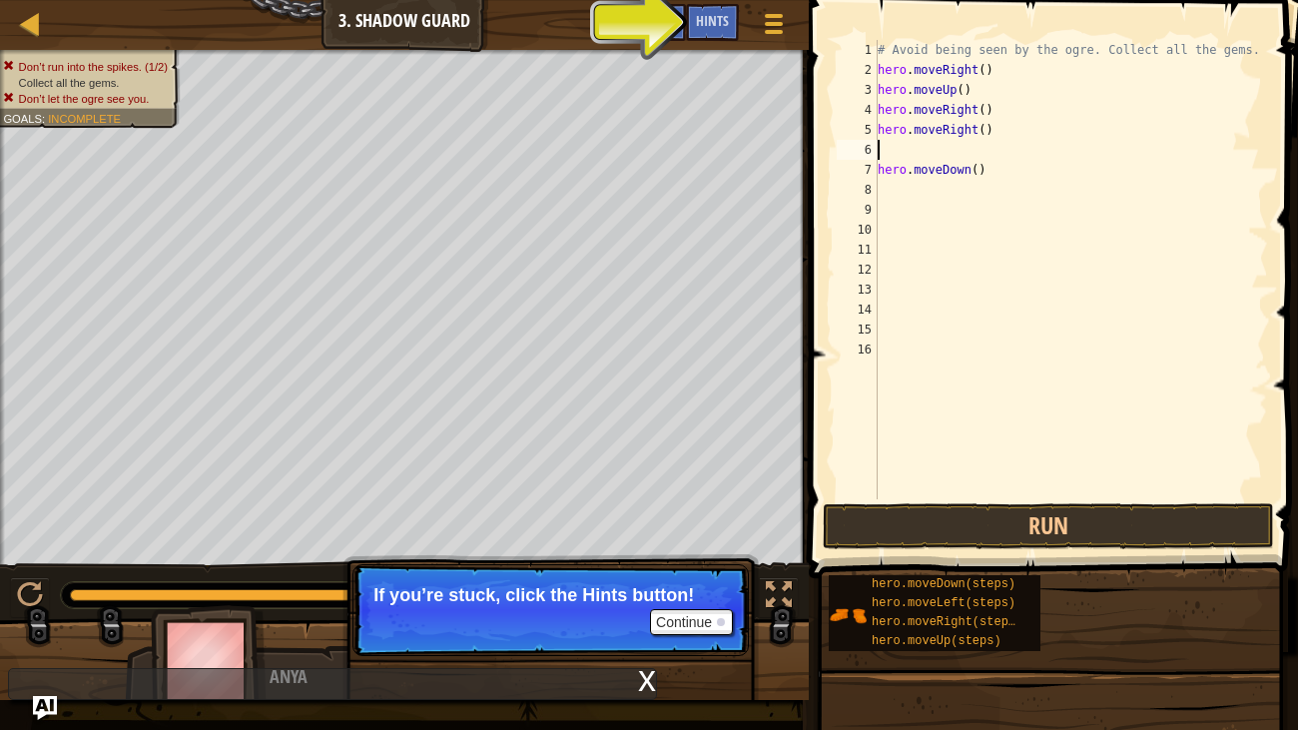
click at [993, 170] on div "# Avoid being seen by the ogre. Collect all the gems. hero . moveRight ( ) hero…" at bounding box center [1070, 289] width 395 height 499
type textarea "h"
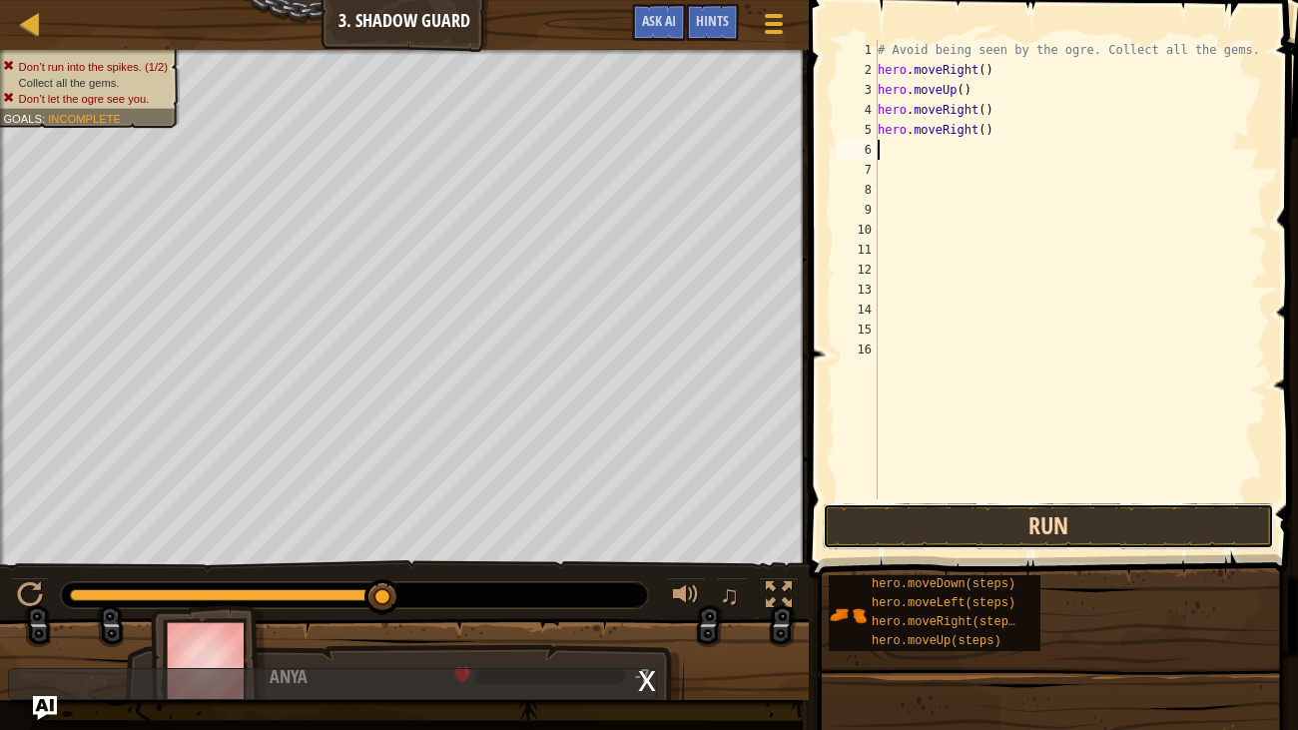
click at [1103, 516] on button "Run" at bounding box center [1048, 526] width 451 height 46
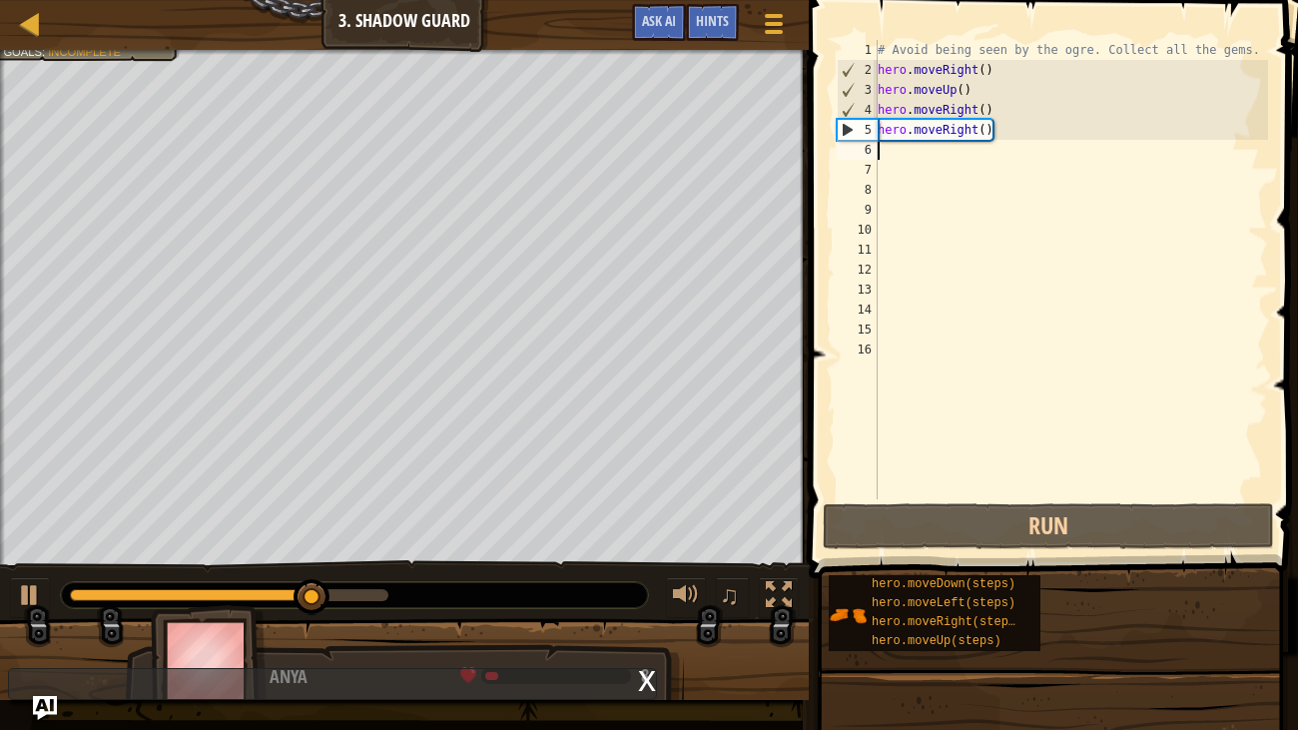
click at [894, 163] on div "# Avoid being seen by the ogre. Collect all the gems. hero . moveRight ( ) hero…" at bounding box center [1070, 289] width 395 height 499
click at [892, 153] on div "# Avoid being seen by the ogre. Collect all the gems. hero . moveRight ( ) hero…" at bounding box center [1070, 289] width 395 height 499
type textarea "m"
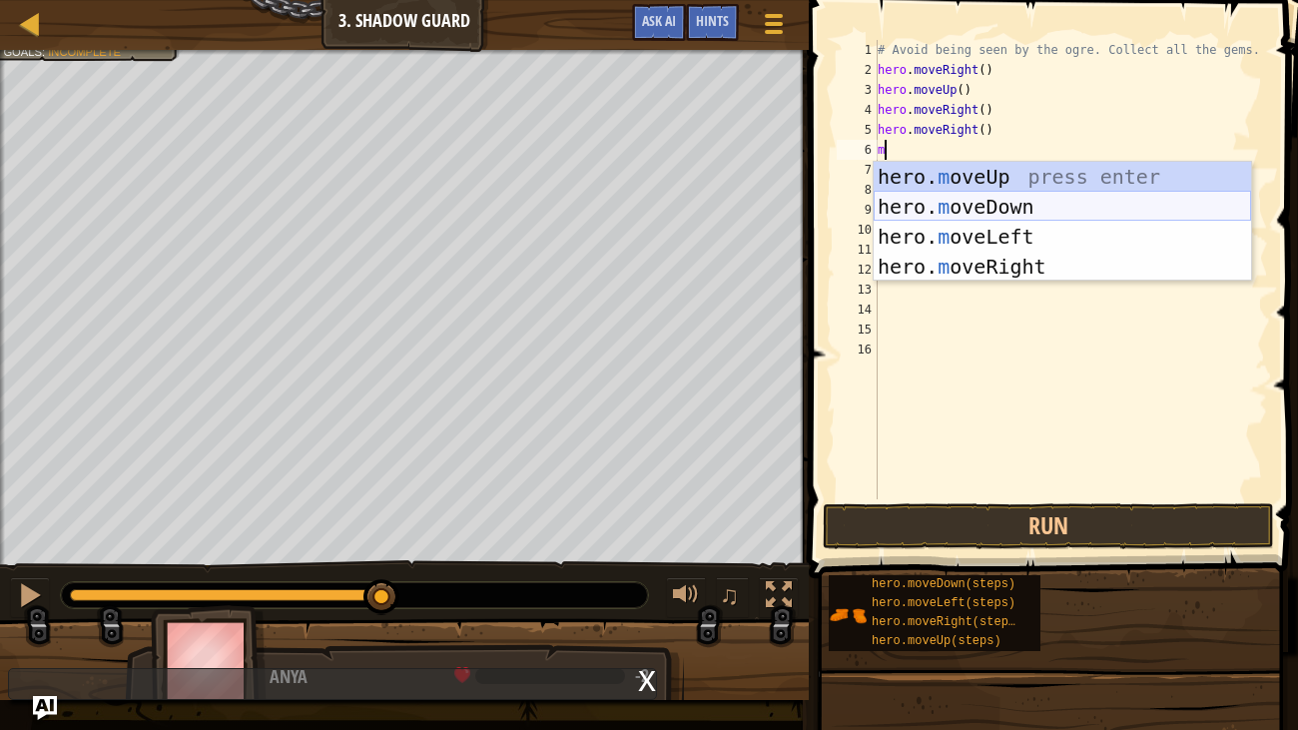
click at [992, 195] on div "hero. m oveUp press enter hero. m oveDown press enter hero. m oveLeft press ent…" at bounding box center [1061, 252] width 377 height 180
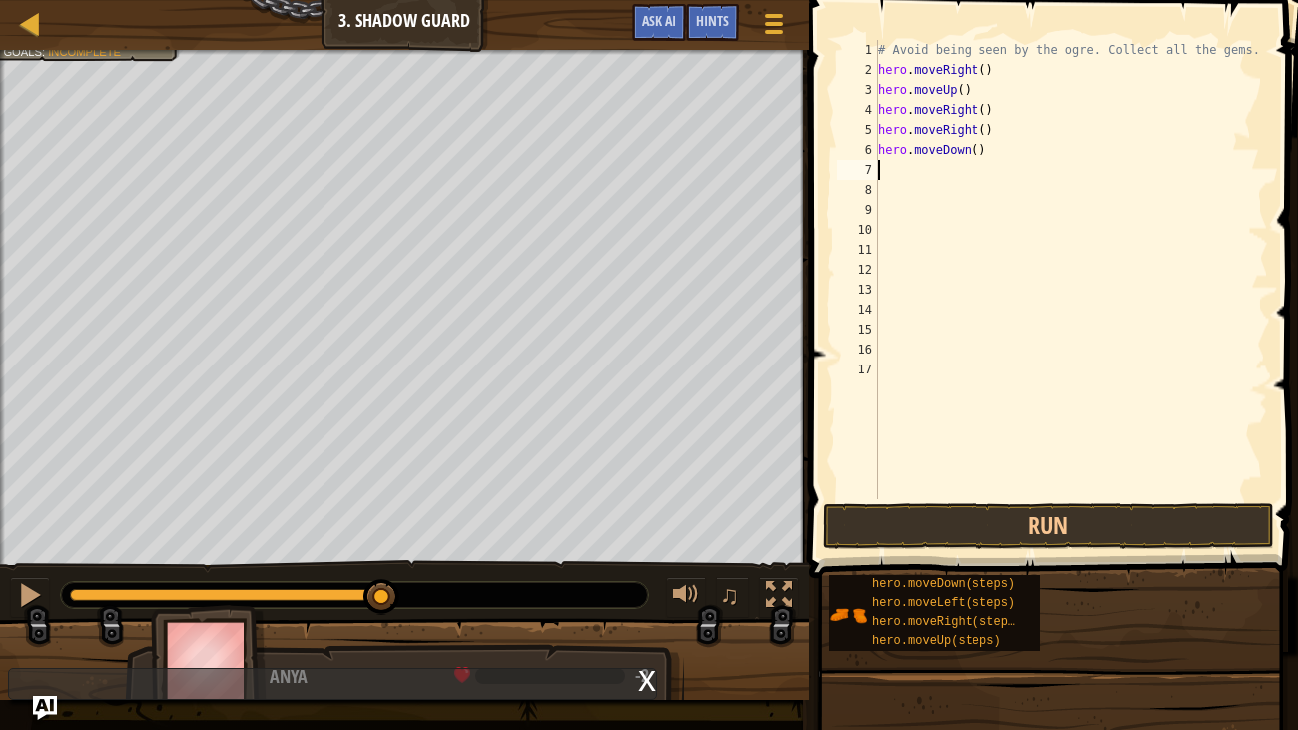
click at [896, 167] on div "# Avoid being seen by the ogre. Collect all the gems. hero . moveRight ( ) hero…" at bounding box center [1070, 289] width 395 height 499
type textarea "m"
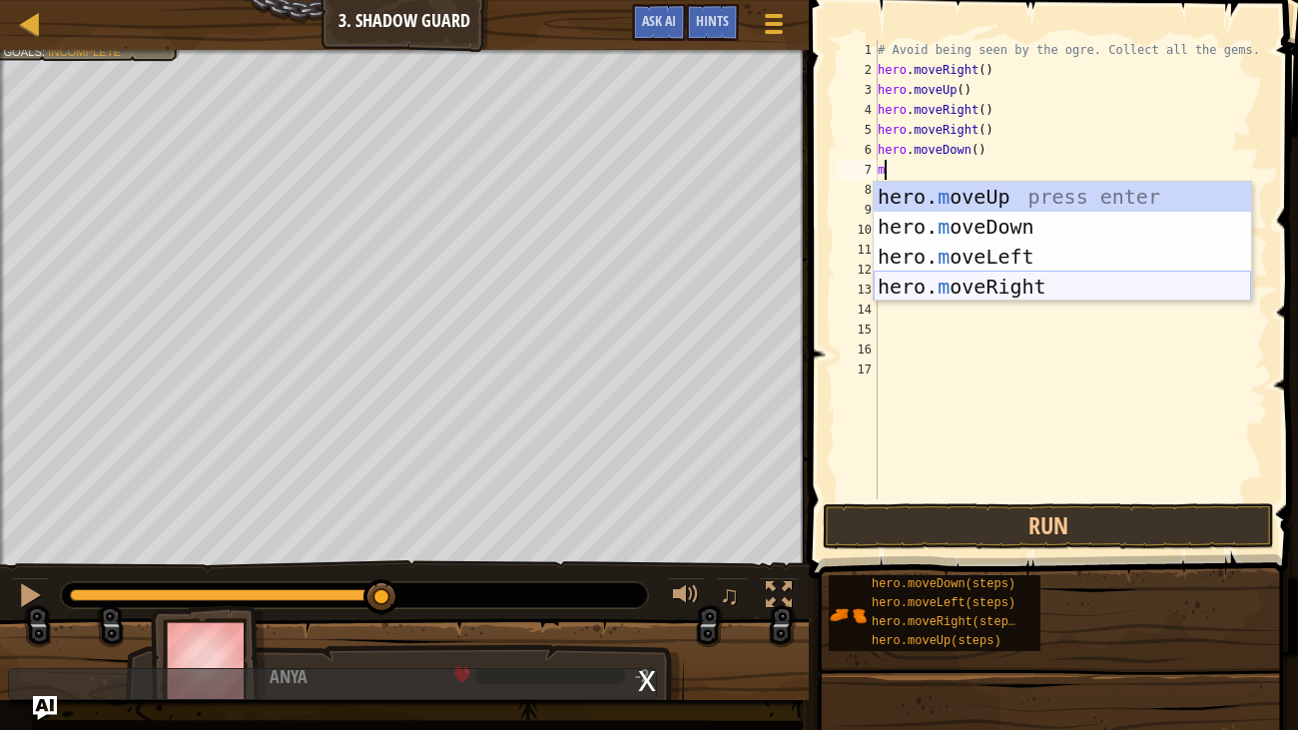
click at [990, 285] on div "hero. m oveUp press enter hero. m oveDown press enter hero. m oveLeft press ent…" at bounding box center [1061, 272] width 377 height 180
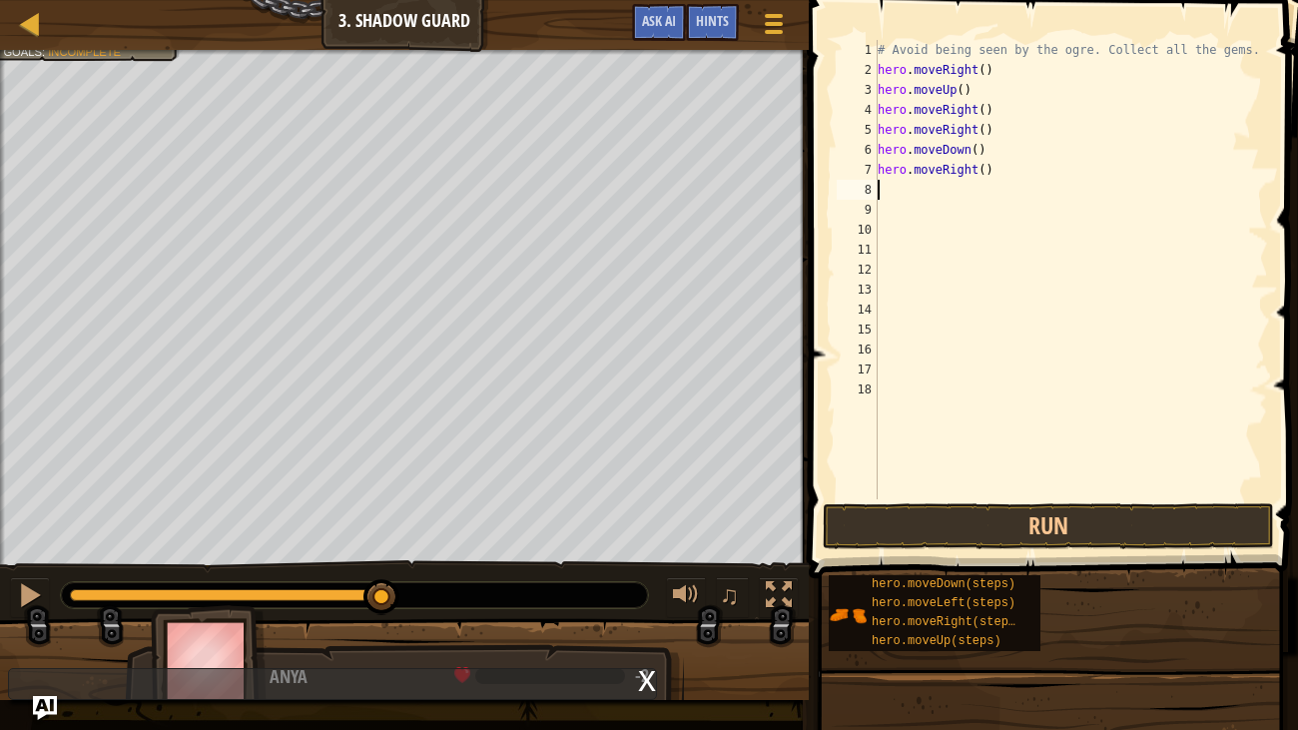
click at [914, 193] on div "# Avoid being seen by the ogre. Collect all the gems. hero . moveRight ( ) hero…" at bounding box center [1070, 289] width 395 height 499
click at [1128, 462] on div "# Avoid being seen by the ogre. Collect all the gems. hero . moveRight ( ) hero…" at bounding box center [1070, 289] width 395 height 499
click at [1151, 521] on button "Run" at bounding box center [1048, 526] width 451 height 46
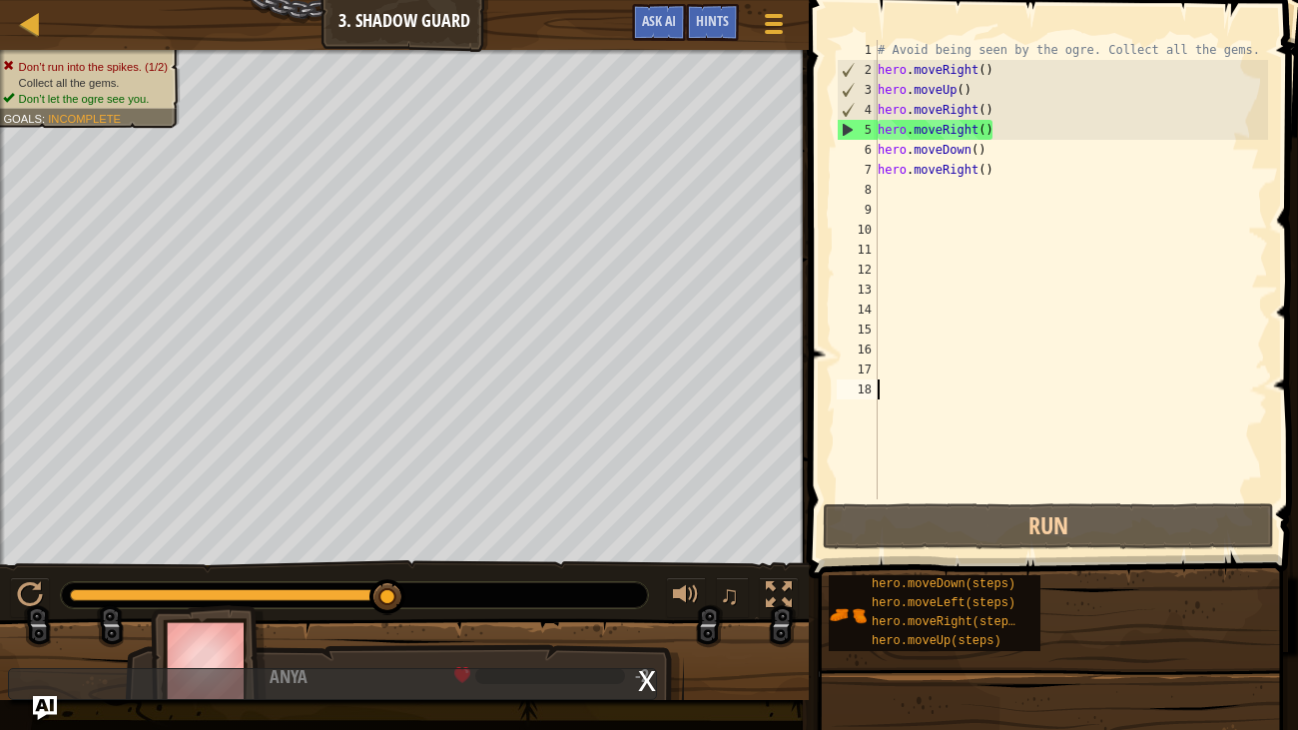
click at [1001, 134] on div "# Avoid being seen by the ogre. Collect all the gems. hero . moveRight ( ) hero…" at bounding box center [1070, 289] width 395 height 499
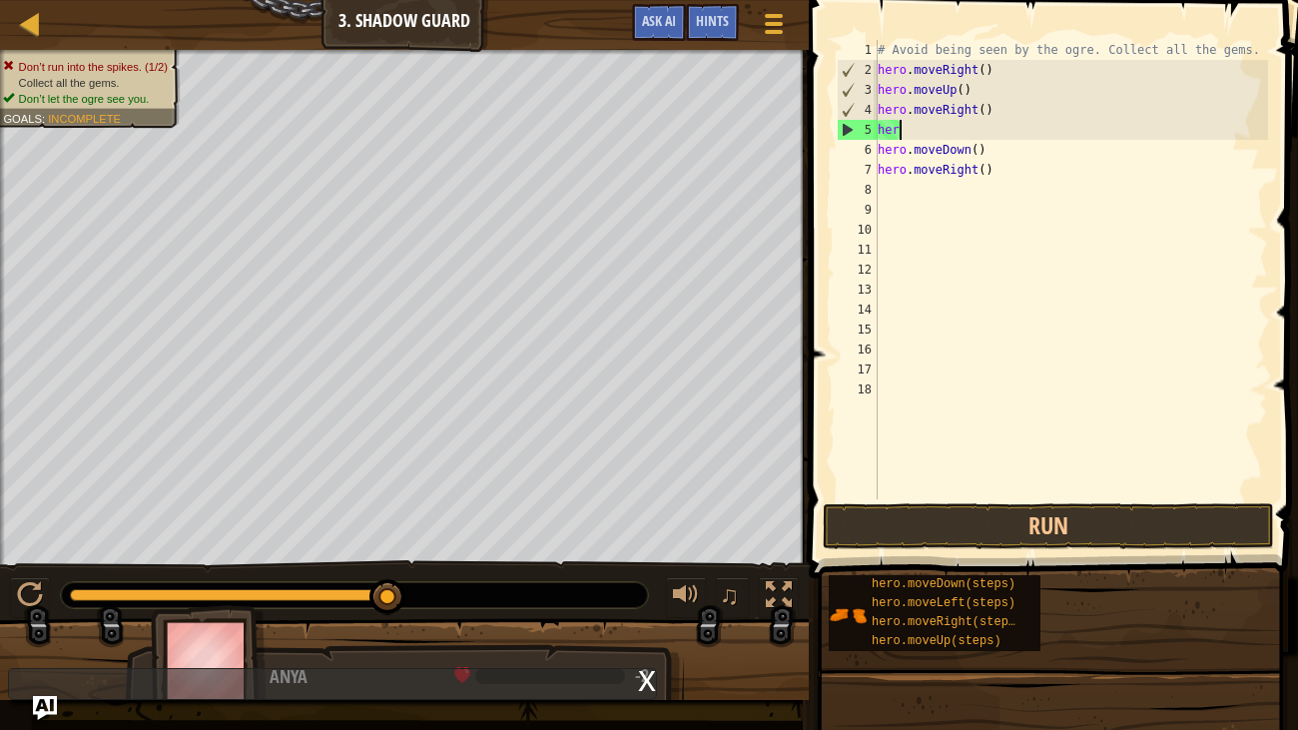
type textarea "h"
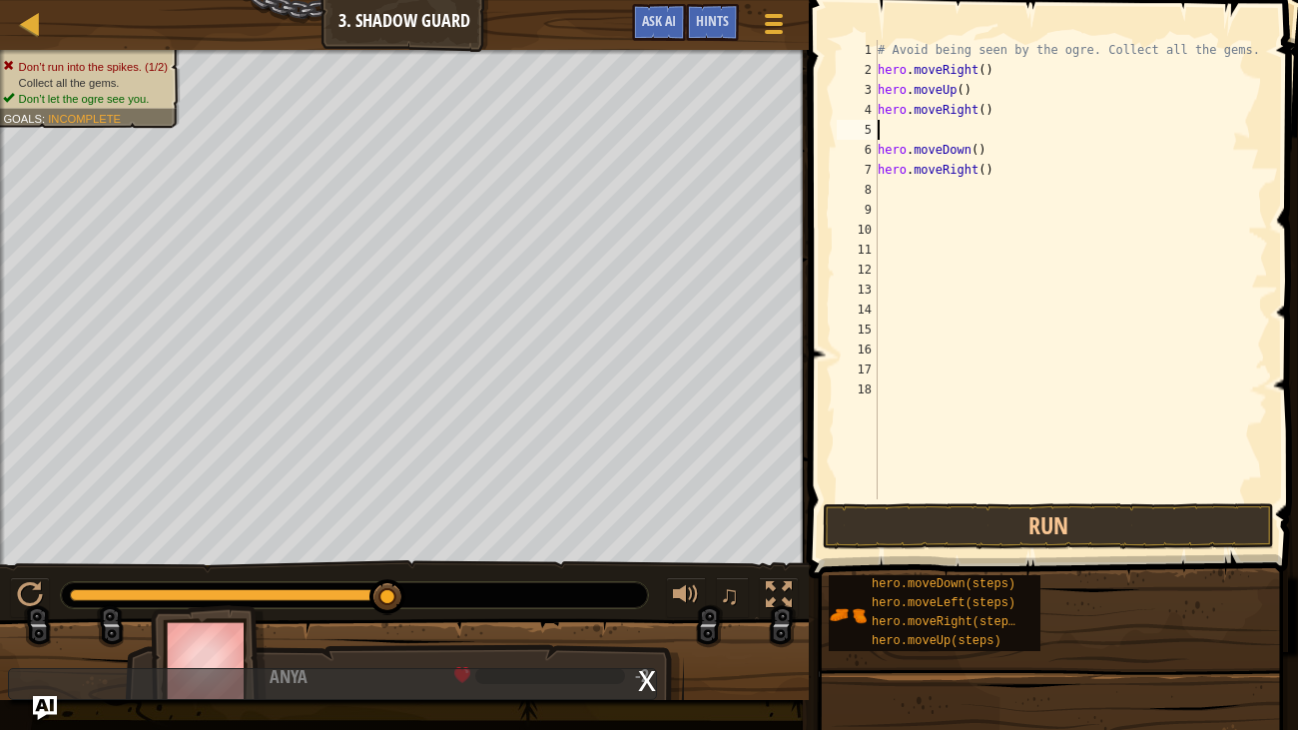
type textarea "m"
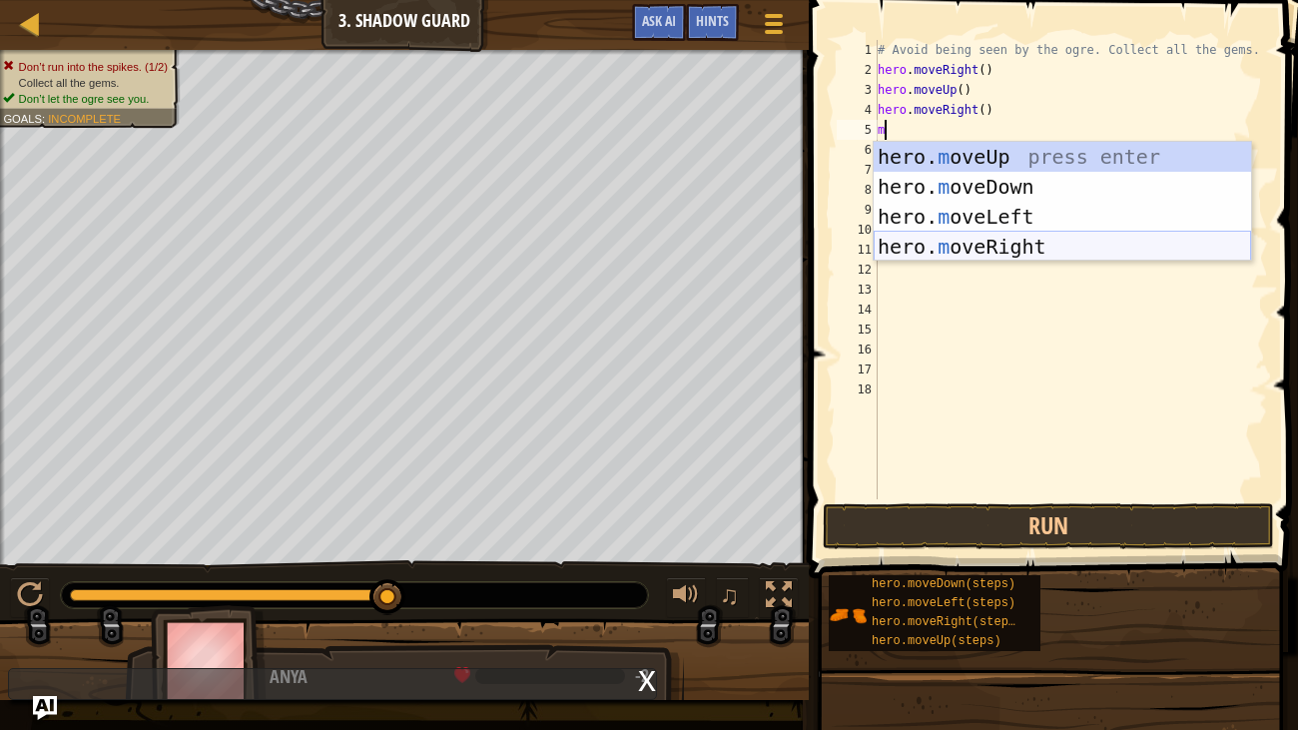
click at [1035, 247] on div "hero. m oveUp press enter hero. m oveDown press enter hero. m oveLeft press ent…" at bounding box center [1061, 232] width 377 height 180
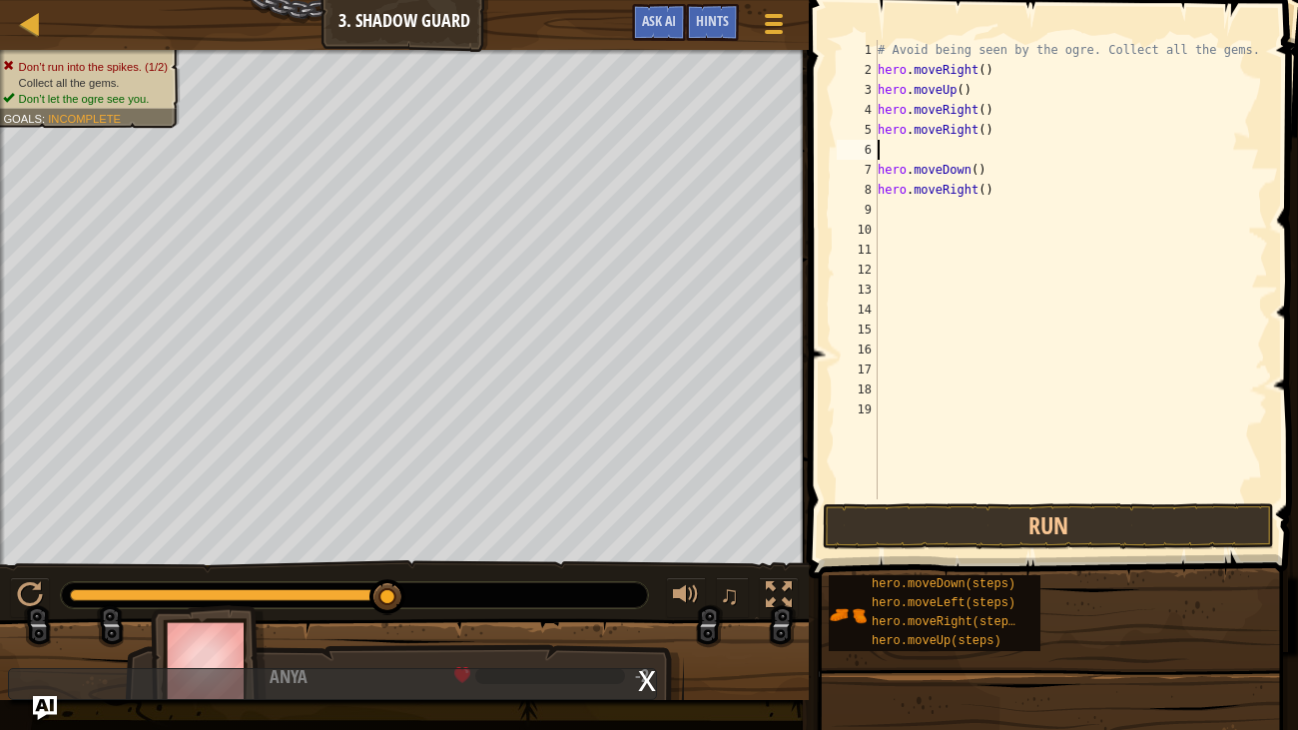
click at [908, 162] on div "# Avoid being seen by the ogre. Collect all the gems. hero . moveRight ( ) hero…" at bounding box center [1070, 289] width 395 height 499
type textarea "hero.moveDown()"
click at [894, 152] on div "# Avoid being seen by the ogre. Collect all the gems. hero . moveRight ( ) hero…" at bounding box center [1070, 289] width 395 height 499
type textarea "m"
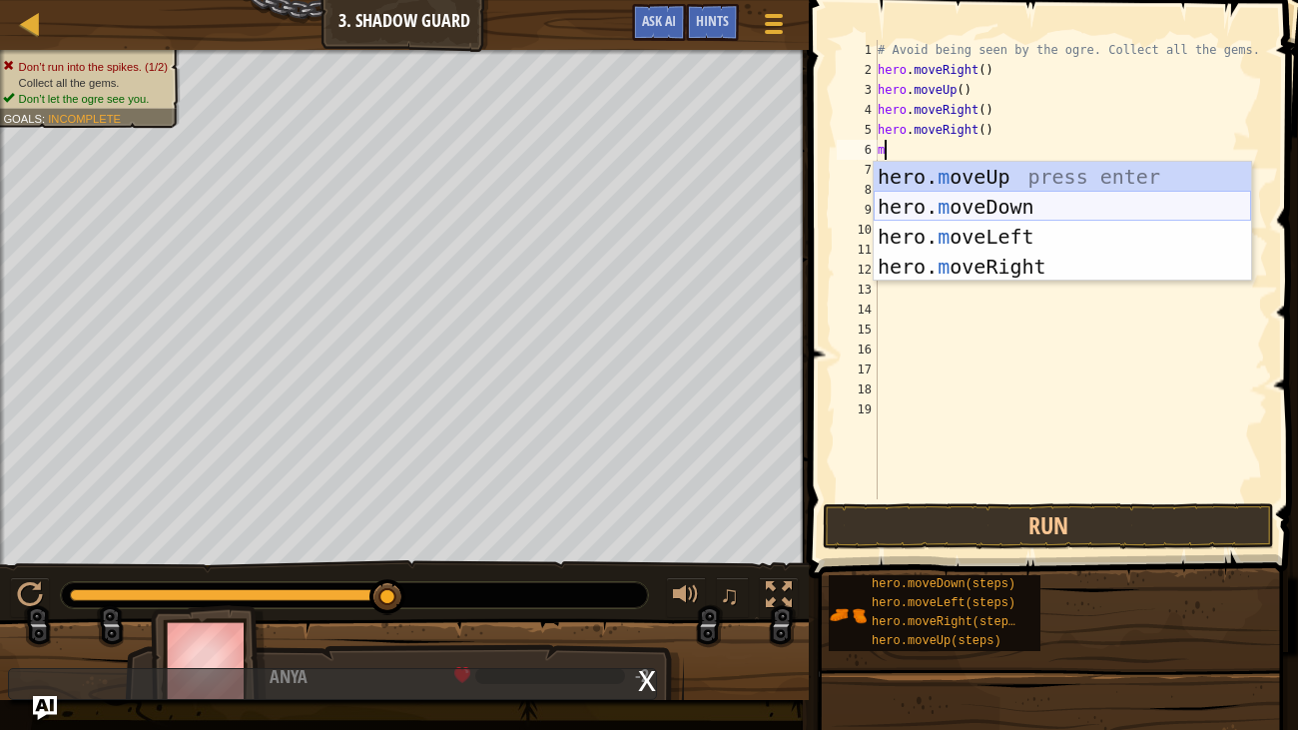
click at [1024, 203] on div "hero. m oveUp press enter hero. m oveDown press enter hero. m oveLeft press ent…" at bounding box center [1061, 252] width 377 height 180
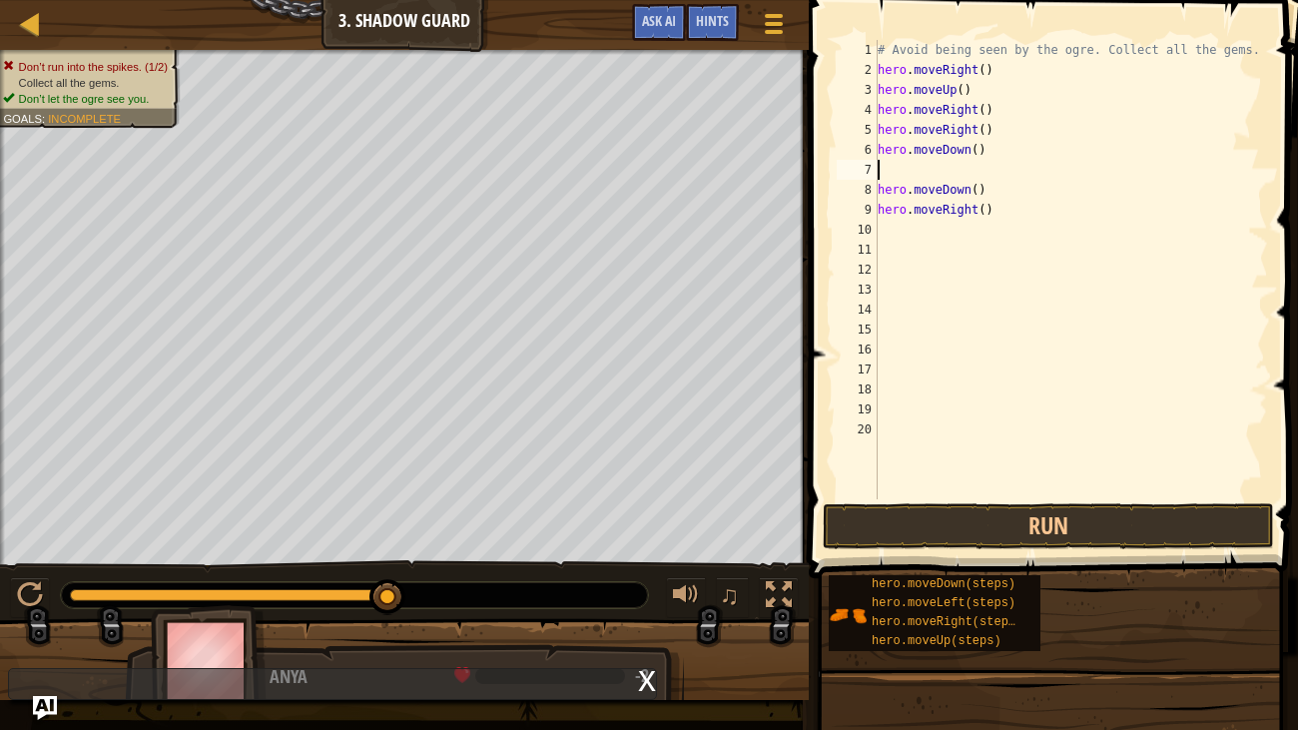
click at [997, 187] on div "# Avoid being seen by the ogre. Collect all the gems. hero . moveRight ( ) hero…" at bounding box center [1070, 289] width 395 height 499
type textarea "h"
click at [1016, 217] on div "# Avoid being seen by the ogre. Collect all the gems. hero . moveRight ( ) hero…" at bounding box center [1070, 289] width 395 height 499
type textarea "h"
click at [937, 172] on div "# Avoid being seen by the ogre. Collect all the gems. hero . moveRight ( ) hero…" at bounding box center [1070, 289] width 395 height 499
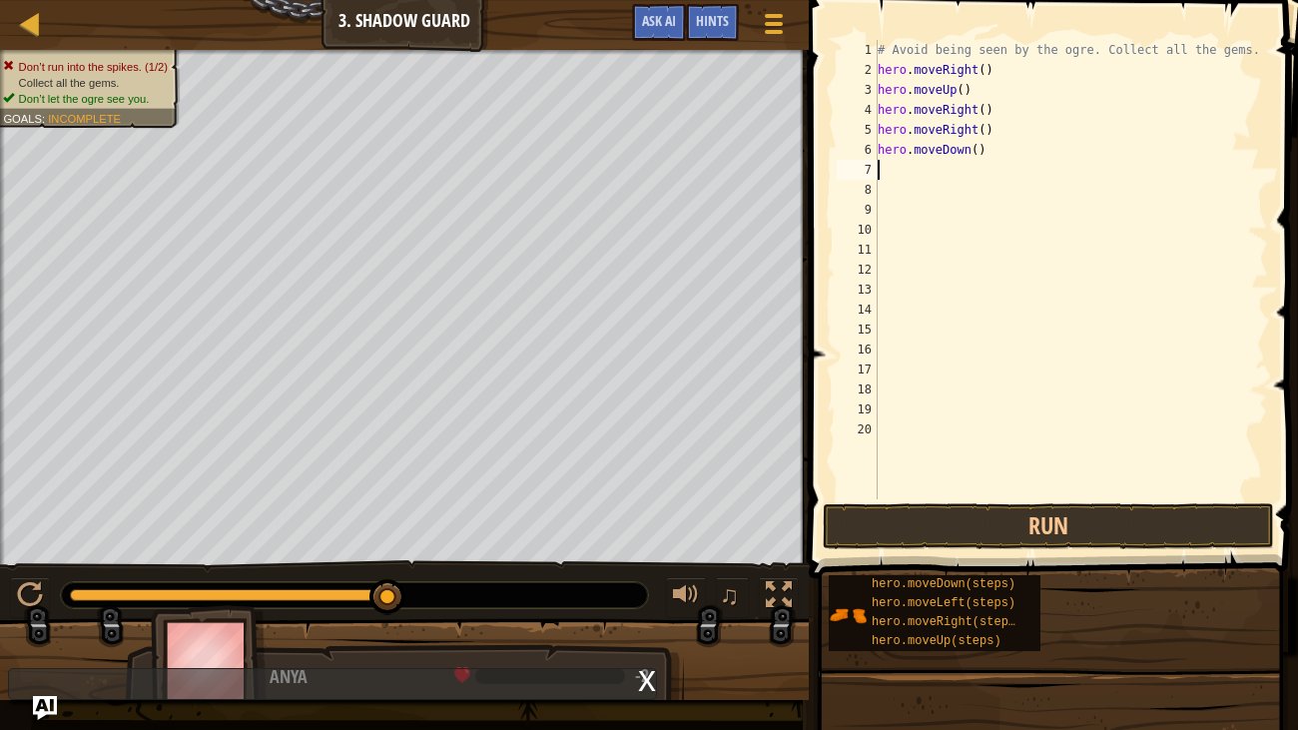
type textarea "m"
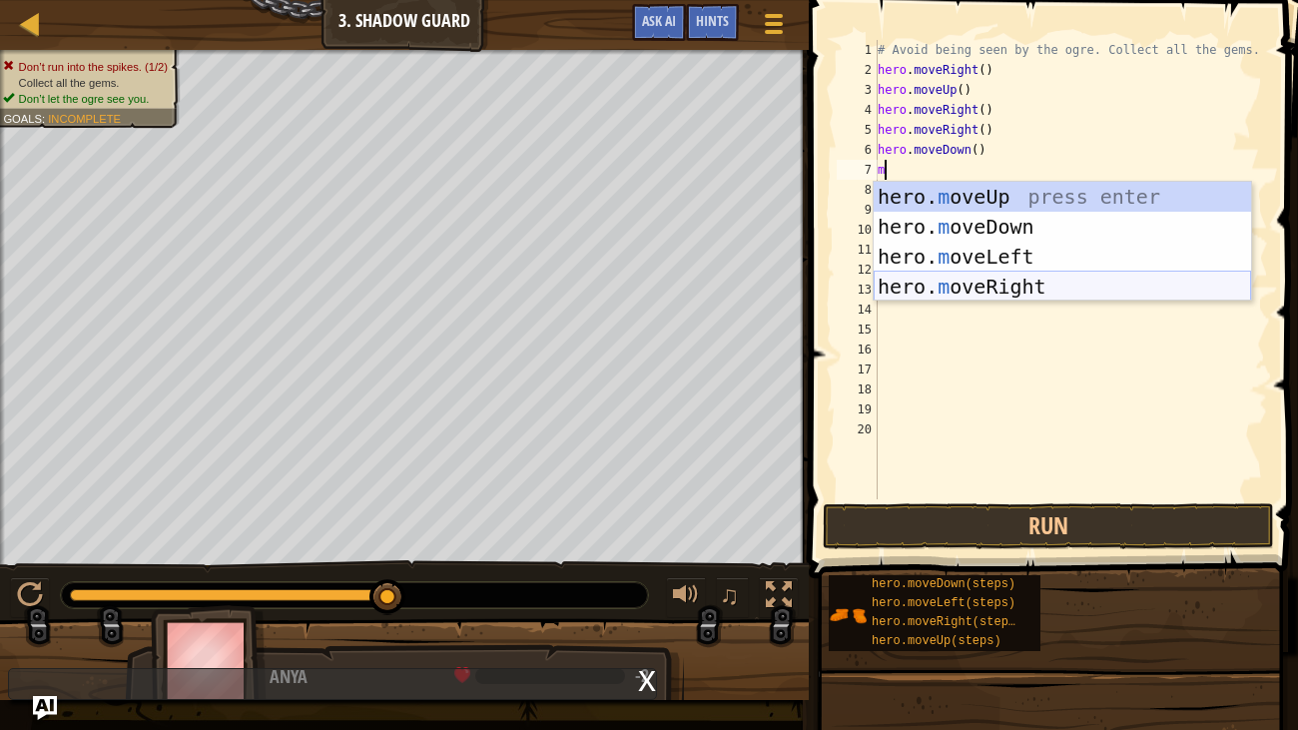
click at [999, 285] on div "hero. m oveUp press enter hero. m oveDown press enter hero. m oveLeft press ent…" at bounding box center [1061, 272] width 377 height 180
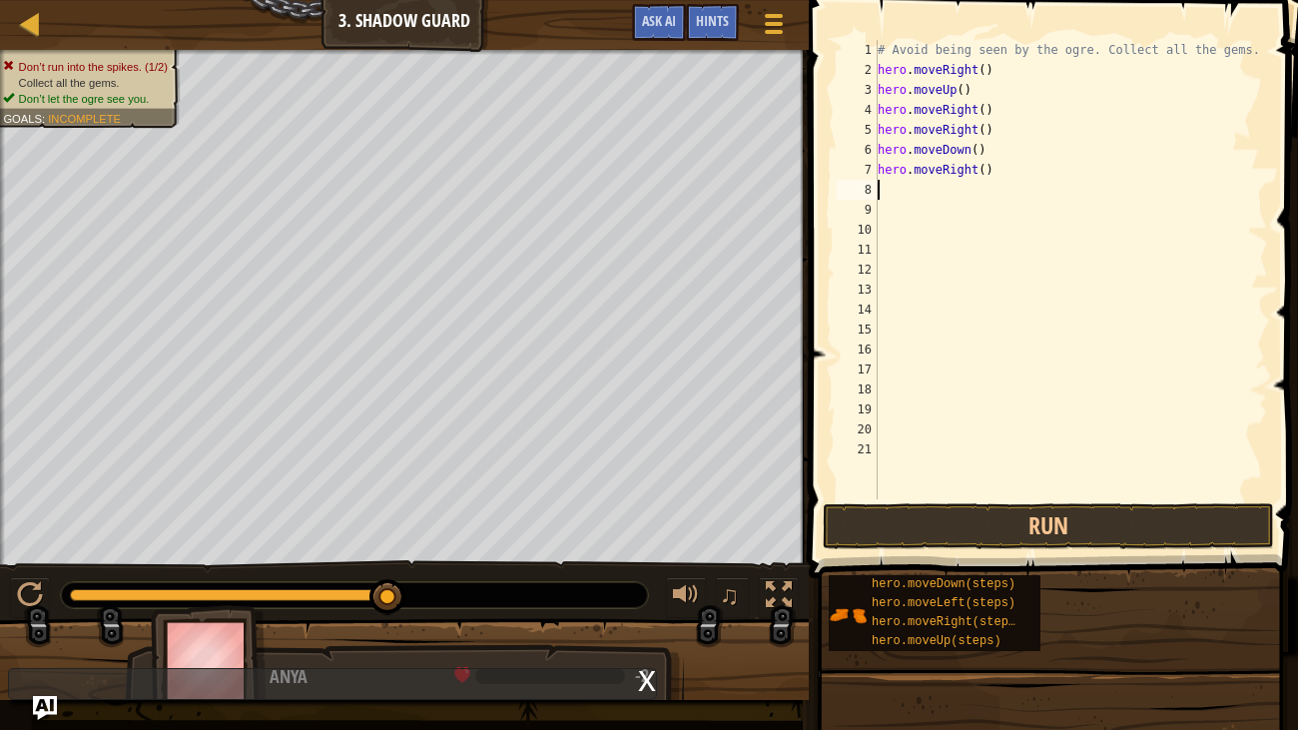
type textarea "m"
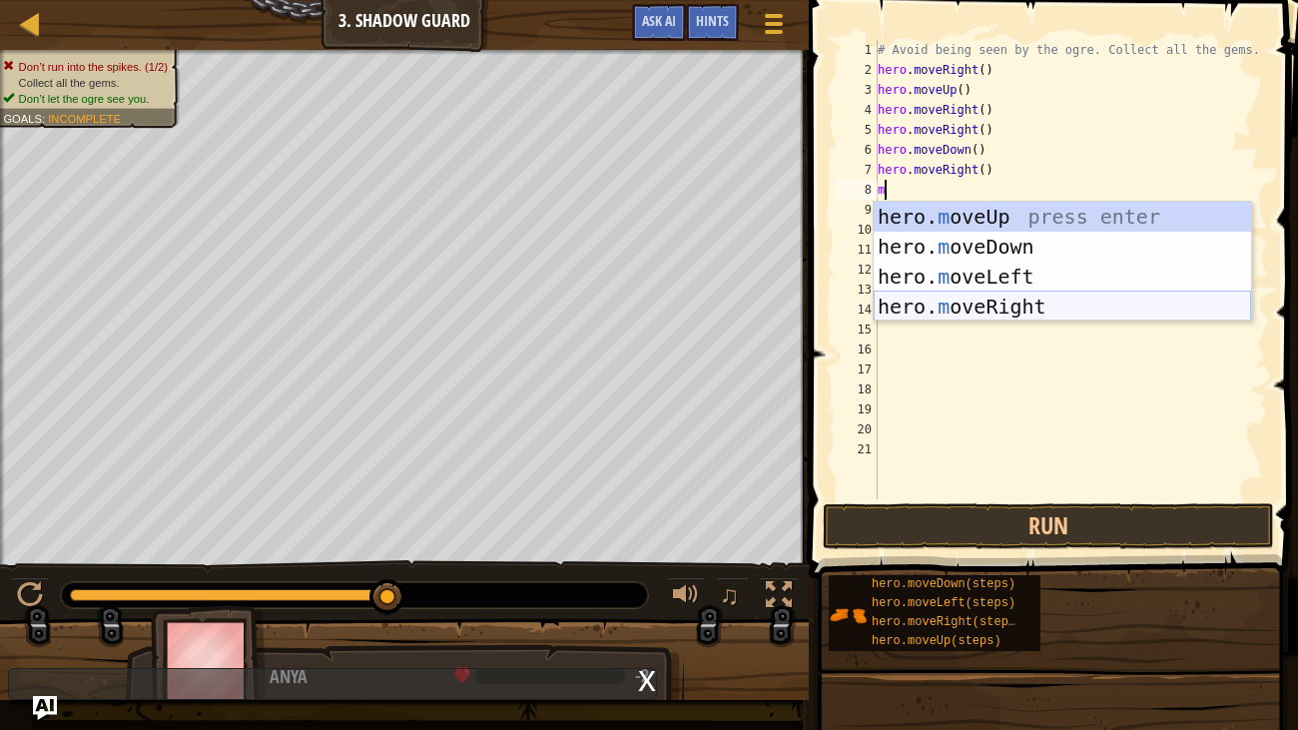
click at [988, 297] on div "hero. m oveUp press enter hero. m oveDown press enter hero. m oveLeft press ent…" at bounding box center [1061, 292] width 377 height 180
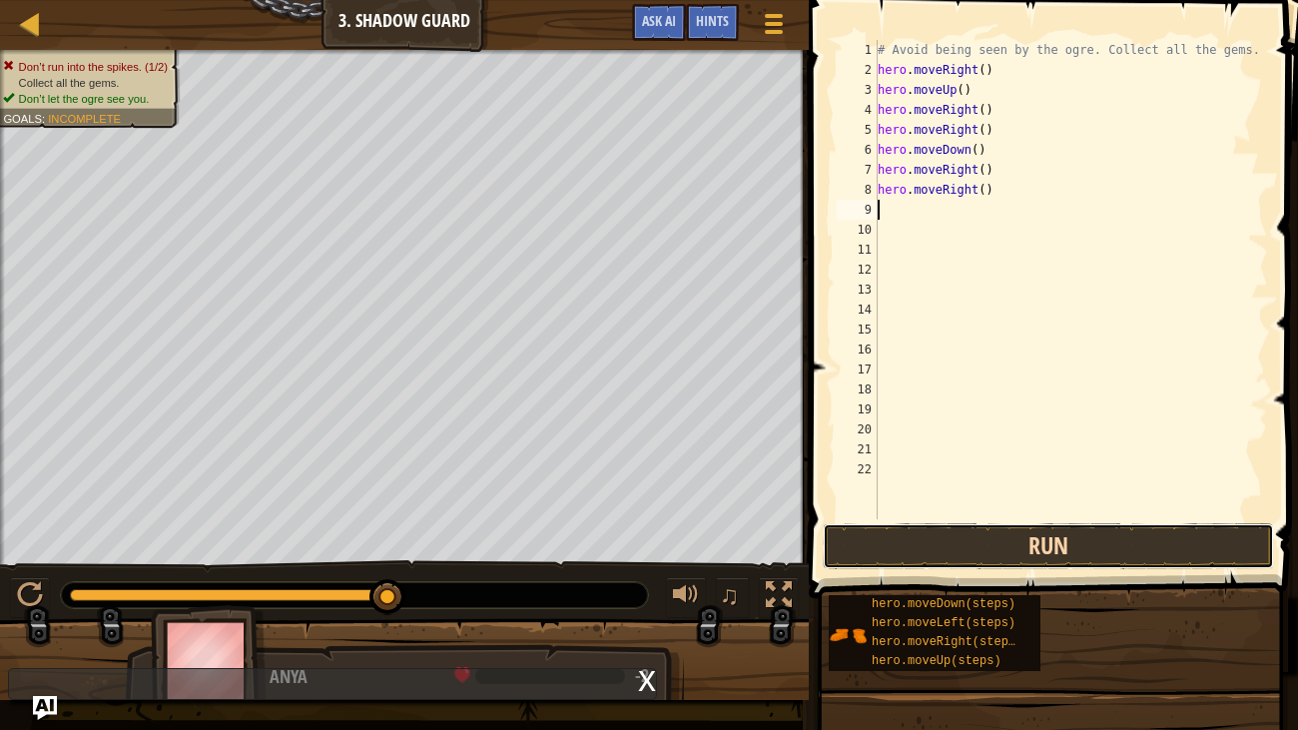
click at [1016, 529] on button "Run" at bounding box center [1048, 546] width 451 height 46
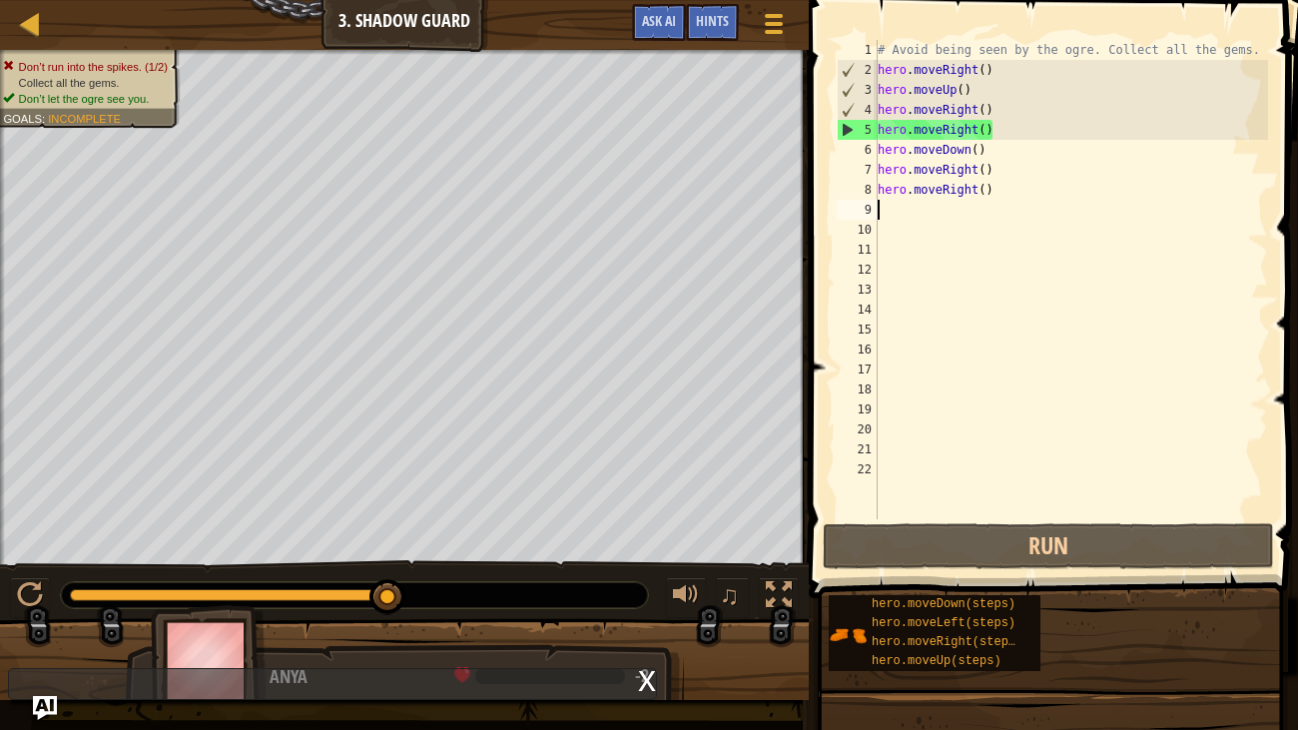
click at [998, 121] on div "# Avoid being seen by the ogre. Collect all the gems. hero . moveRight ( ) hero…" at bounding box center [1070, 299] width 394 height 519
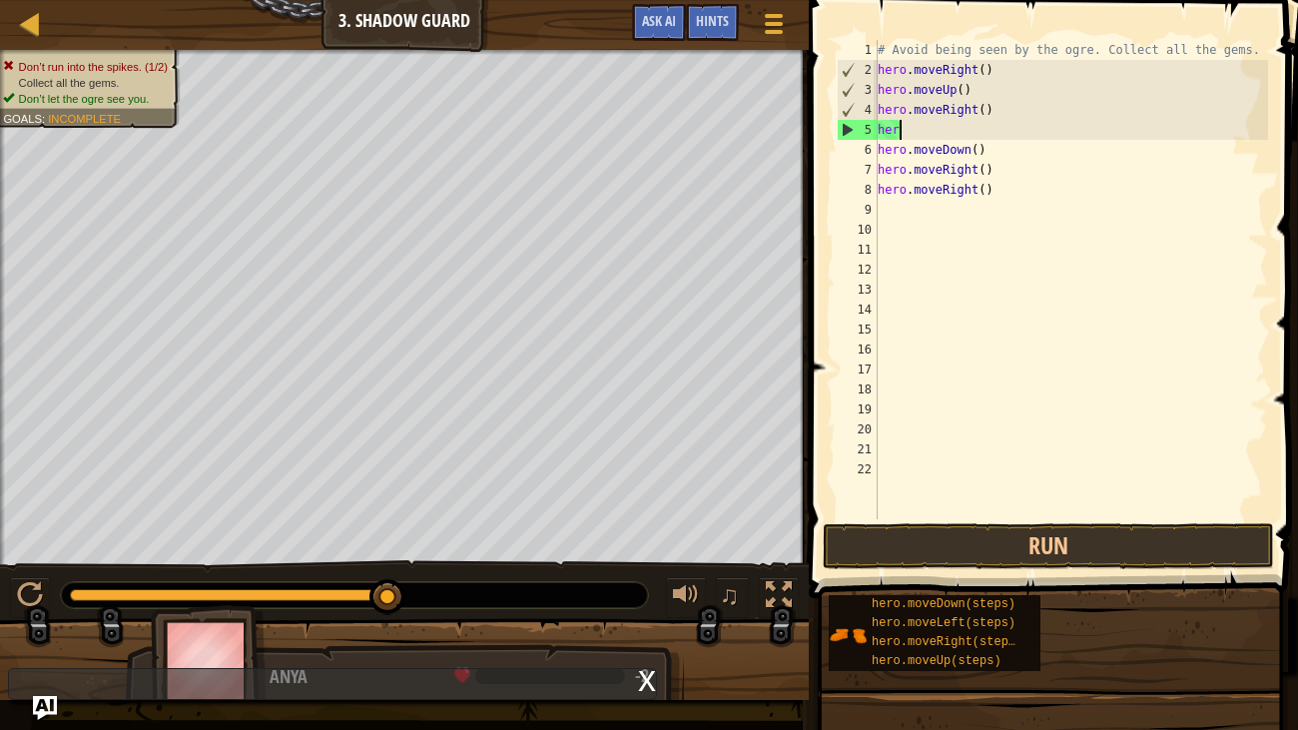
type textarea "h"
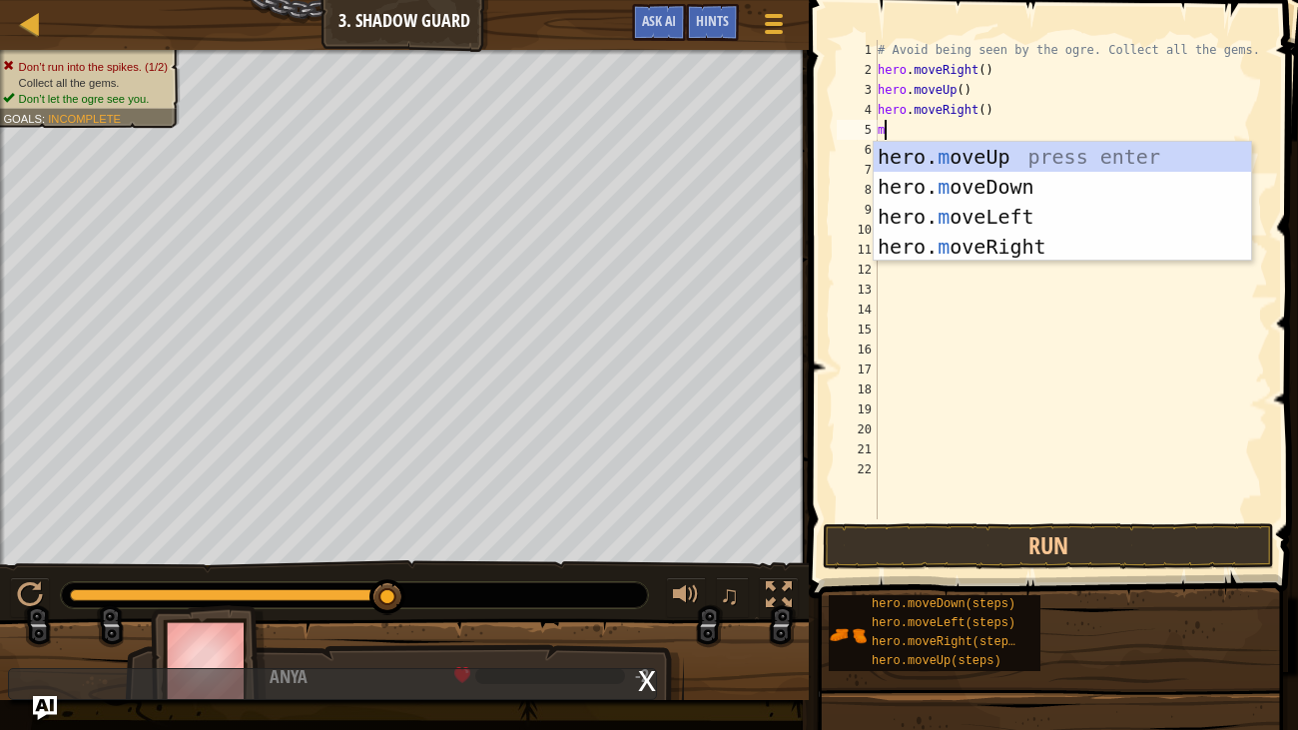
type textarea "m"
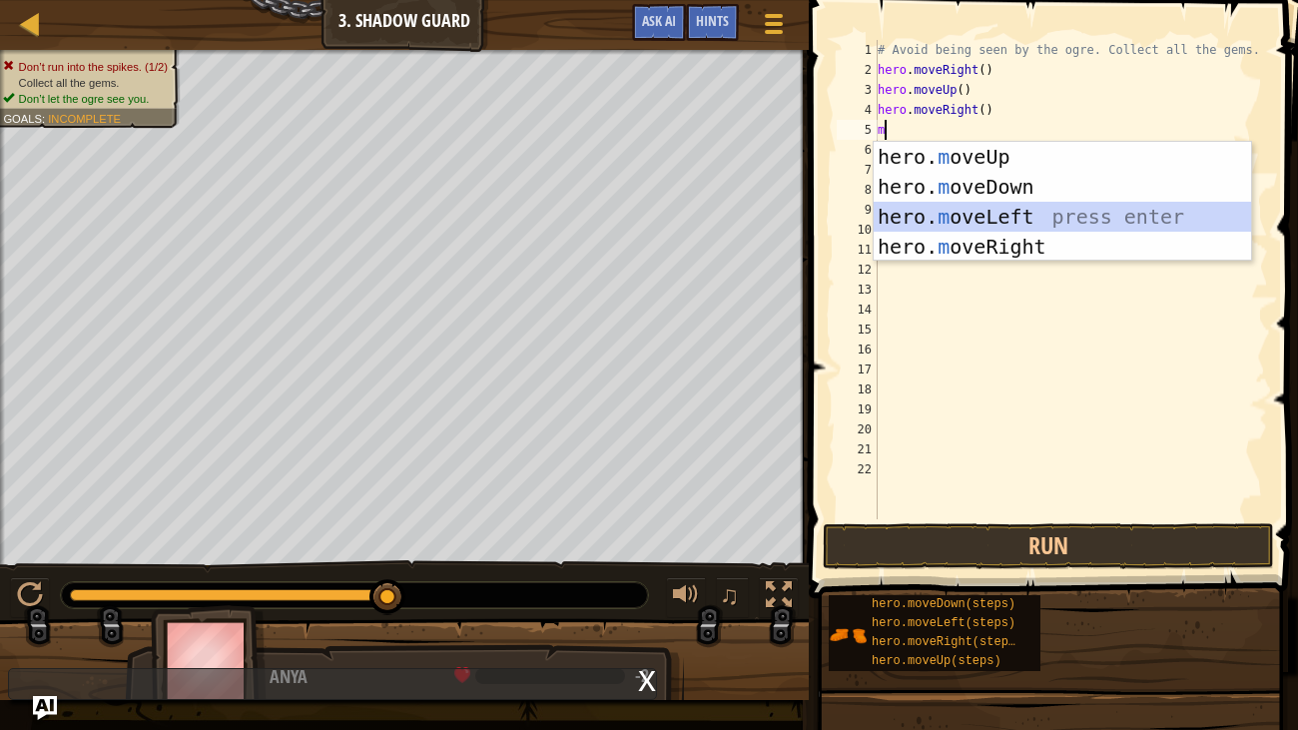
click at [1023, 220] on div "hero. m oveUp press enter hero. m oveDown press enter hero. m oveLeft press ent…" at bounding box center [1061, 232] width 377 height 180
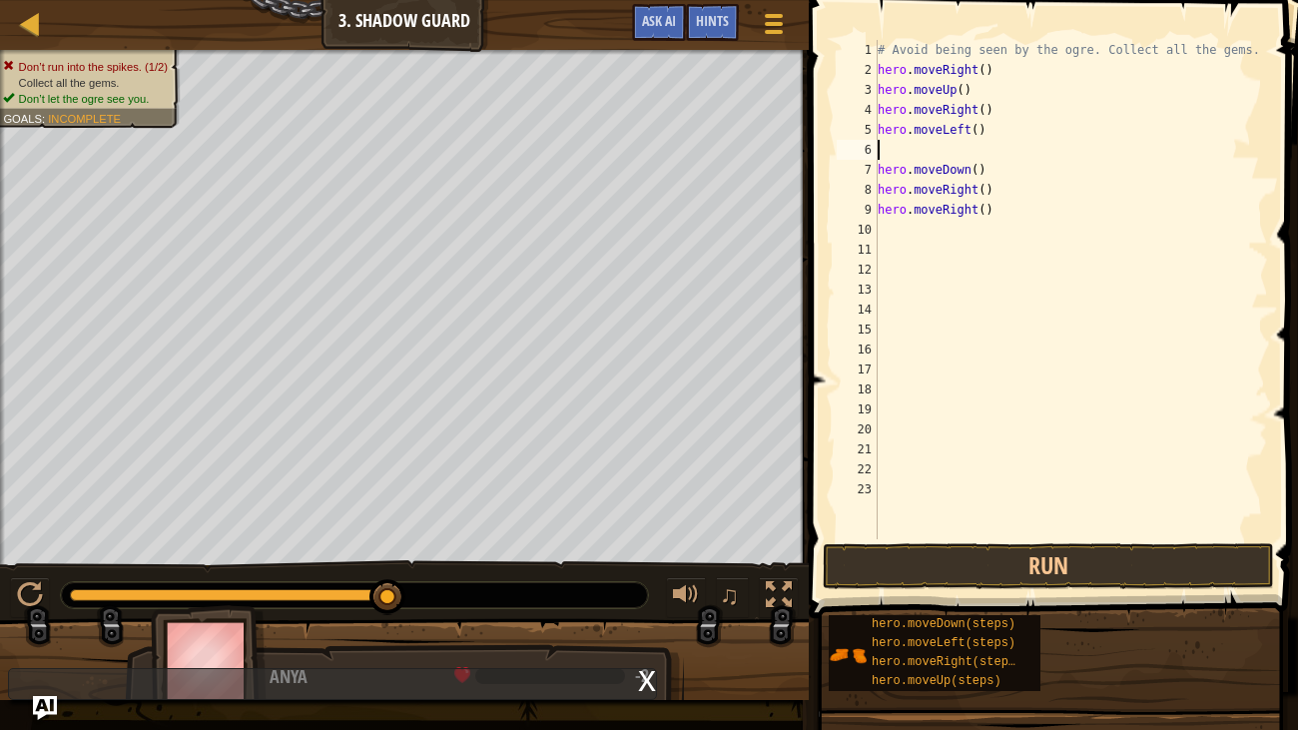
click at [897, 155] on div "# Avoid being seen by the ogre. Collect all the gems. hero . moveRight ( ) hero…" at bounding box center [1070, 309] width 394 height 539
type textarea "m"
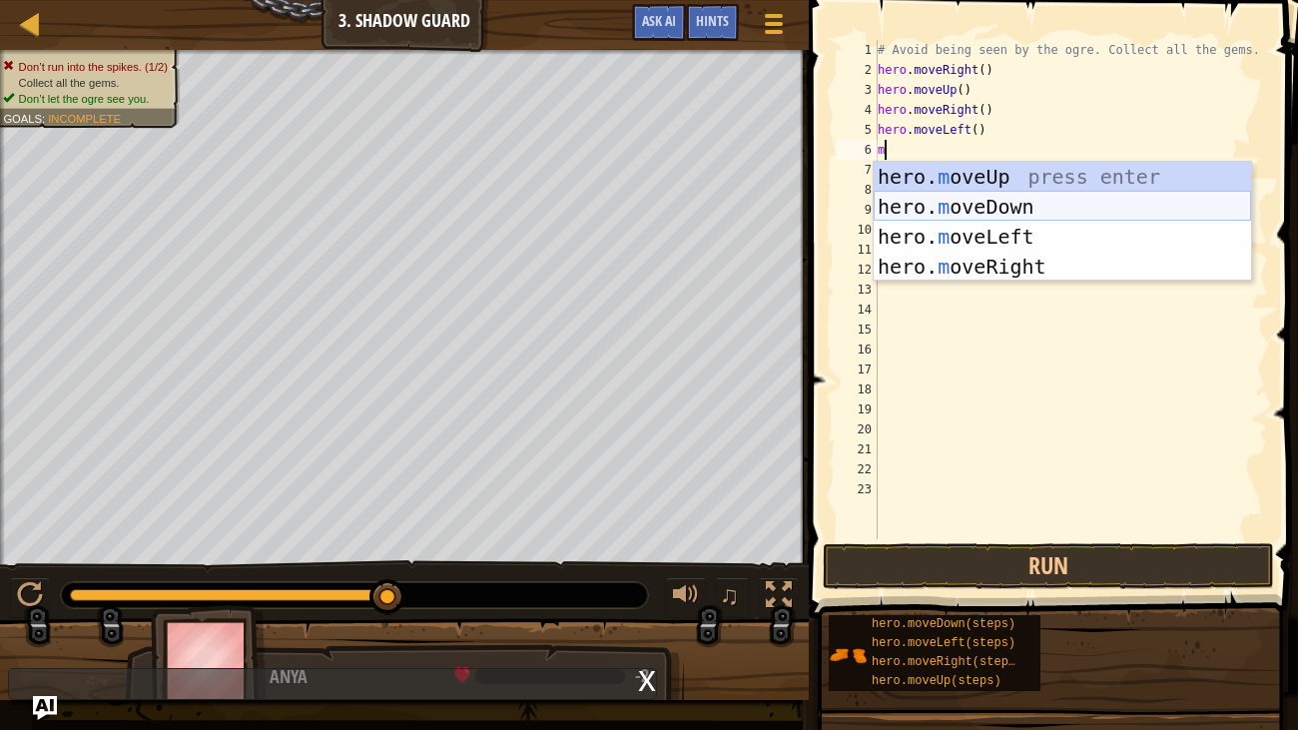
click at [1014, 208] on div "hero. m oveUp press enter hero. m oveDown press enter hero. m oveLeft press ent…" at bounding box center [1061, 252] width 377 height 180
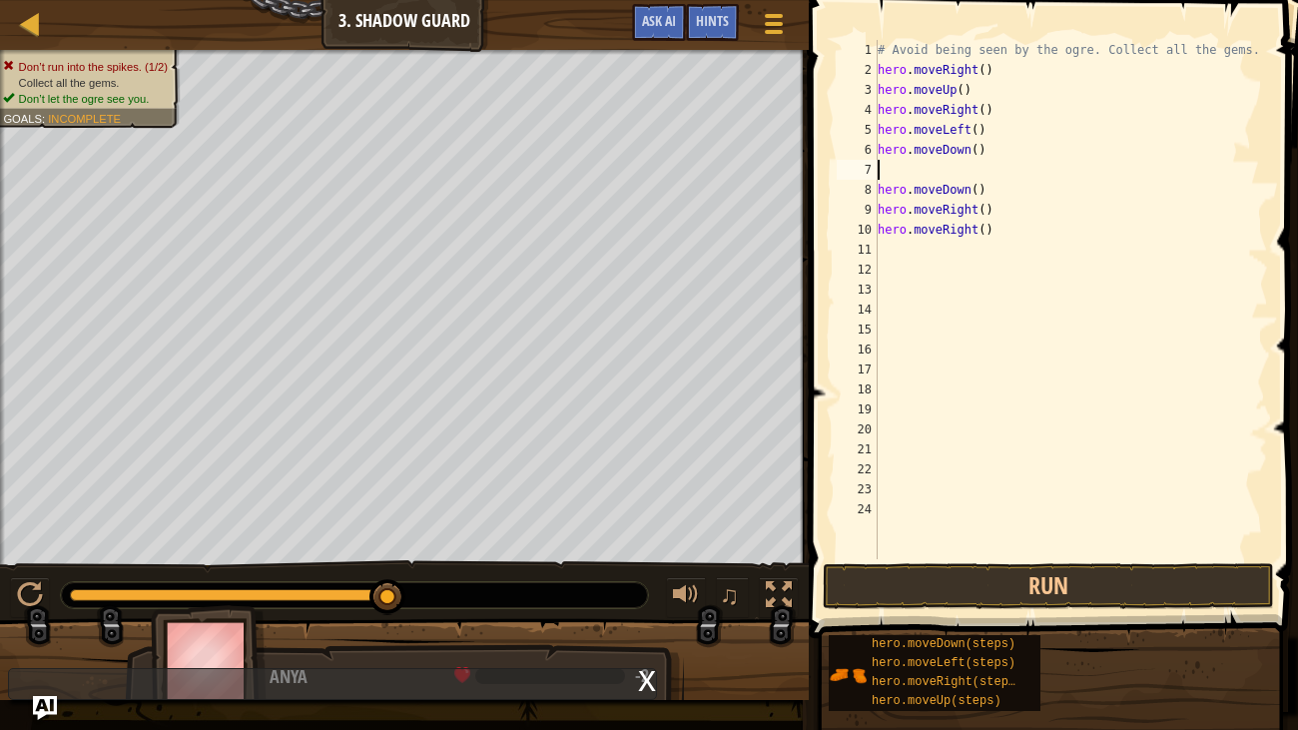
click at [995, 185] on div "# Avoid being seen by the ogre. Collect all the gems. hero . moveRight ( ) hero…" at bounding box center [1070, 319] width 394 height 559
type textarea "h"
click at [1034, 202] on div "# Avoid being seen by the ogre. Collect all the gems. hero . moveRight ( ) hero…" at bounding box center [1070, 319] width 394 height 559
type textarea "h"
click at [1034, 229] on div "# Avoid being seen by the ogre. Collect all the gems. hero . moveRight ( ) hero…" at bounding box center [1070, 319] width 394 height 559
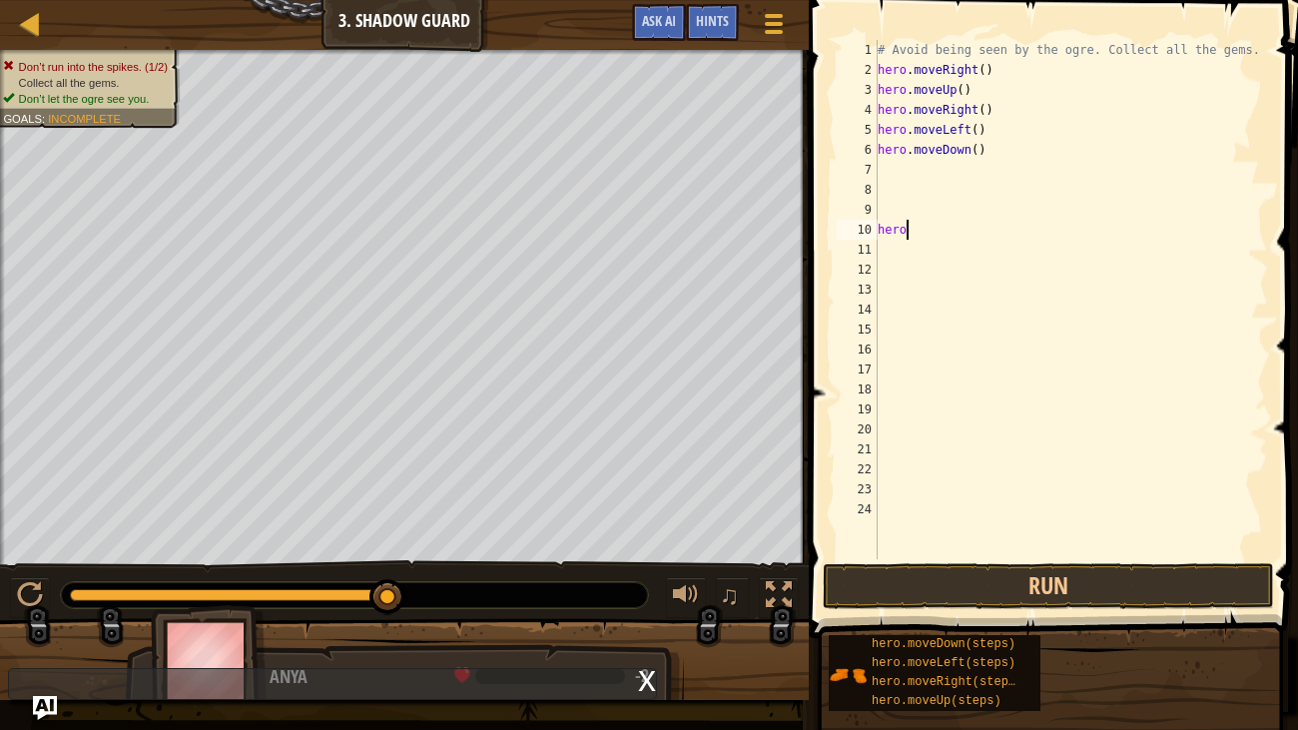
type textarea "h"
click at [928, 170] on div "# Avoid being seen by the ogre. Collect all the gems. hero . moveRight ( ) hero…" at bounding box center [1070, 319] width 394 height 559
type textarea "m"
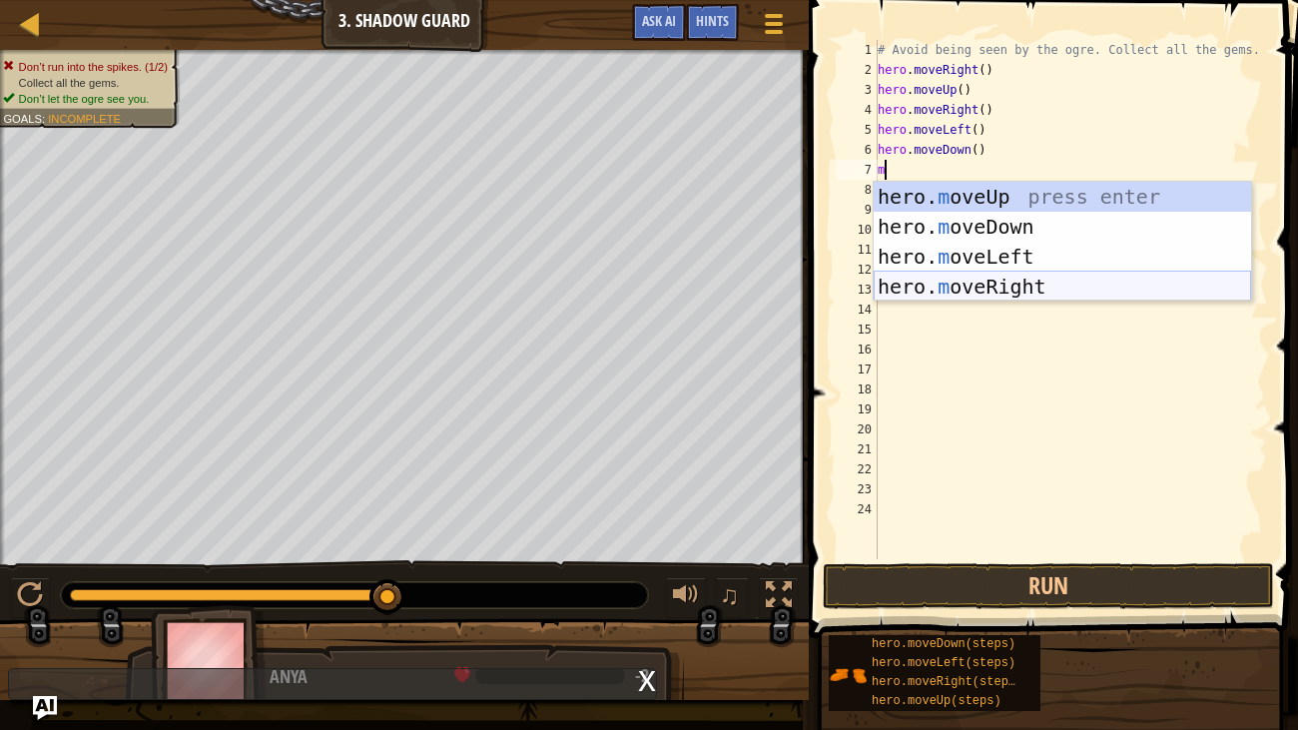
click at [1039, 279] on div "hero. m oveUp press enter hero. m oveDown press enter hero. m oveLeft press ent…" at bounding box center [1061, 272] width 377 height 180
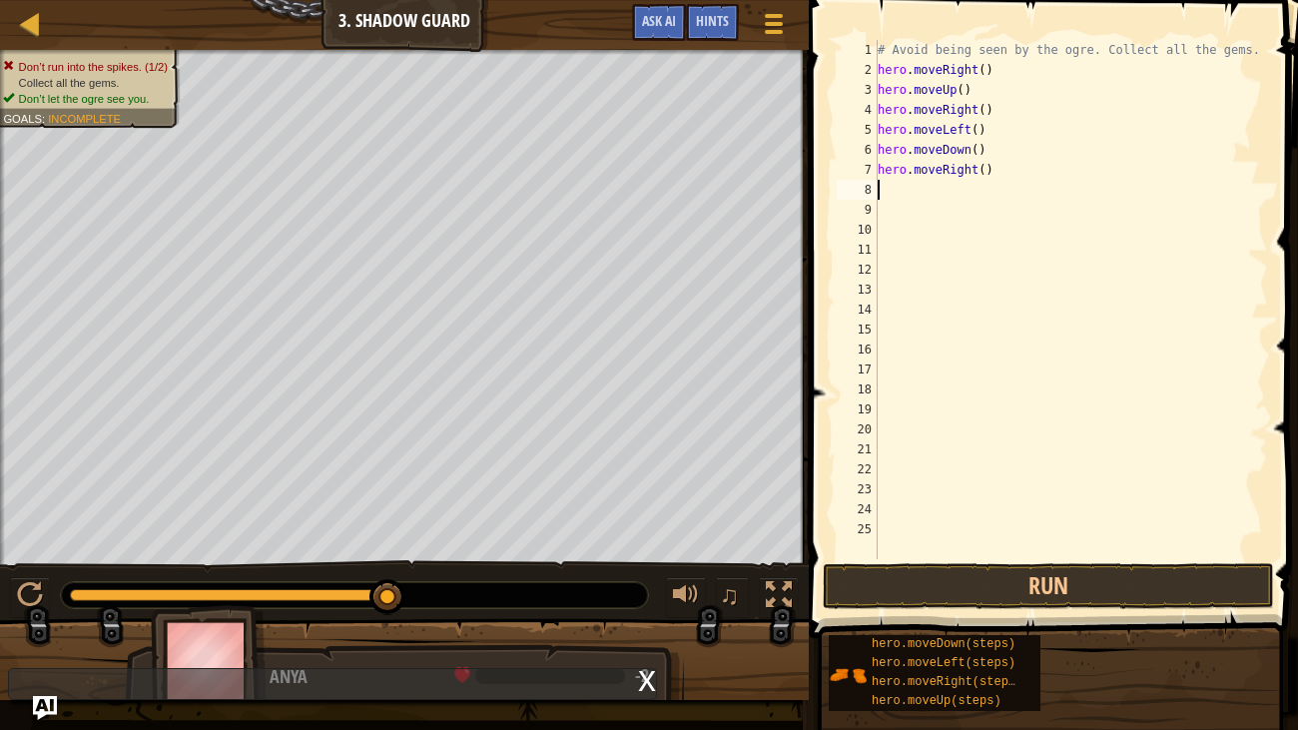
type textarea "m"
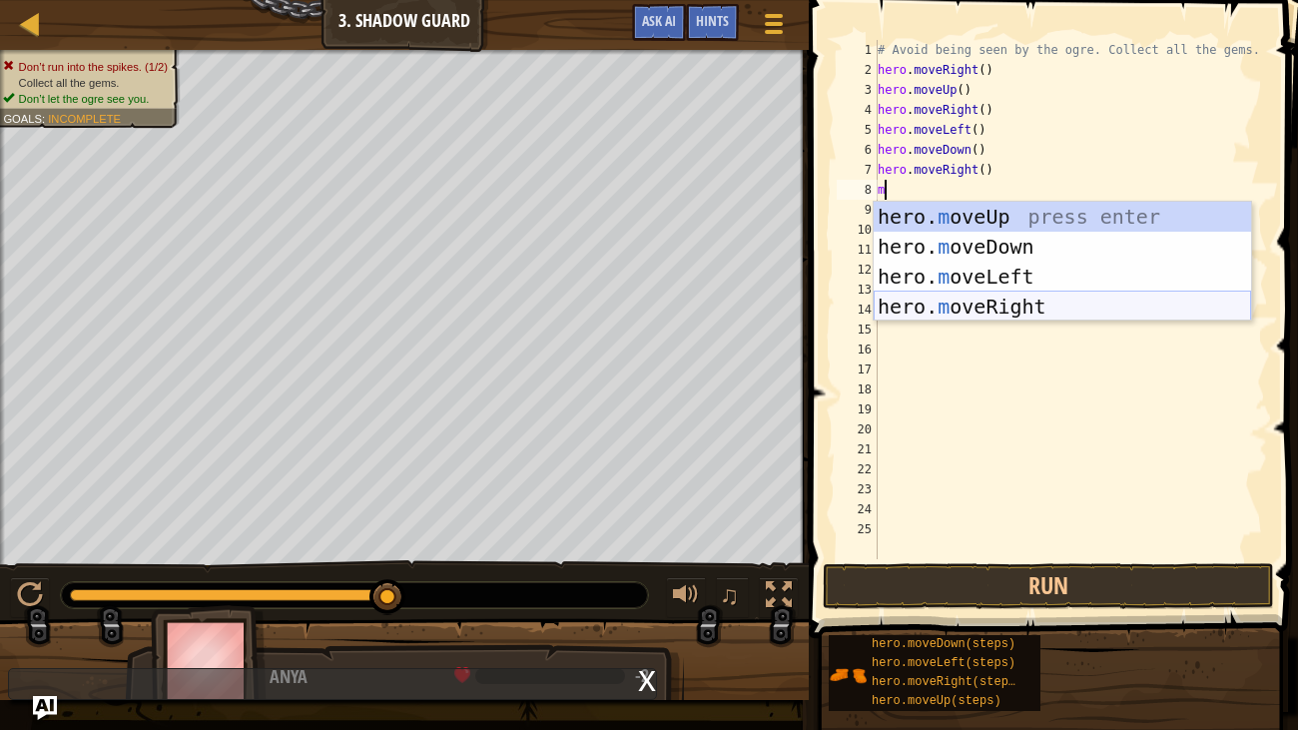
click at [1002, 305] on div "hero. m oveUp press enter hero. m oveDown press enter hero. m oveLeft press ent…" at bounding box center [1061, 292] width 377 height 180
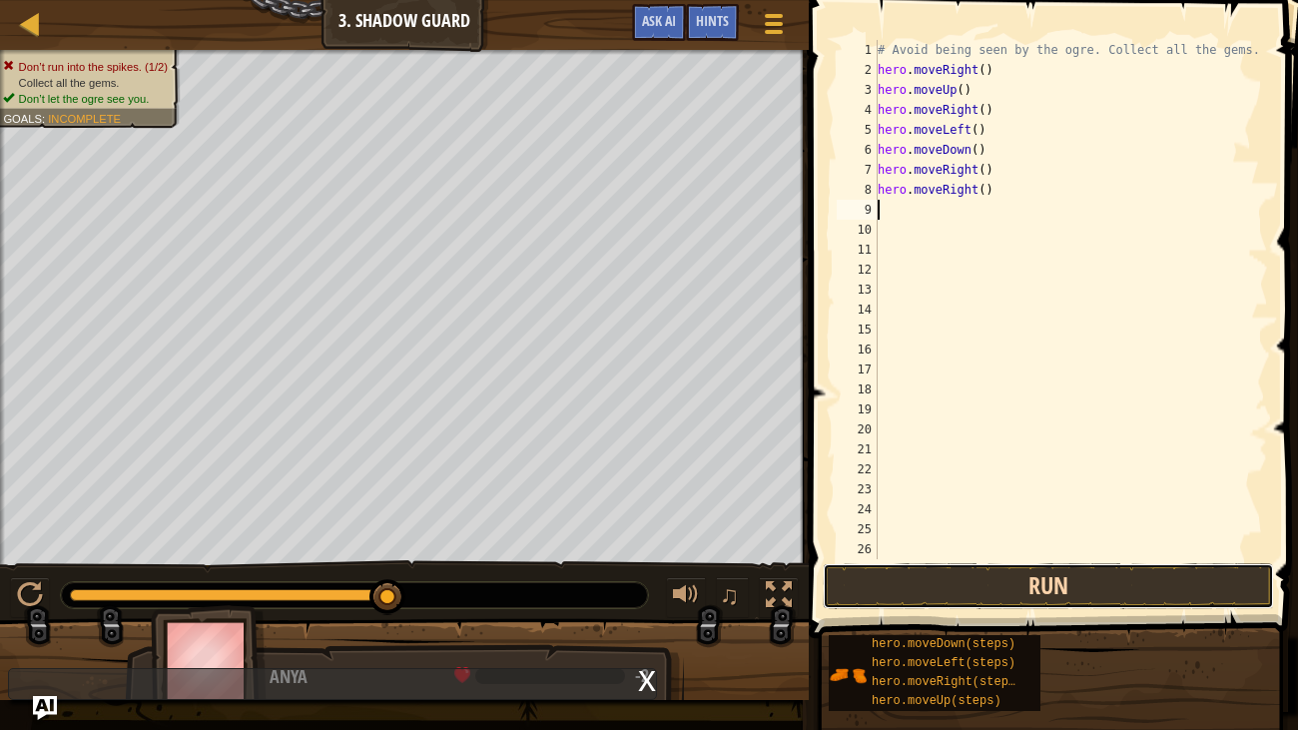
click at [1111, 572] on button "Run" at bounding box center [1048, 586] width 451 height 46
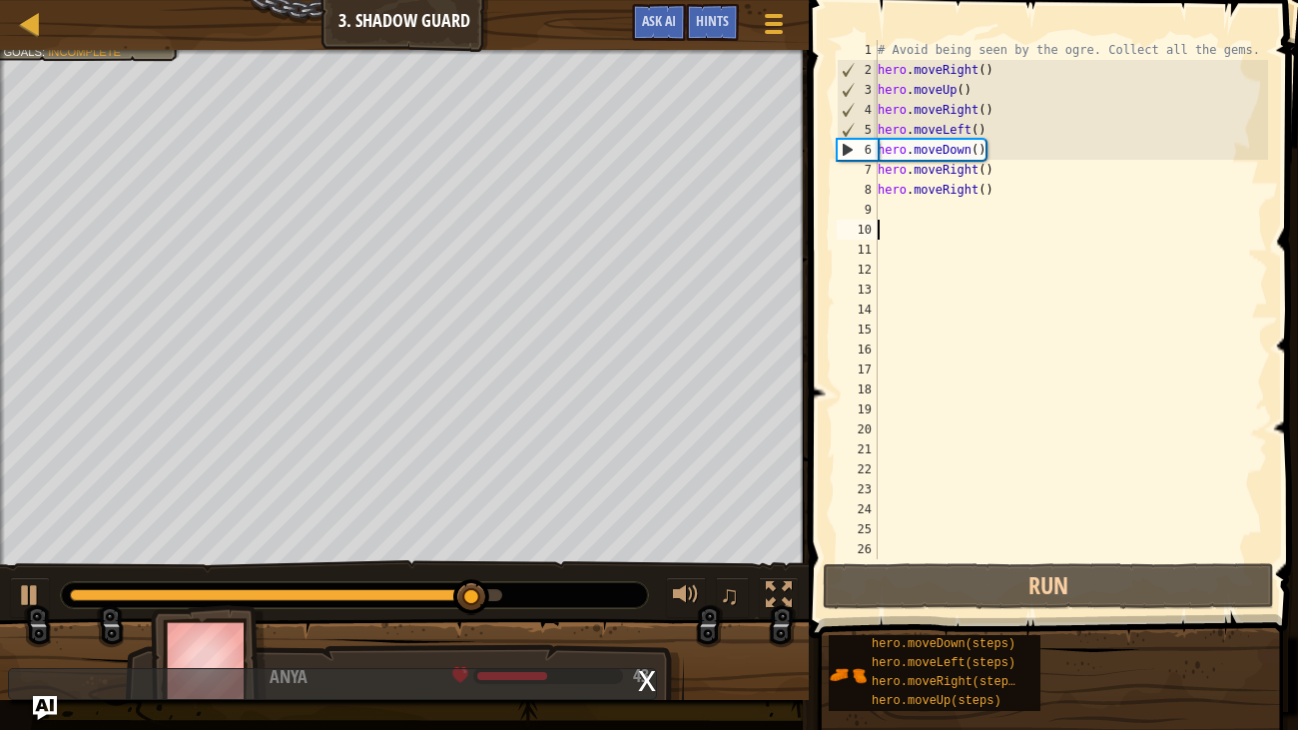
click at [902, 225] on div "# Avoid being seen by the ogre. Collect all the gems. hero . moveRight ( ) hero…" at bounding box center [1070, 319] width 394 height 559
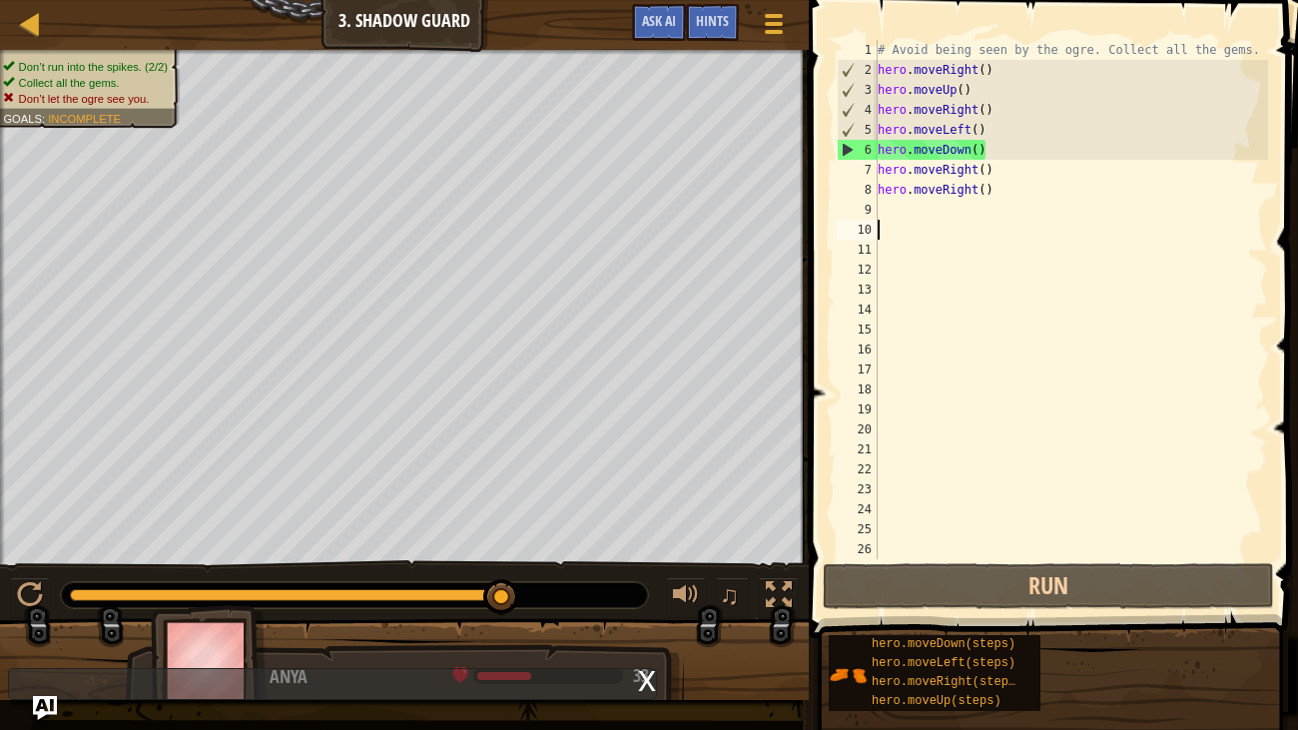
click at [886, 204] on div "# Avoid being seen by the ogre. Collect all the gems. hero . moveRight ( ) hero…" at bounding box center [1070, 319] width 394 height 559
click at [993, 133] on div "# Avoid being seen by the ogre. Collect all the gems. hero . moveRight ( ) hero…" at bounding box center [1070, 319] width 394 height 559
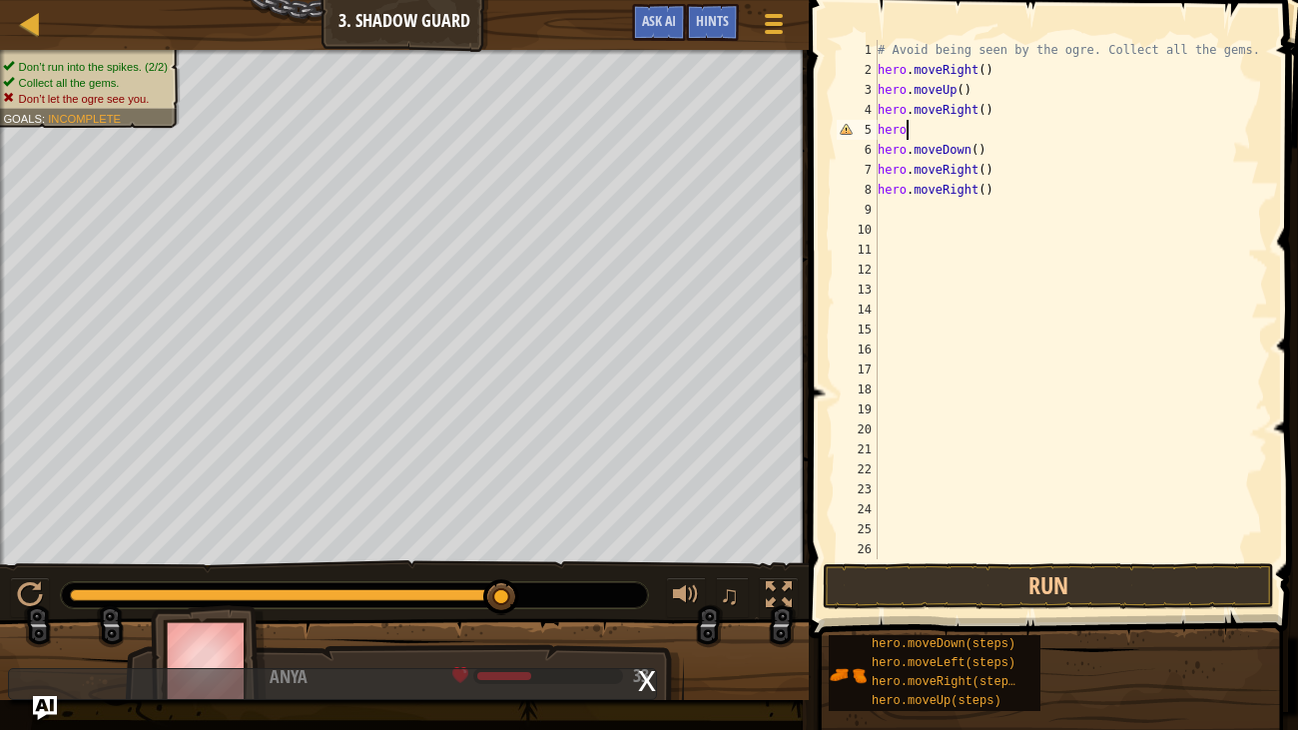
type textarea "h"
type textarea "m"
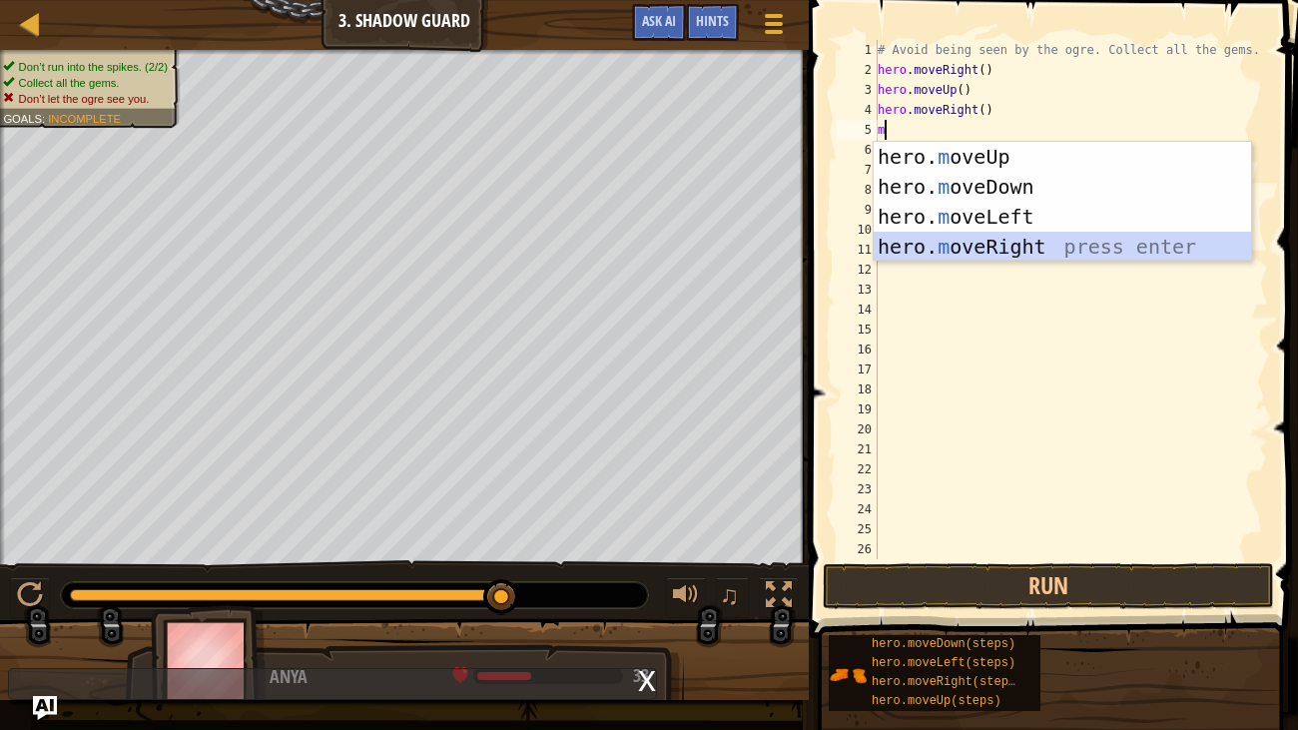
click at [1042, 236] on div "hero. m oveUp press enter hero. m oveDown press enter hero. m oveLeft press ent…" at bounding box center [1061, 232] width 377 height 180
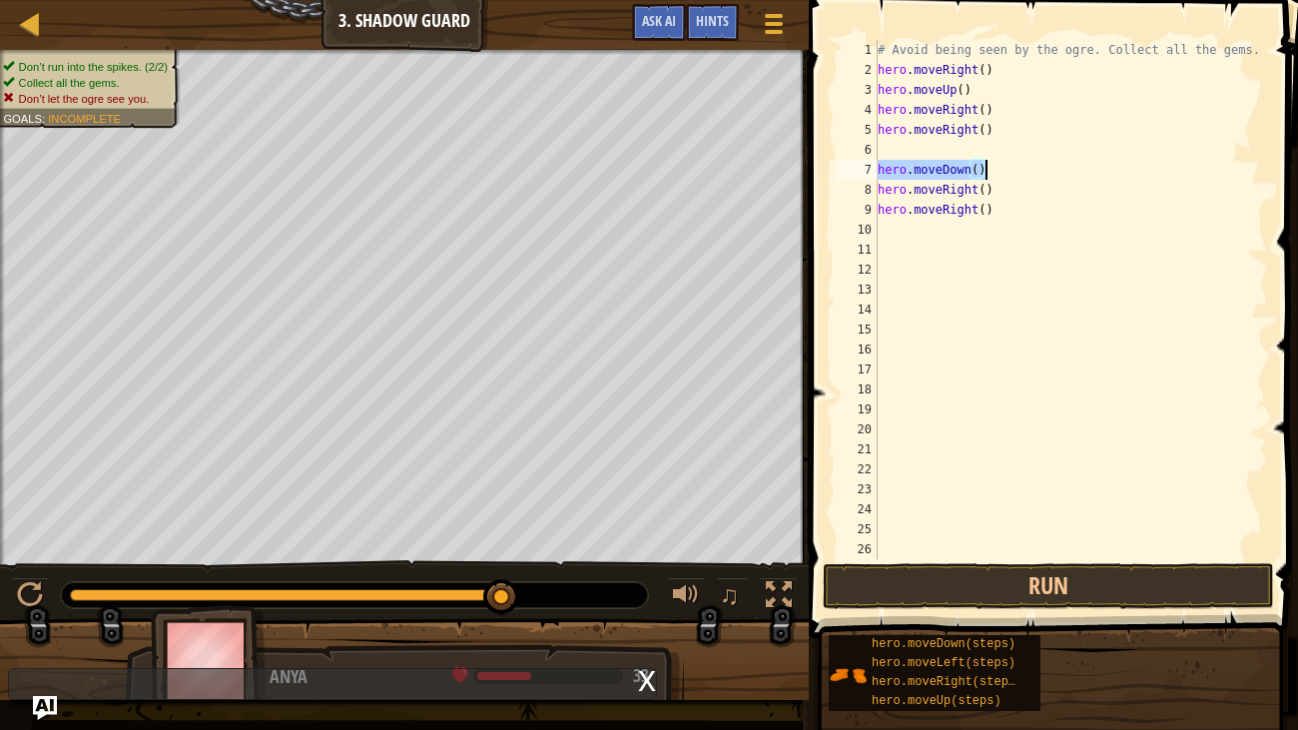
drag, startPoint x: 879, startPoint y: 170, endPoint x: 1028, endPoint y: 170, distance: 148.7
click at [1028, 170] on div "# Avoid being seen by the ogre. Collect all the gems. hero . moveRight ( ) hero…" at bounding box center [1070, 319] width 394 height 559
type textarea "hero.moveDown()"
type textarea "hero.moveRight()"
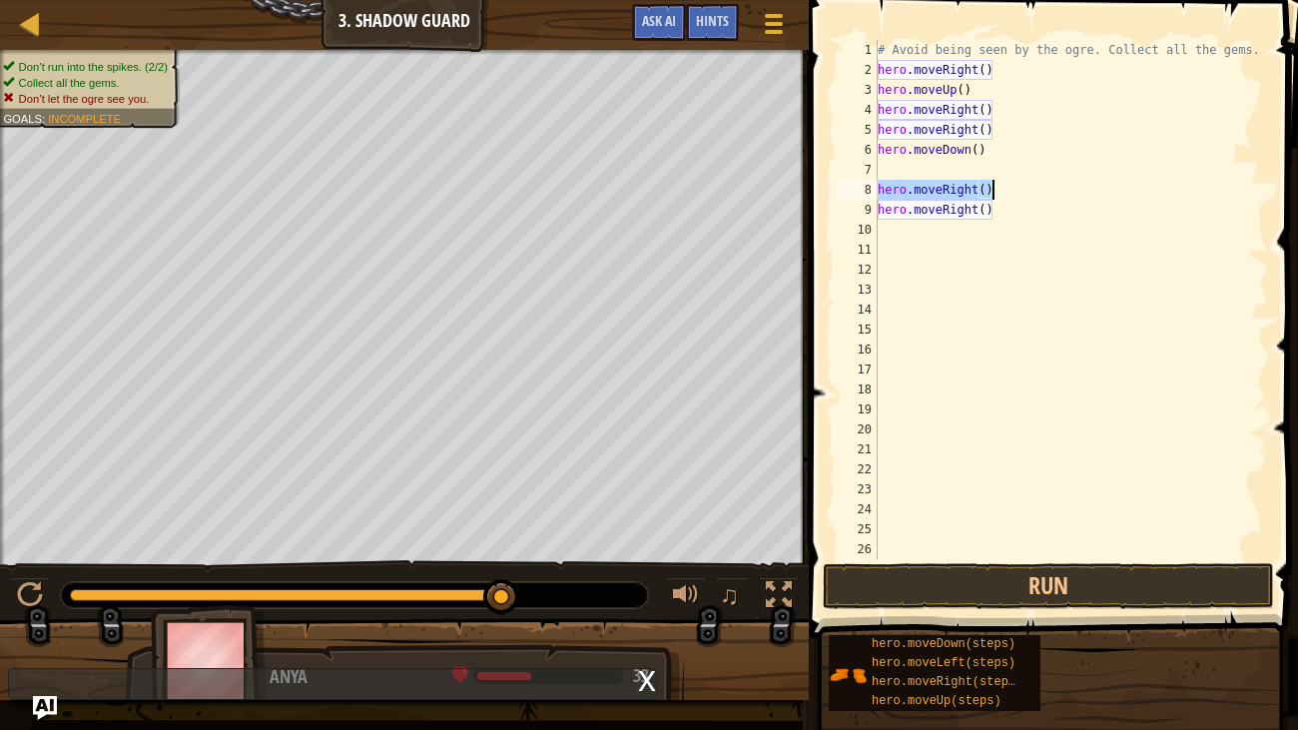
drag, startPoint x: 879, startPoint y: 185, endPoint x: 1011, endPoint y: 189, distance: 131.8
click at [1011, 189] on div "# Avoid being seen by the ogre. Collect all the gems. hero . moveRight ( ) hero…" at bounding box center [1070, 319] width 394 height 559
type textarea "hero.moveRight()"
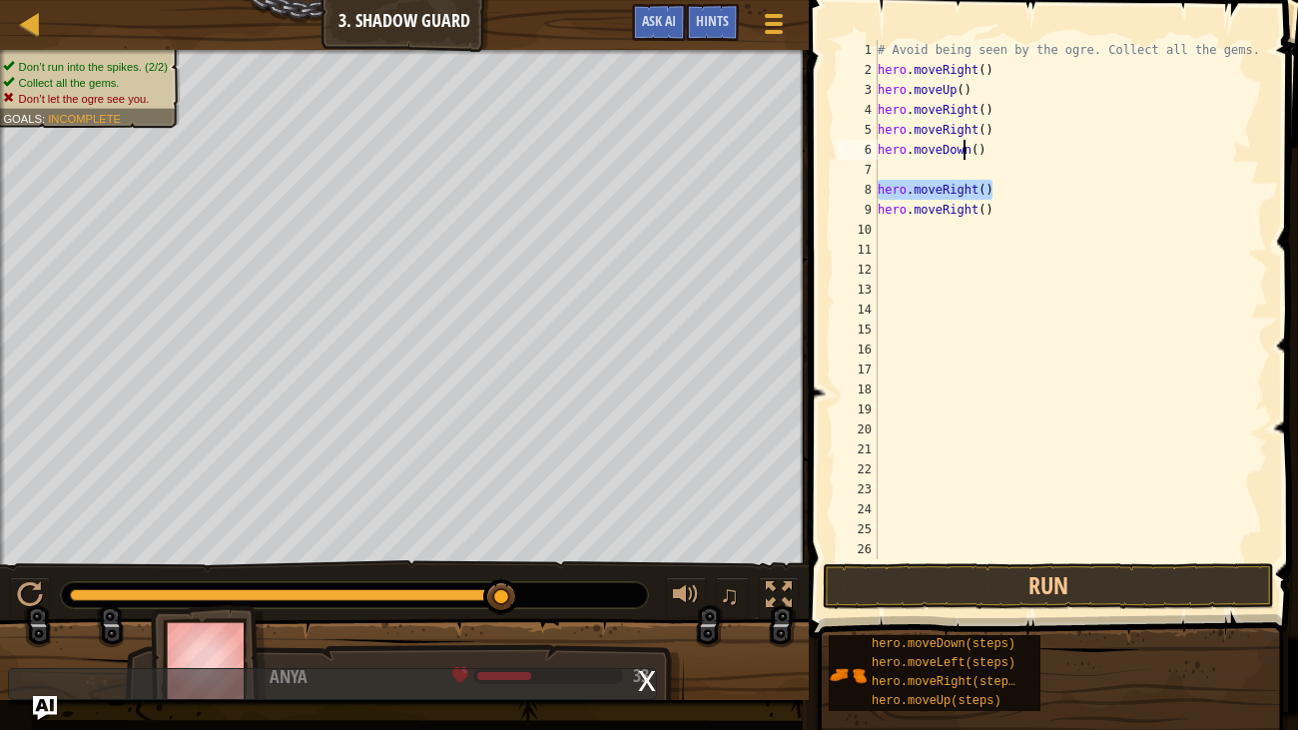
type textarea "hero.moveDowhero.moveRight()n()"
type textarea "hero.moveRight()"
drag, startPoint x: 894, startPoint y: 214, endPoint x: 984, endPoint y: 209, distance: 90.0
click at [984, 209] on div "# Avoid being seen by the ogre. Collect all the gems. hero . moveRight ( ) hero…" at bounding box center [1070, 319] width 394 height 559
type textarea "hero.moveRight()"
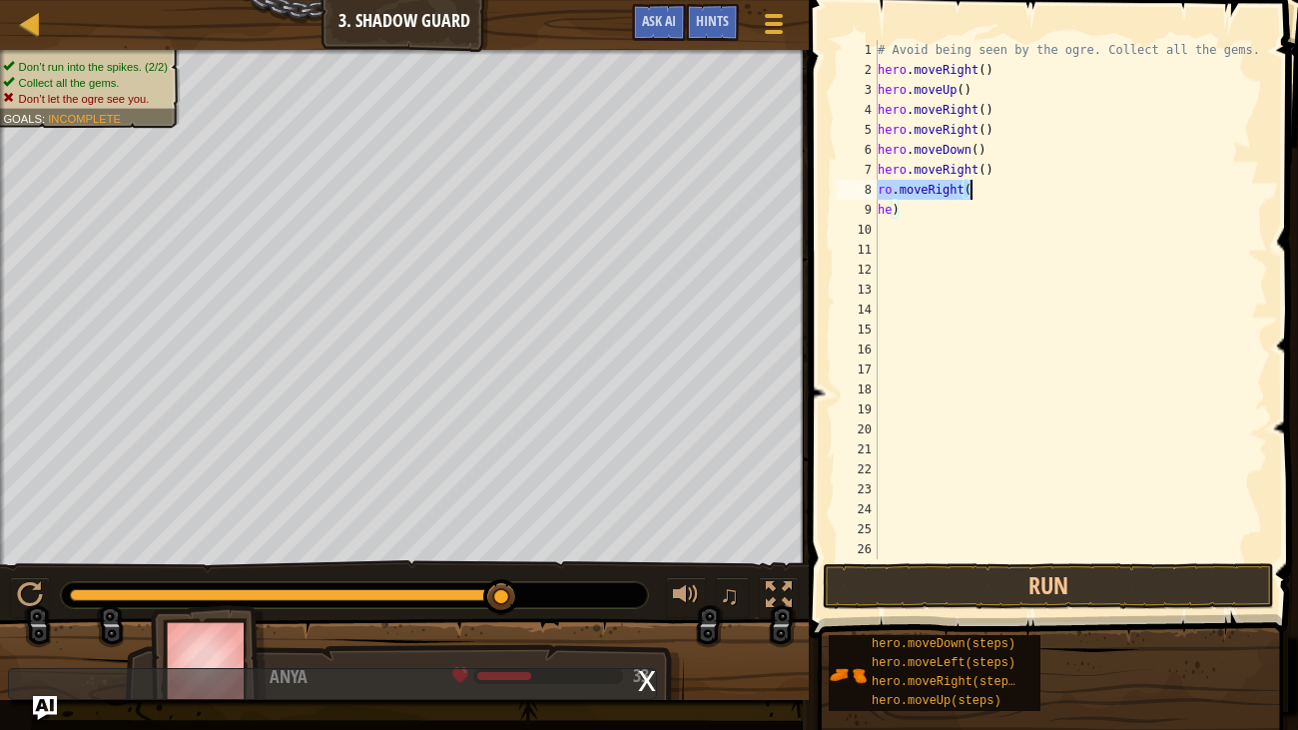
click at [991, 186] on div "# Avoid being seen by the ogre. Collect all the gems. hero . moveRight ( ) hero…" at bounding box center [1070, 299] width 394 height 519
type textarea "r"
click at [966, 199] on div "# Avoid being seen by the ogre. Collect all the gems. hero . moveRight ( ) hero…" at bounding box center [1070, 319] width 394 height 559
click at [969, 224] on div "# Avoid being seen by the ogre. Collect all the gems. hero . moveRight ( ) hero…" at bounding box center [1070, 319] width 394 height 559
click at [924, 215] on div "# Avoid being seen by the ogre. Collect all the gems. hero . moveRight ( ) hero…" at bounding box center [1070, 319] width 394 height 559
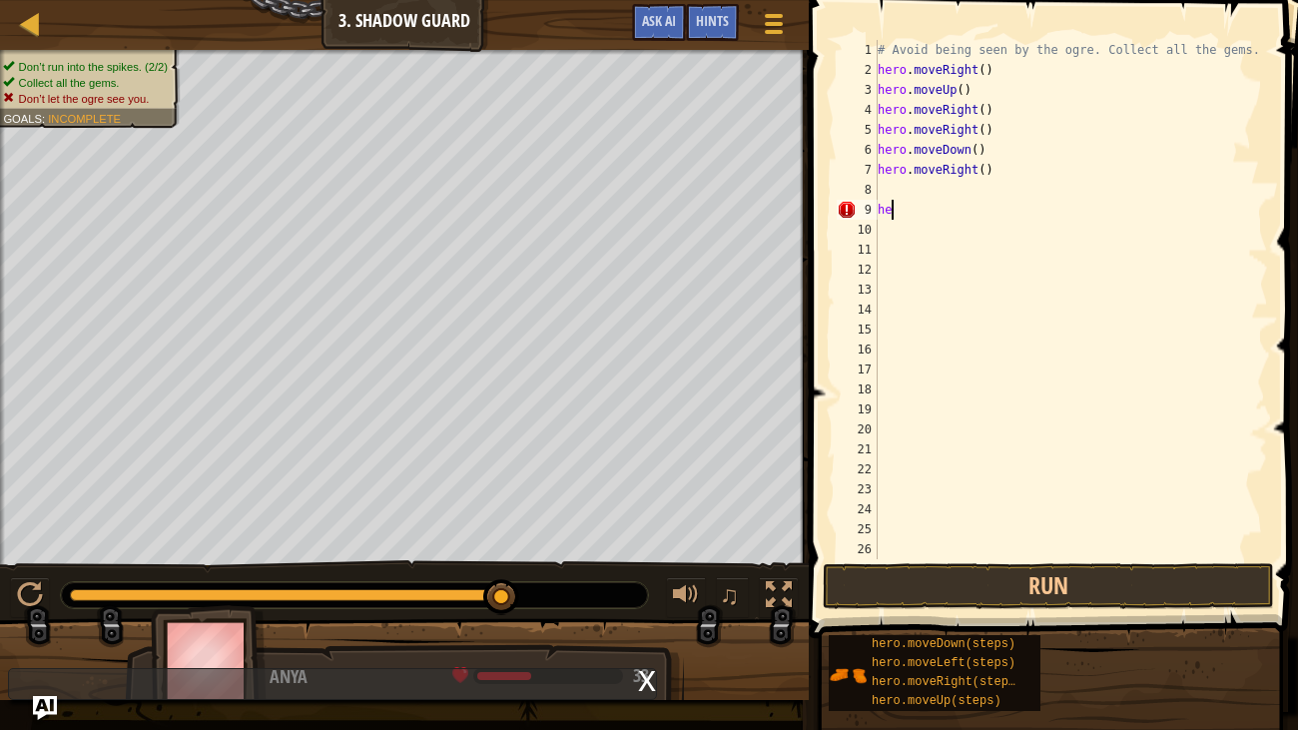
type textarea "h"
click at [895, 191] on div "# Avoid being seen by the ogre. Collect all the gems. hero . moveRight ( ) hero…" at bounding box center [1070, 319] width 394 height 559
type textarea "m"
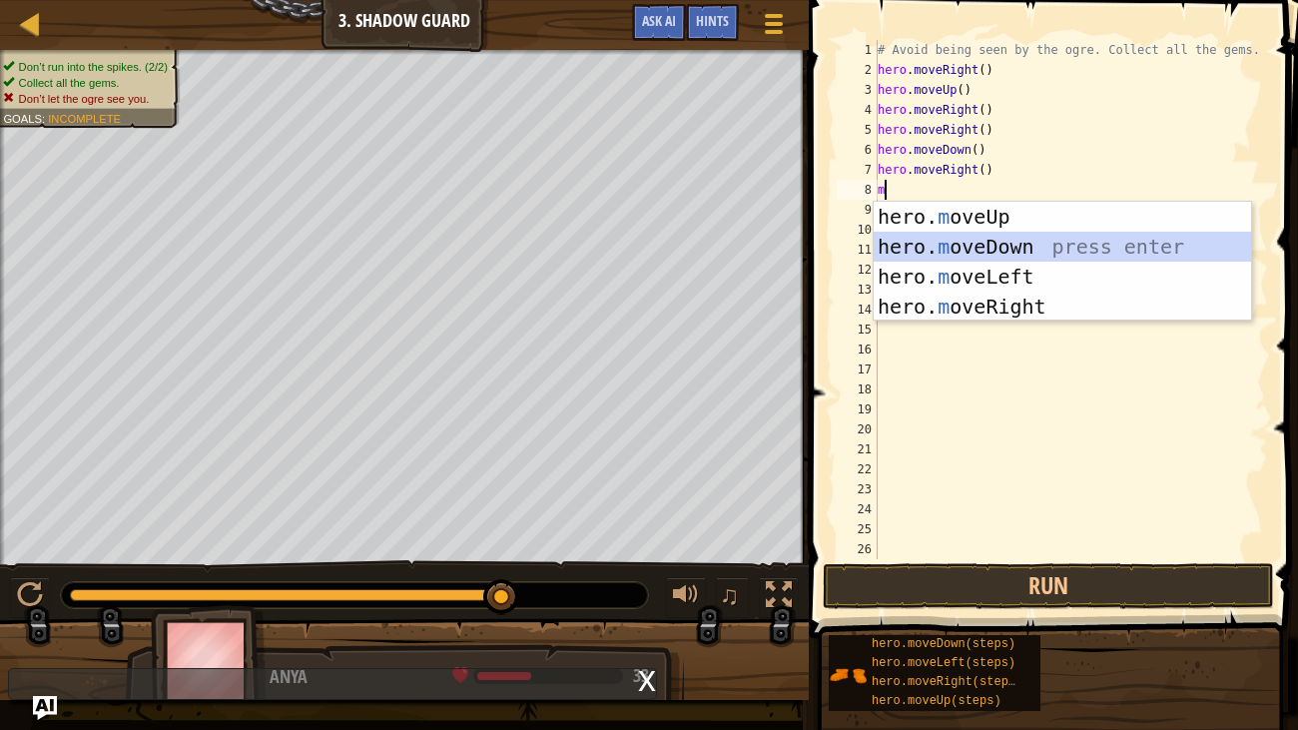
click at [975, 248] on div "hero. m oveUp press enter hero. m oveDown press enter hero. m oveLeft press ent…" at bounding box center [1061, 292] width 377 height 180
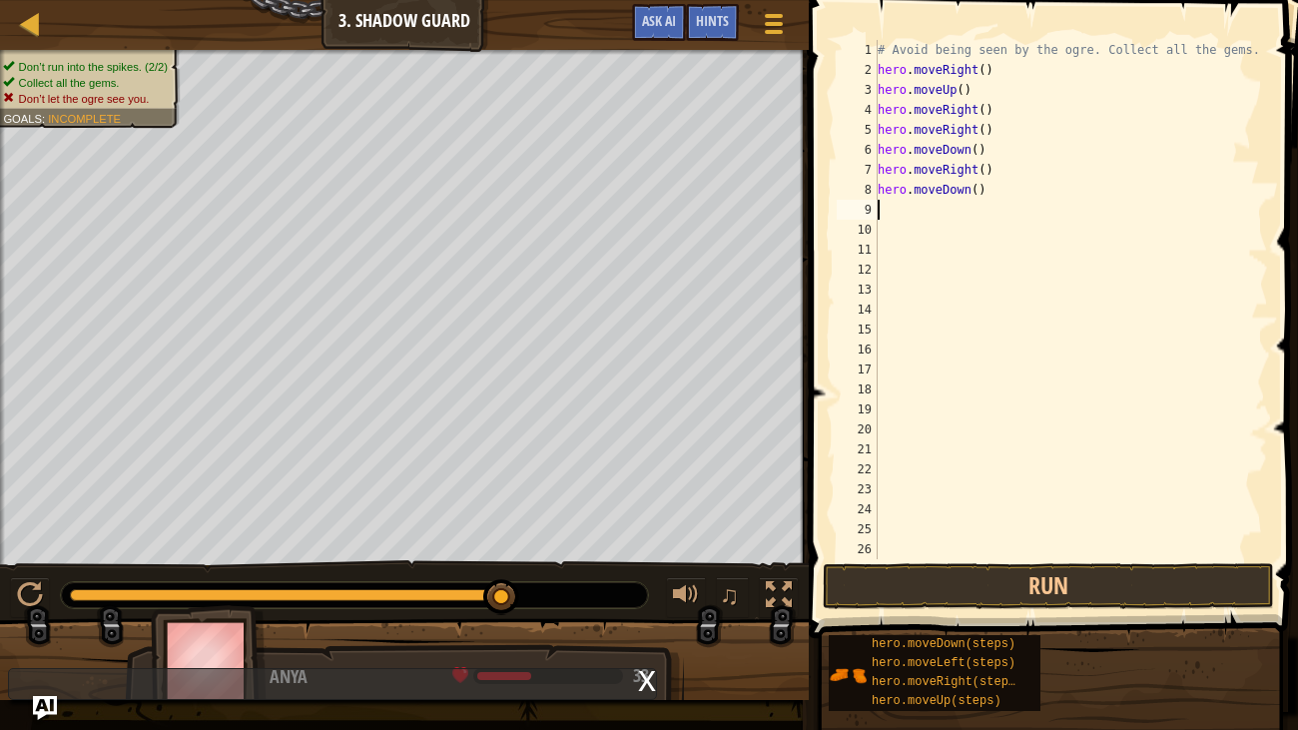
click at [908, 213] on div "# Avoid being seen by the ogre. Collect all the gems. hero . moveRight ( ) hero…" at bounding box center [1070, 319] width 394 height 559
click at [1016, 569] on button "Run" at bounding box center [1048, 586] width 451 height 46
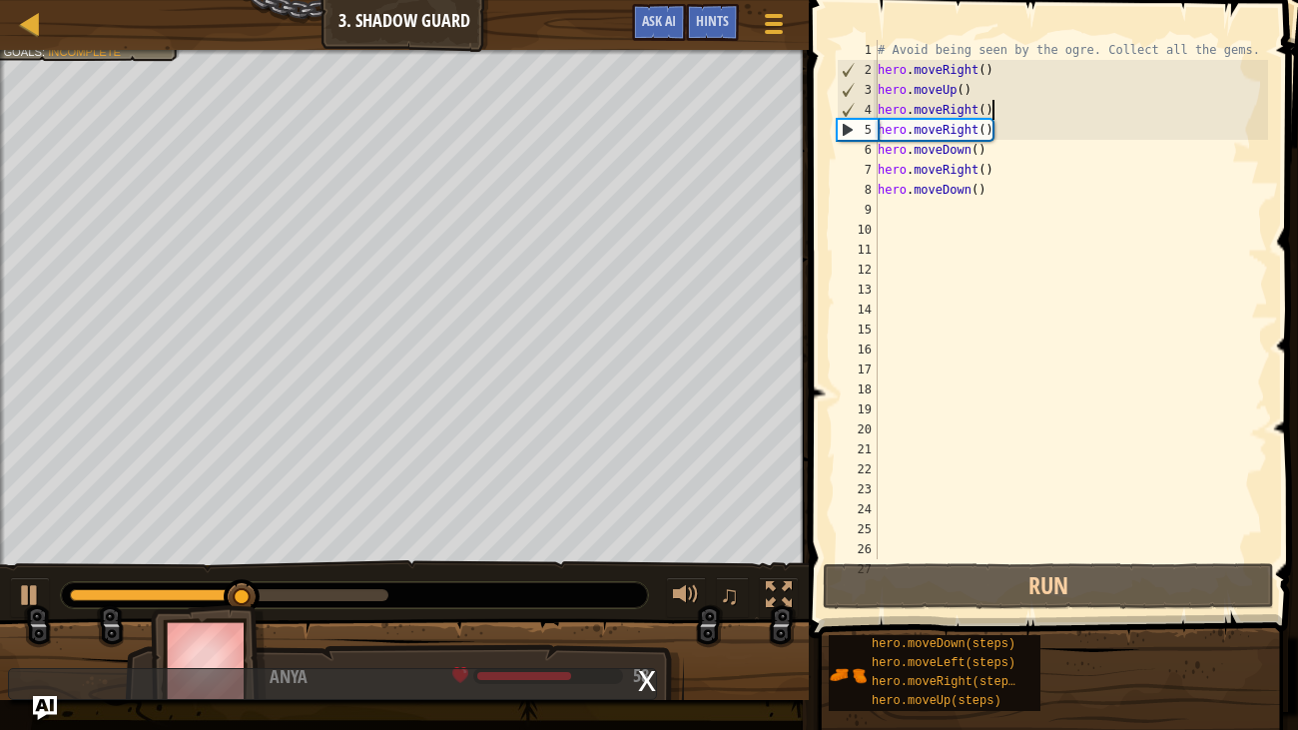
click at [995, 110] on div "# Avoid being seen by the ogre. Collect all the gems. hero . moveRight ( ) hero…" at bounding box center [1070, 319] width 394 height 559
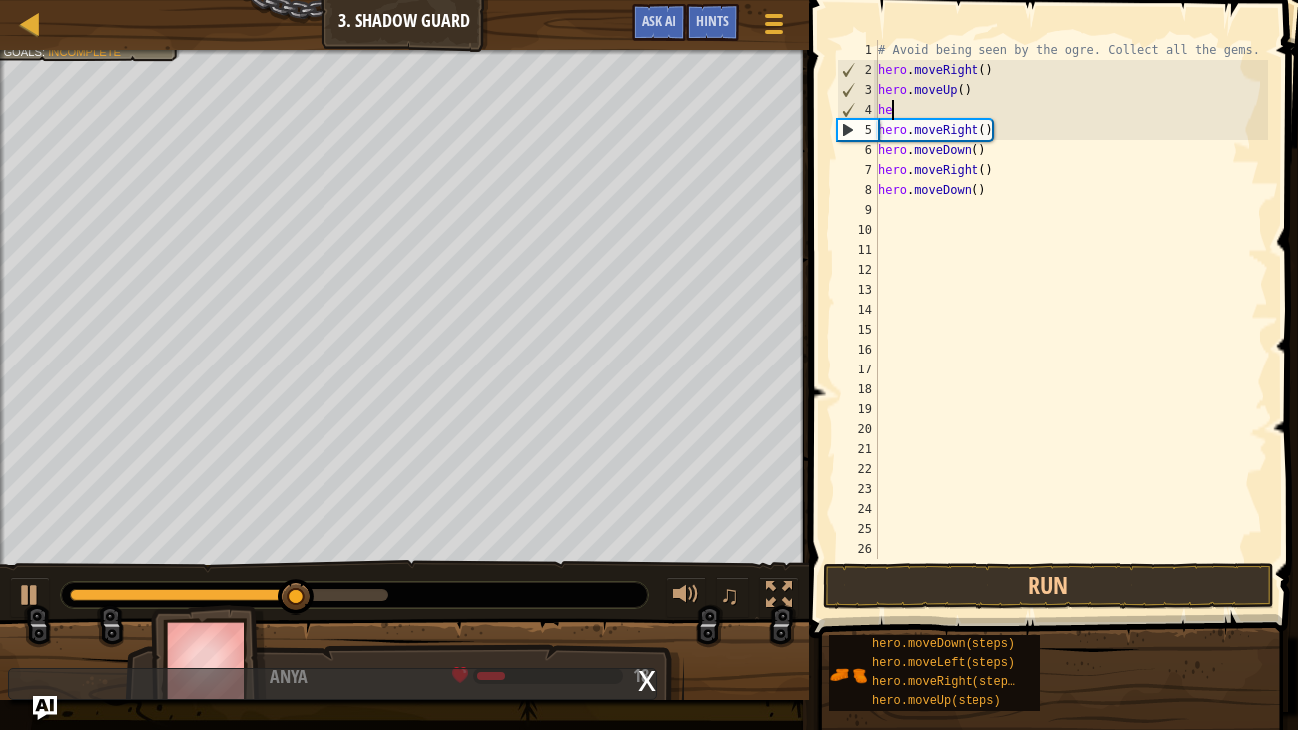
type textarea "h"
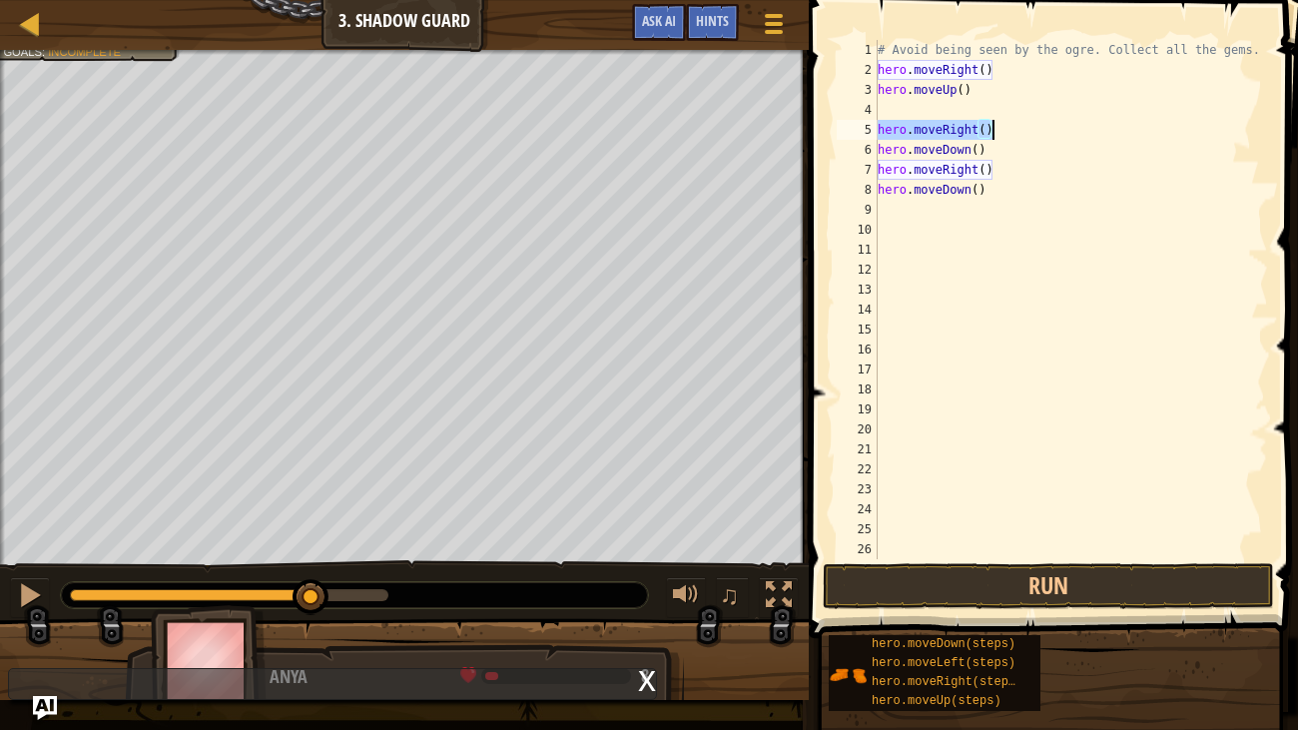
drag, startPoint x: 879, startPoint y: 130, endPoint x: 1004, endPoint y: 124, distance: 124.9
click at [1004, 124] on div "# Avoid being seen by the ogre. Collect all the gems. hero . moveRight ( ) hero…" at bounding box center [1070, 319] width 394 height 559
type textarea "hero.moveRight()"
type textarea "hero.moveUp()"
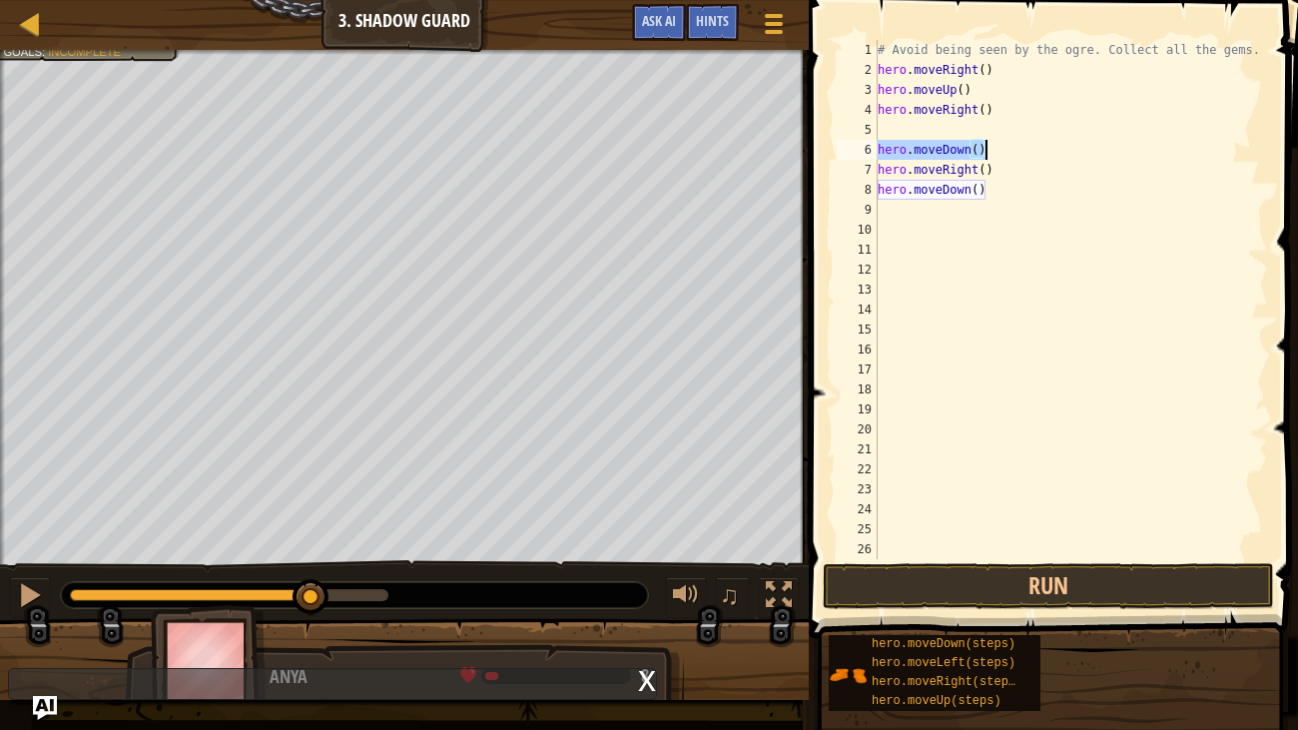
drag, startPoint x: 879, startPoint y: 148, endPoint x: 995, endPoint y: 150, distance: 115.8
click at [995, 150] on div "# Avoid being seen by the ogre. Collect all the gems. hero . moveRight ( ) hero…" at bounding box center [1070, 319] width 394 height 559
type textarea "hero.moveDown()"
type textarea "hero.moveRighero.moveDown()ht()"
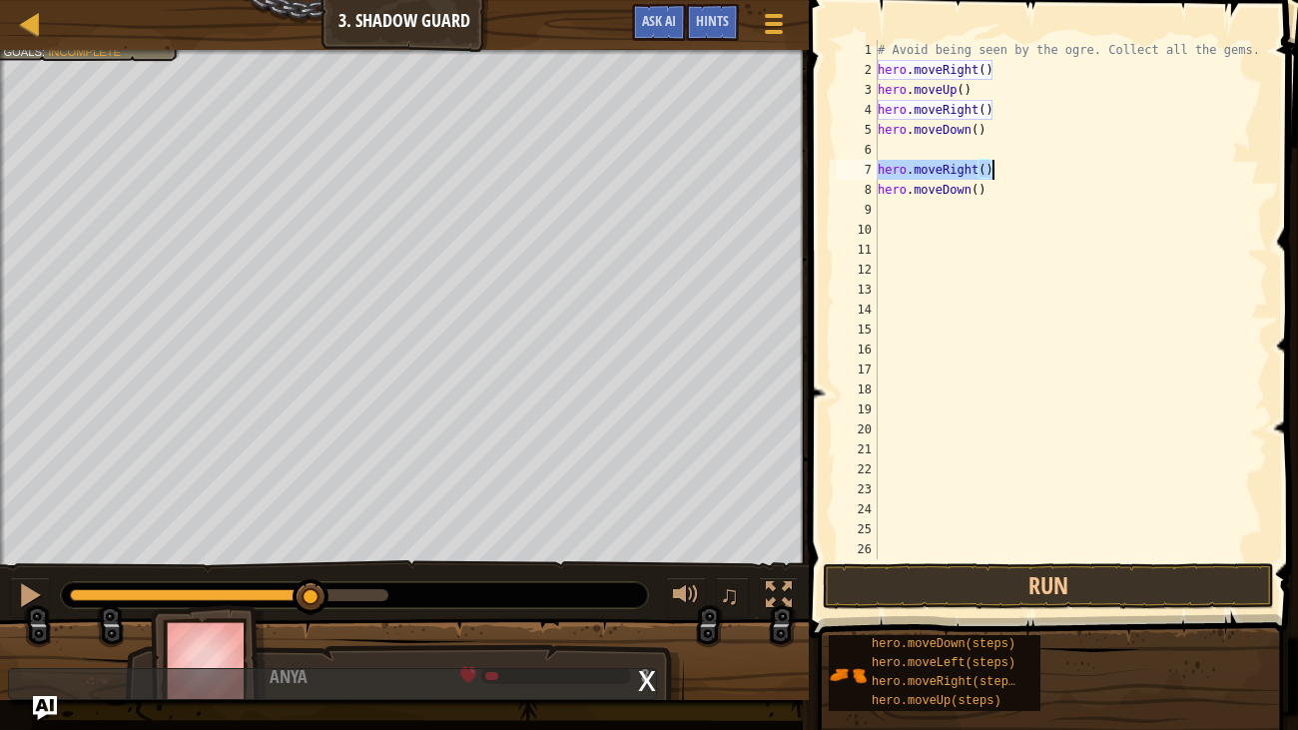
drag, startPoint x: 878, startPoint y: 173, endPoint x: 1012, endPoint y: 177, distance: 133.8
click at [1012, 177] on div "# Avoid being seen by the ogre. Collect all the gems. hero . moveRight ( ) hero…" at bounding box center [1070, 319] width 394 height 559
type textarea "hero.moveRight()"
click at [856, 182] on div "8" at bounding box center [857, 190] width 41 height 20
click at [879, 187] on div "hero.moveDown() 1 2 3 4 5 6 7 8 9 10 11 12 13 14 15 16 17 18 19 20 21 22 23 24 …" at bounding box center [1050, 299] width 435 height 519
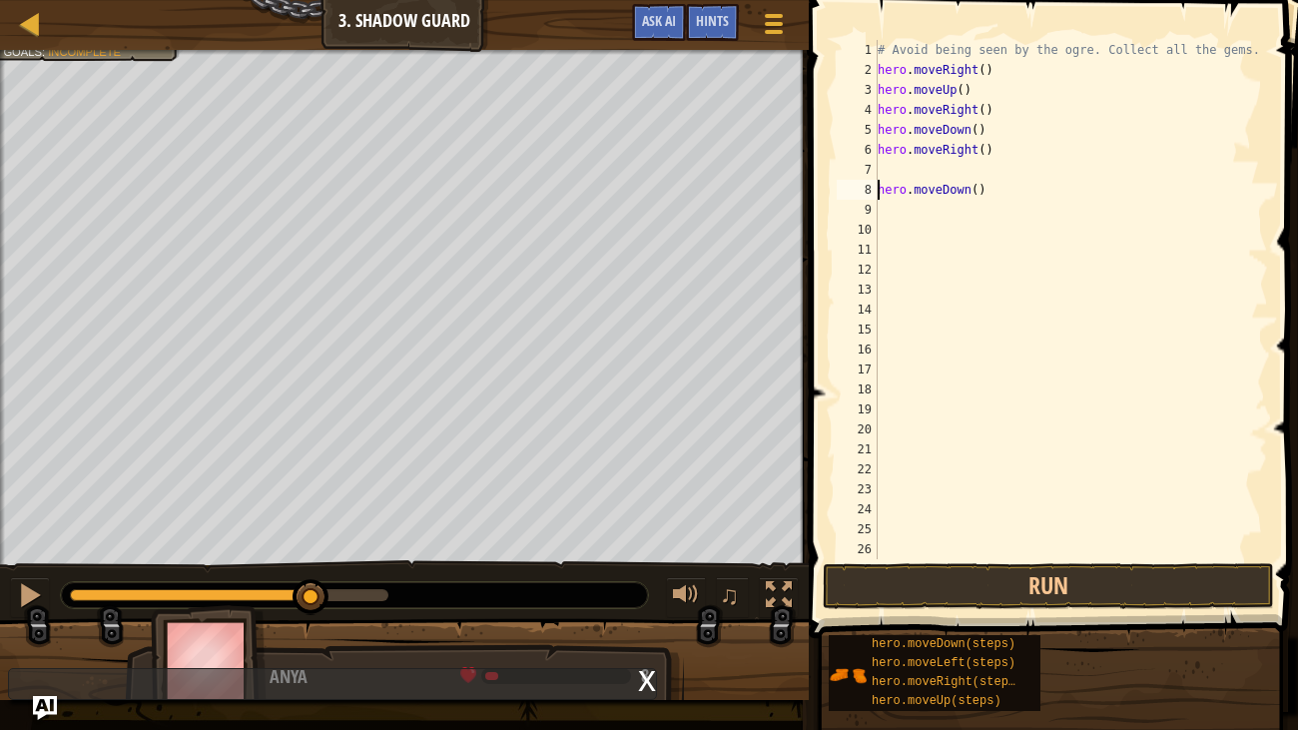
type textarea "hero.moveDown()"
drag, startPoint x: 883, startPoint y: 191, endPoint x: 986, endPoint y: 197, distance: 103.0
click at [986, 197] on div "# Avoid being seen by the ogre. Collect all the gems. hero . moveRight ( ) hero…" at bounding box center [1070, 319] width 394 height 559
click at [879, 169] on div "# Avoid being seen by the ogre. Collect all the gems. hero . moveRight ( ) hero…" at bounding box center [1070, 299] width 394 height 519
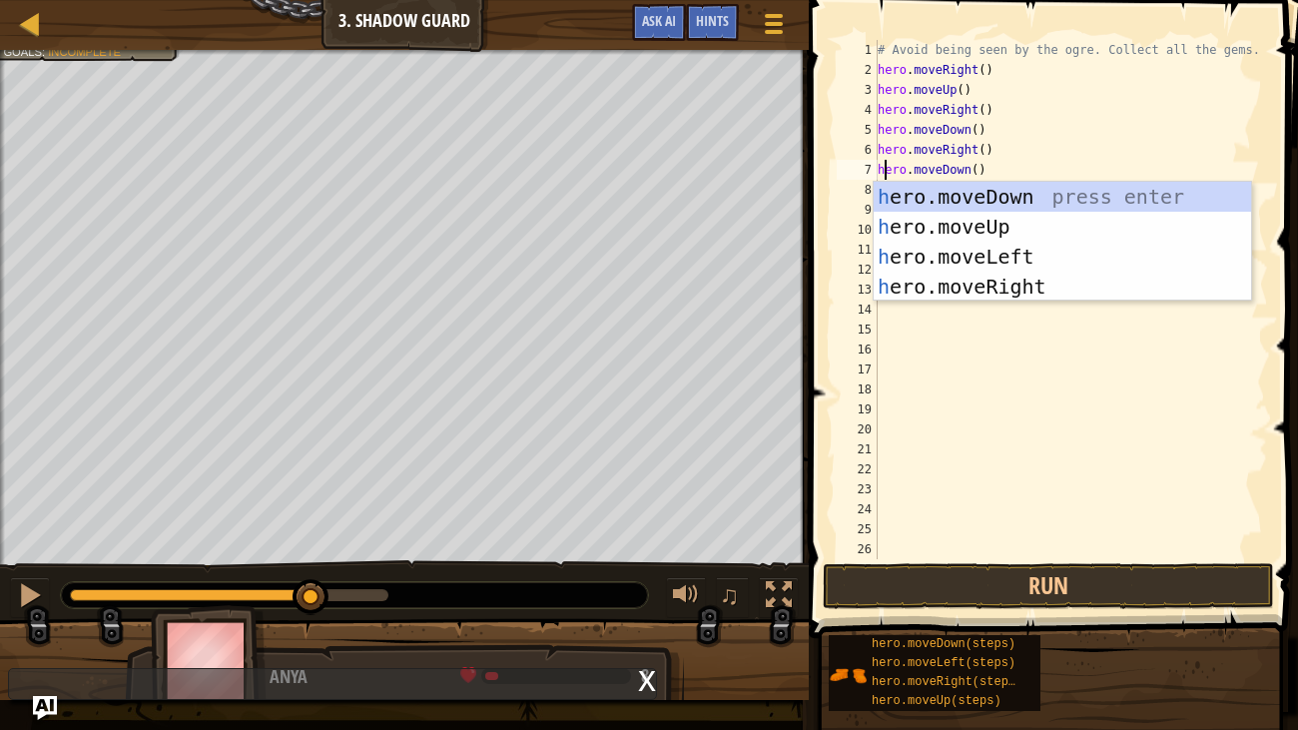
click at [1008, 161] on div "# Avoid being seen by the ogre. Collect all the gems. hero . moveRight ( ) hero…" at bounding box center [1070, 319] width 394 height 559
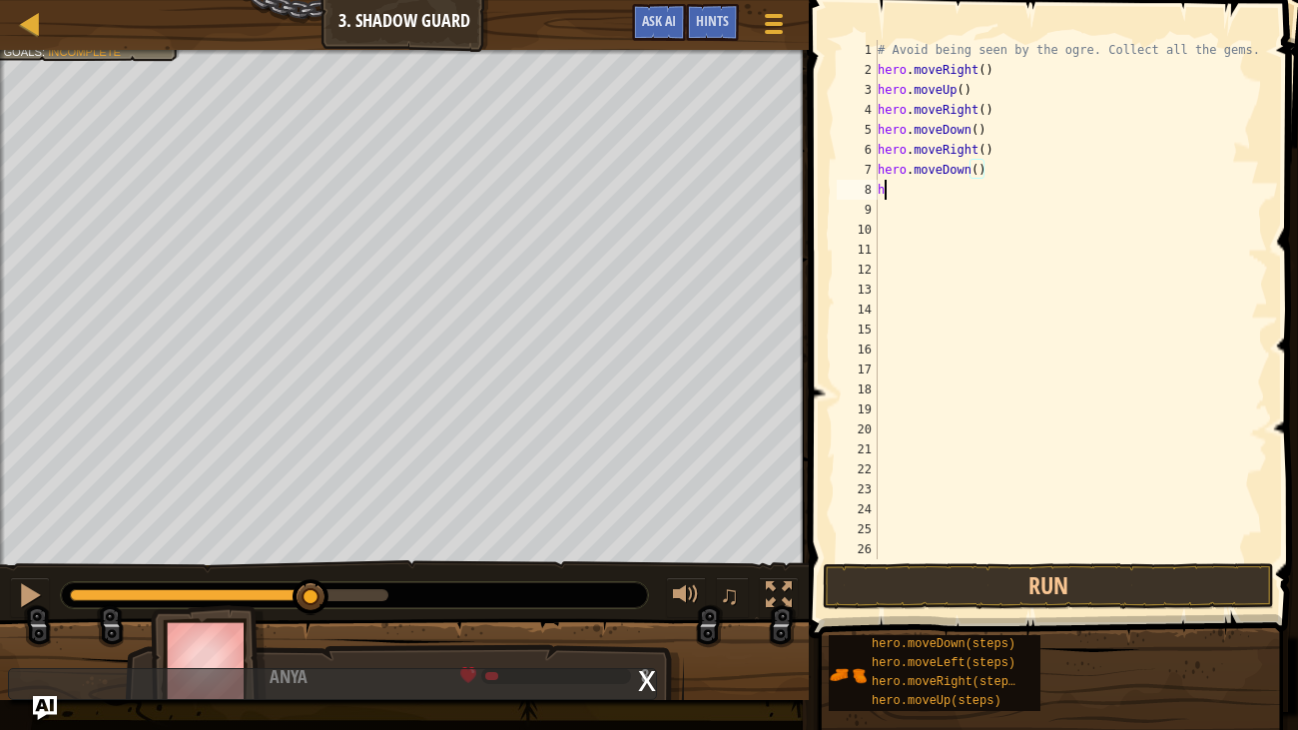
click at [902, 191] on div "# Avoid being seen by the ogre. Collect all the gems. hero . moveRight ( ) hero…" at bounding box center [1070, 319] width 394 height 559
type textarea "h"
click at [1111, 582] on button "Run" at bounding box center [1048, 586] width 451 height 46
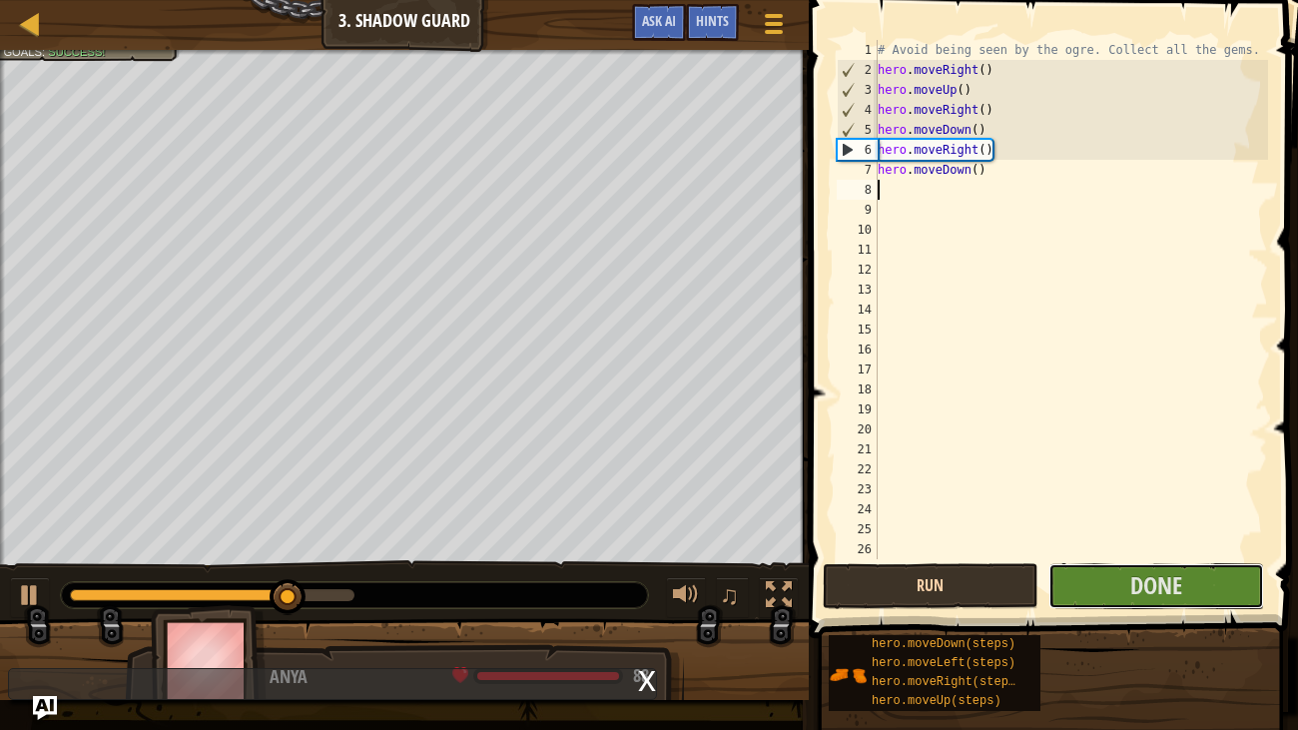
click at [1111, 582] on button "Done" at bounding box center [1156, 586] width 216 height 46
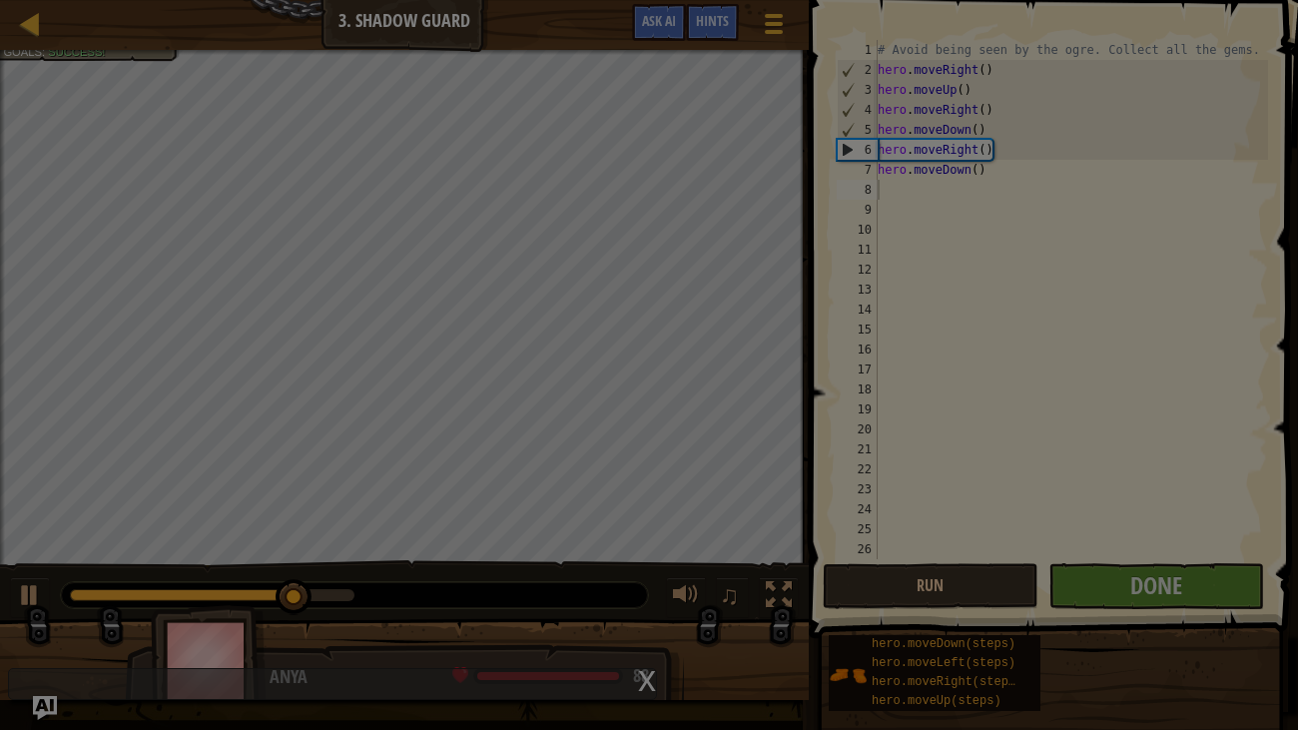
click at [1112, 583] on div at bounding box center [649, 365] width 1298 height 730
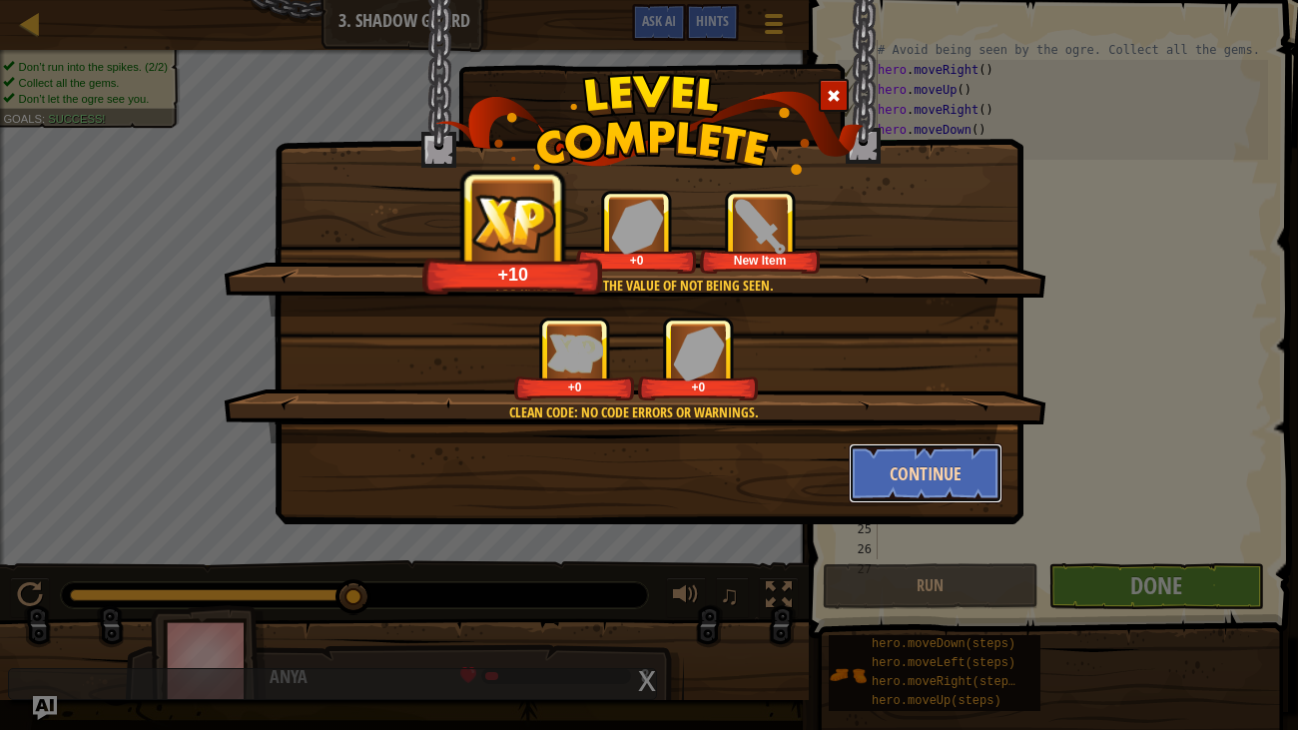
click at [977, 477] on button "Continue" at bounding box center [926, 473] width 155 height 60
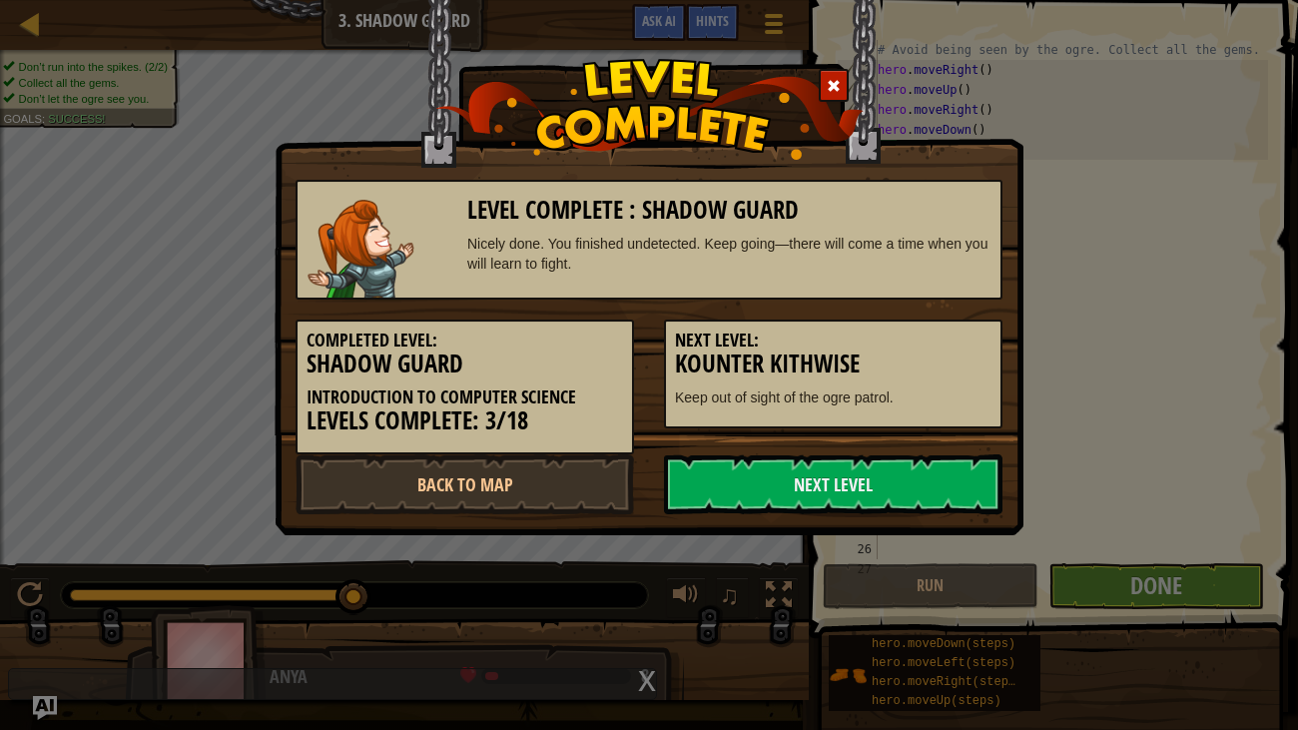
click at [977, 477] on link "Next Level" at bounding box center [833, 484] width 338 height 60
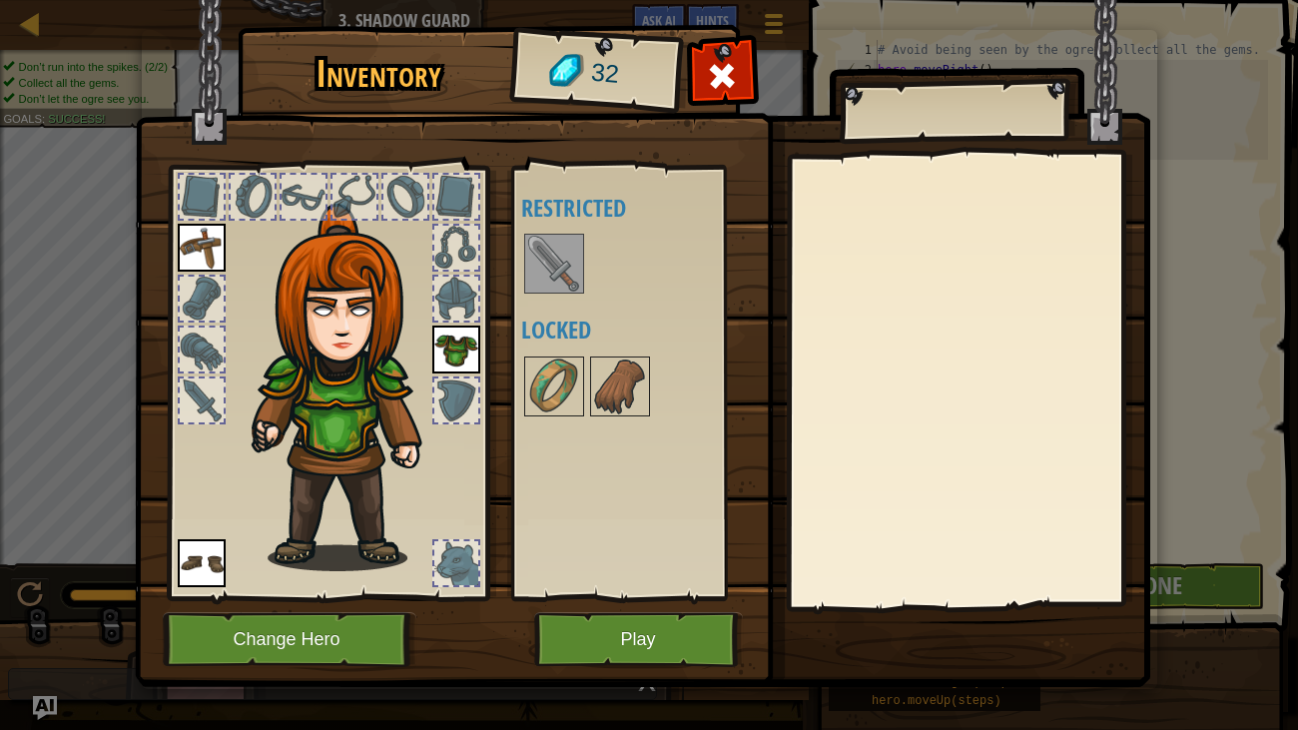
click at [548, 260] on img at bounding box center [554, 264] width 56 height 56
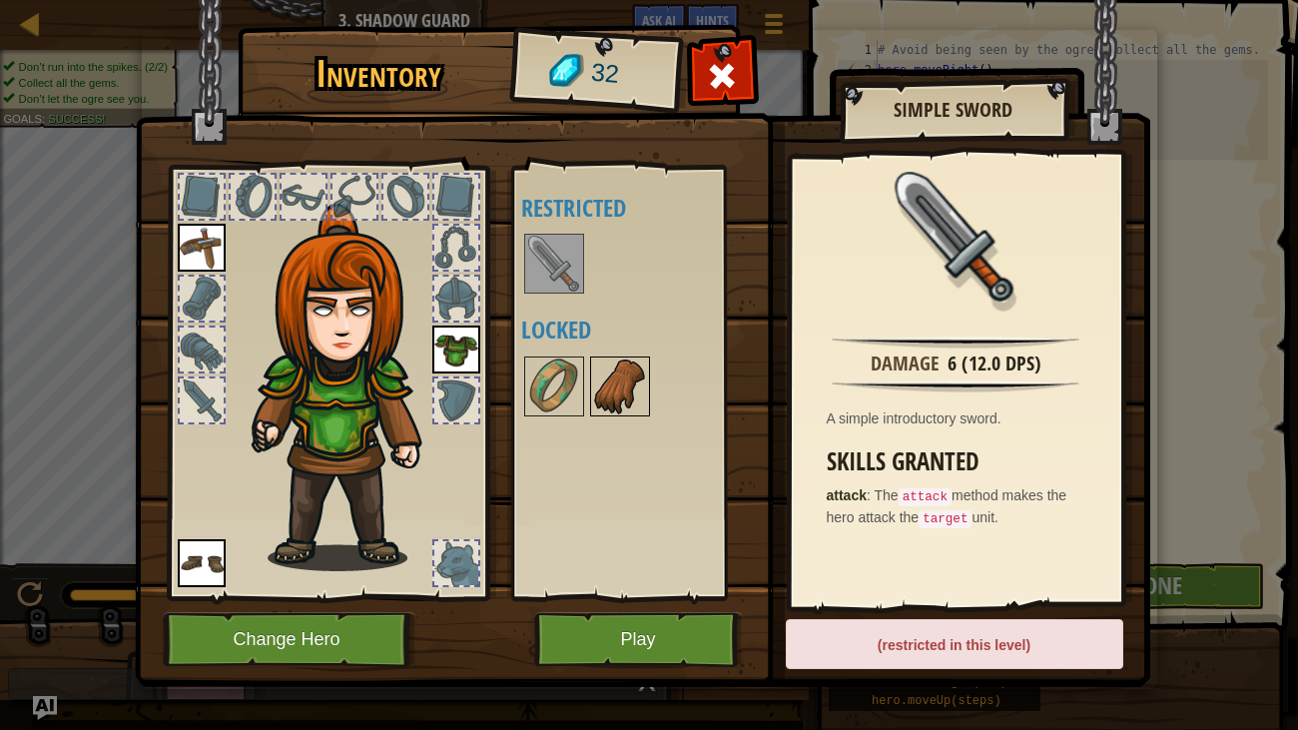
click at [619, 367] on img at bounding box center [620, 386] width 56 height 56
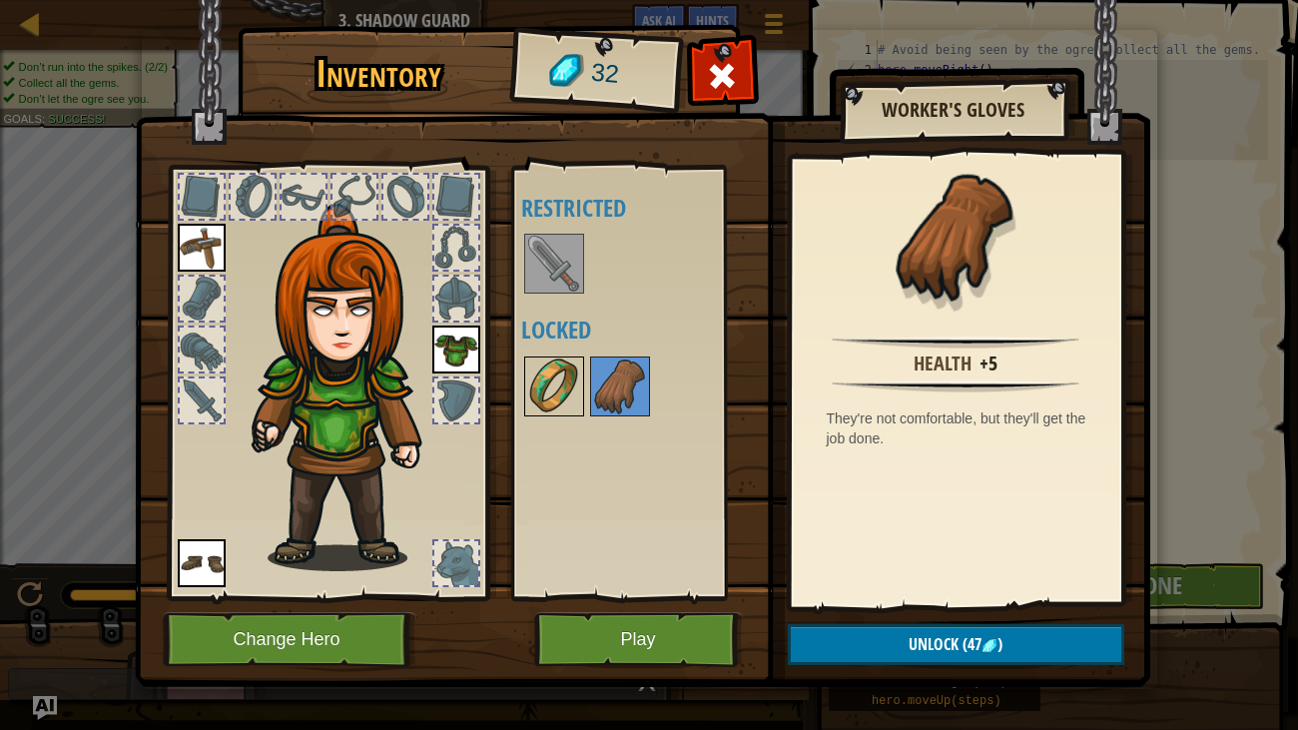
click at [531, 385] on img at bounding box center [554, 386] width 56 height 56
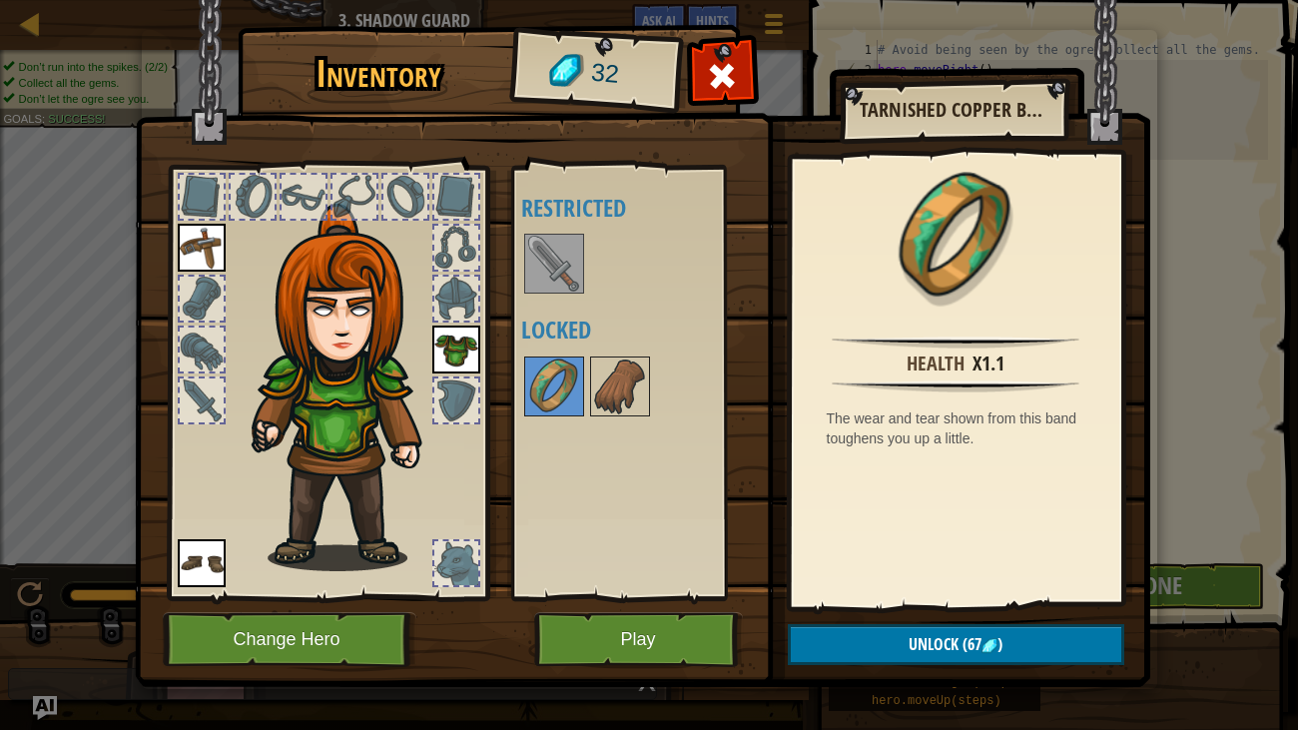
click at [540, 266] on img at bounding box center [554, 264] width 56 height 56
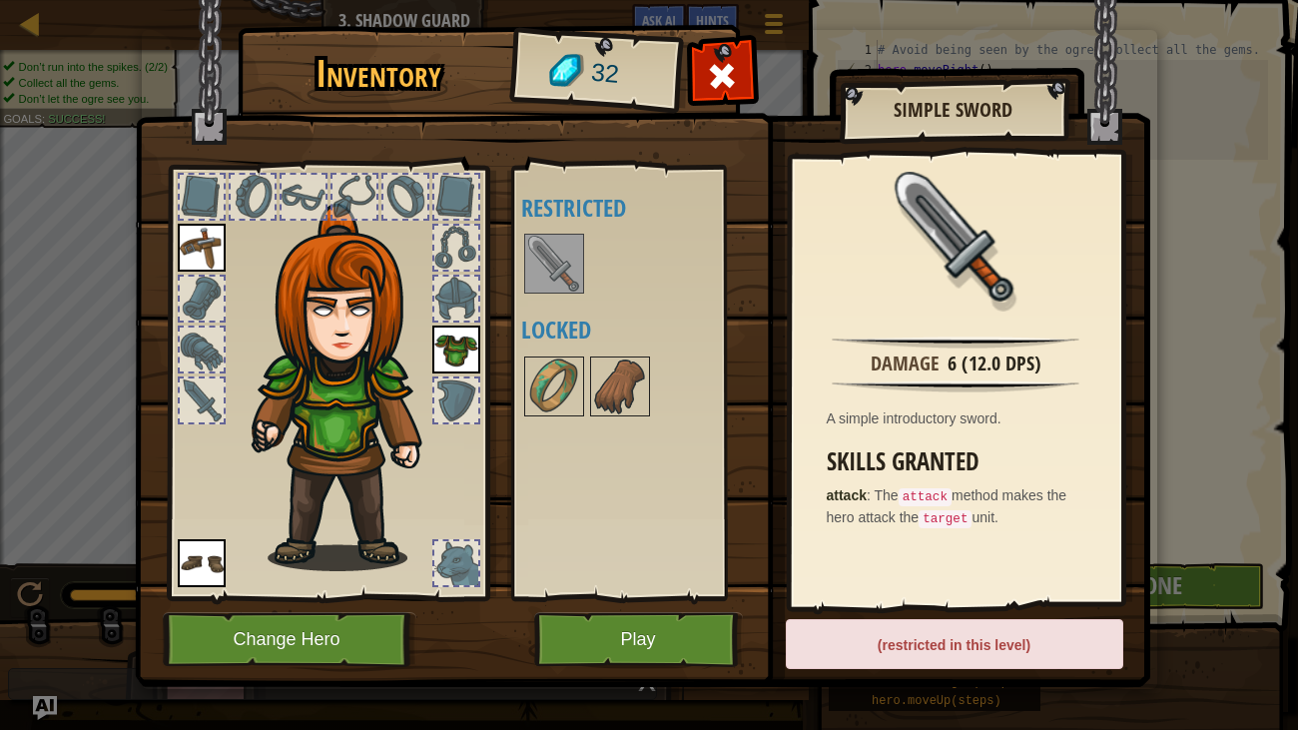
click at [205, 406] on div at bounding box center [202, 400] width 44 height 44
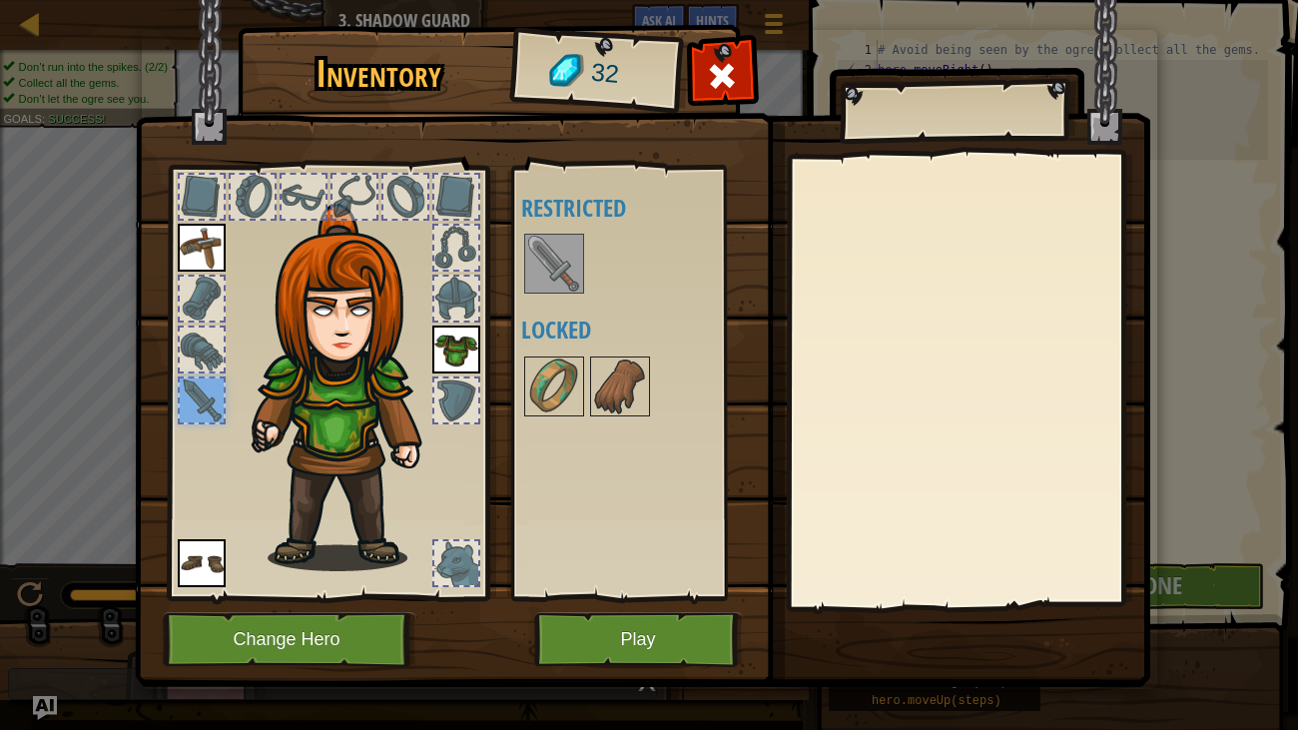
click at [521, 274] on div at bounding box center [639, 264] width 236 height 66
click at [538, 274] on img at bounding box center [554, 264] width 56 height 56
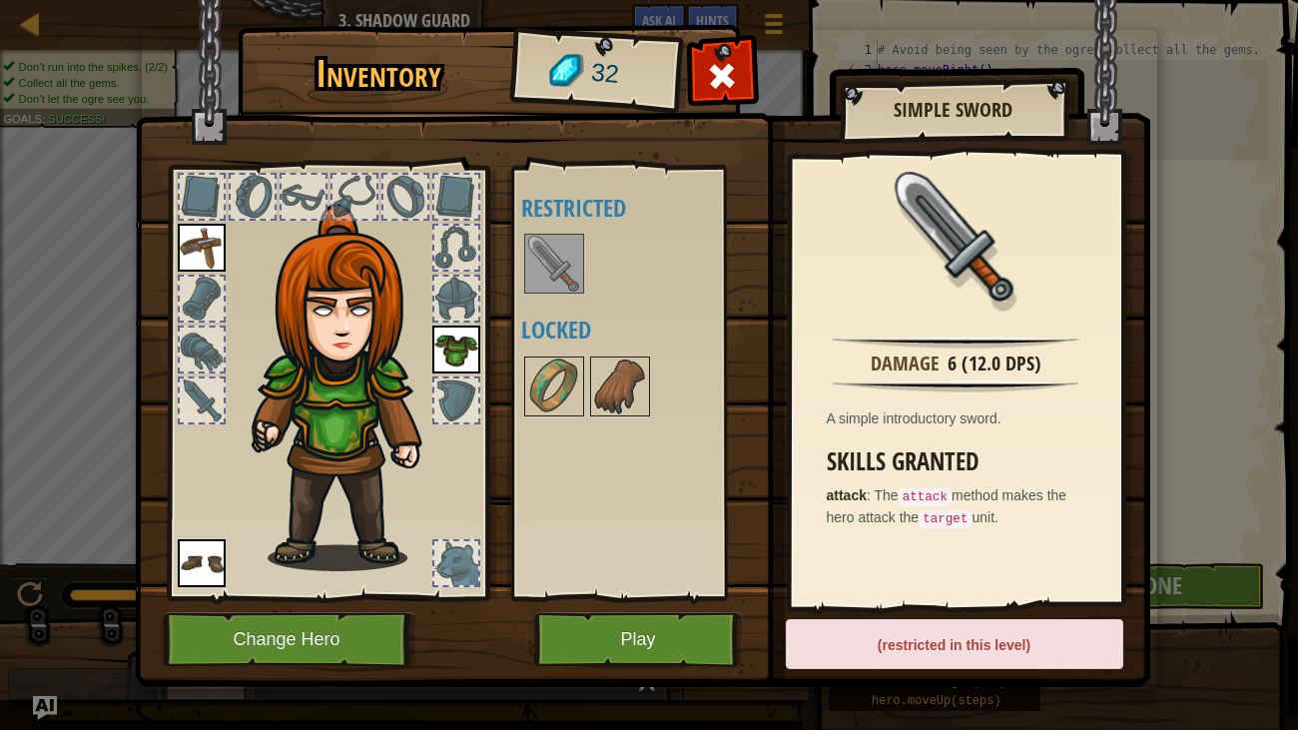
click at [198, 556] on img at bounding box center [202, 563] width 48 height 48
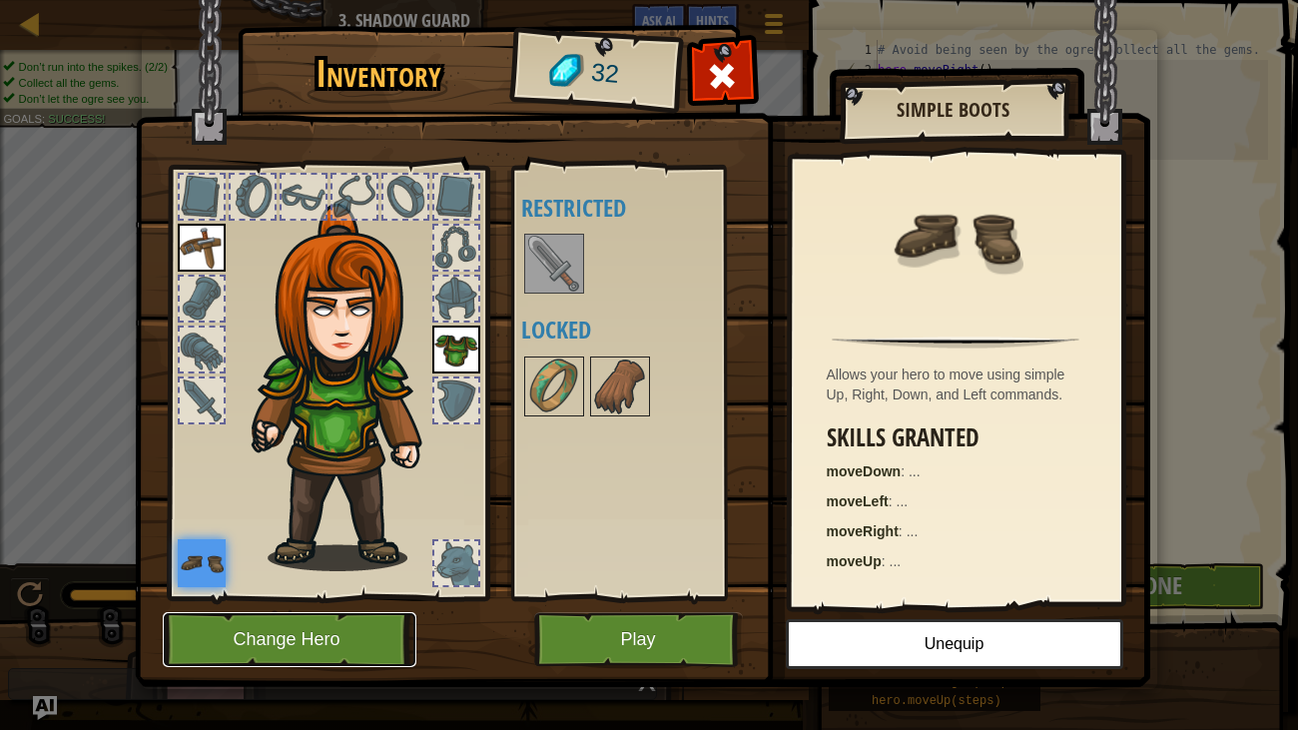
click at [281, 607] on button "Change Hero" at bounding box center [290, 639] width 254 height 55
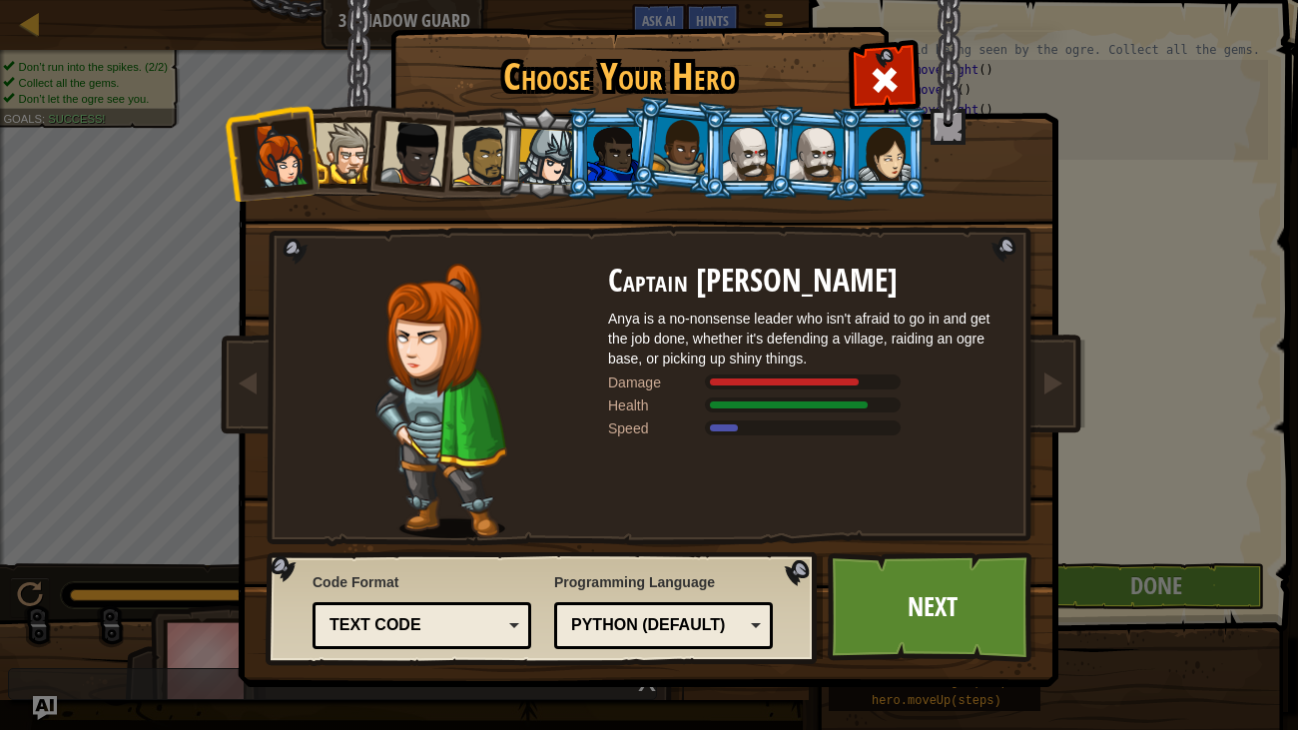
click at [546, 150] on div at bounding box center [546, 157] width 57 height 57
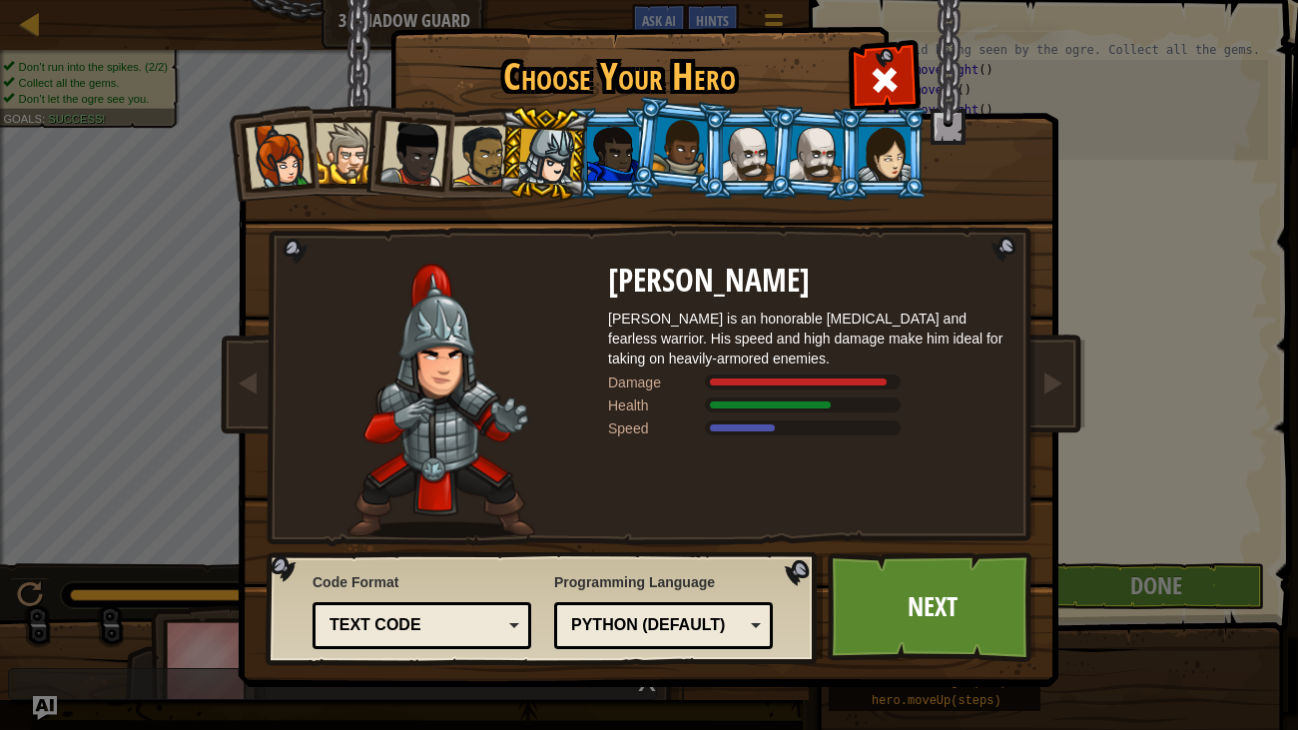
click at [469, 144] on div at bounding box center [482, 156] width 62 height 62
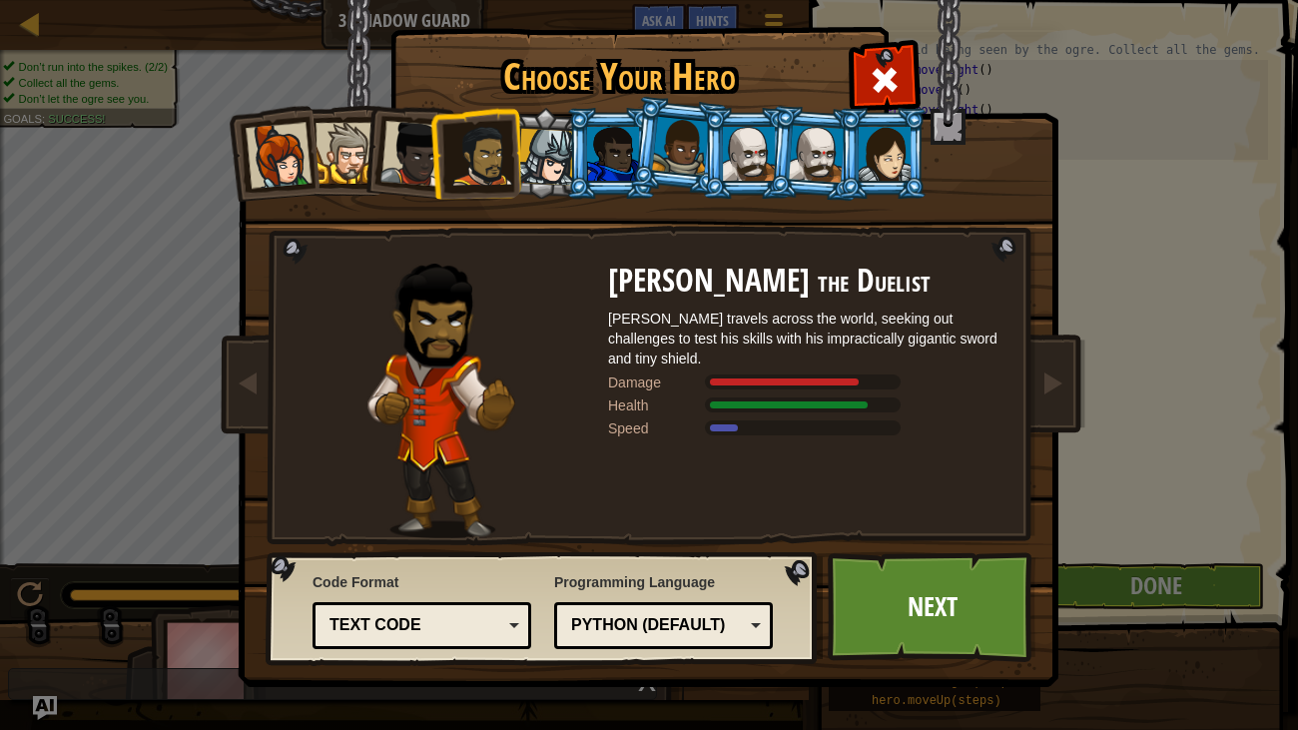
click at [556, 157] on div at bounding box center [546, 157] width 57 height 57
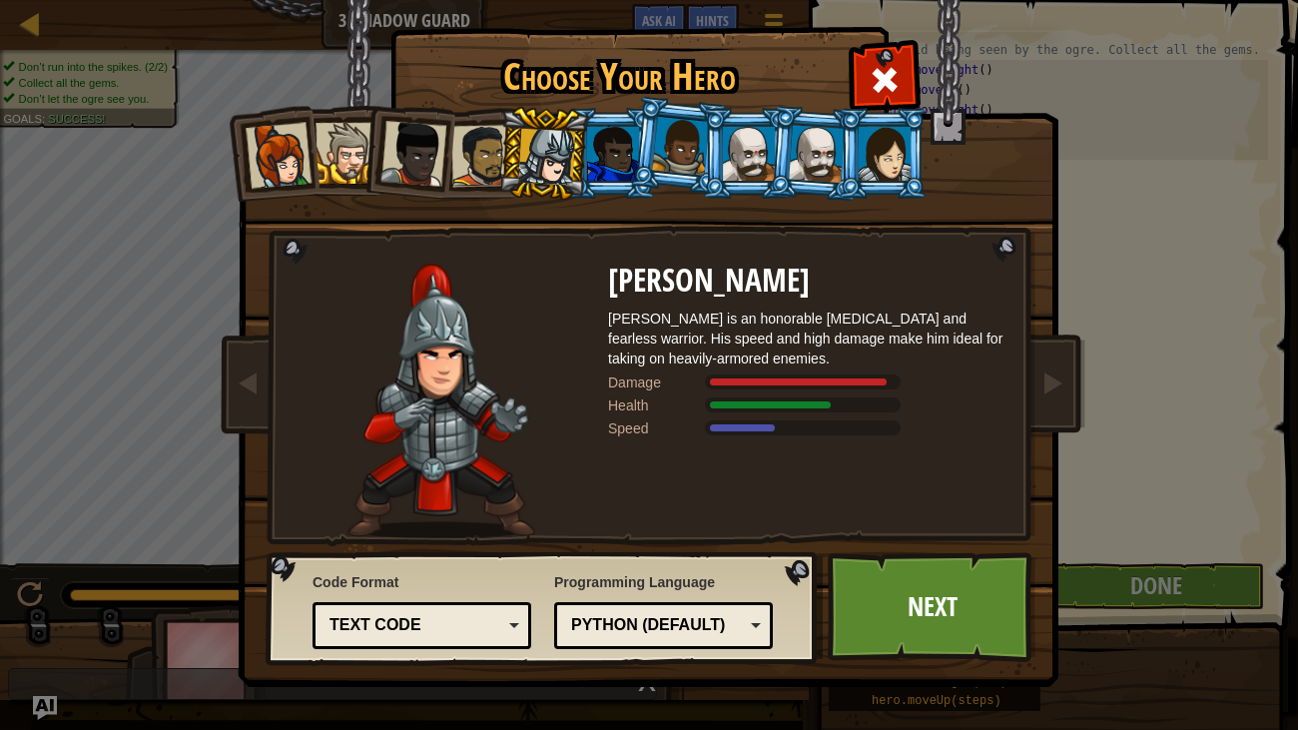
click at [788, 156] on li at bounding box center [815, 153] width 96 height 97
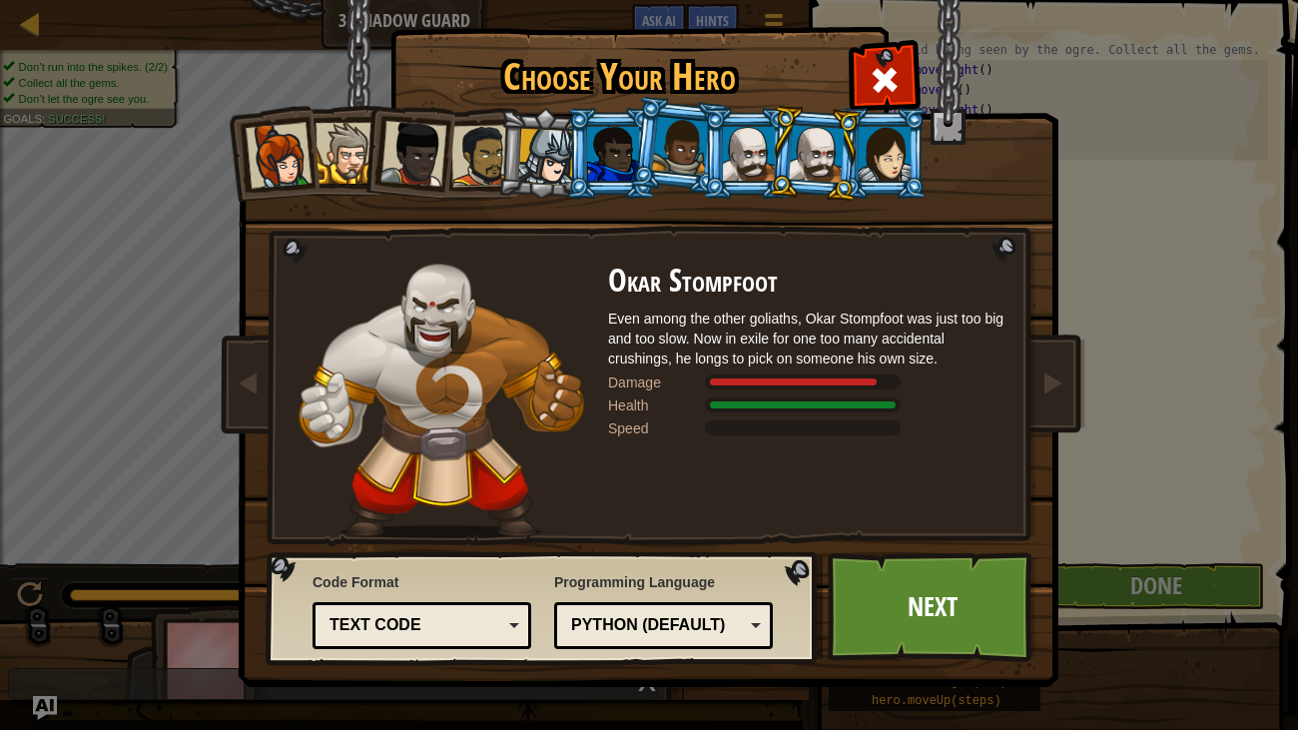
click at [754, 154] on div at bounding box center [749, 154] width 52 height 54
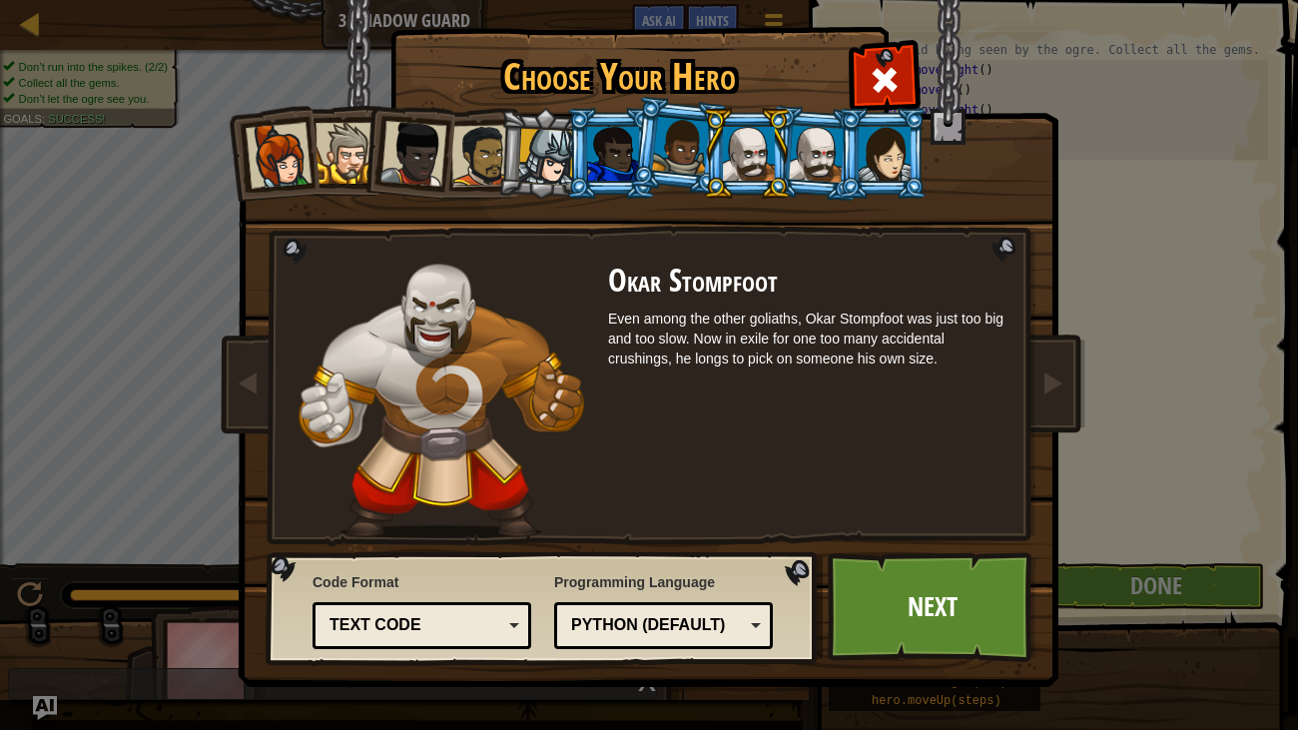
click at [513, 144] on li at bounding box center [543, 154] width 95 height 96
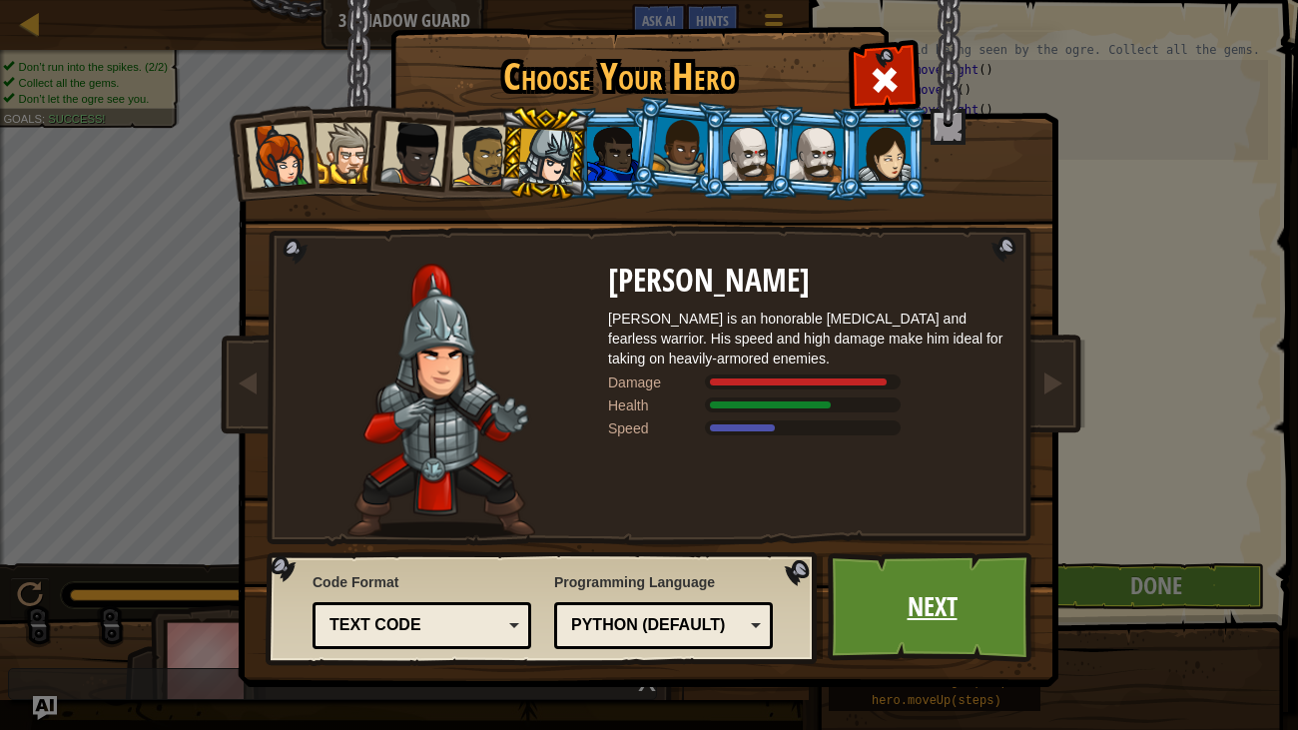
click at [913, 581] on link "Next" at bounding box center [932, 607] width 209 height 110
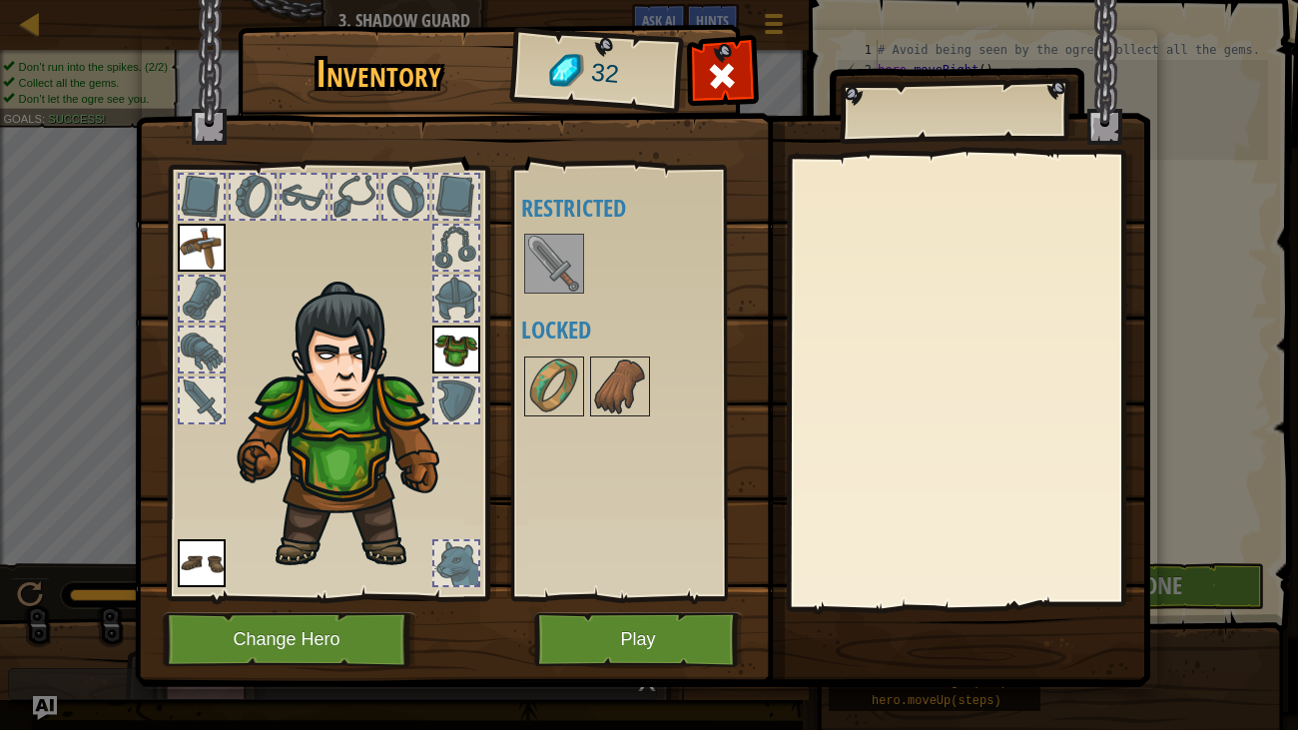
click at [571, 265] on img at bounding box center [554, 264] width 56 height 56
